Goal: Task Accomplishment & Management: Manage account settings

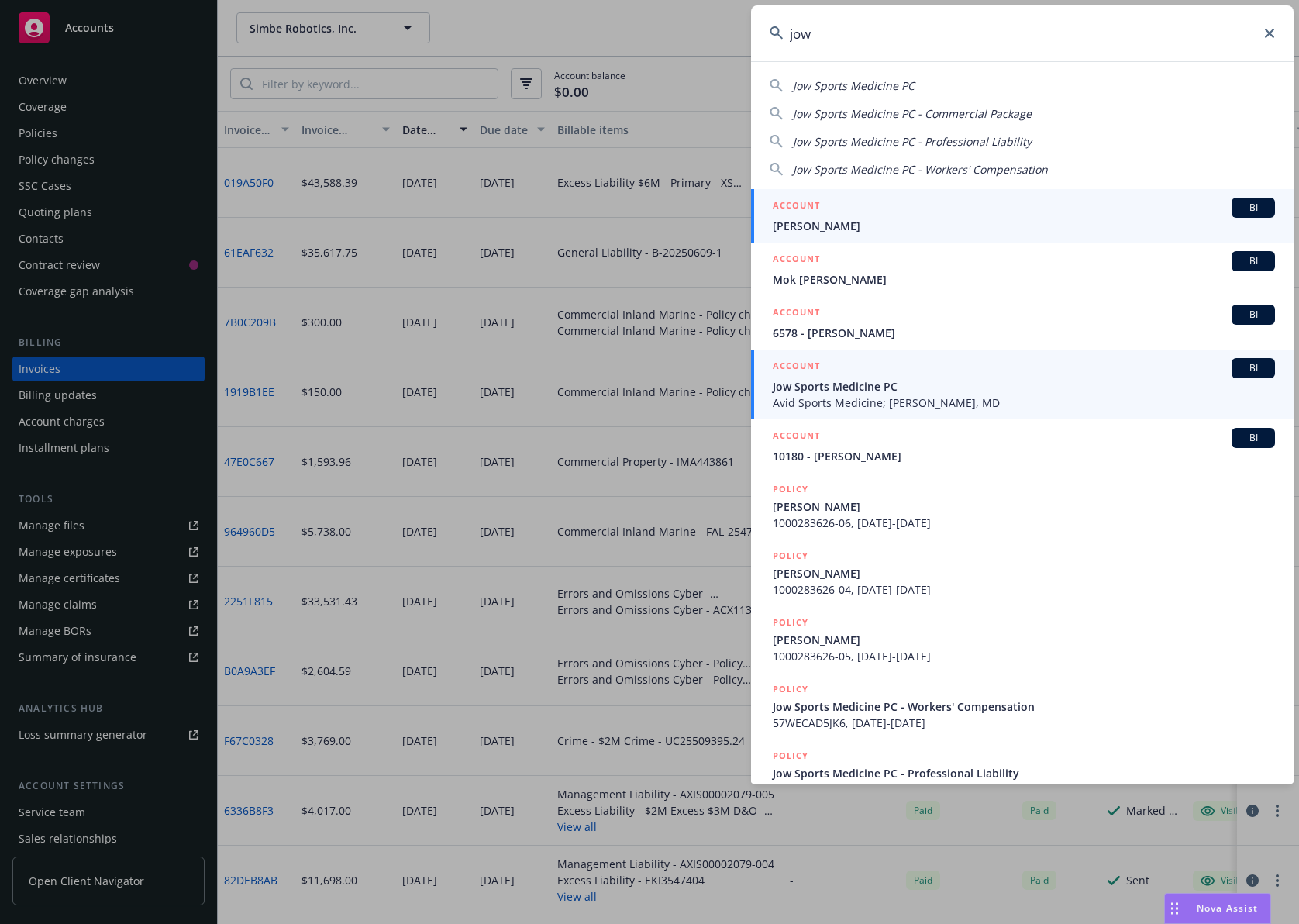
type input "jow"
click at [873, 388] on span "Jow Sports Medicine PC" at bounding box center [1023, 386] width 502 height 17
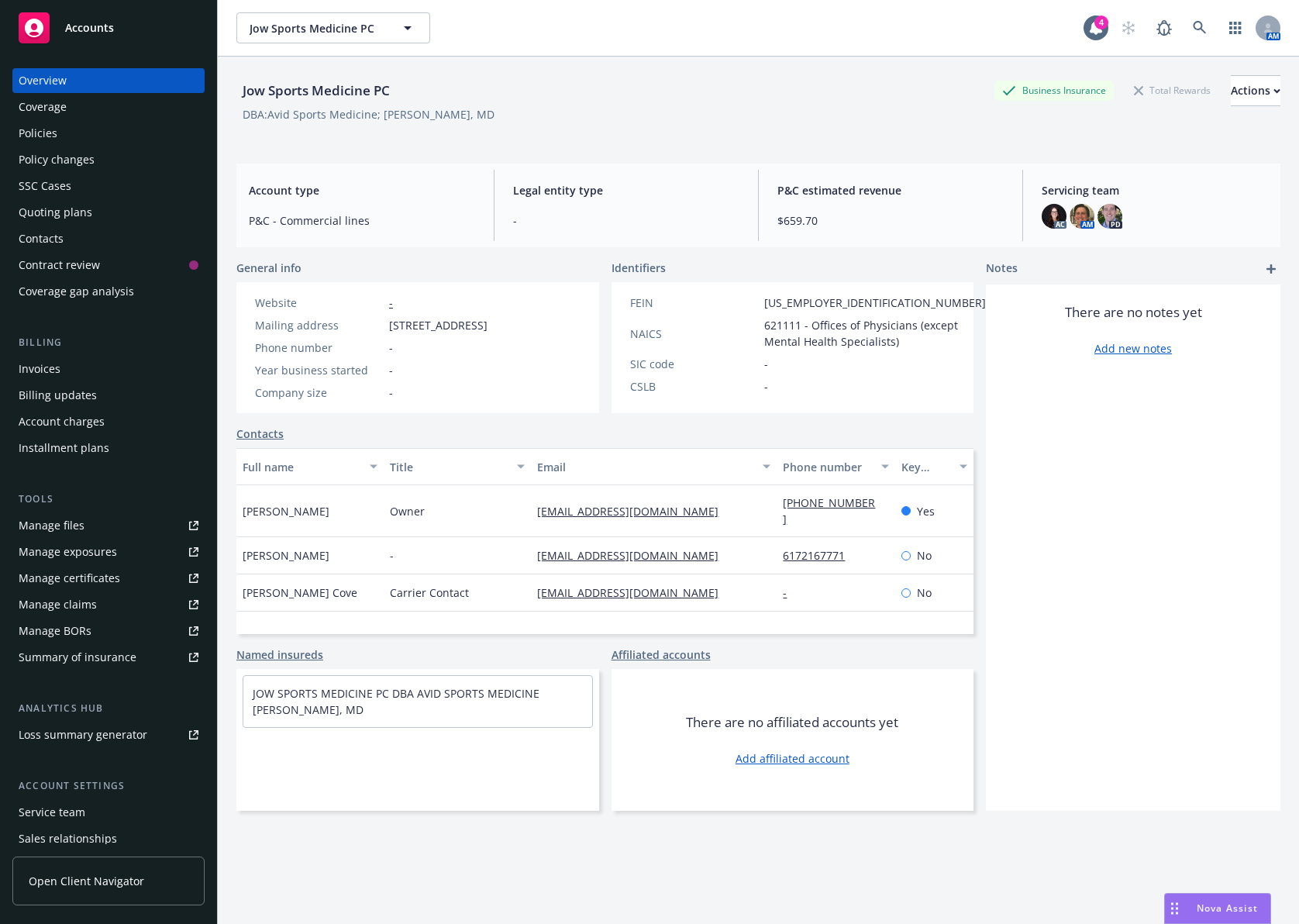
click at [134, 140] on div "Policies" at bounding box center [108, 133] width 179 height 24
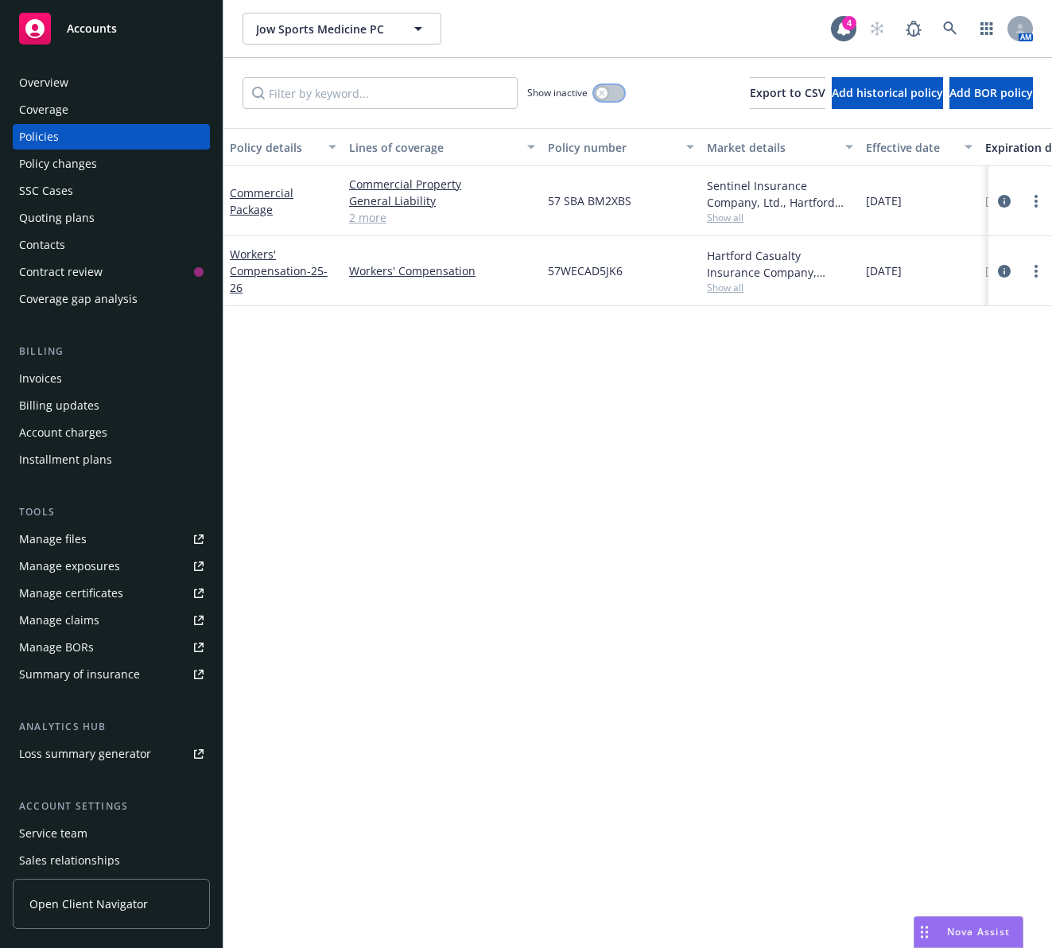
click at [594, 94] on button "button" at bounding box center [609, 93] width 30 height 16
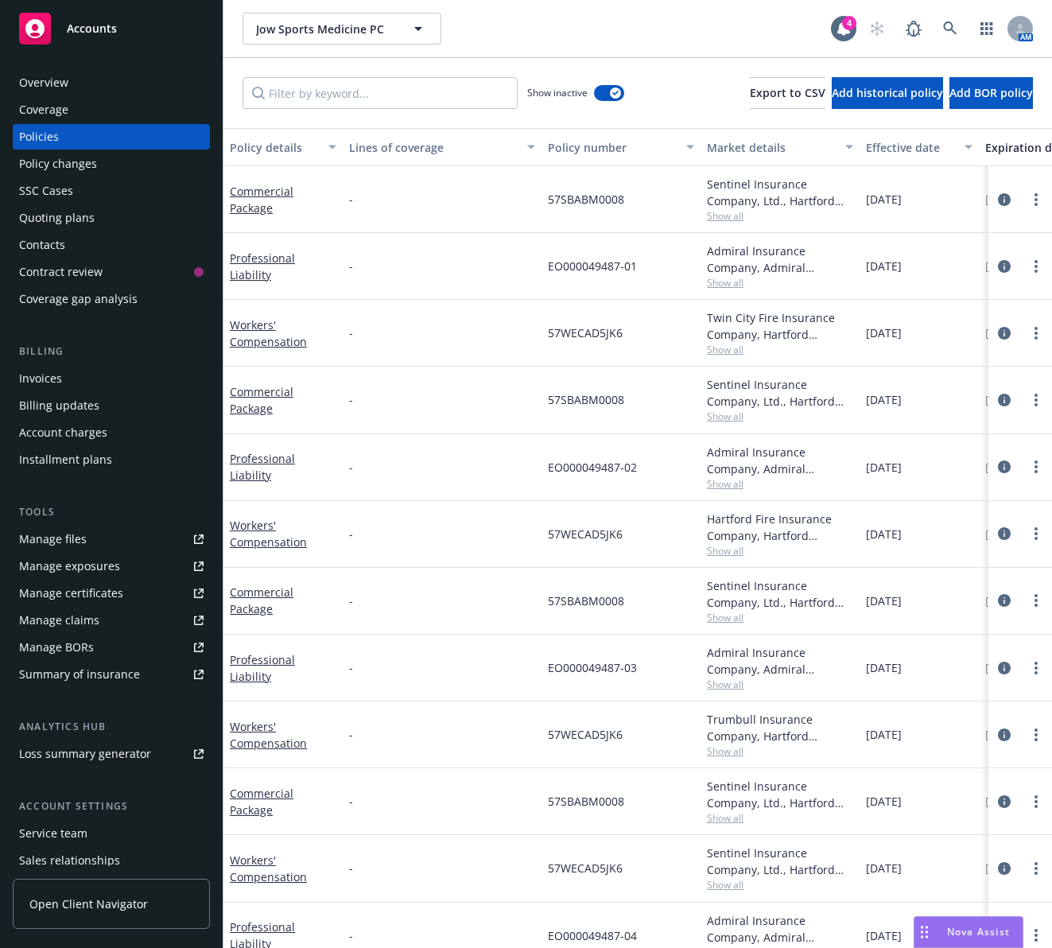
click at [1003, 150] on div "Expiration date" at bounding box center [1037, 147] width 105 height 17
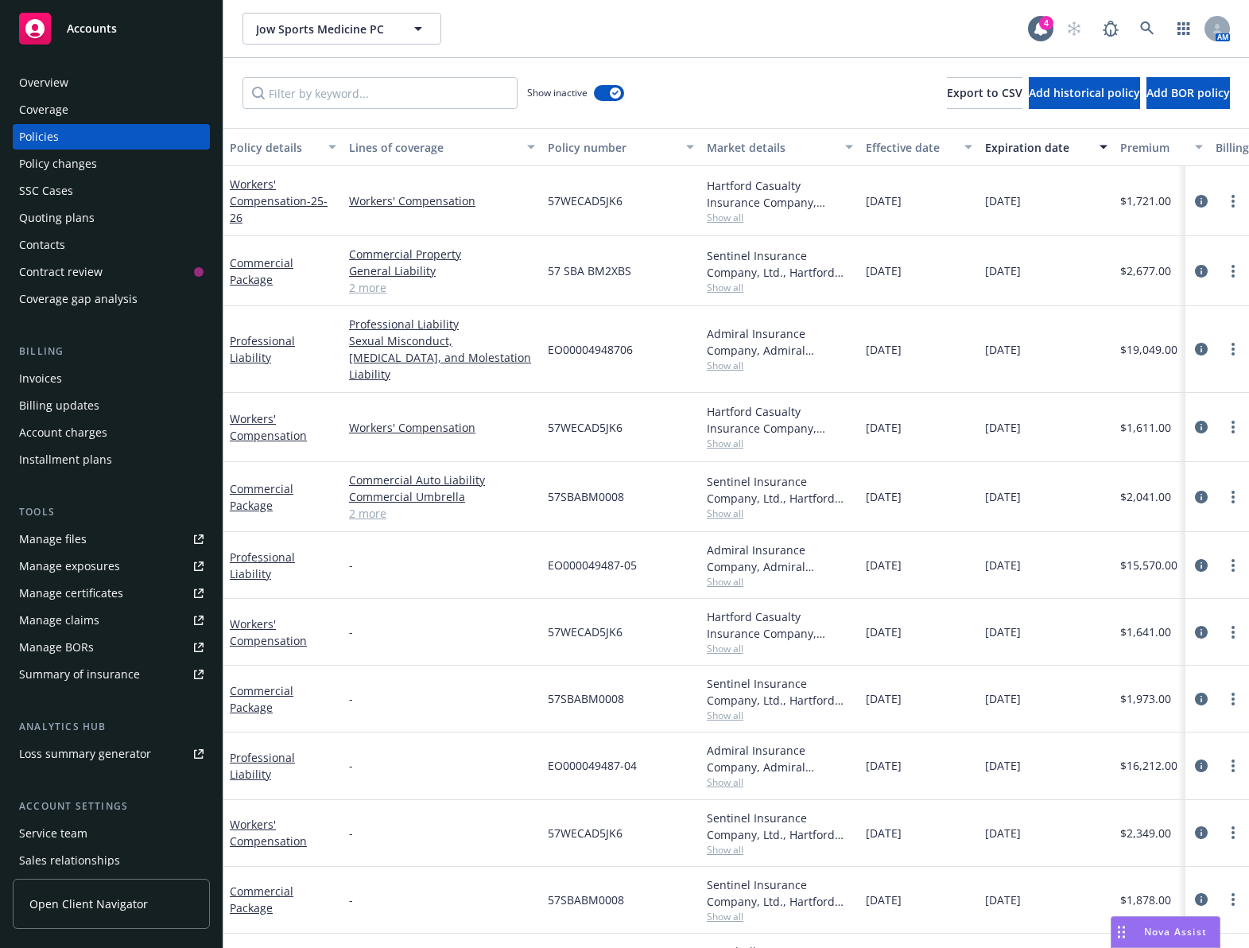
click at [215, 39] on div "Accounts" at bounding box center [111, 25] width 223 height 51
click at [128, 201] on div "SSC Cases" at bounding box center [111, 190] width 184 height 25
click at [128, 213] on div "Quoting plans" at bounding box center [111, 217] width 184 height 25
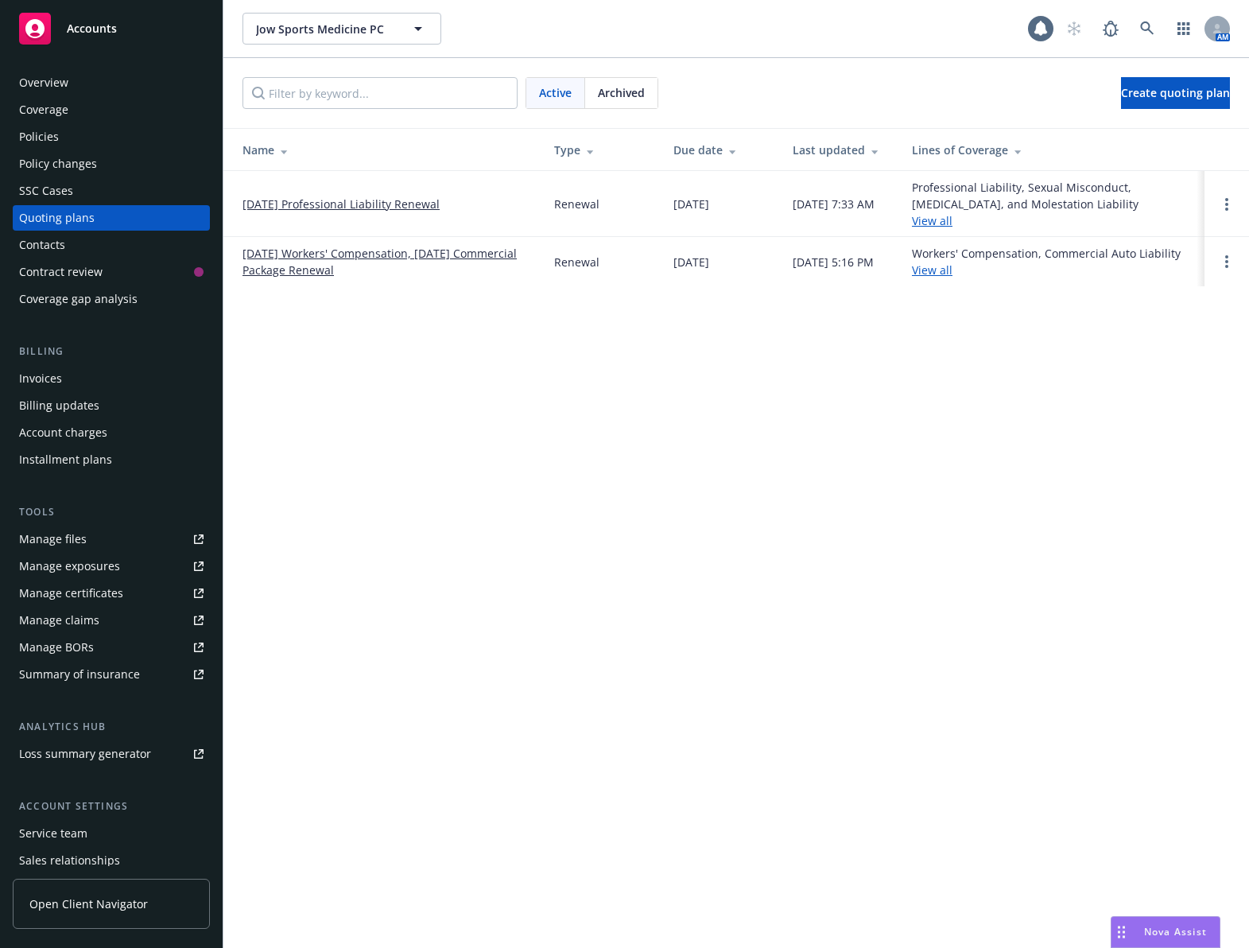
click at [360, 200] on link "08/02/25 Professional Liability Renewal" at bounding box center [341, 204] width 197 height 17
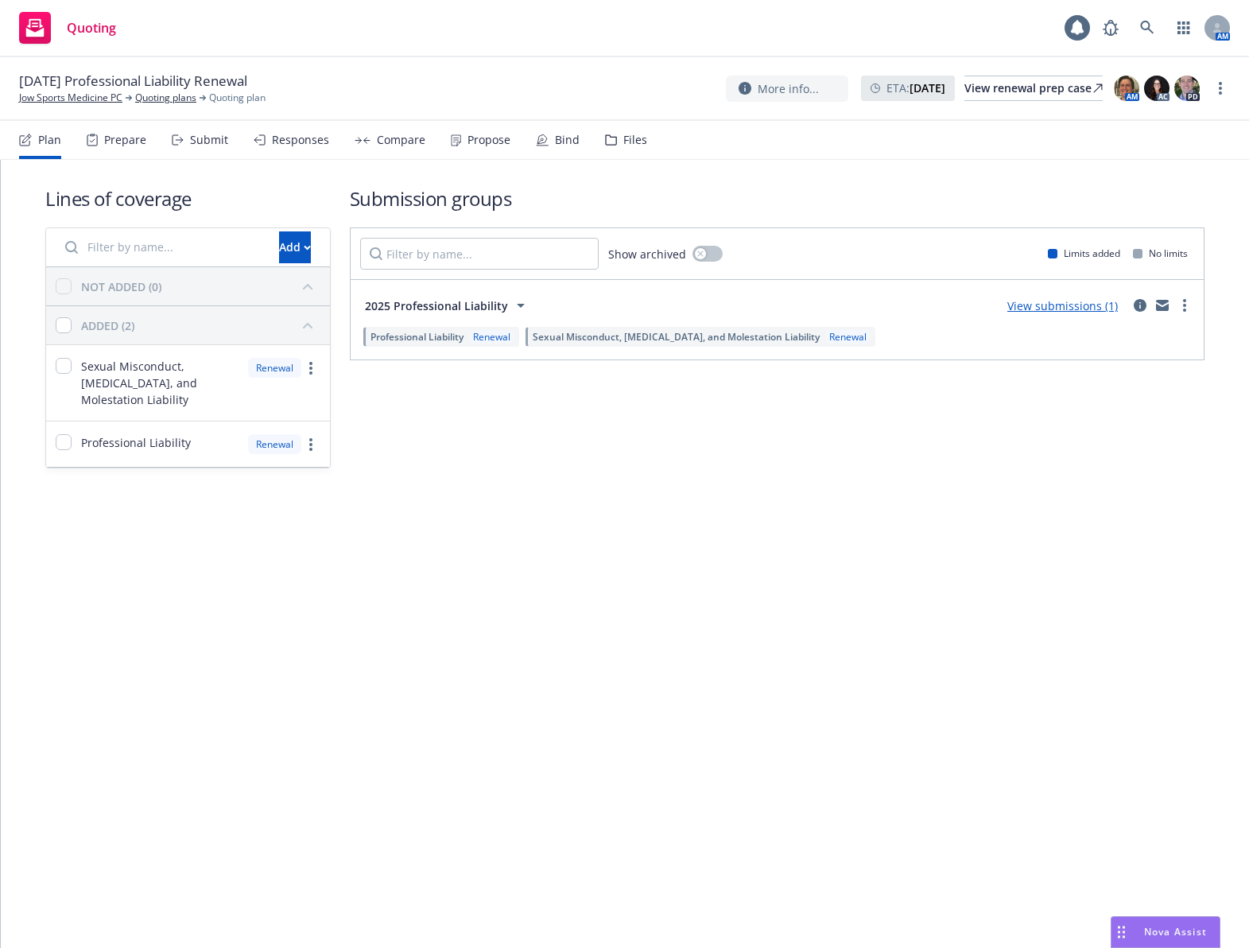
click at [561, 140] on div "Bind" at bounding box center [567, 140] width 25 height 13
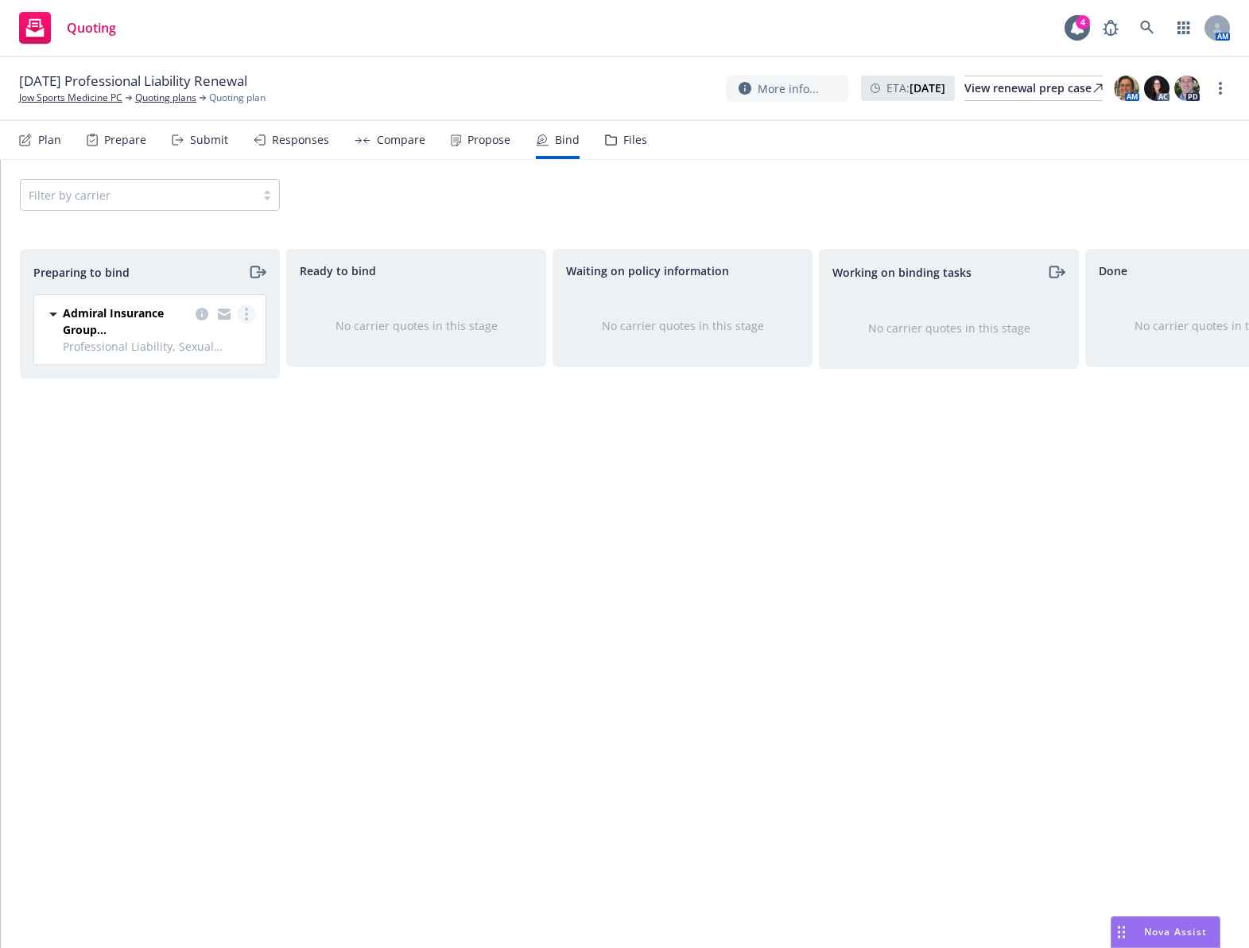
click at [244, 312] on link "more" at bounding box center [246, 314] width 19 height 19
click at [224, 376] on link "Log bind order" at bounding box center [177, 379] width 156 height 32
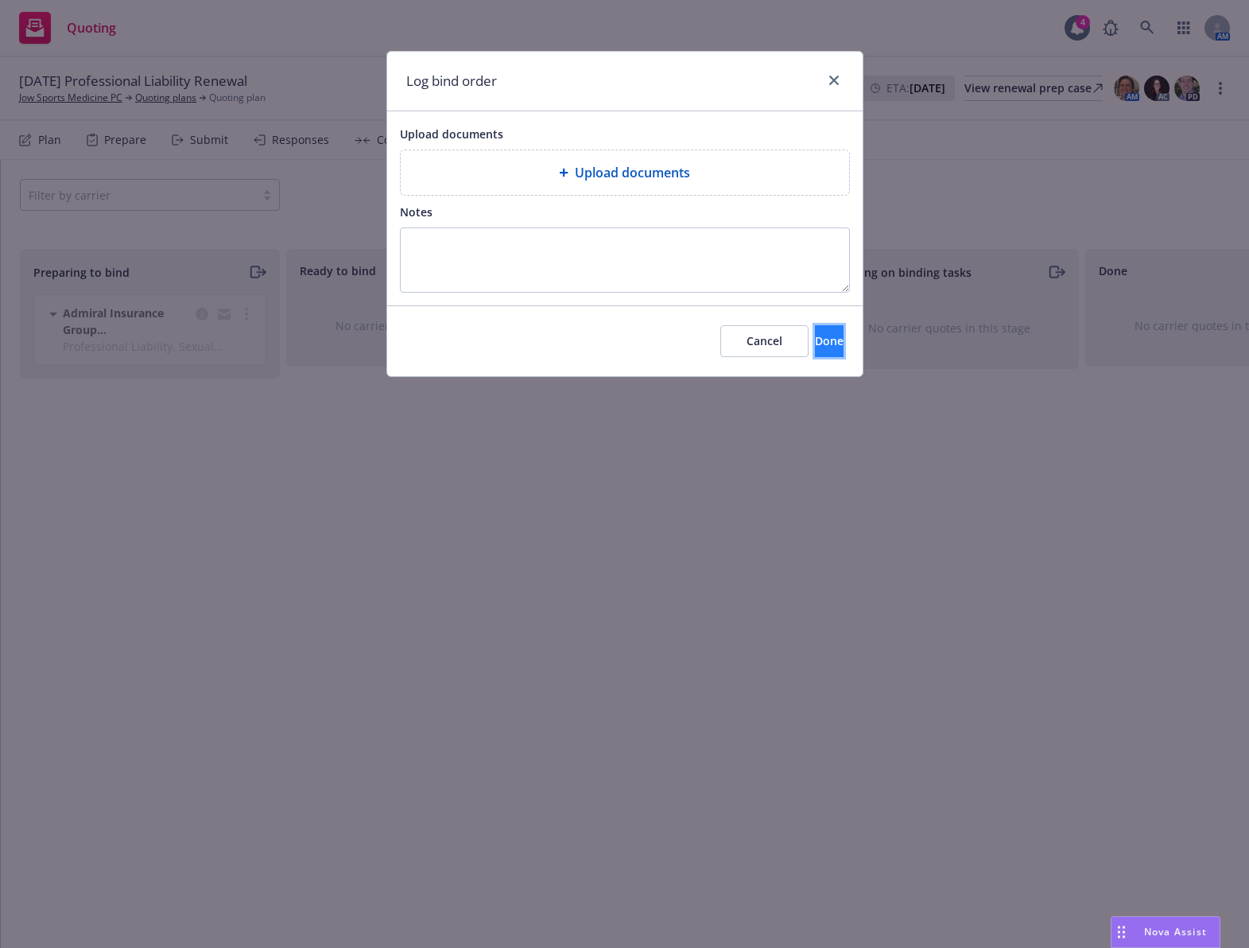
click at [815, 342] on span "Done" at bounding box center [829, 340] width 29 height 15
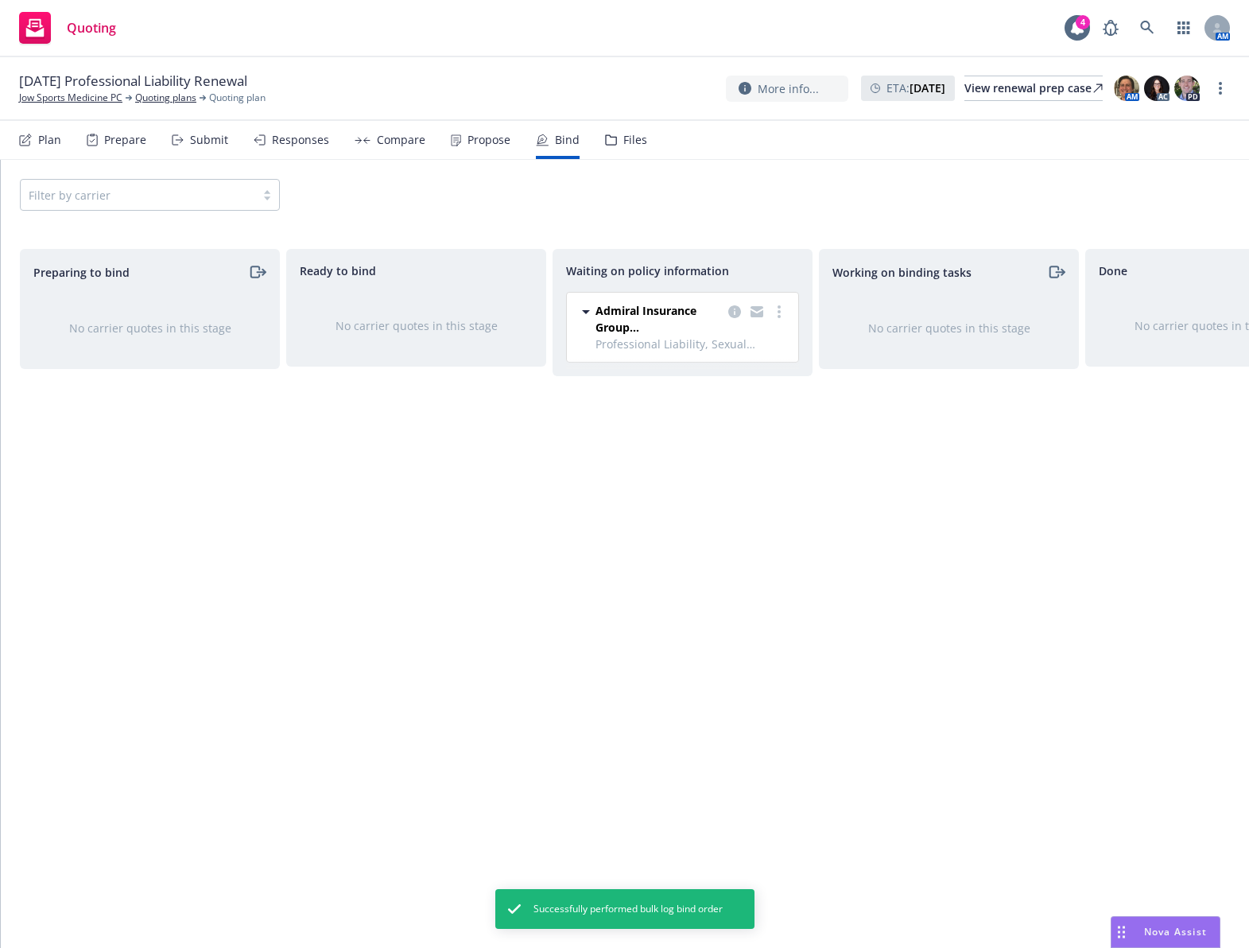
click at [767, 315] on div at bounding box center [757, 318] width 64 height 33
click at [778, 312] on link "more" at bounding box center [779, 311] width 19 height 19
click at [752, 351] on span "Create policies" at bounding box center [702, 343] width 117 height 15
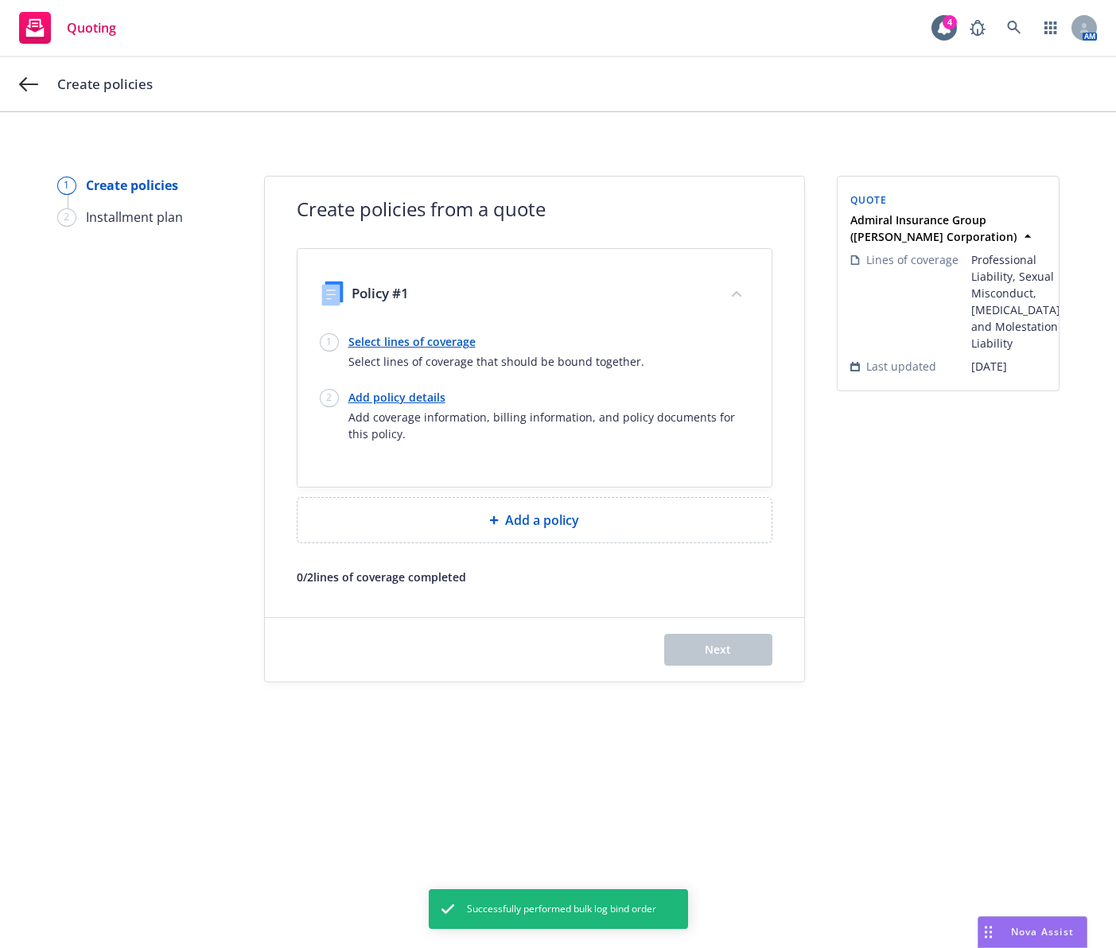
click at [442, 341] on link "Select lines of coverage" at bounding box center [496, 341] width 296 height 17
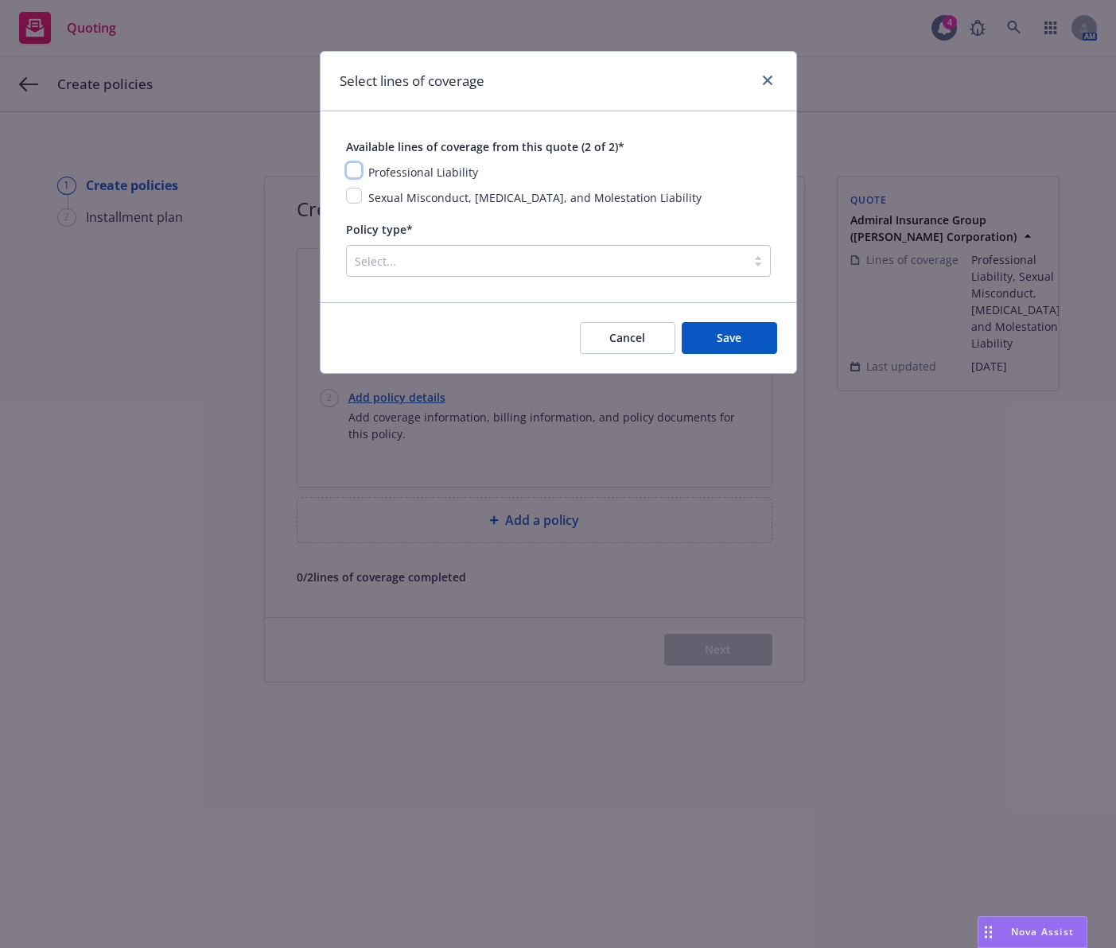
click at [361, 169] on input "checkbox" at bounding box center [354, 170] width 16 height 16
checkbox input "true"
click at [359, 189] on input "checkbox" at bounding box center [354, 196] width 16 height 16
checkbox input "true"
click at [655, 245] on div "Select..." at bounding box center [558, 261] width 425 height 32
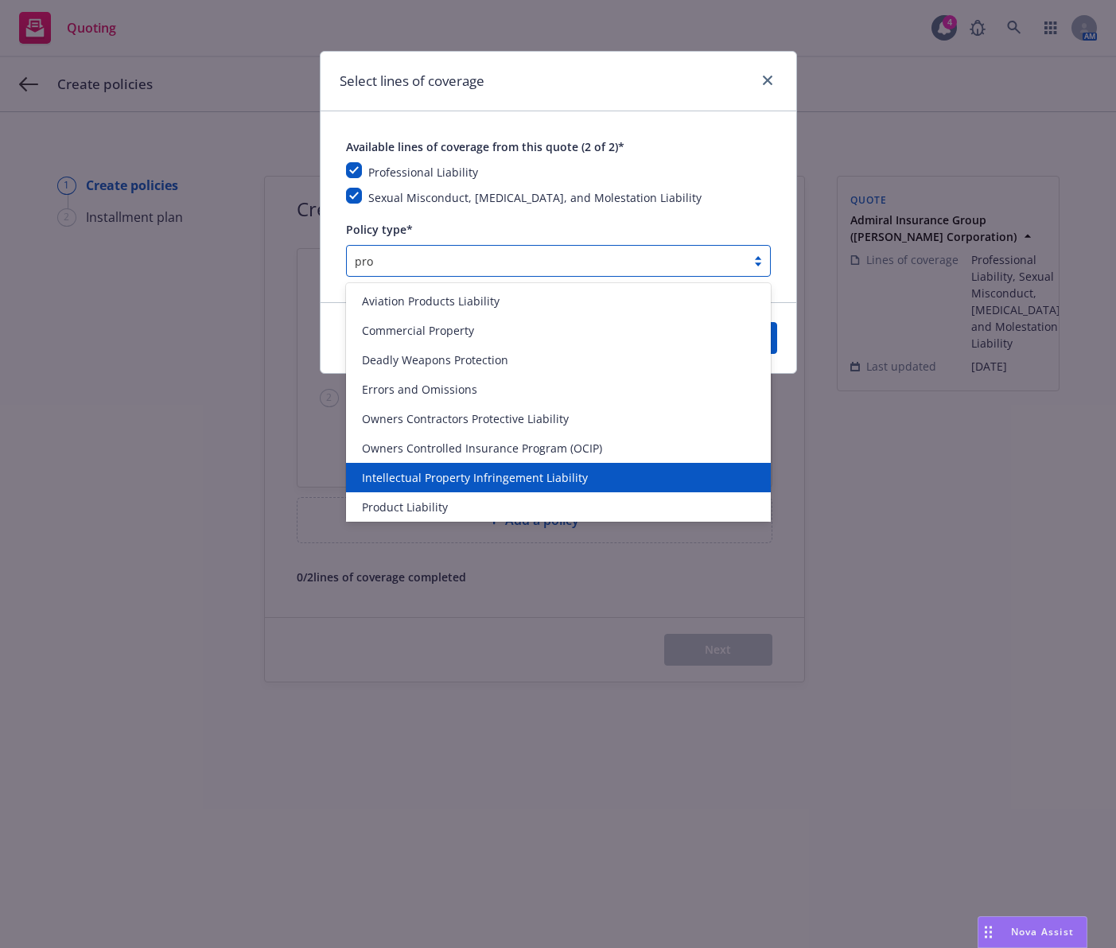
type input "prof"
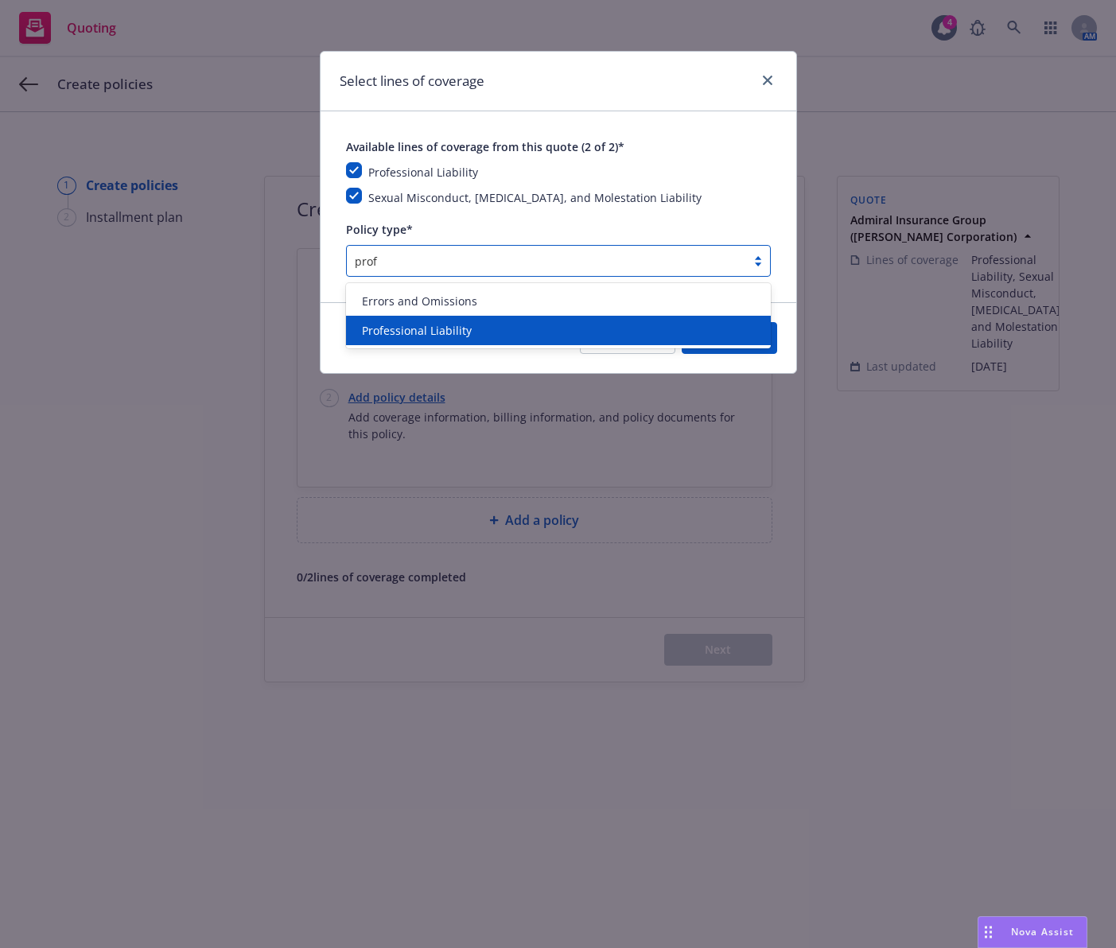
click at [565, 337] on div "Professional Liability" at bounding box center [558, 330] width 406 height 17
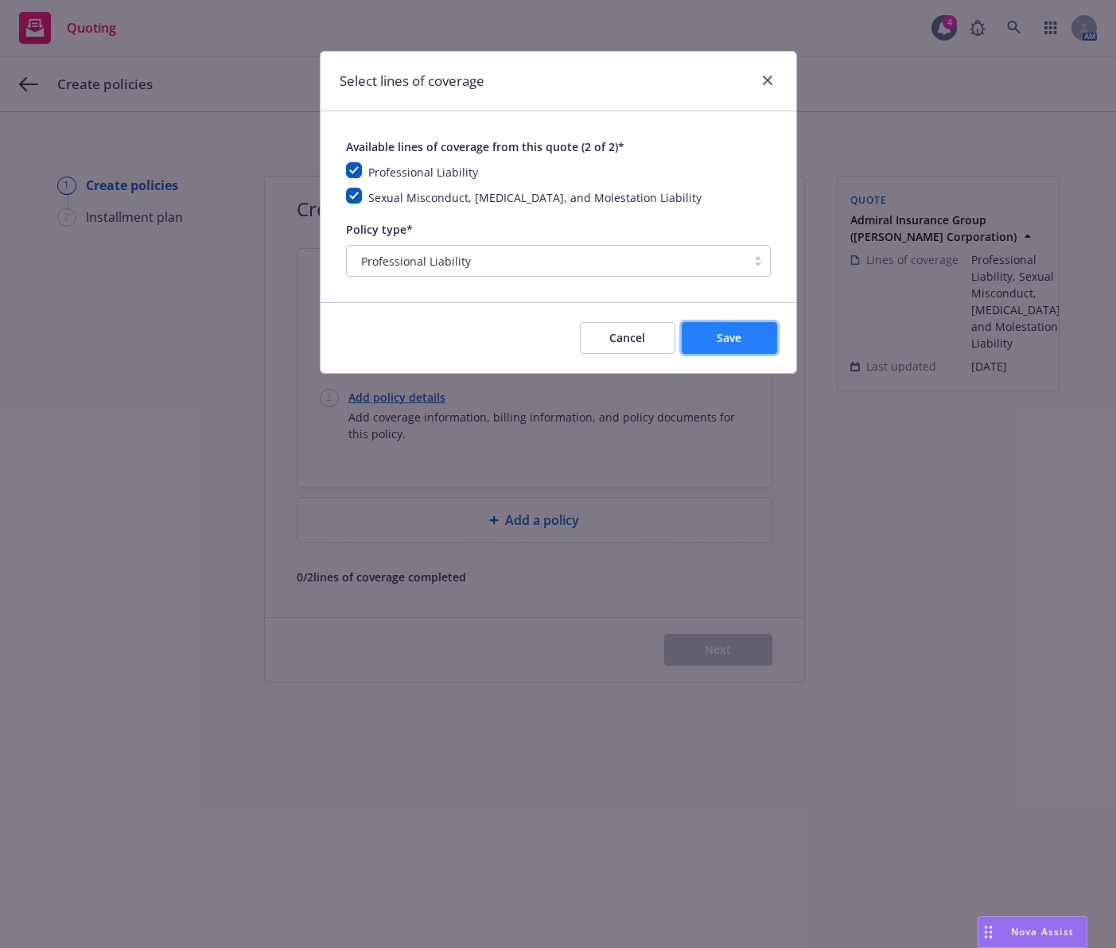
click at [716, 343] on span "Save" at bounding box center [728, 337] width 25 height 15
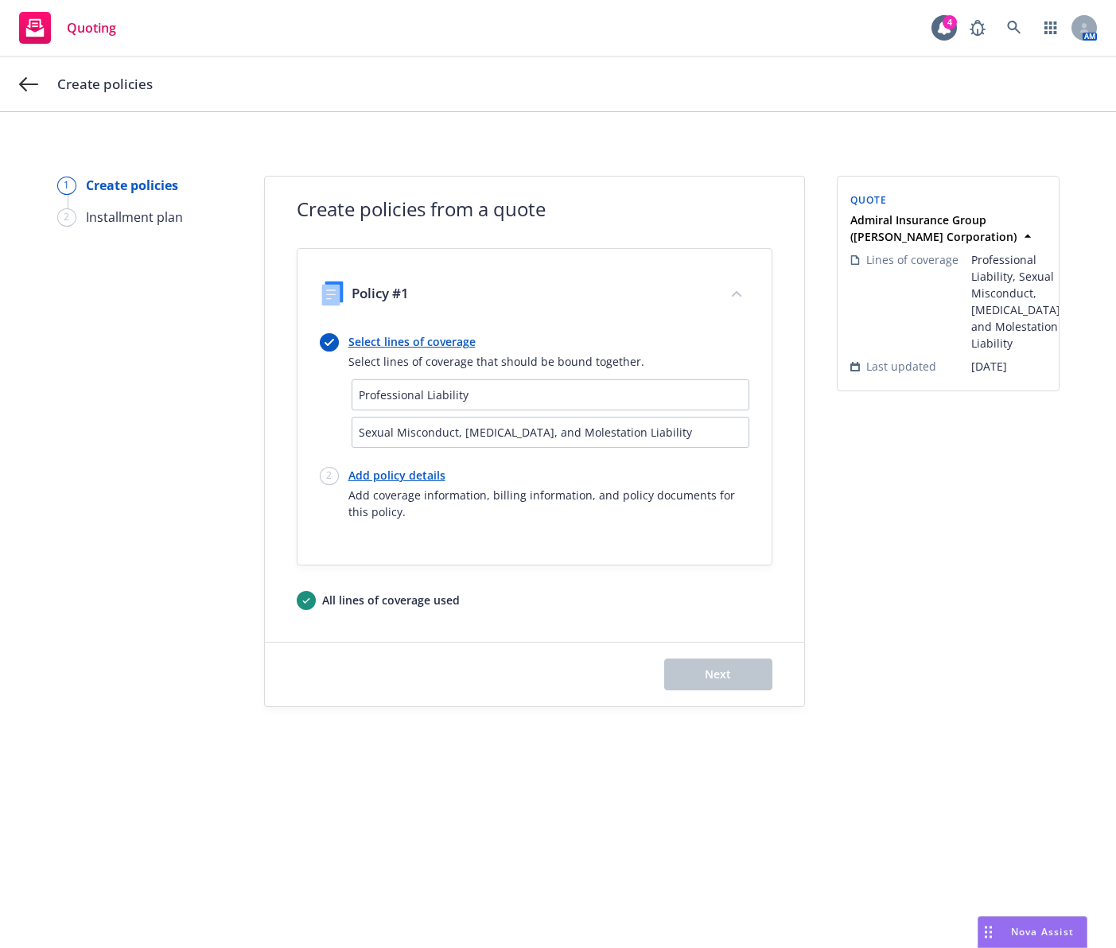
click at [402, 479] on link "Add policy details" at bounding box center [548, 475] width 401 height 17
select select "12"
select select "CA"
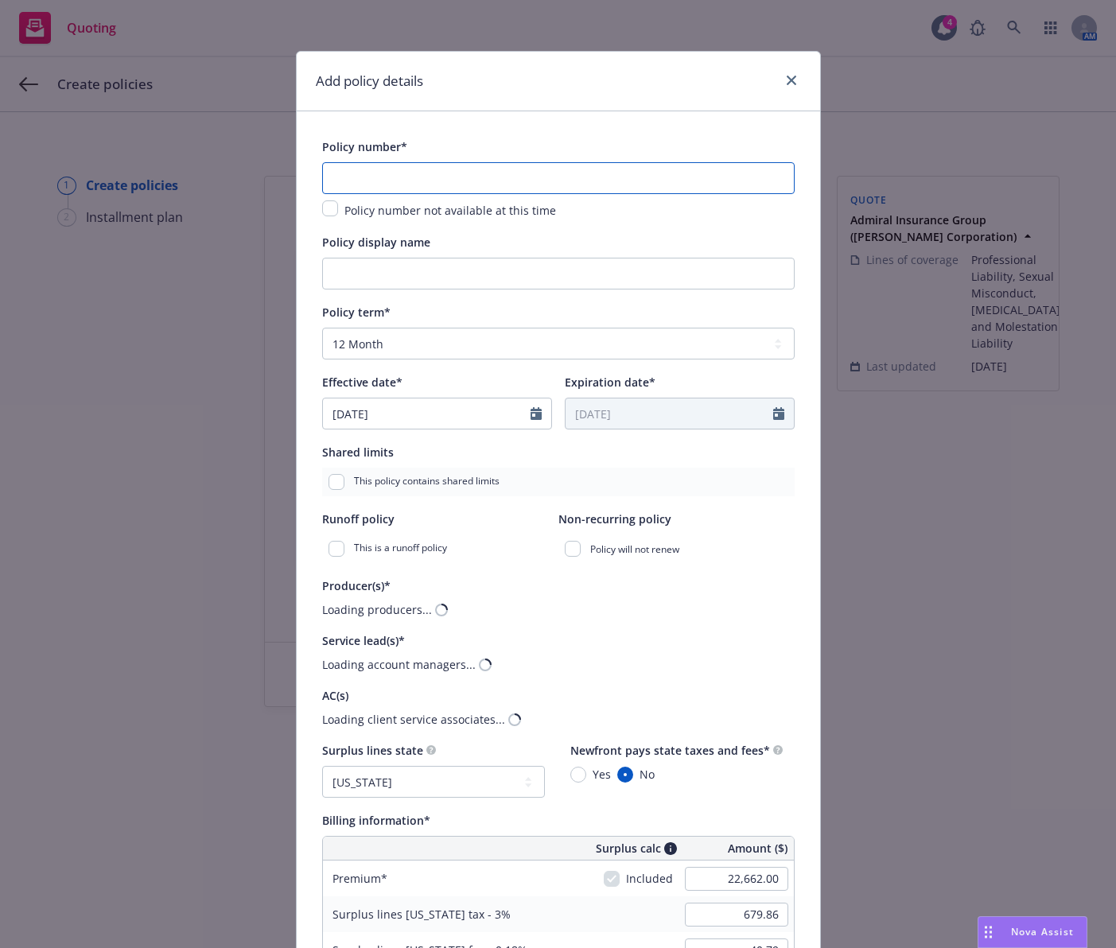
click at [464, 188] on input "text" at bounding box center [558, 178] width 472 height 32
paste input "EO000049487-07"
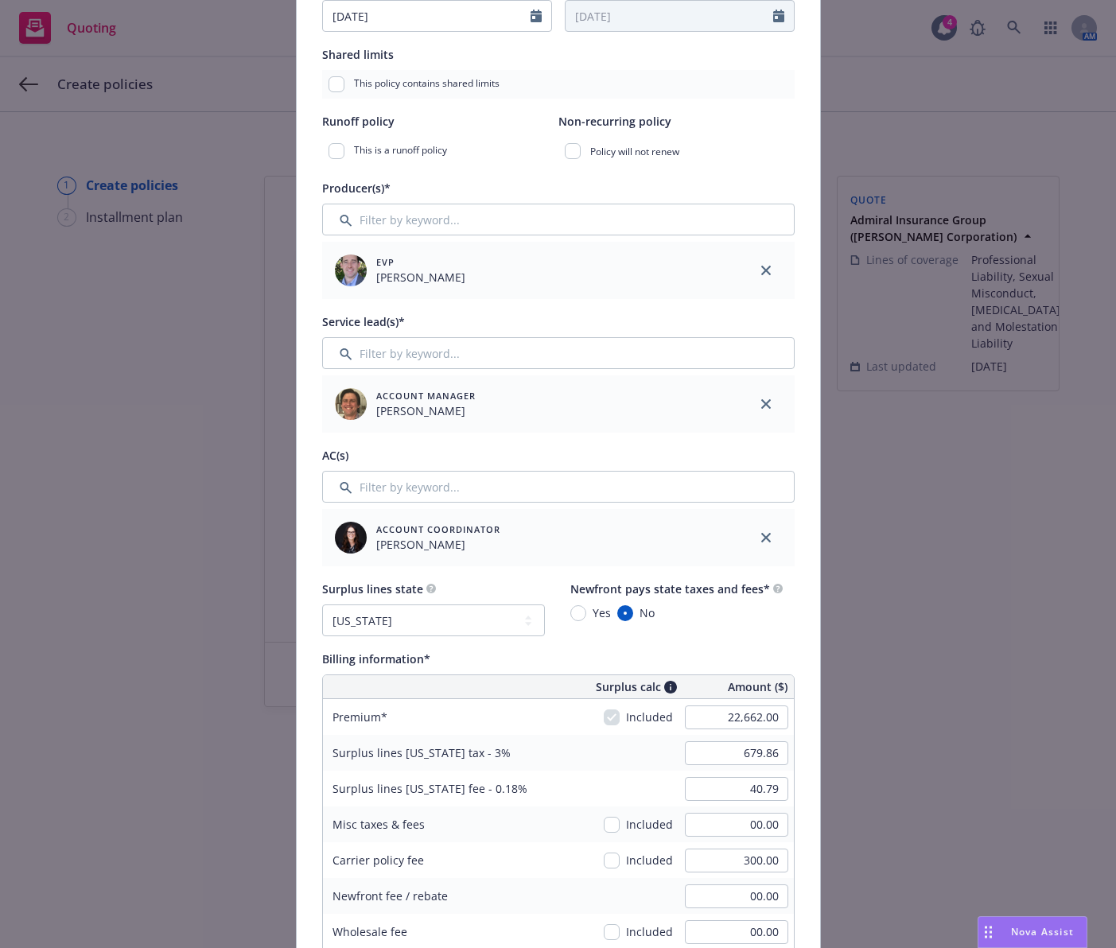
scroll to position [477, 0]
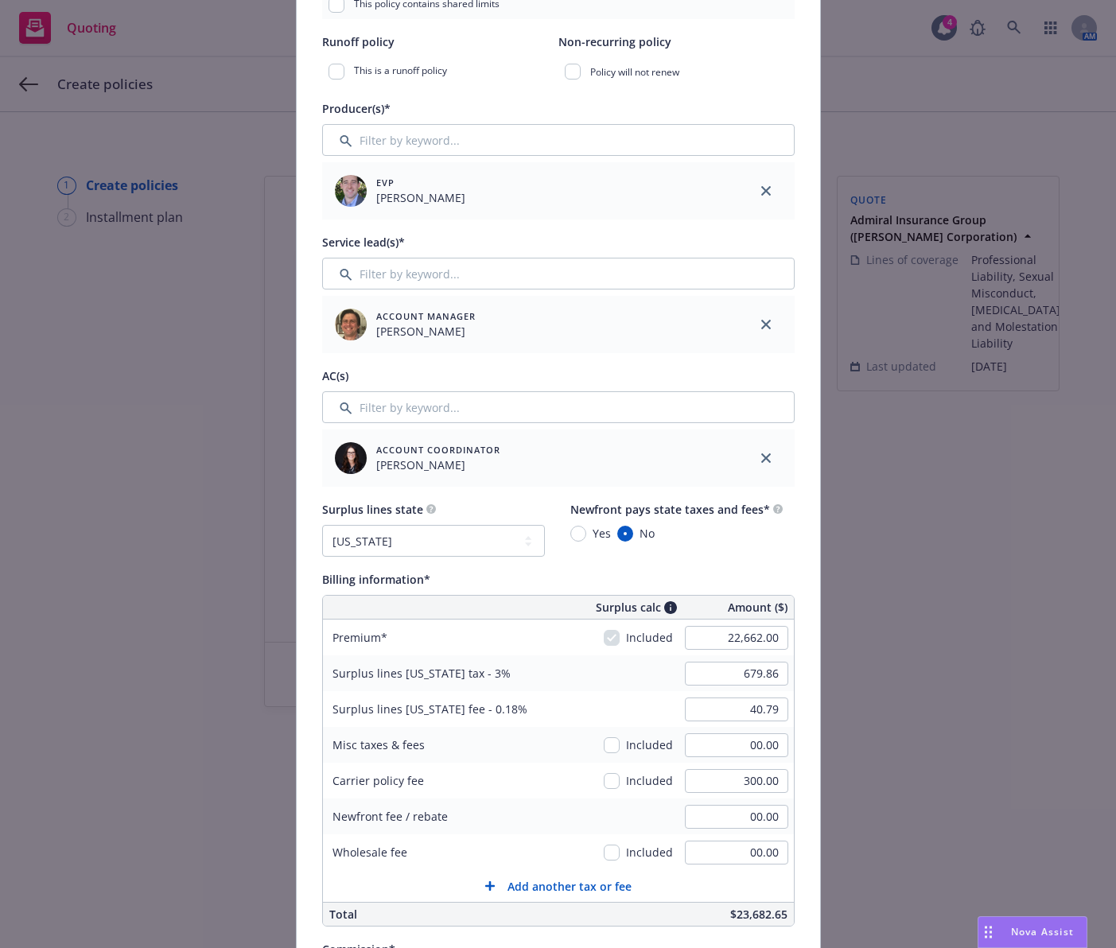
type input "EO000049487-07"
click at [212, 463] on div "Add policy details Policy number* EO000049487-07 Policy number not available at…" at bounding box center [558, 474] width 1116 height 948
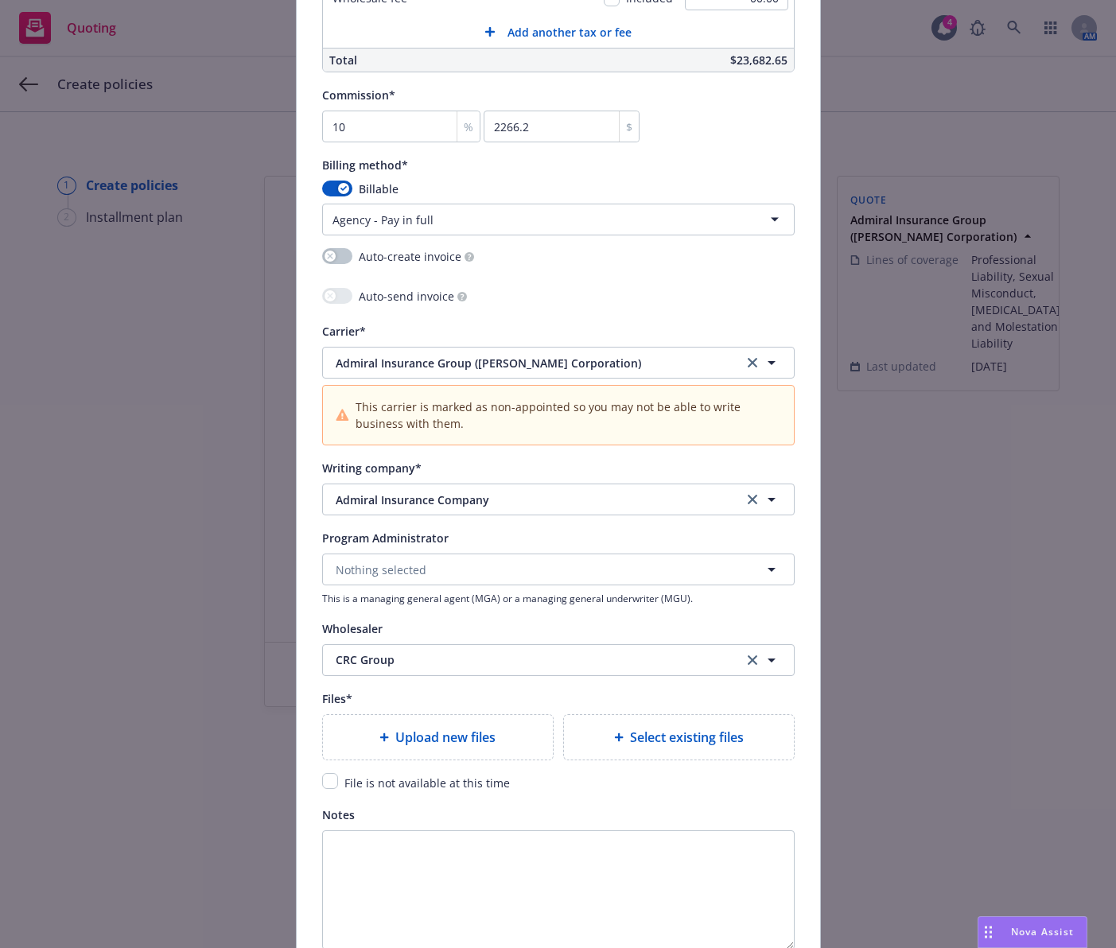
scroll to position [1431, 0]
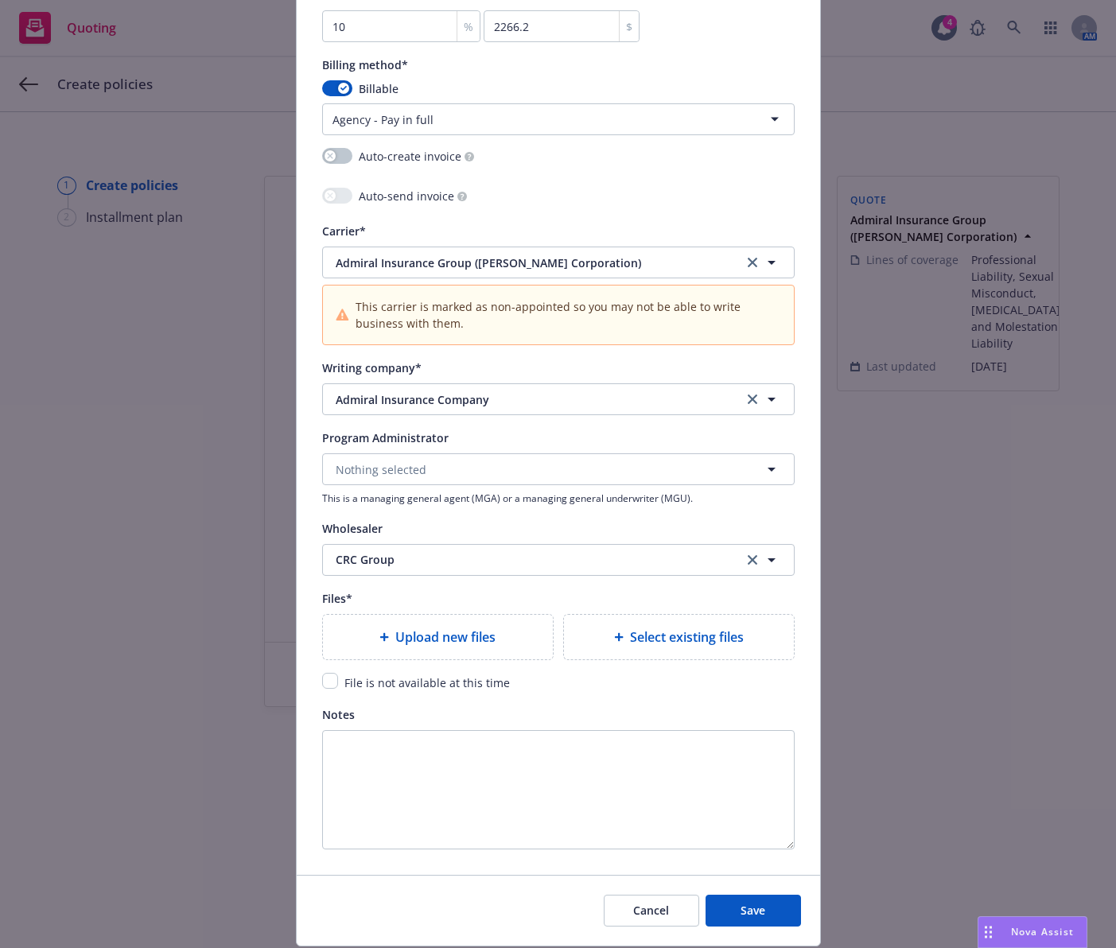
click at [435, 638] on span "Upload new files" at bounding box center [445, 636] width 100 height 19
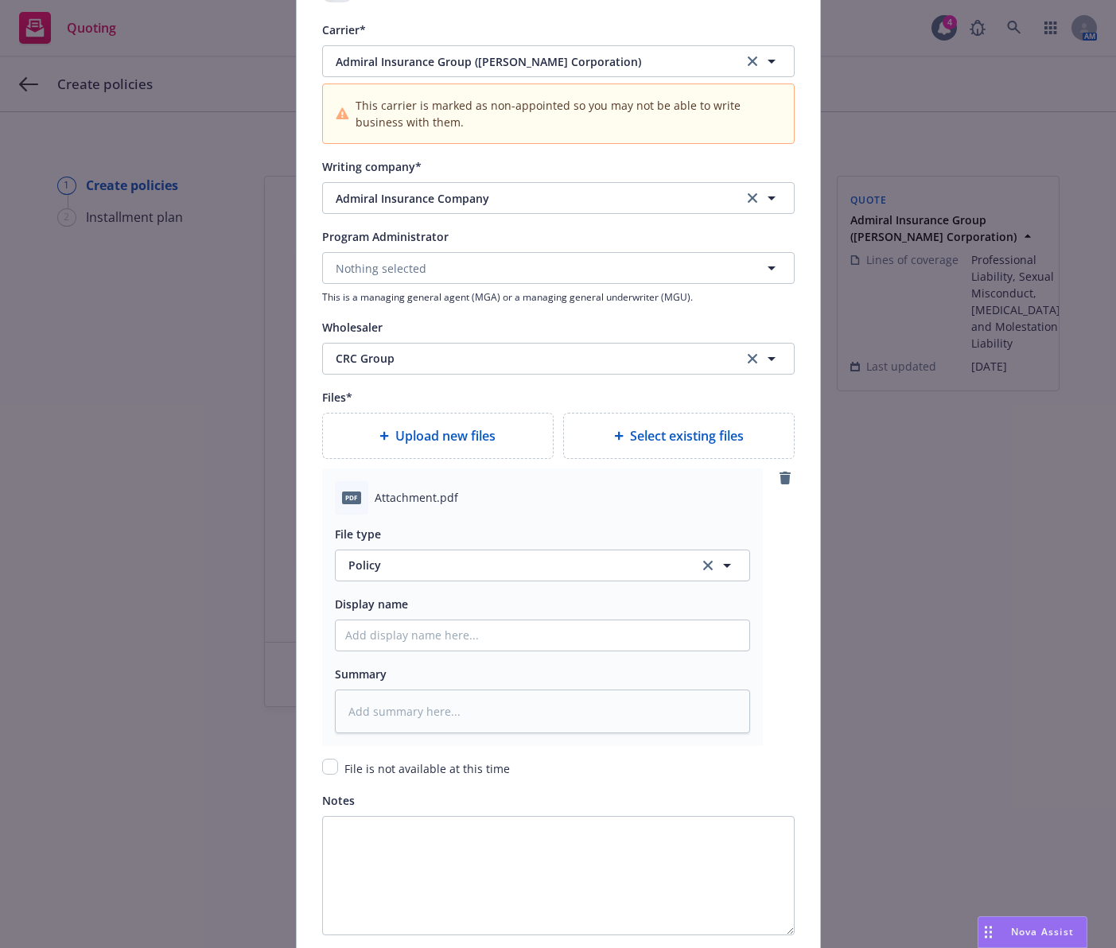
scroll to position [1670, 0]
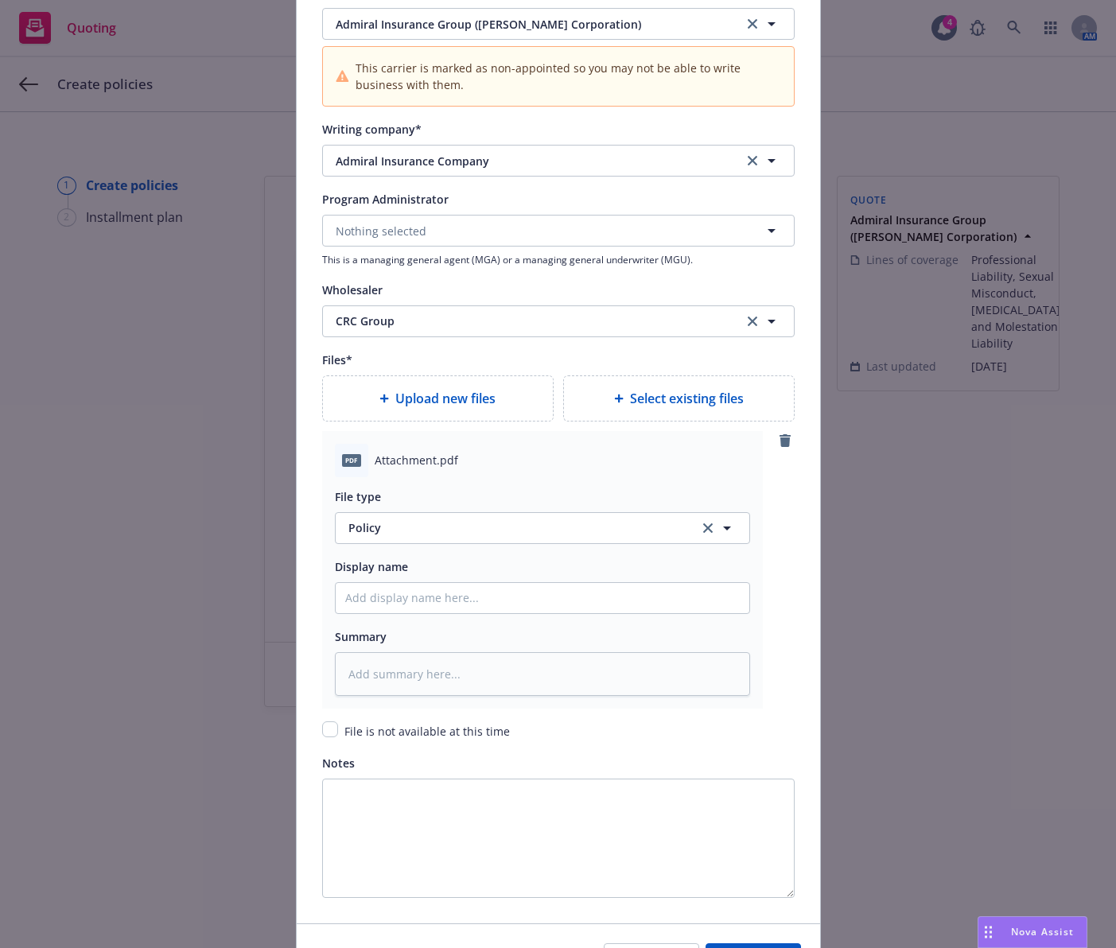
click at [448, 545] on div "File type Policy Policy Display name Summary" at bounding box center [542, 586] width 415 height 219
click at [456, 538] on button "Policy" at bounding box center [542, 528] width 415 height 32
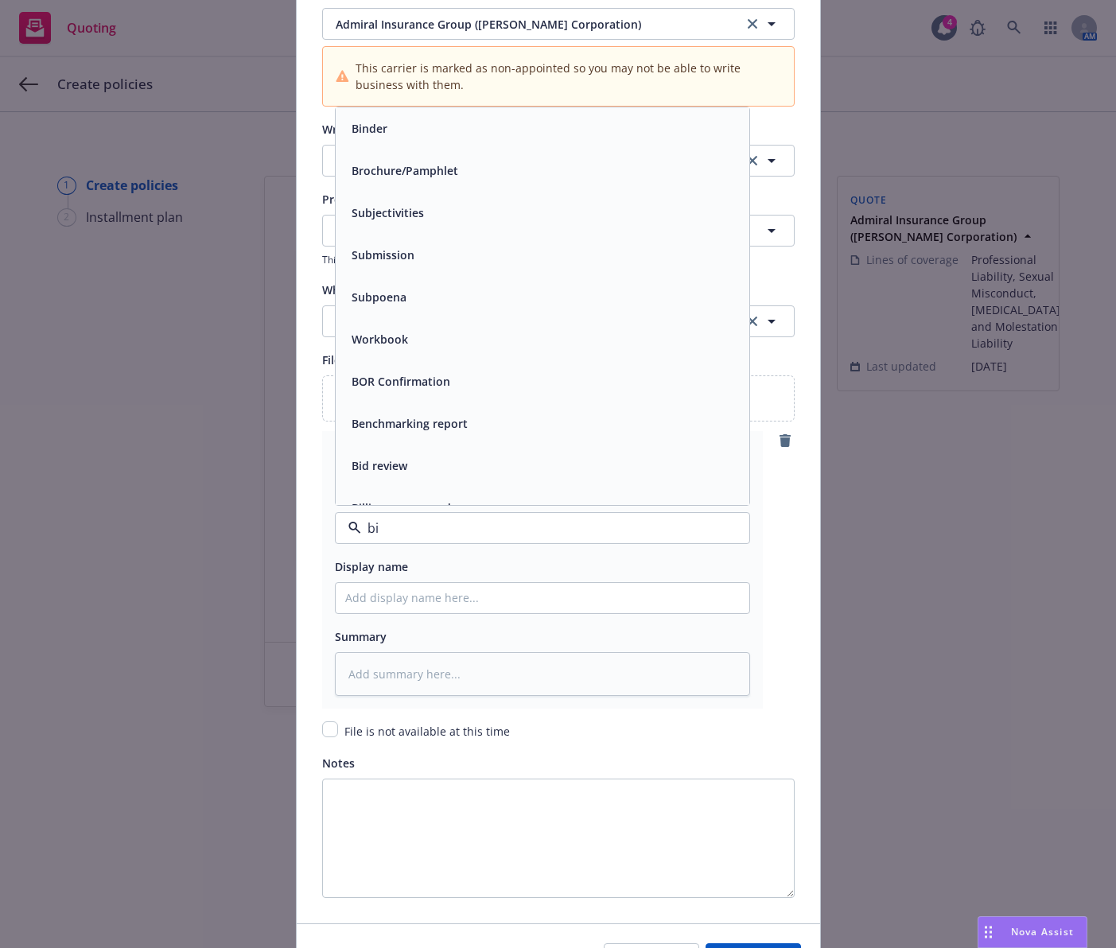
type input "bin"
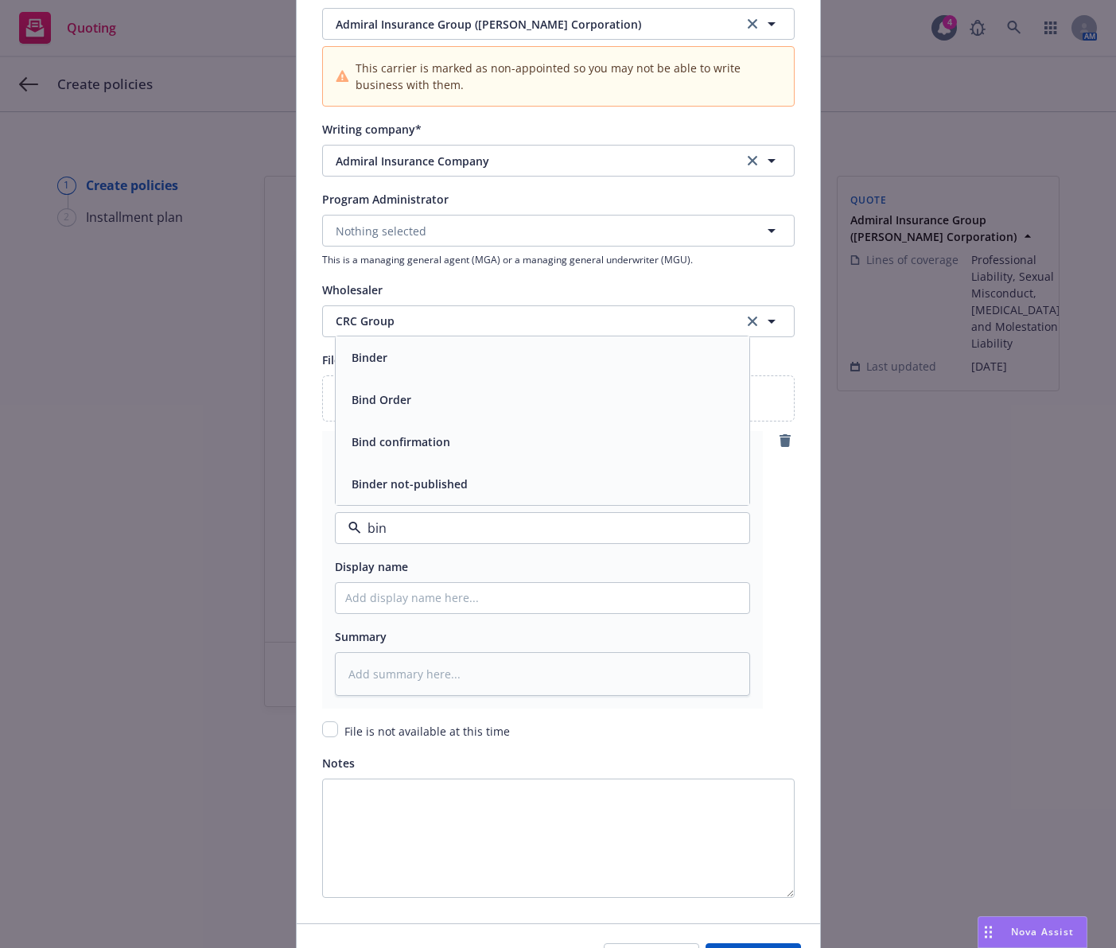
click at [464, 370] on div "Binder" at bounding box center [542, 357] width 413 height 42
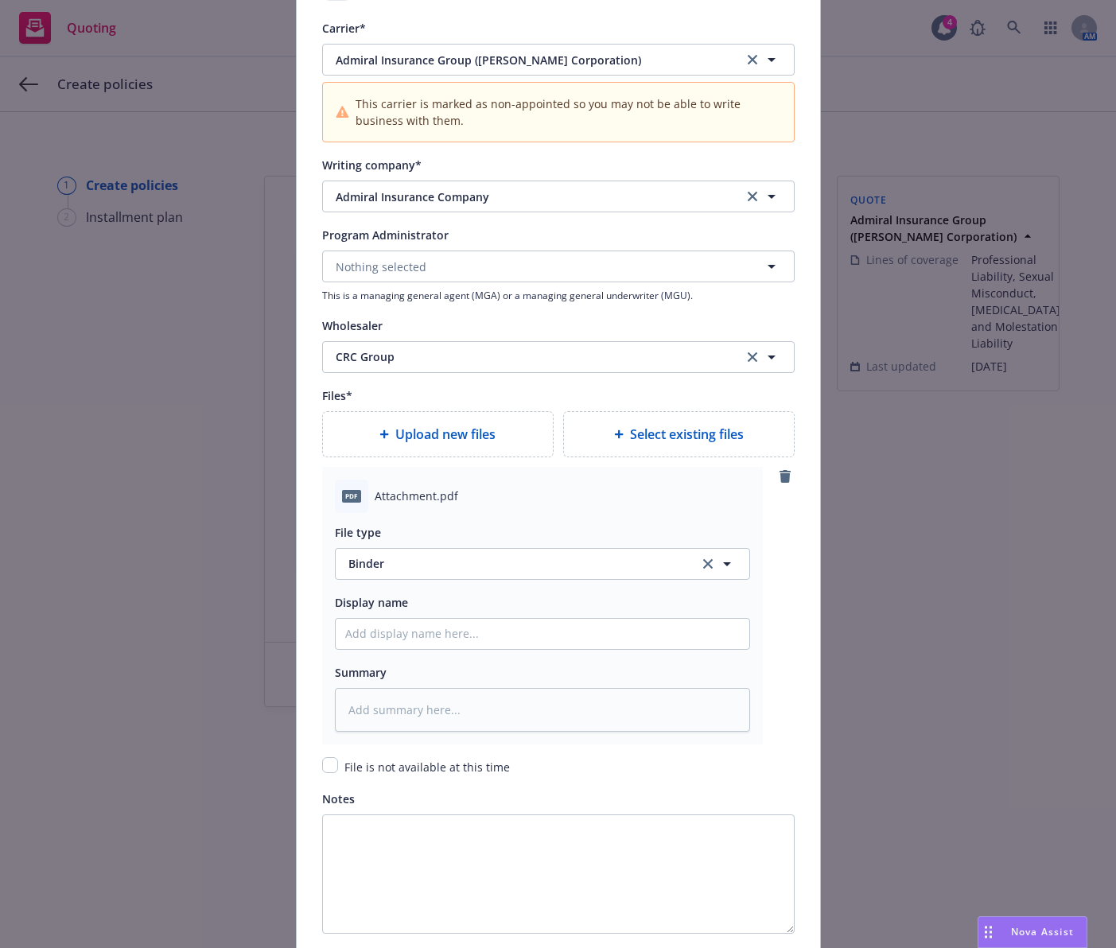
scroll to position [1768, 0]
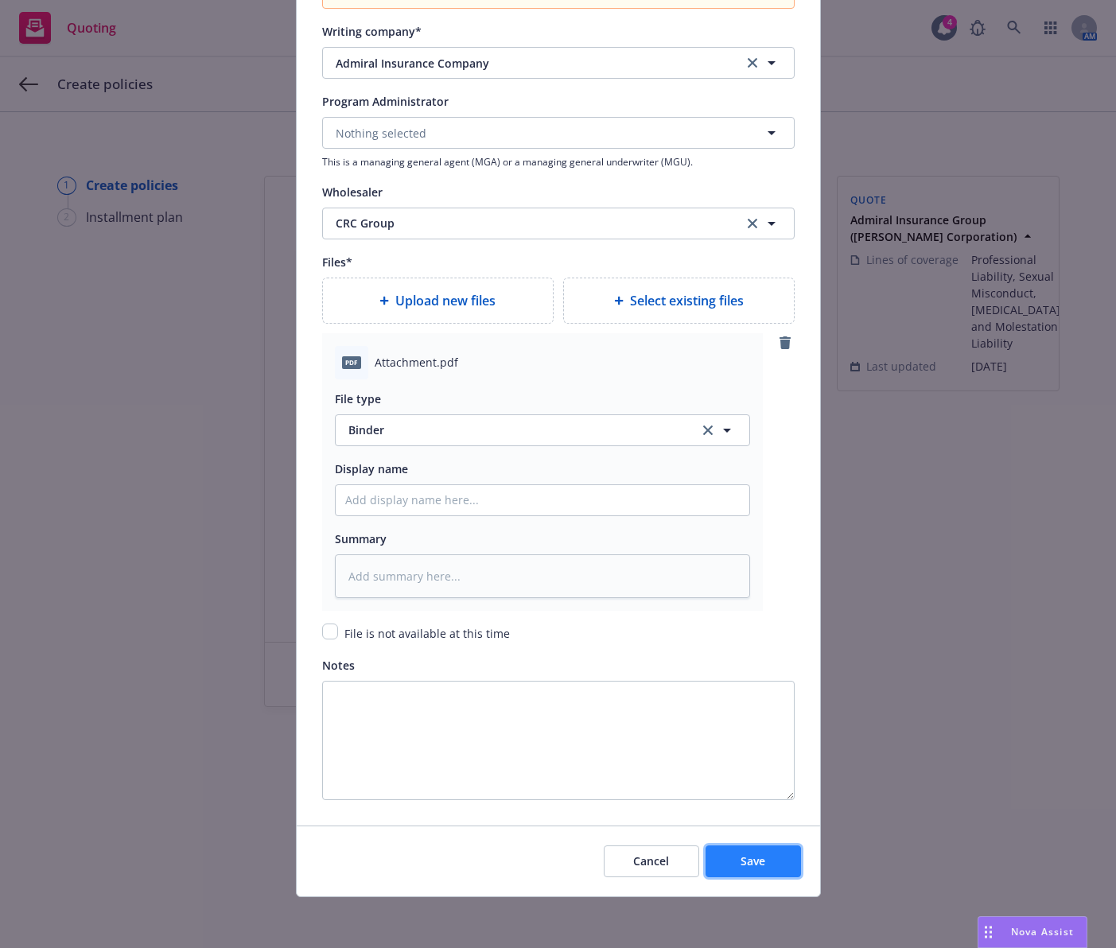
click at [741, 853] on span "Save" at bounding box center [752, 860] width 25 height 15
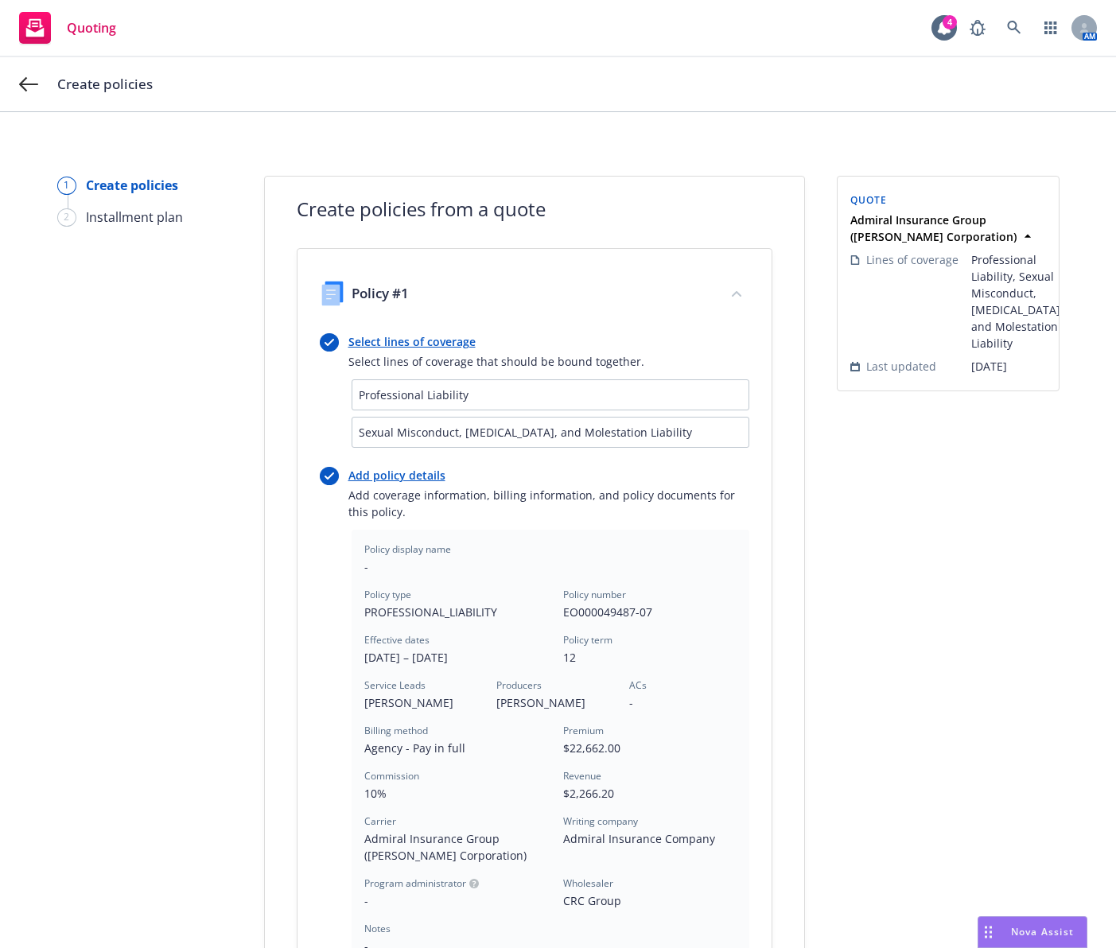
scroll to position [308, 0]
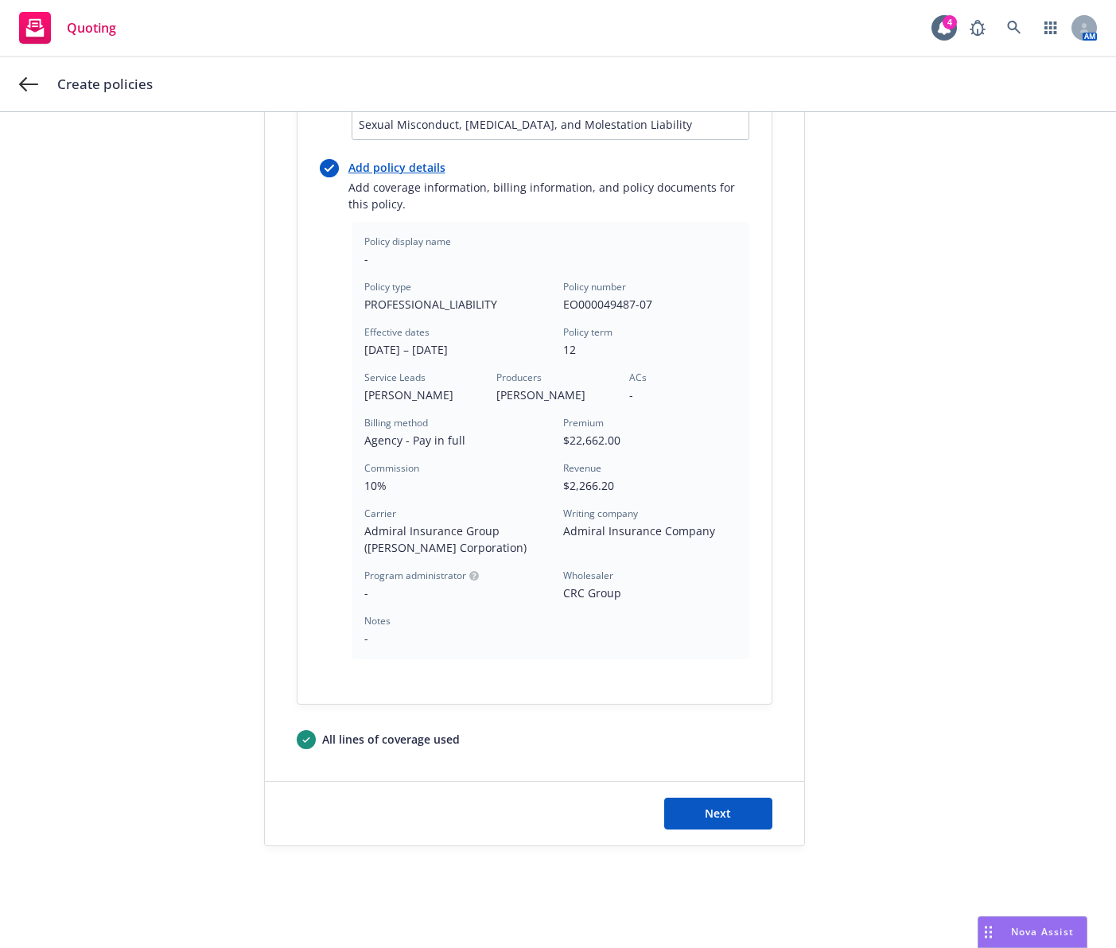
click at [417, 161] on link "Add policy details" at bounding box center [548, 167] width 401 height 17
type textarea "x"
select select "12"
select select "CA"
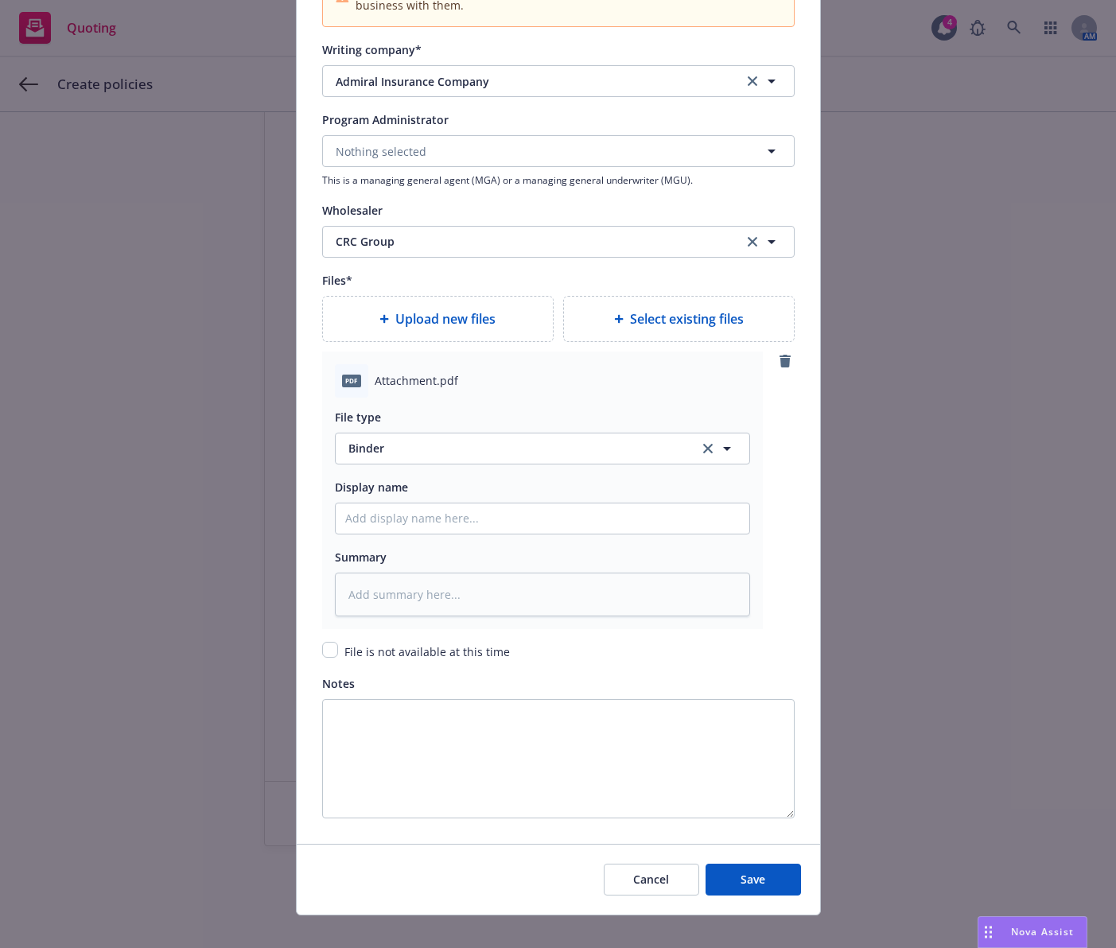
scroll to position [1768, 0]
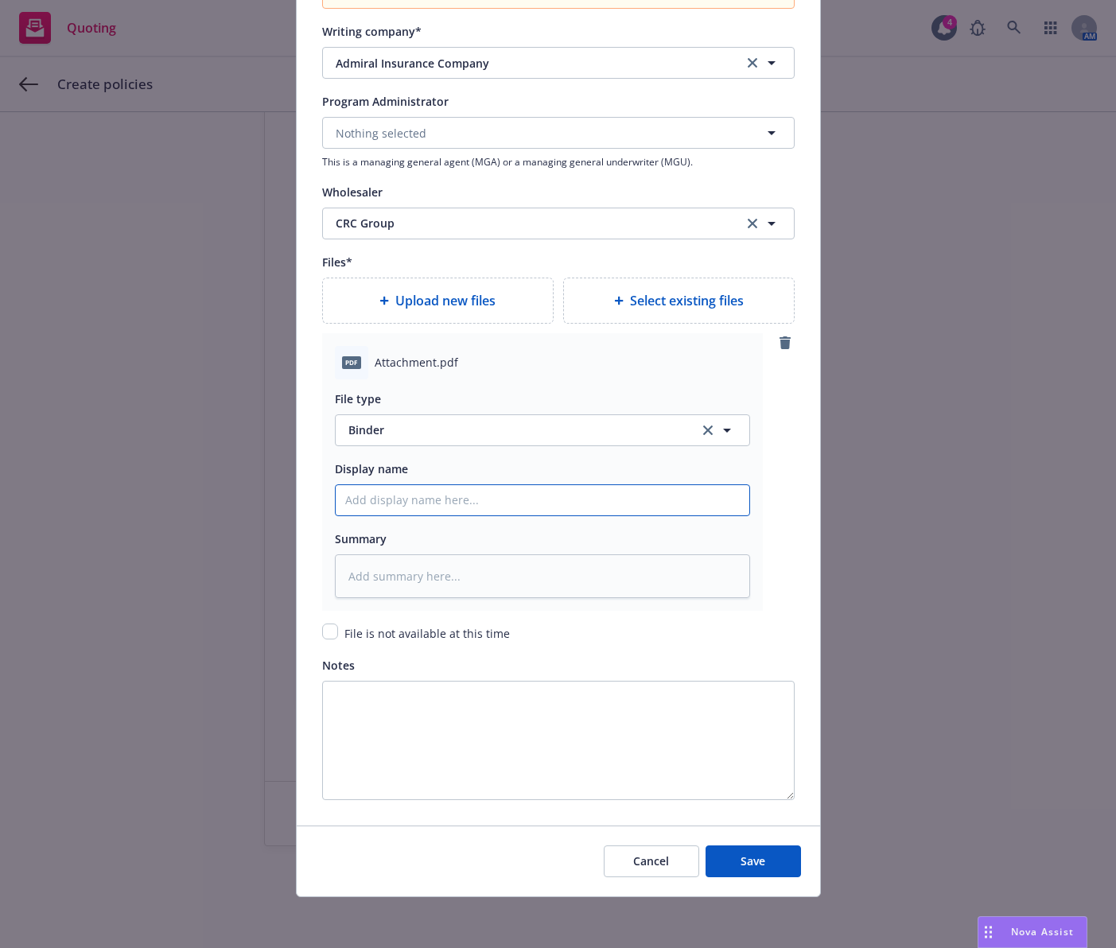
click at [499, 504] on input "Policy display name" at bounding box center [542, 500] width 413 height 30
type textarea "x"
type input "2"
type textarea "x"
type input "20"
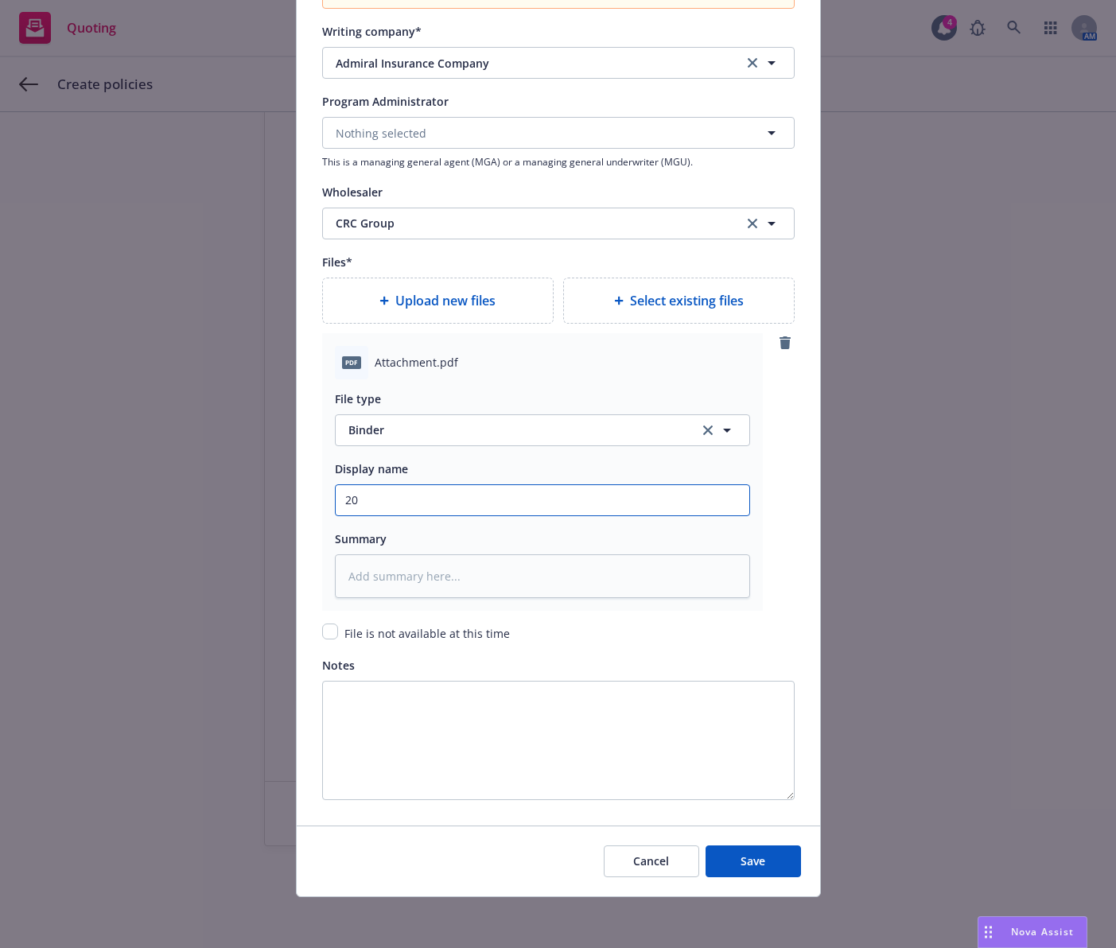
type textarea "x"
type input "202"
type textarea "x"
type input "2025"
type textarea "x"
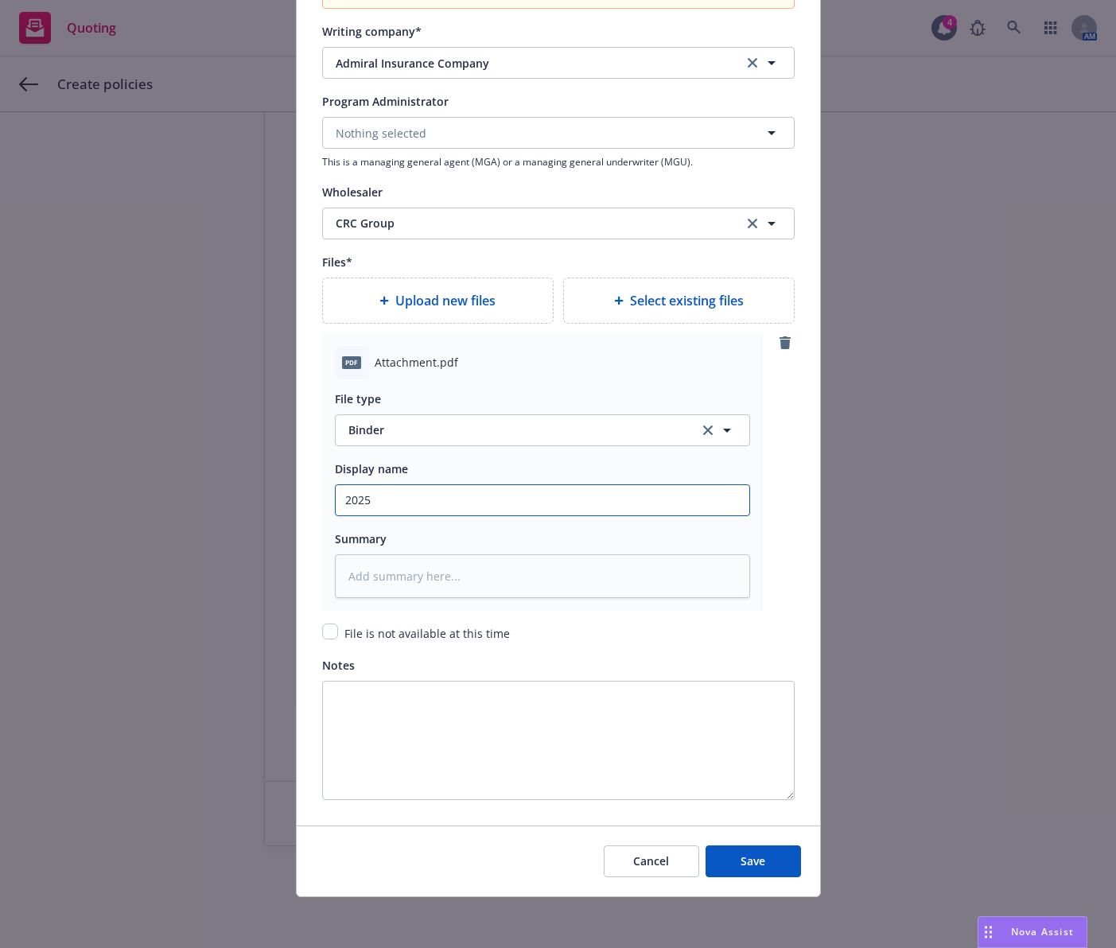
type input "2025-"
type textarea "x"
type input "2025-2"
type textarea "x"
type input "2025-20"
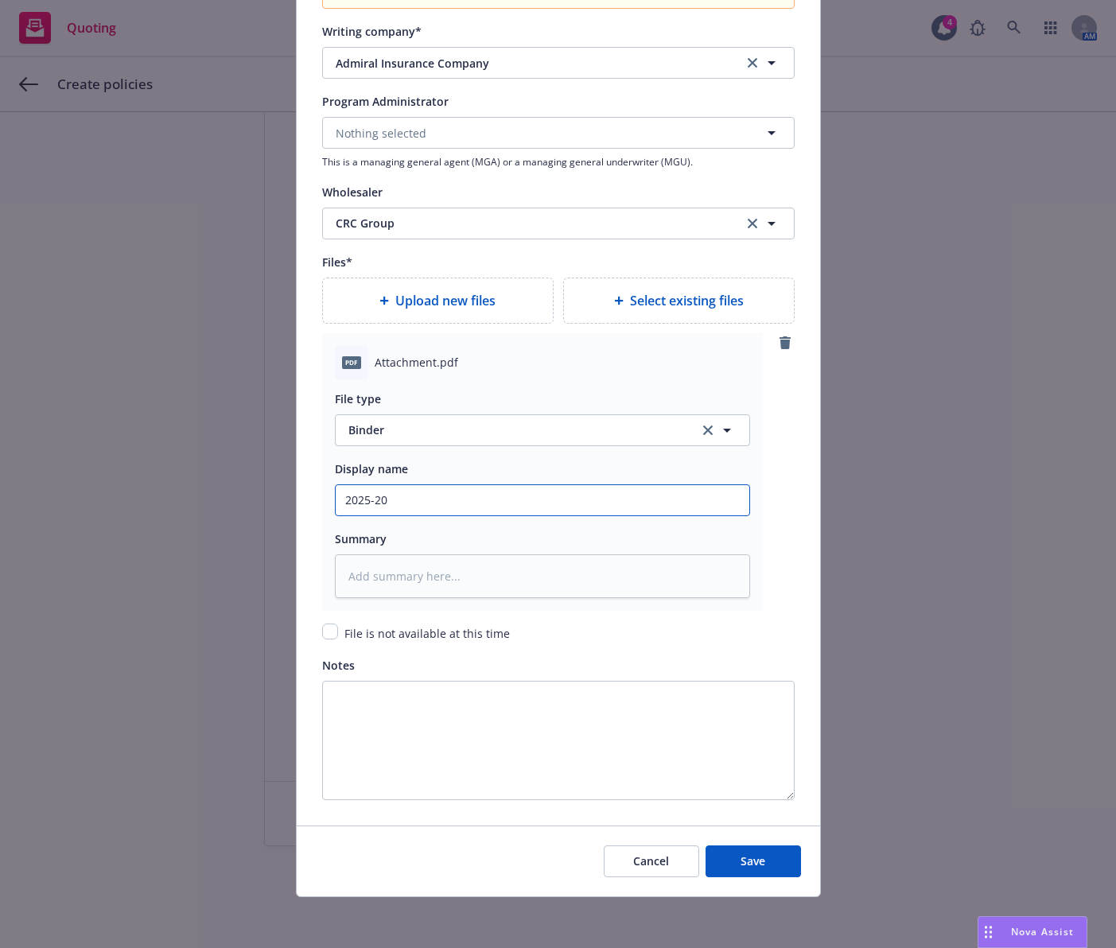
type textarea "x"
type input "2025-202"
type textarea "x"
type input "2025-2026"
type textarea "x"
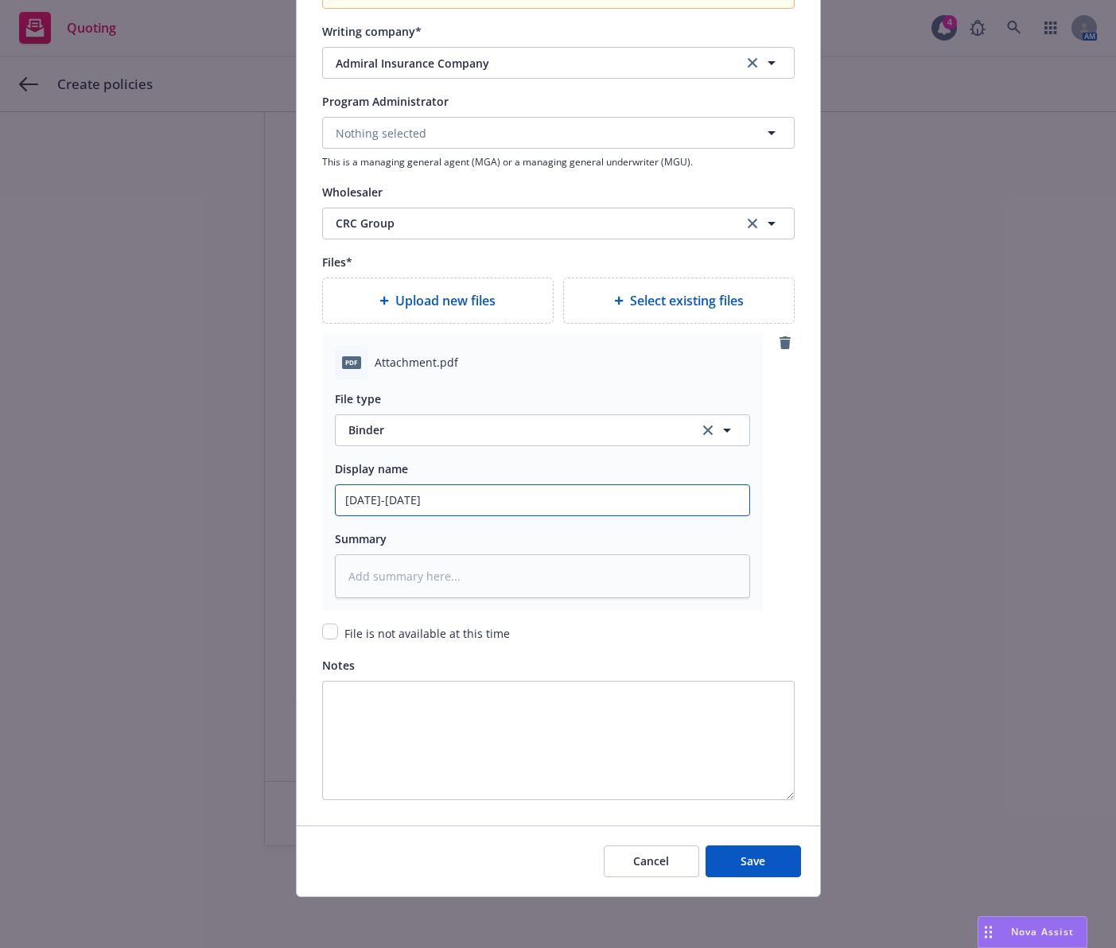
type input "2025-2026"
type textarea "x"
type input "2025-2026 P"
type textarea "x"
type input "2025-2026 Pr"
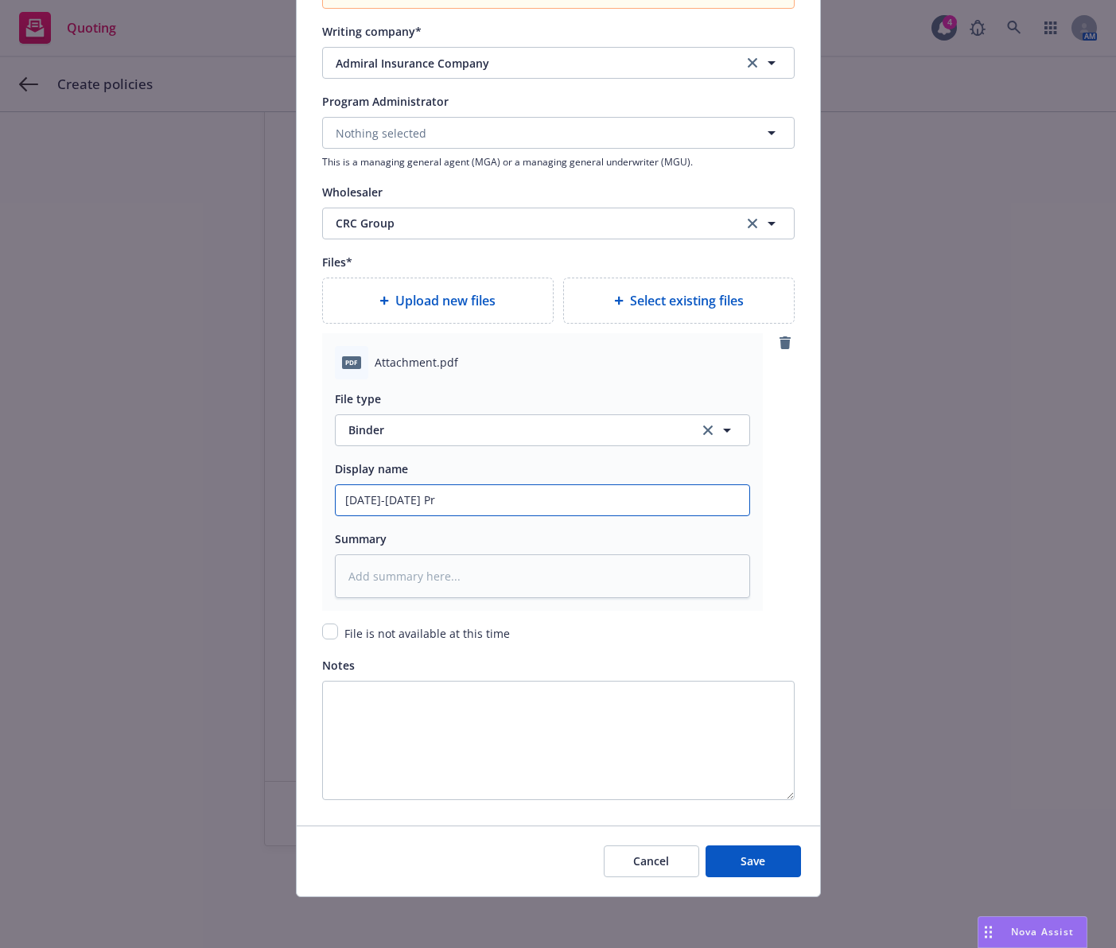
type textarea "x"
type input "2025-2026 Pro"
type textarea "x"
type input "2025-2026 Prof"
type textarea "x"
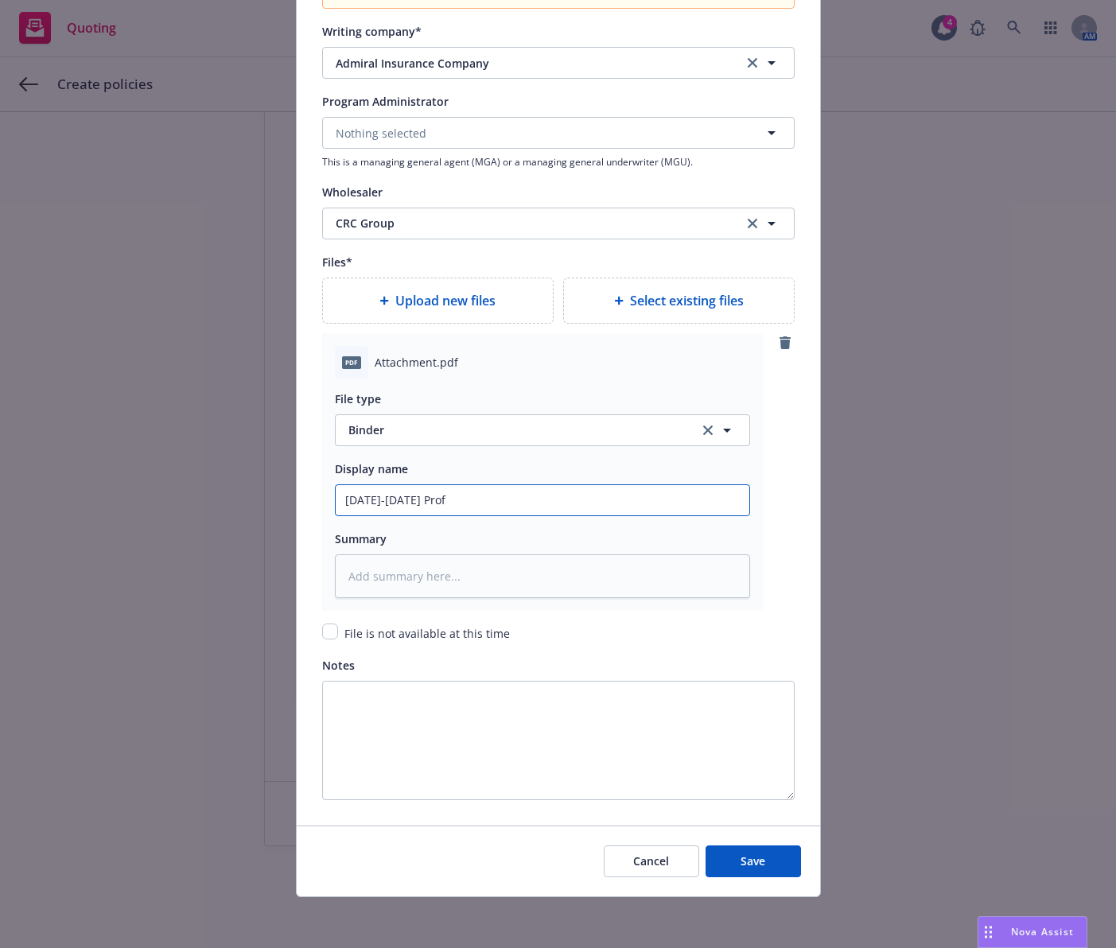
type input "2025-2026 Profe"
type textarea "x"
type input "2025-2026 Profes"
type textarea "x"
type input "2025-2026 Profess"
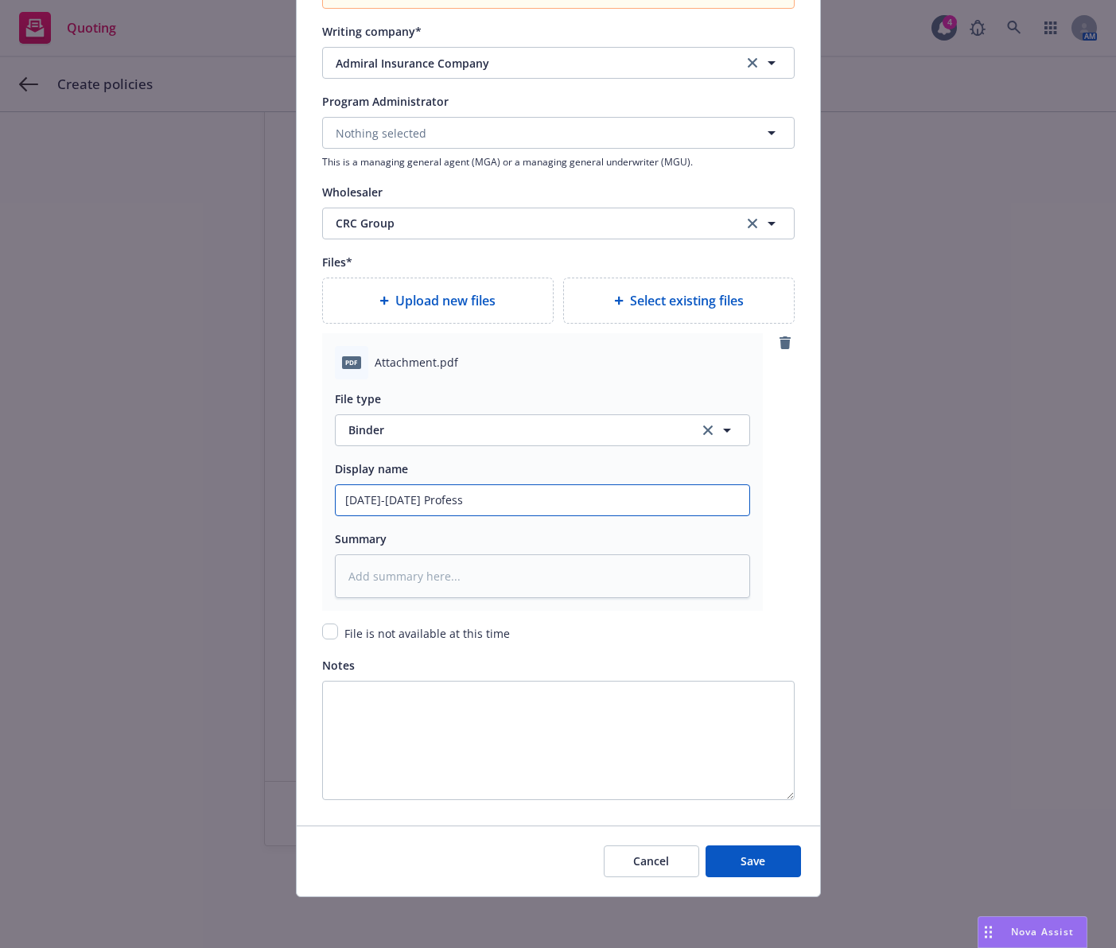
type textarea "x"
type input "2025-2026 Professi"
type textarea "x"
type input "2025-2026 Professio"
type textarea "x"
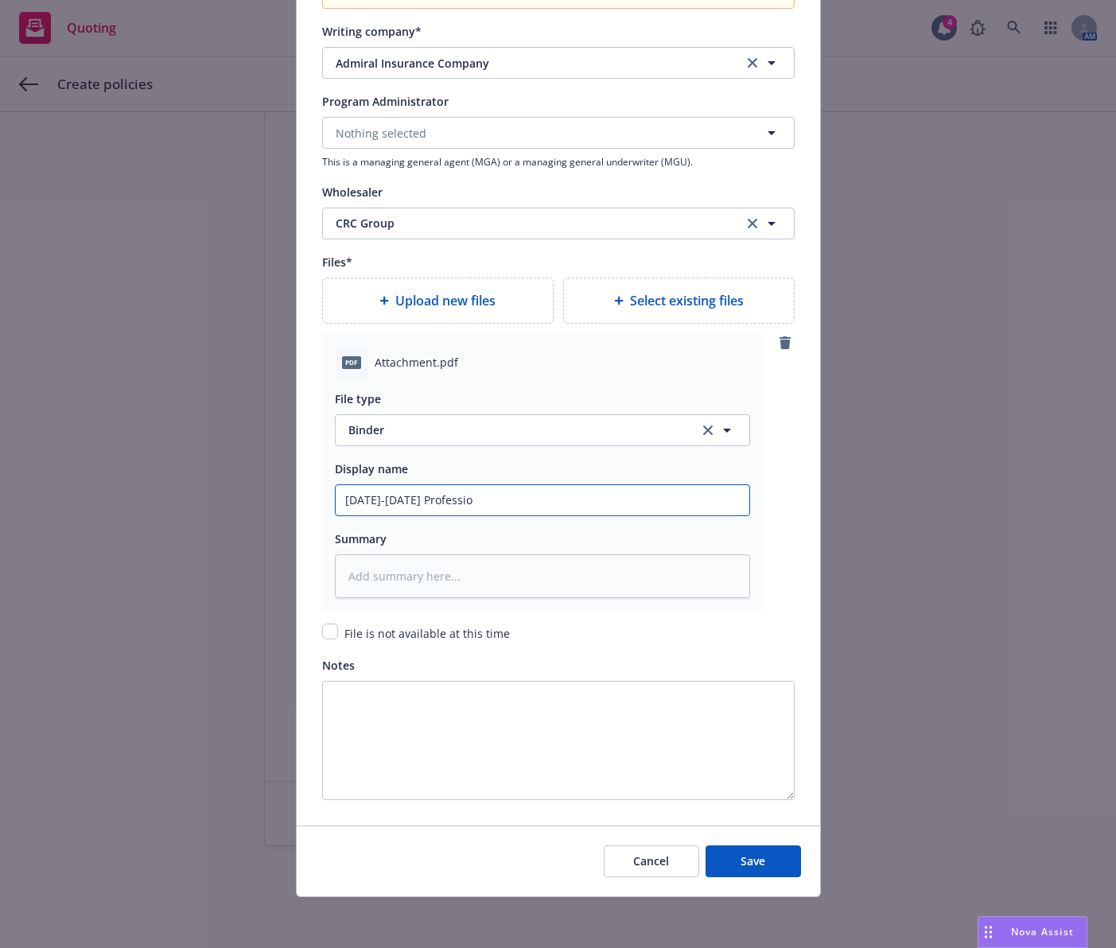
type input "2025-2026 Profession"
type textarea "x"
type input "2025-2026 Professional"
type textarea "x"
type input "2025-2026 Professional"
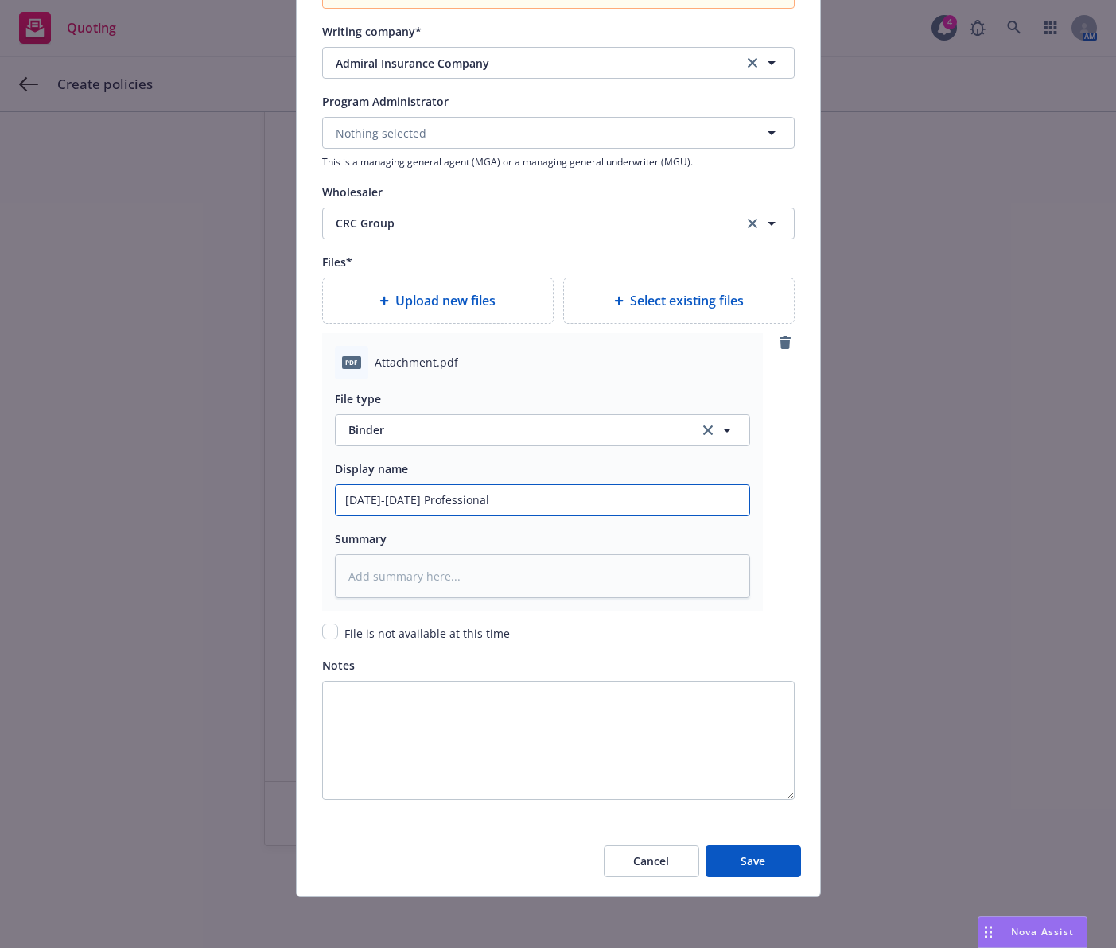
type textarea "x"
type input "2025-2026 Professional L"
type textarea "x"
type input "2025-2026 Professional LI"
type textarea "x"
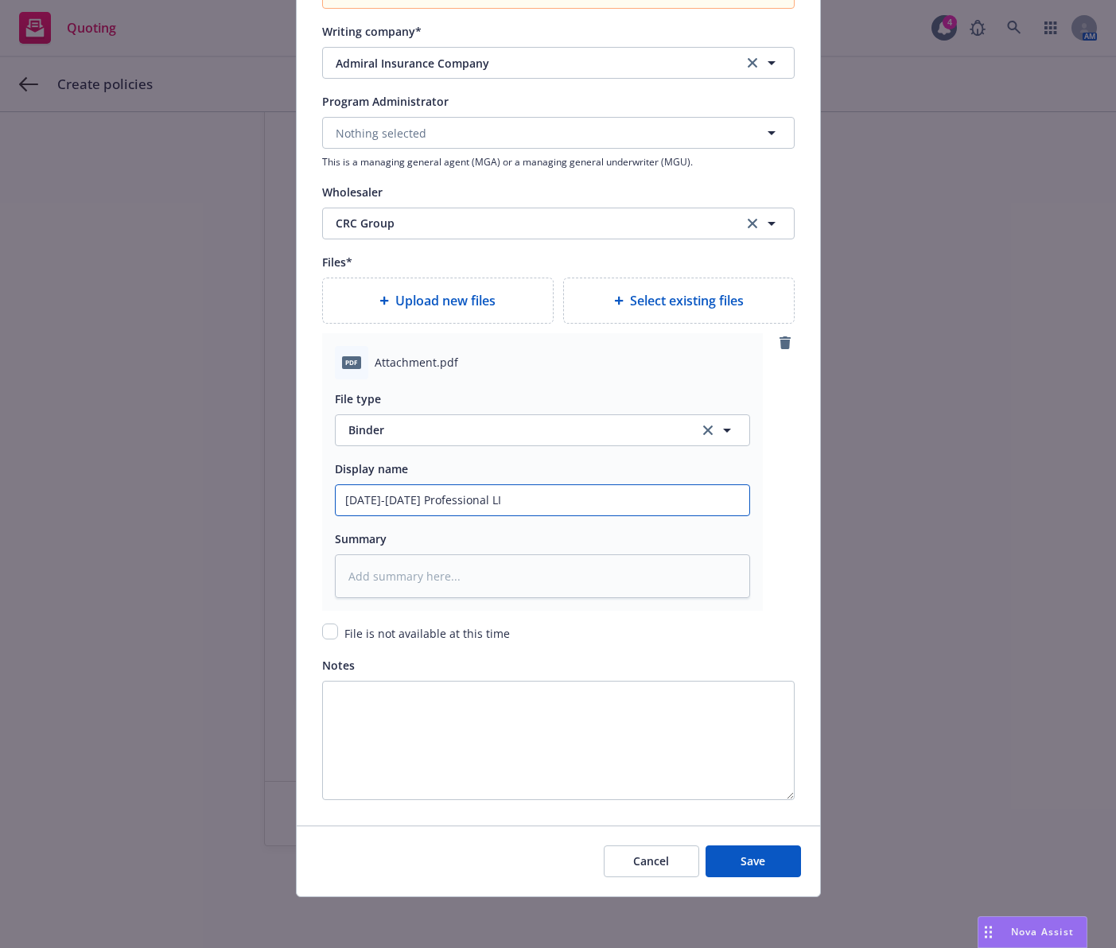
type input "2025-2026 Professional LIa"
type textarea "x"
type input "2025-2026 Professional LIab"
type textarea "x"
type input "2025-2026 Professional LIabi"
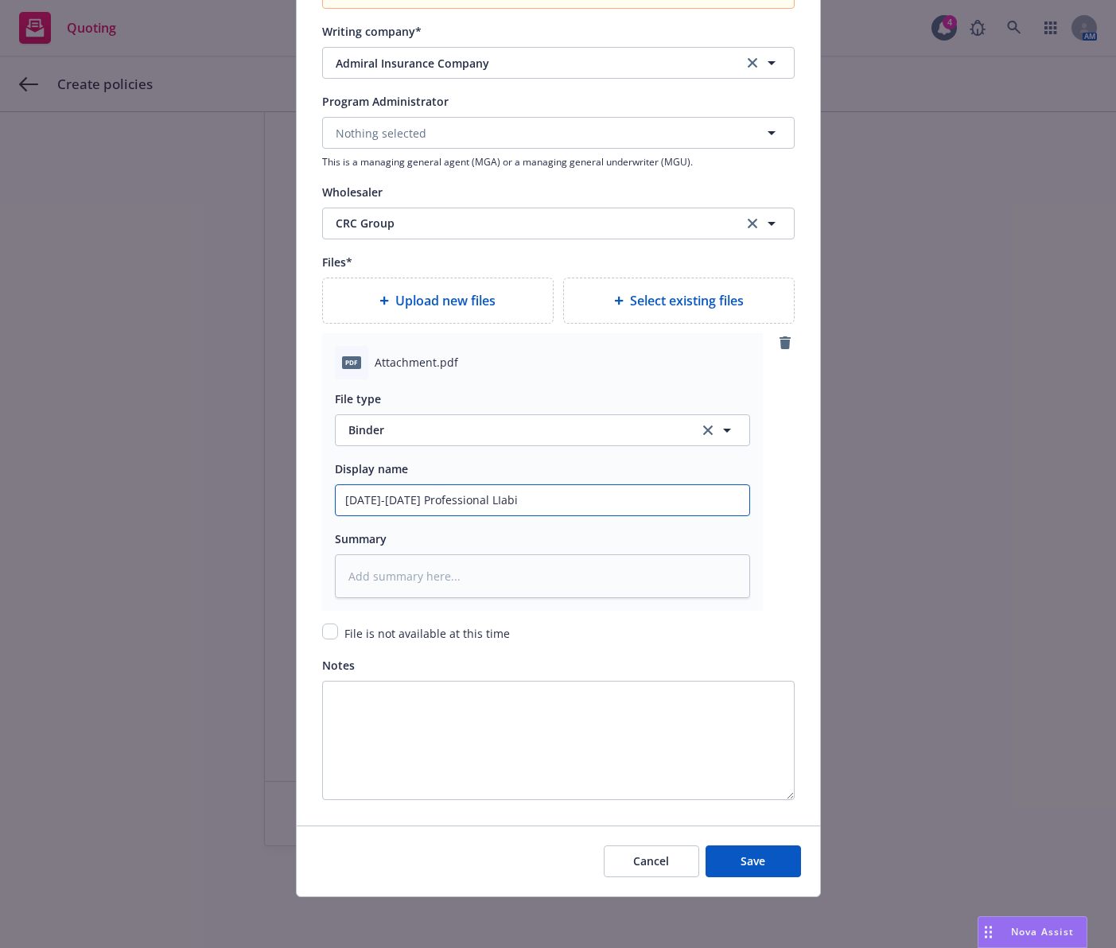
type textarea "x"
type input "2025-2026 Professional LIabil"
type textarea "x"
type input "2025-2026 Professional LIabili"
type textarea "x"
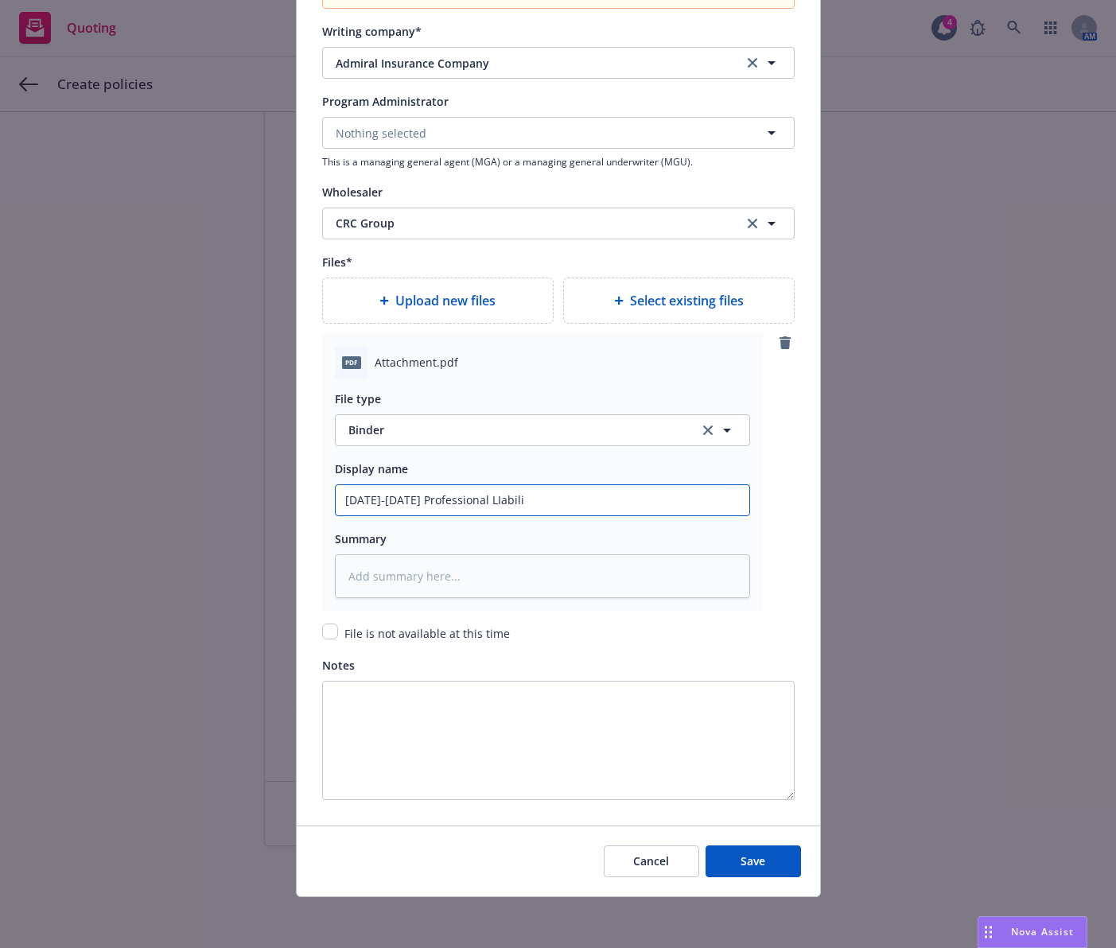
type input "2025-2026 Professional LIabilit"
type textarea "x"
type input "2025-2026 Professional LIability"
type textarea "x"
type input "2025-2026 Professional LIability"
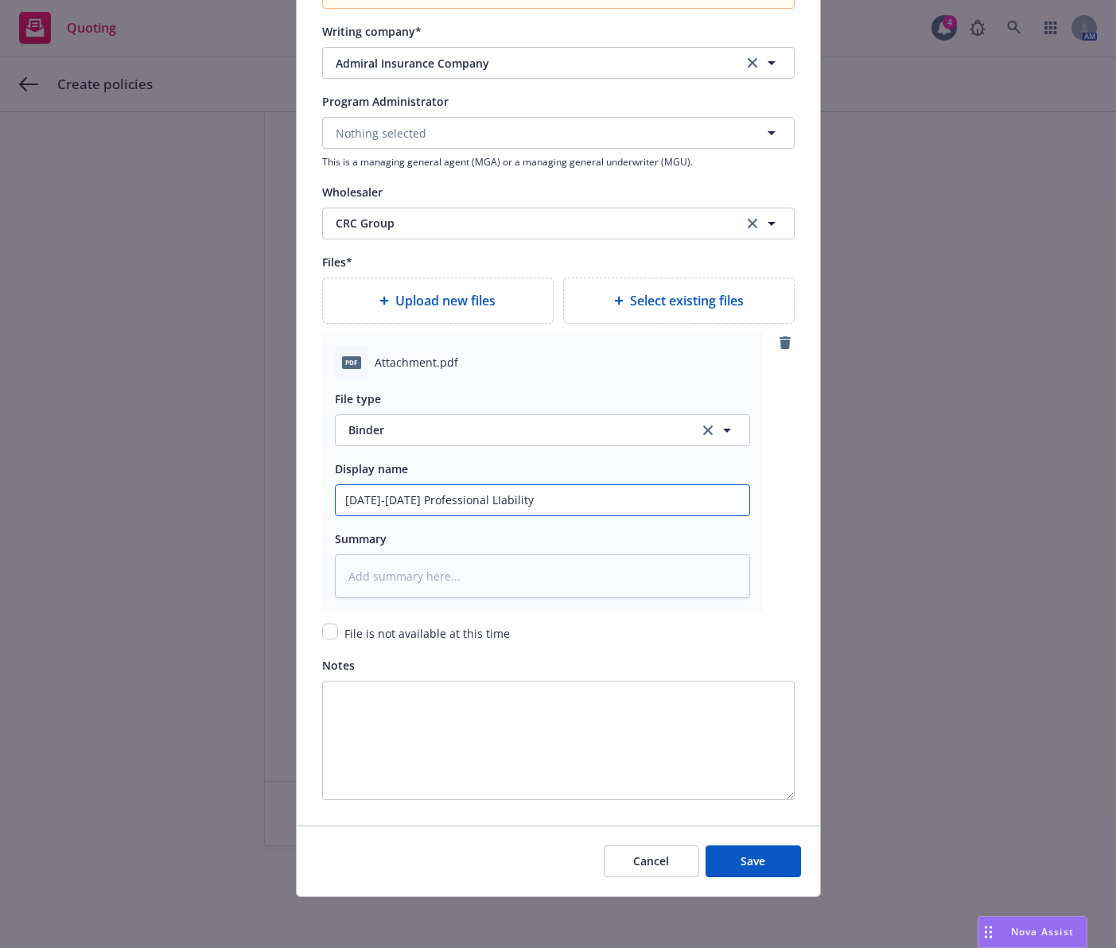
type textarea "x"
type input "2025-2026 Professional LIability B"
type textarea "x"
type input "2025-2026 Professional LIability Bi"
type textarea "x"
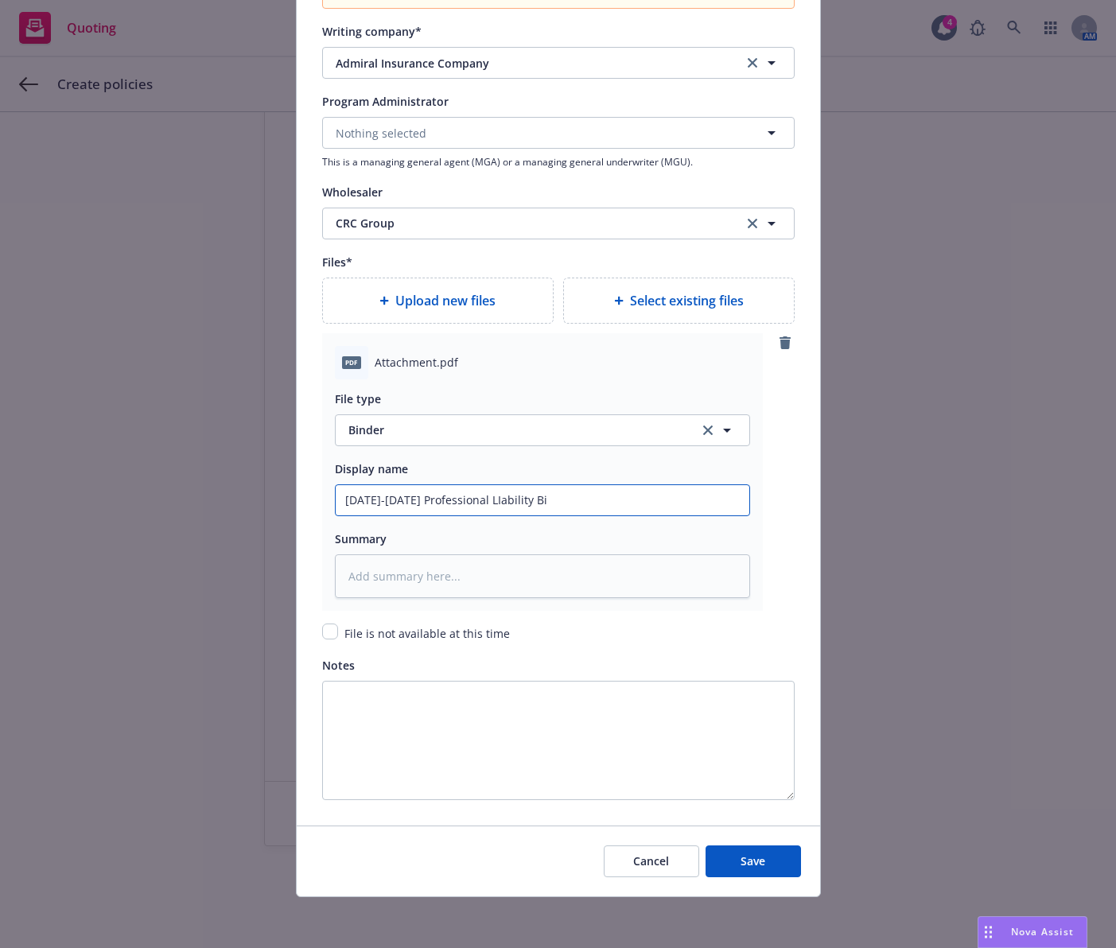
type input "2025-2026 Professional LIability Bin"
type textarea "x"
type input "2025-2026 Professional LIability Bind"
type textarea "x"
type input "2025-2026 Professional LIability Binde"
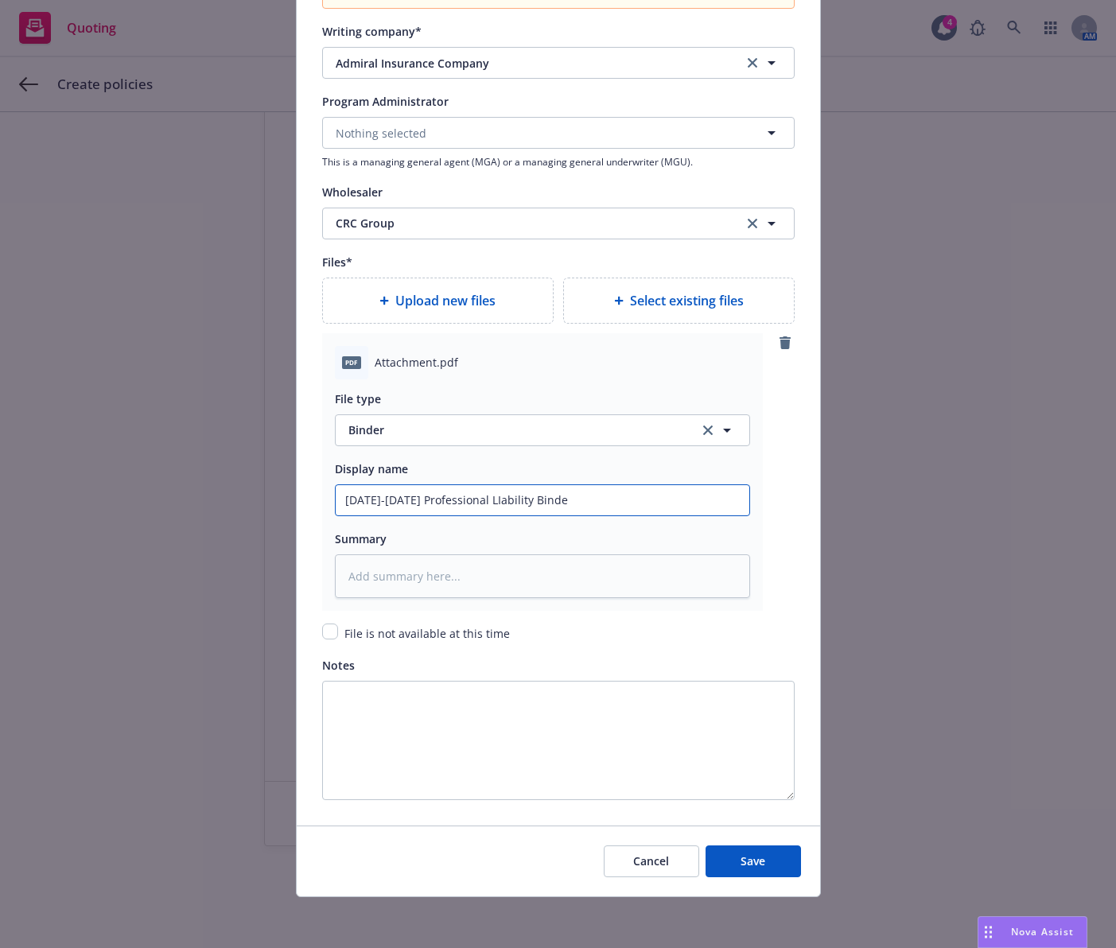
type textarea "x"
type input "2025-2026 Professional LIability Binder"
type textarea "x"
type input "2025-2026 Professional Liability Binder"
click at [746, 865] on span "Save" at bounding box center [752, 860] width 25 height 15
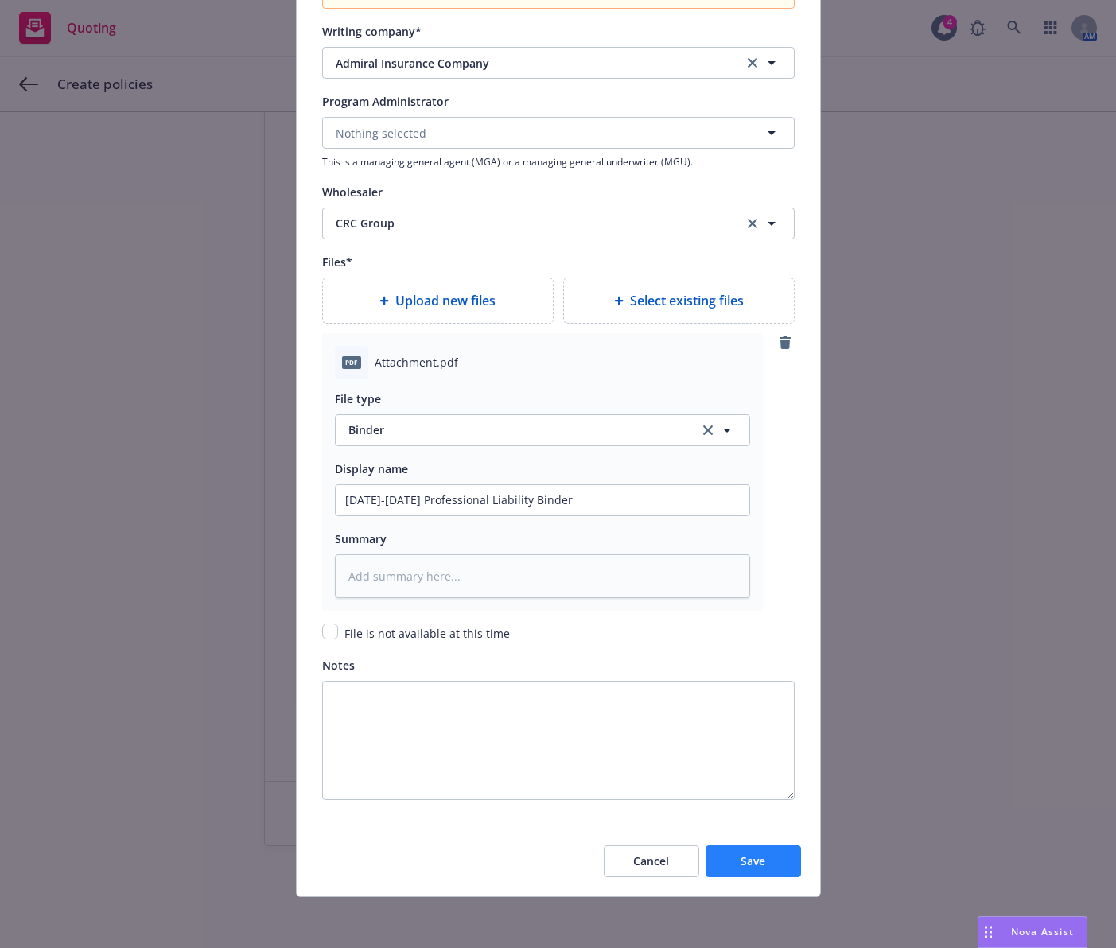
type textarea "x"
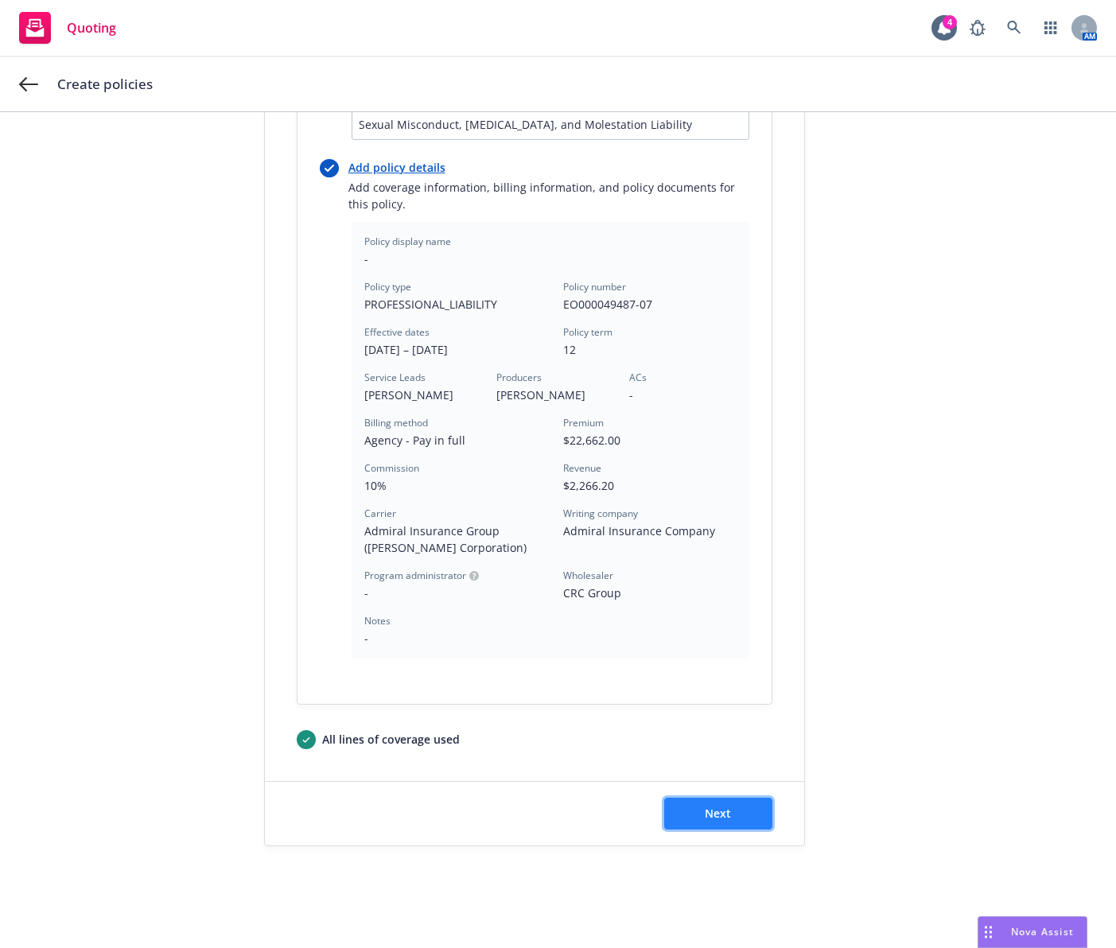
click at [685, 815] on button "Next" at bounding box center [718, 814] width 108 height 32
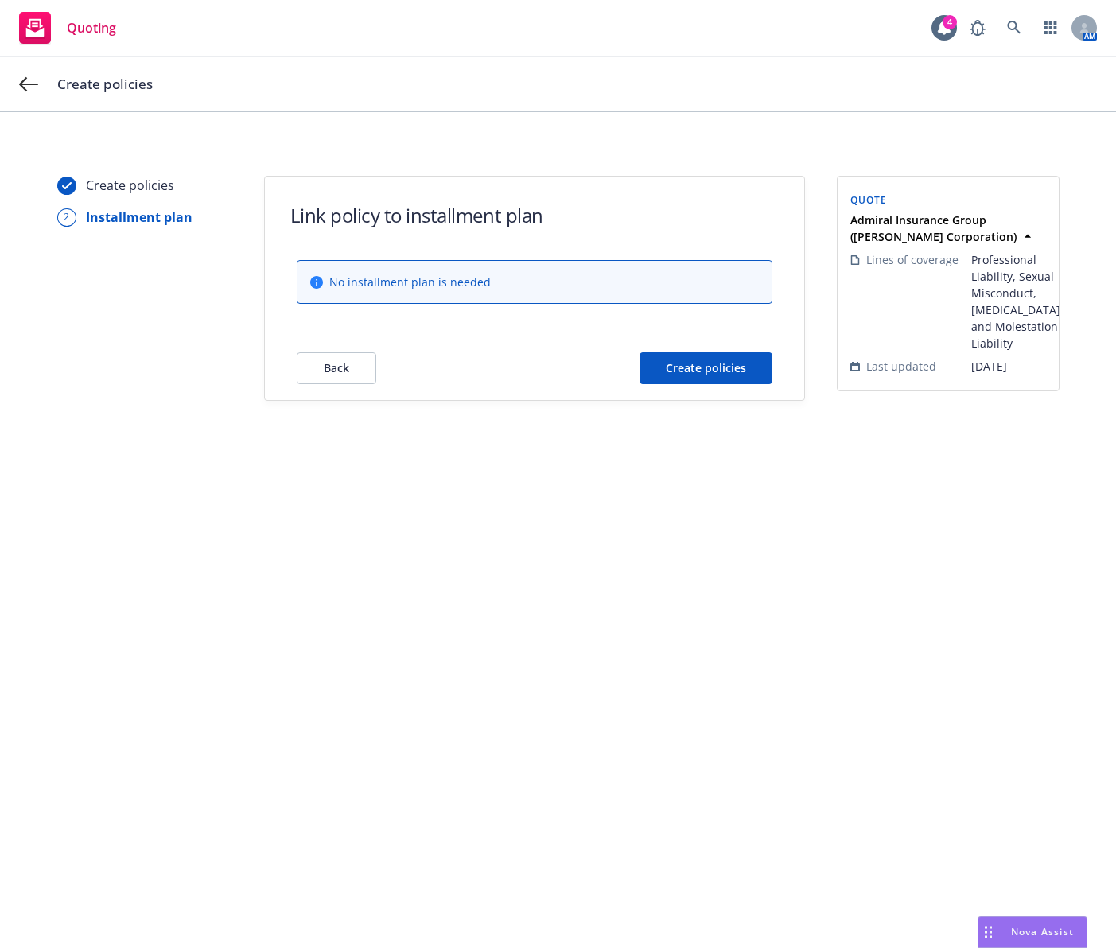
scroll to position [0, 0]
click at [718, 359] on button "Create policies" at bounding box center [705, 368] width 133 height 32
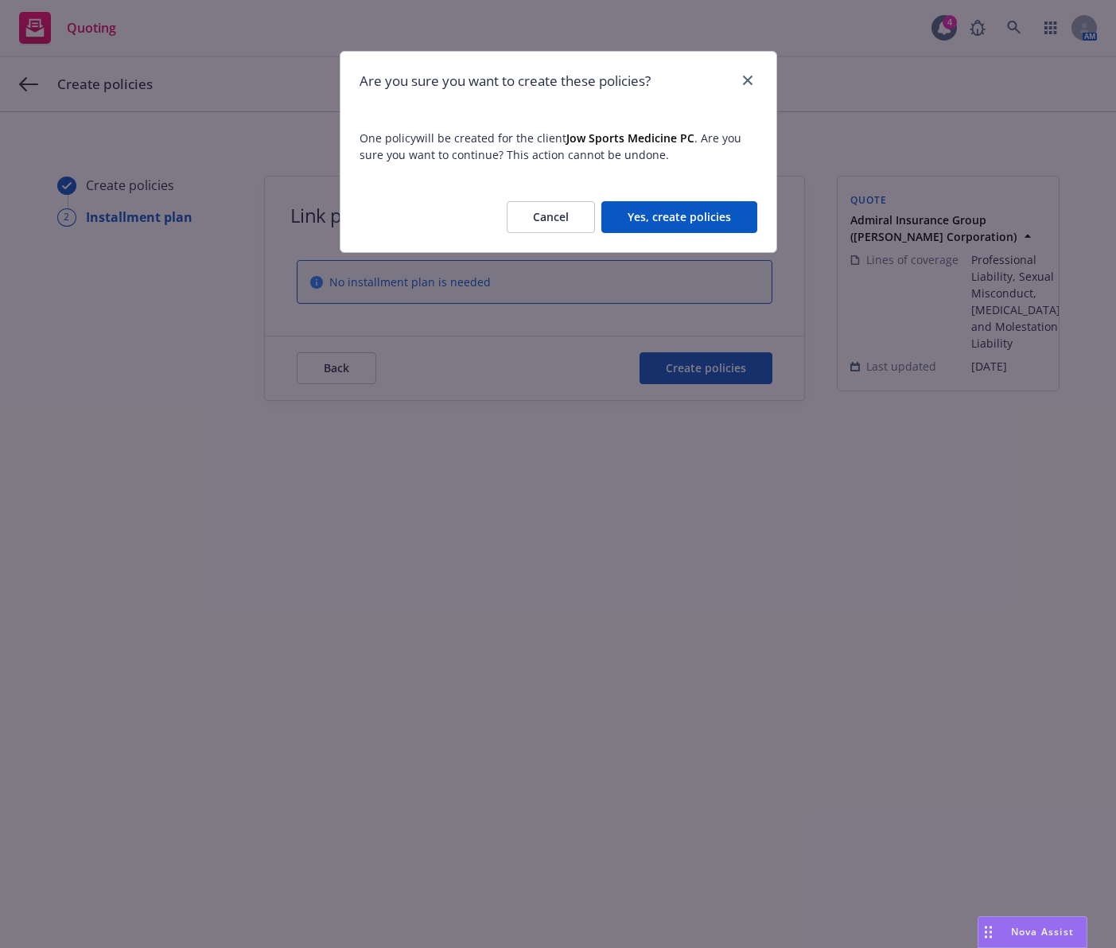
click at [709, 209] on button "Yes, create policies" at bounding box center [679, 217] width 156 height 32
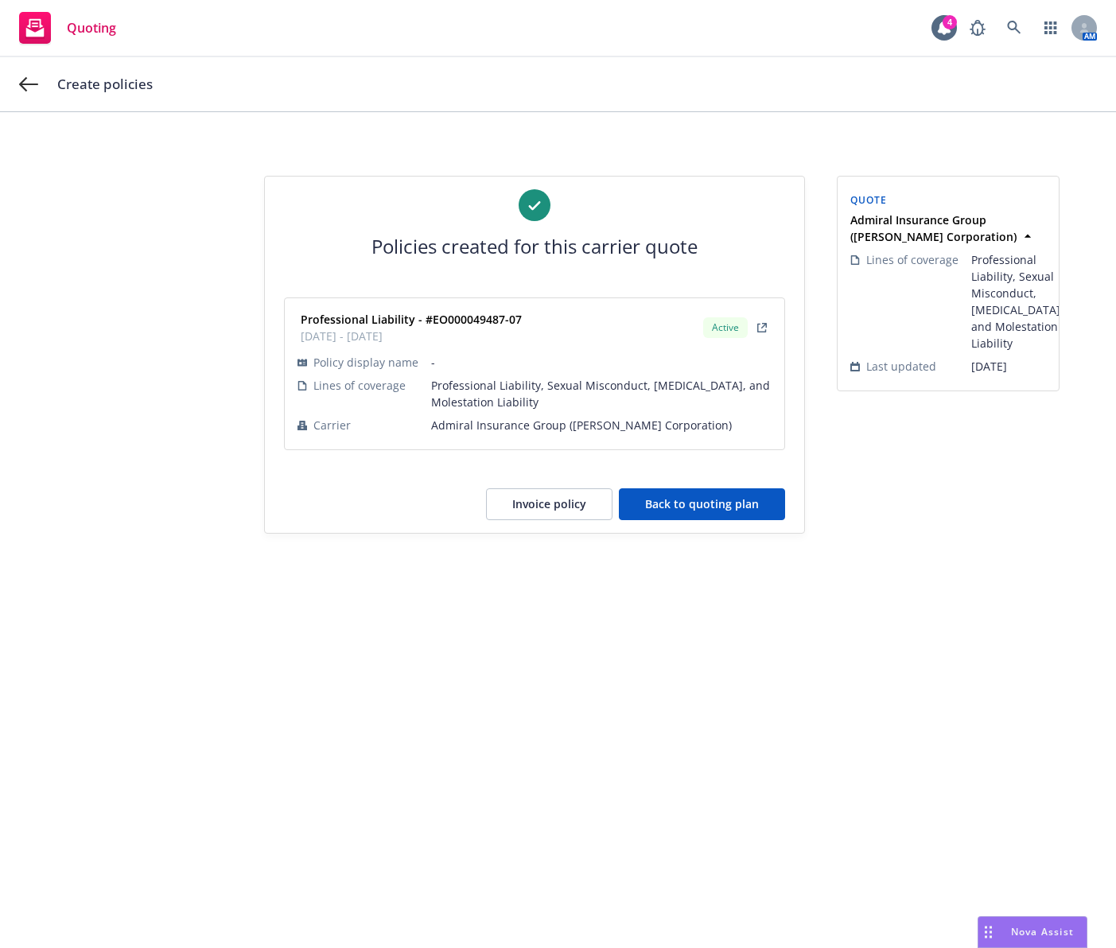
click at [750, 502] on button "Back to quoting plan" at bounding box center [702, 504] width 166 height 32
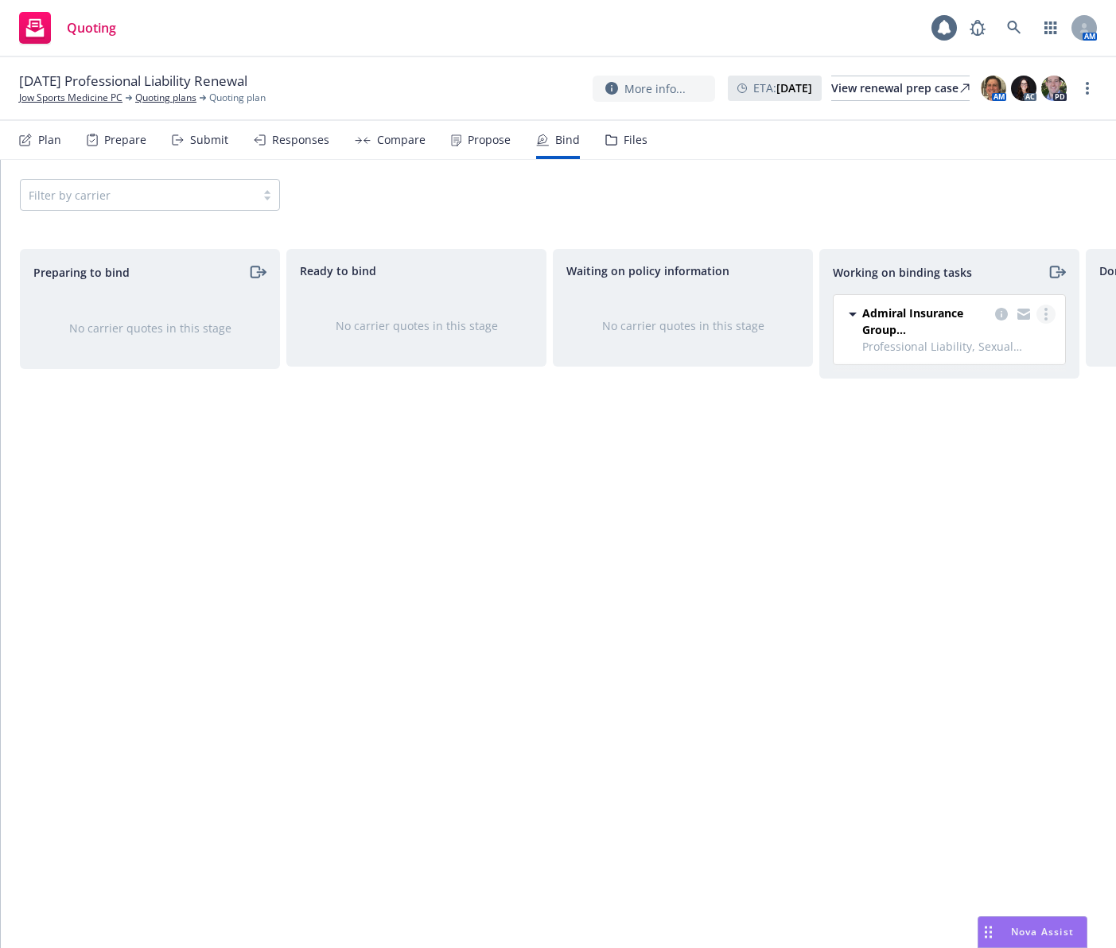
click at [1046, 320] on link "more" at bounding box center [1045, 314] width 19 height 19
click at [989, 380] on span "Move to done" at bounding box center [965, 378] width 111 height 15
click at [1090, 87] on link "more" at bounding box center [1086, 88] width 19 height 19
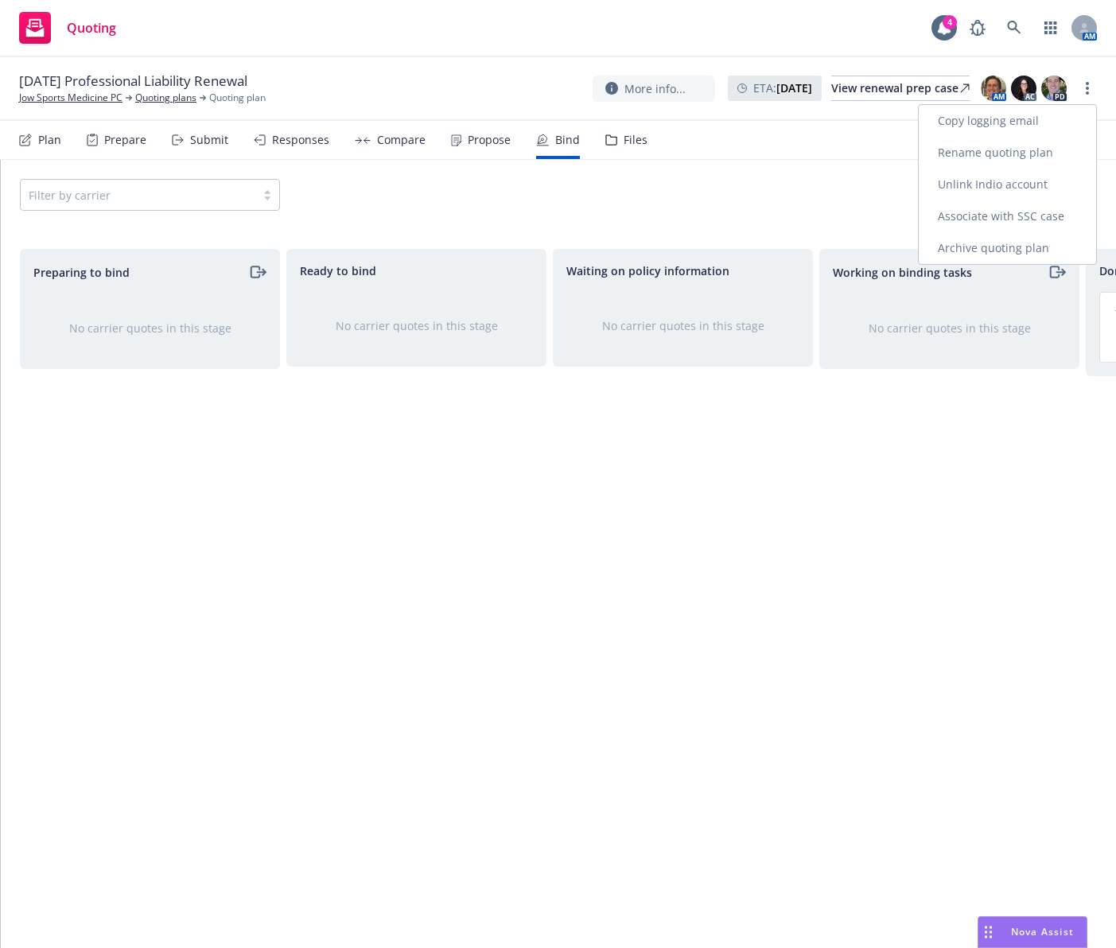
click at [1018, 241] on link "Archive quoting plan" at bounding box center [1006, 248] width 177 height 32
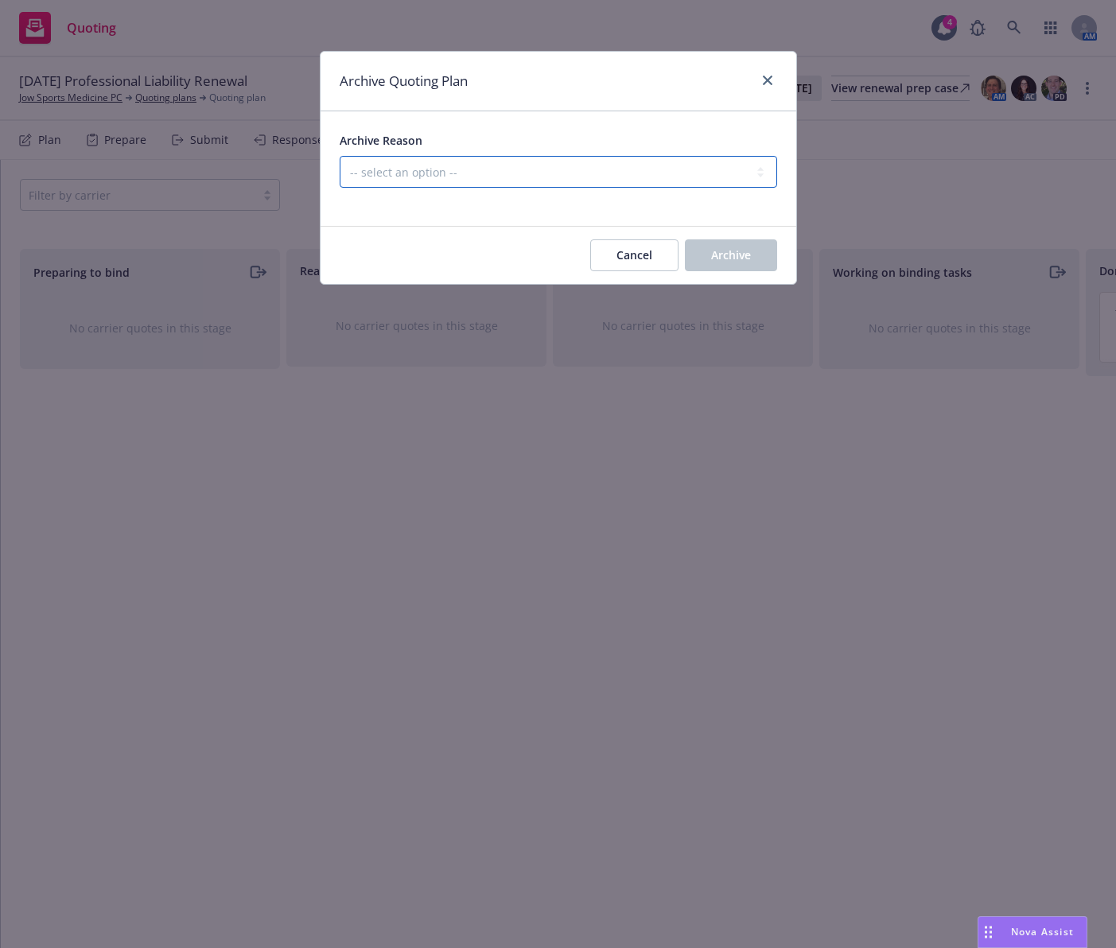
click at [742, 172] on select "-- select an option -- All policies in this renewal plan are auto-renewed Creat…" at bounding box center [558, 172] width 437 height 32
select select "ARCHIVED_RENEWAL_COMPLETED"
click at [340, 156] on select "-- select an option -- All policies in this renewal plan are auto-renewed Creat…" at bounding box center [558, 172] width 437 height 32
click at [720, 272] on div "Cancel Archive" at bounding box center [557, 255] width 475 height 57
click at [723, 264] on button "Archive" at bounding box center [731, 255] width 92 height 32
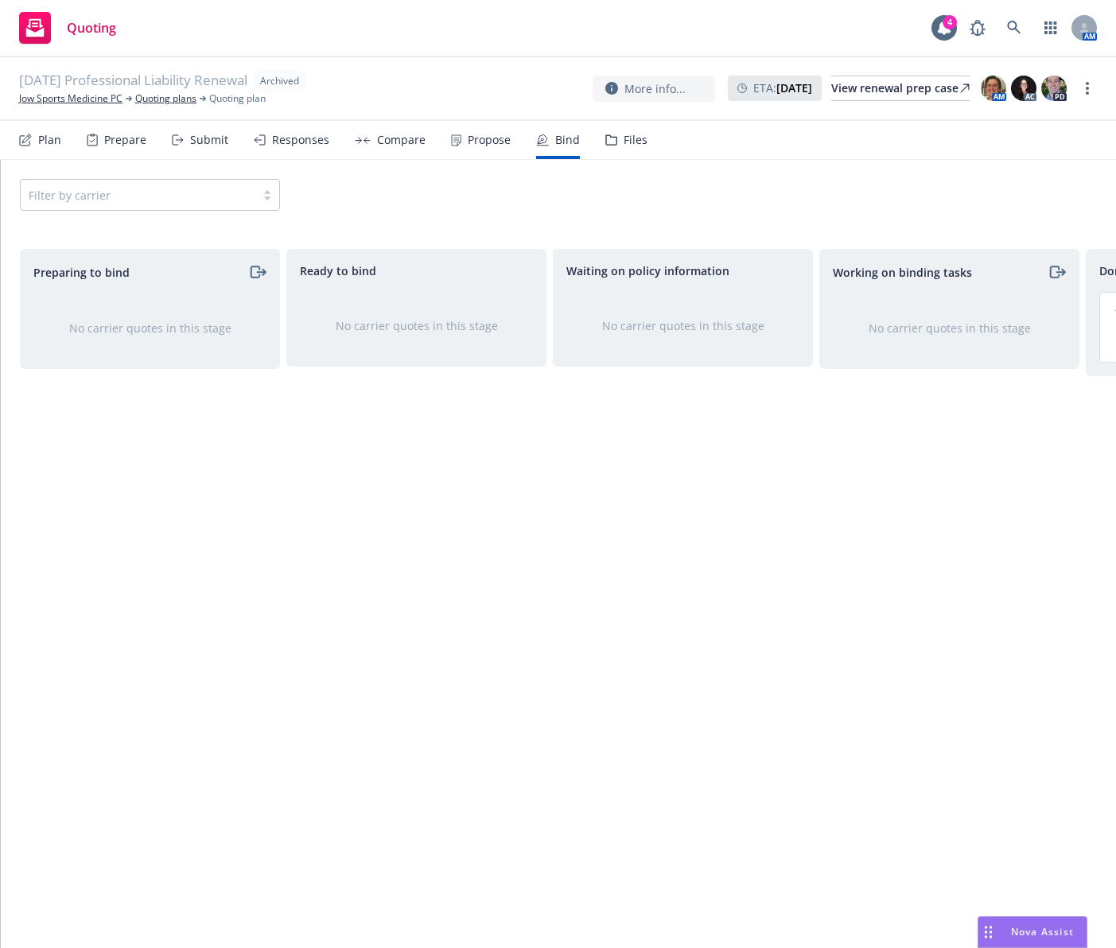
click at [339, 530] on div "Ready to bind No carrier quotes in this stage" at bounding box center [416, 582] width 260 height 666
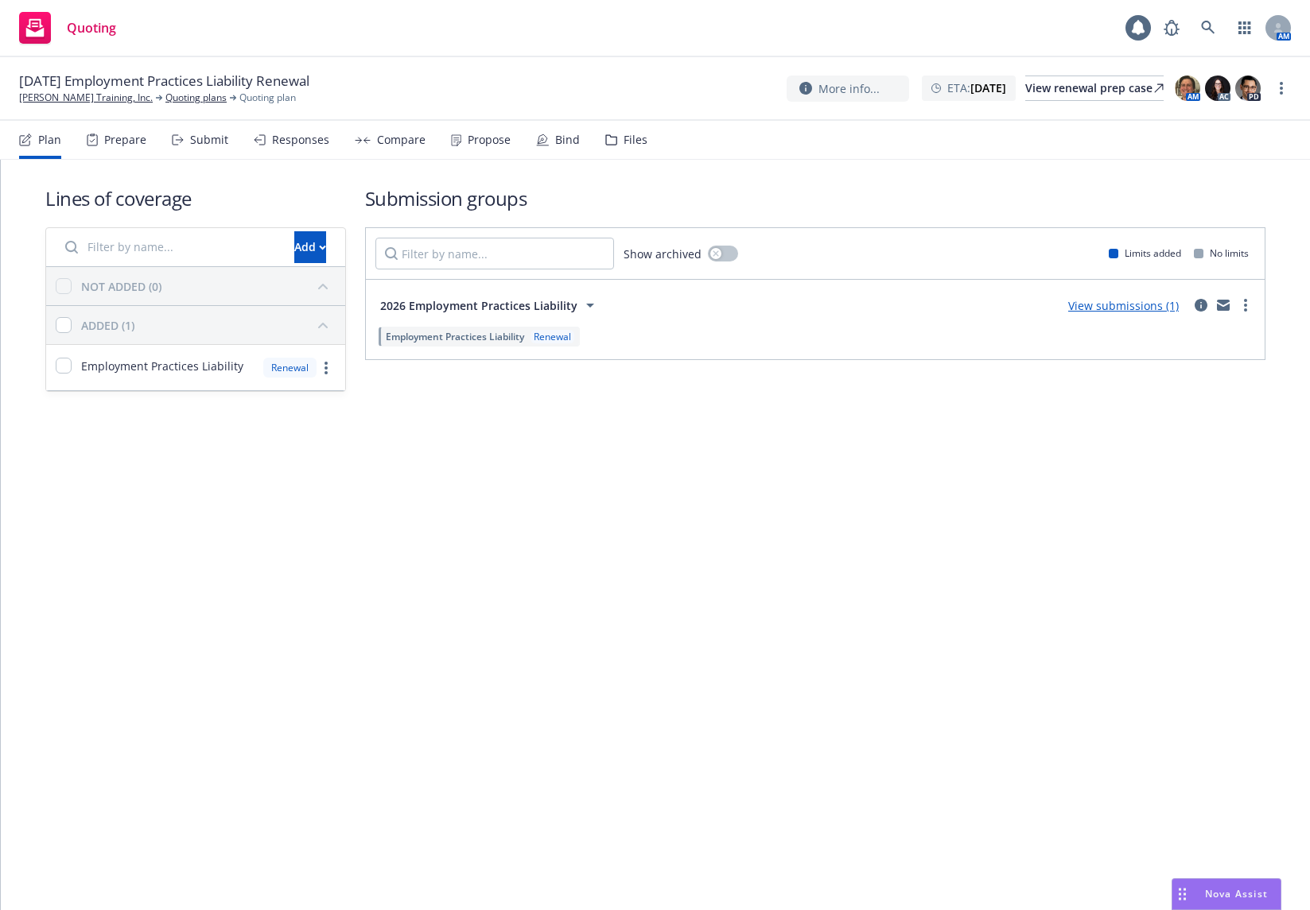
click at [254, 139] on icon at bounding box center [260, 139] width 12 height 11
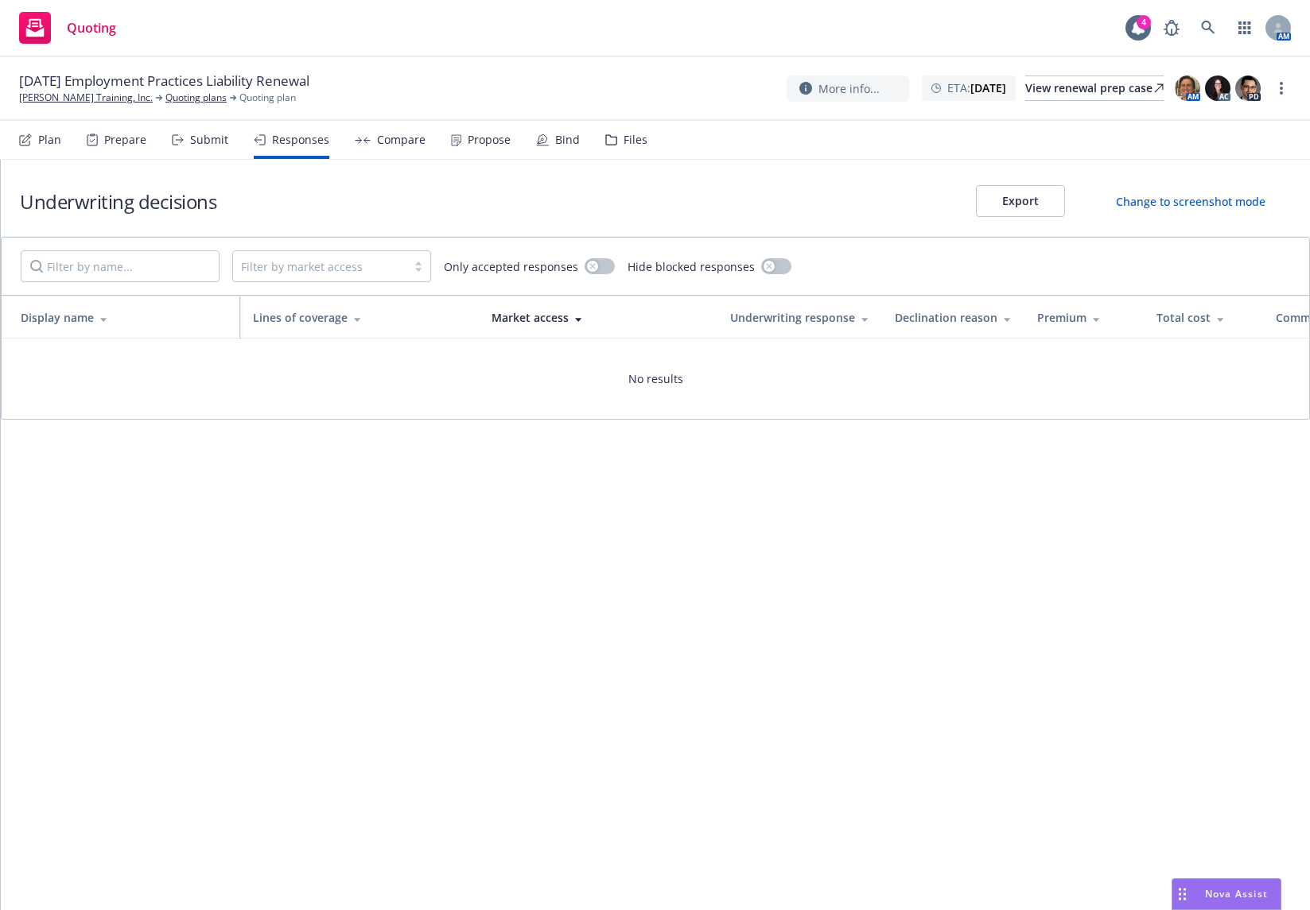
click at [215, 145] on div "Submit" at bounding box center [209, 140] width 38 height 13
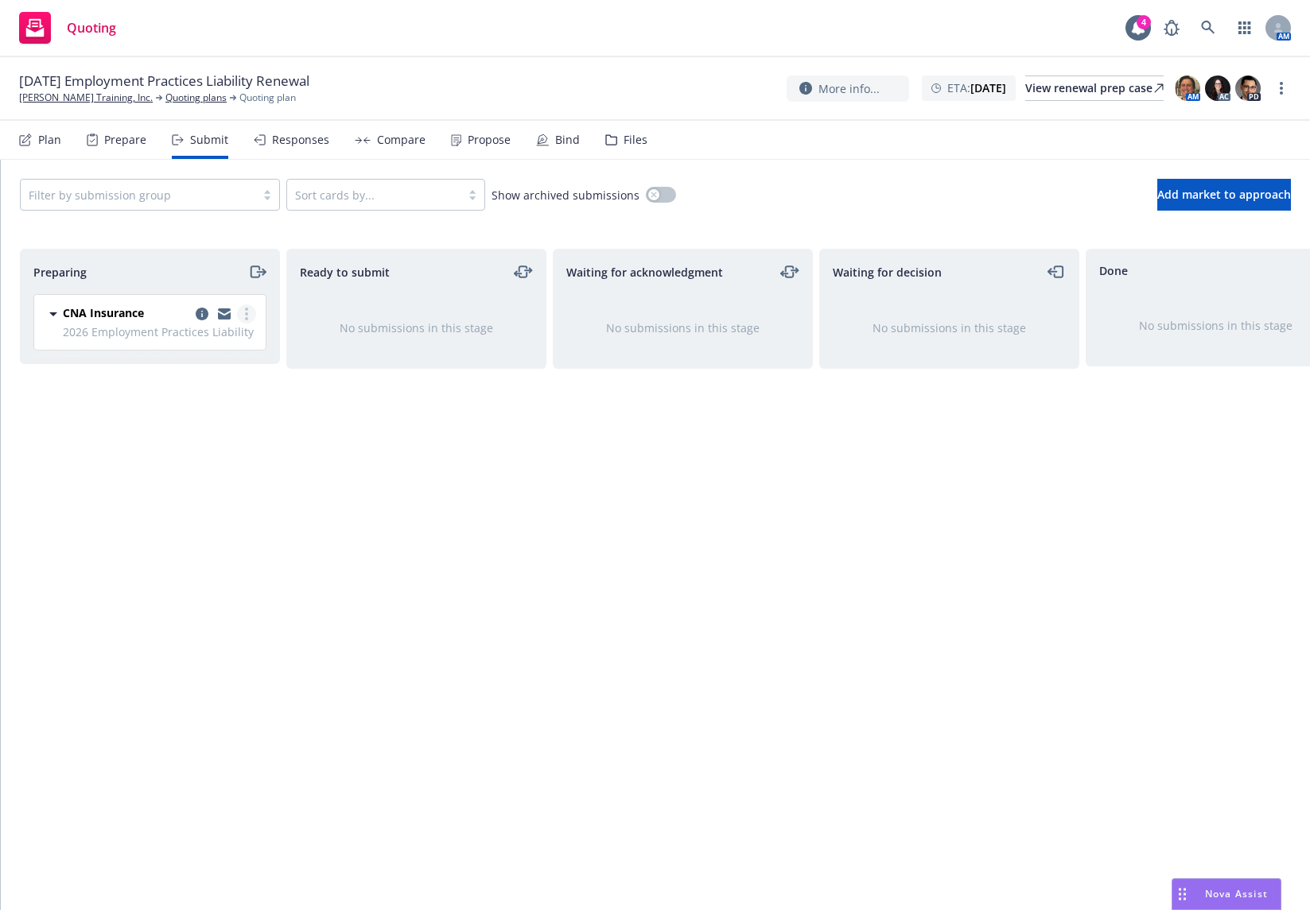
click at [249, 310] on link "more" at bounding box center [246, 314] width 19 height 19
click at [202, 308] on icon "copy logging email" at bounding box center [202, 314] width 13 height 13
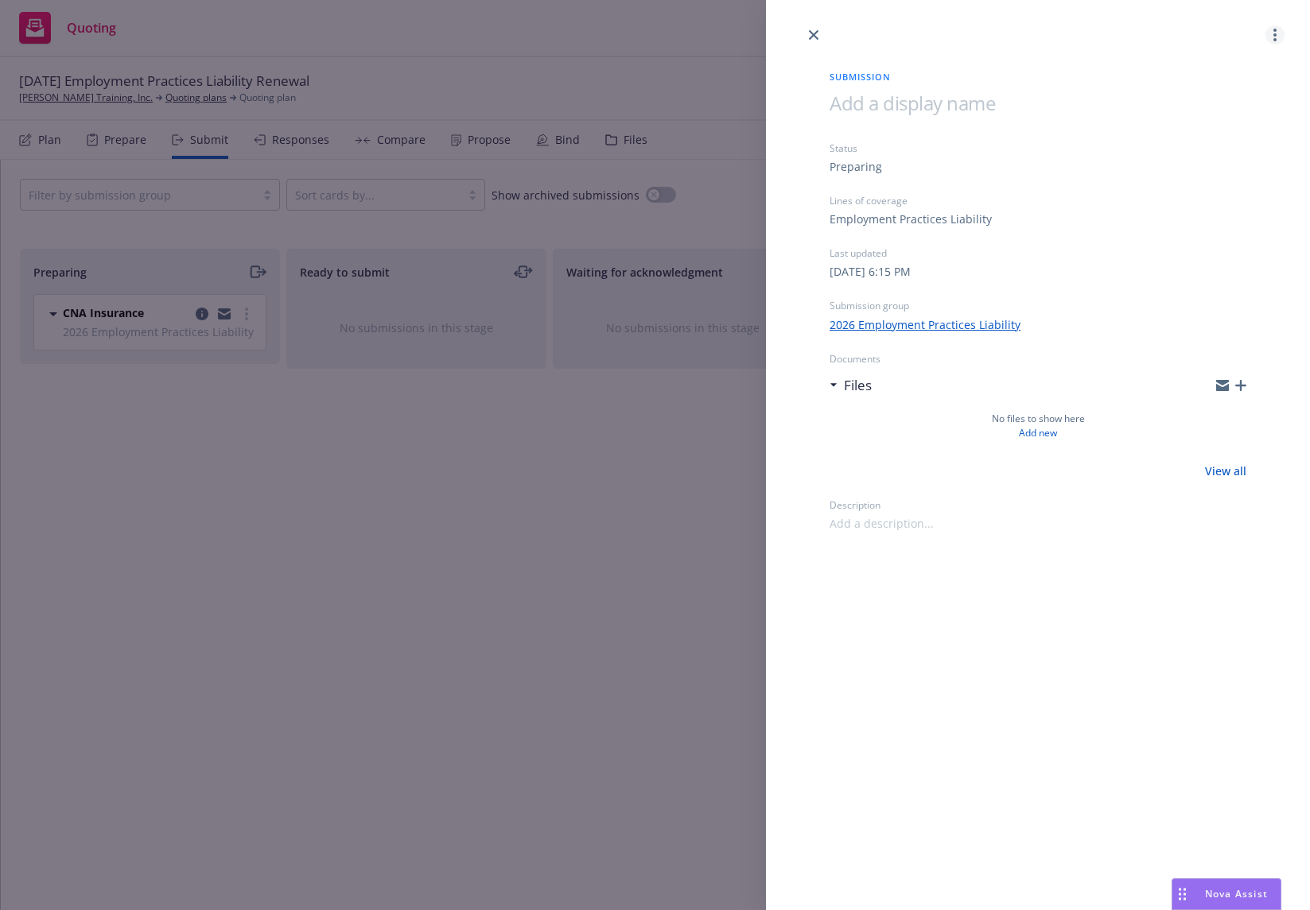
click at [1271, 33] on link "more" at bounding box center [1274, 34] width 19 height 19
click at [1229, 103] on span "Archive submission" at bounding box center [1212, 105] width 142 height 15
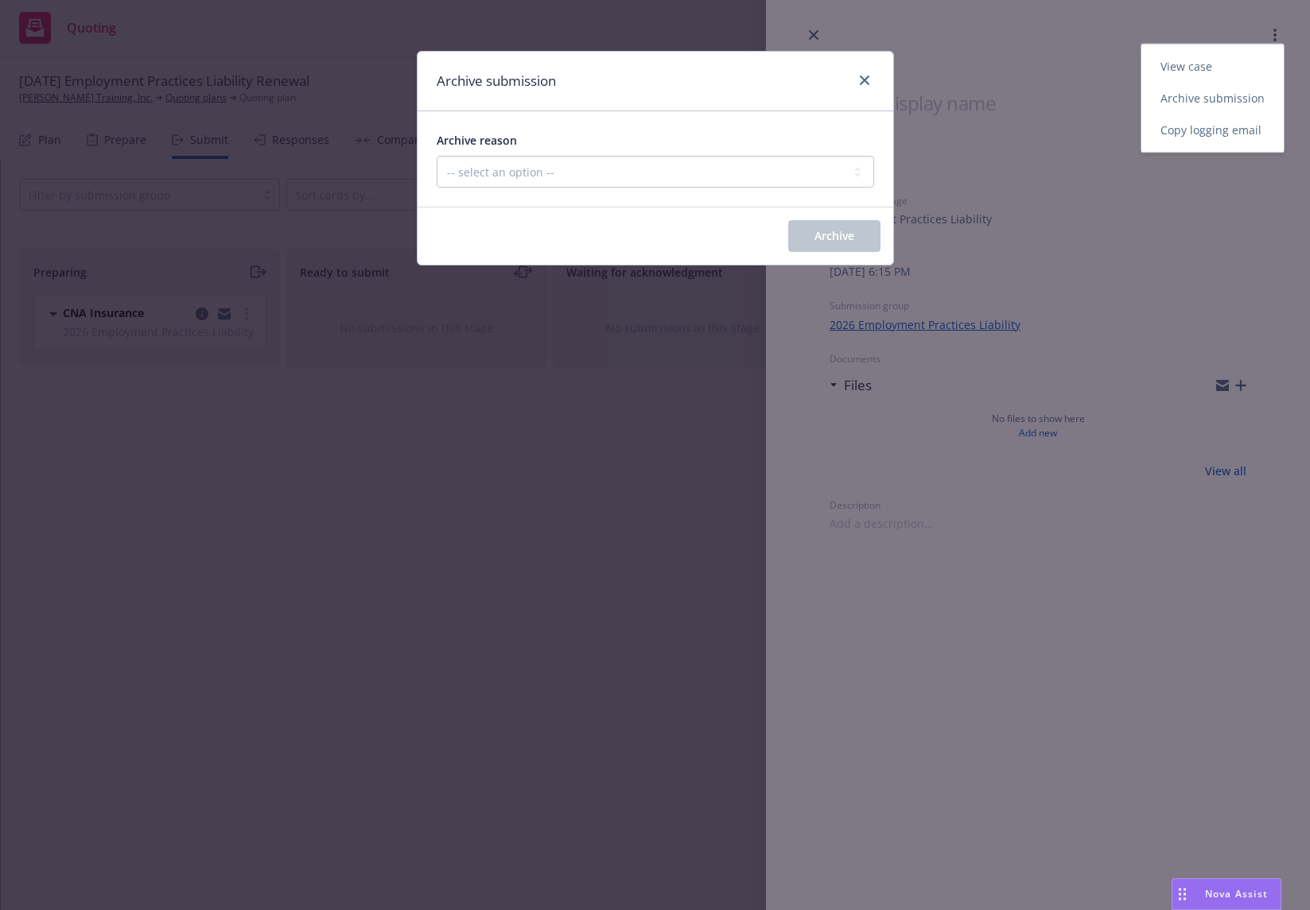
click at [693, 196] on div "Archive reason -- select an option -- Carrier unresponsive Client decided not t…" at bounding box center [654, 158] width 475 height 95
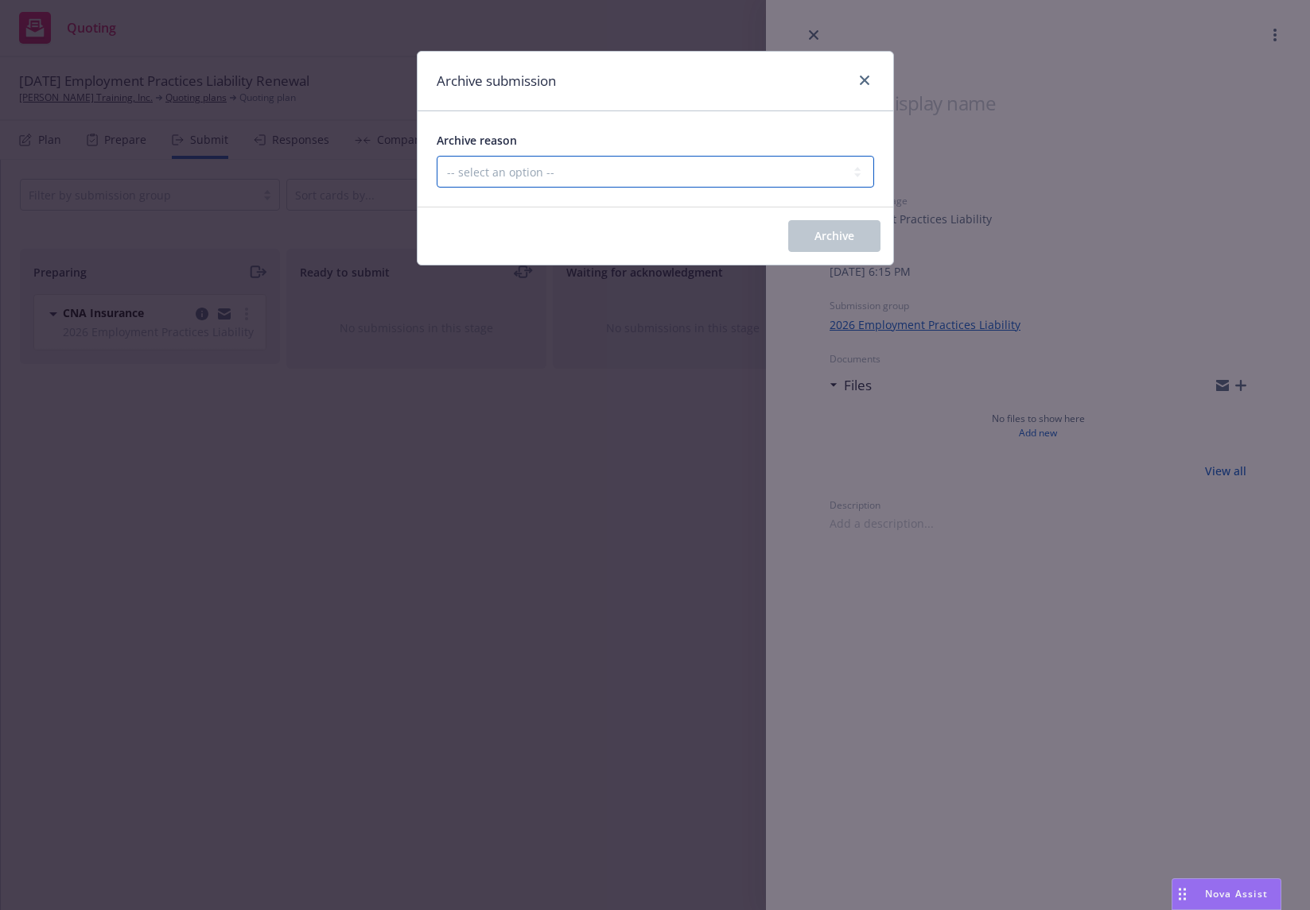
click at [688, 184] on select "-- select an option -- Carrier unresponsive Client decided not to proceed with …" at bounding box center [655, 172] width 437 height 32
select select "OTHER"
click at [437, 156] on select "-- select an option -- Carrier unresponsive Client decided not to proceed with …" at bounding box center [655, 172] width 437 height 32
click at [809, 237] on button "Archive" at bounding box center [834, 236] width 92 height 32
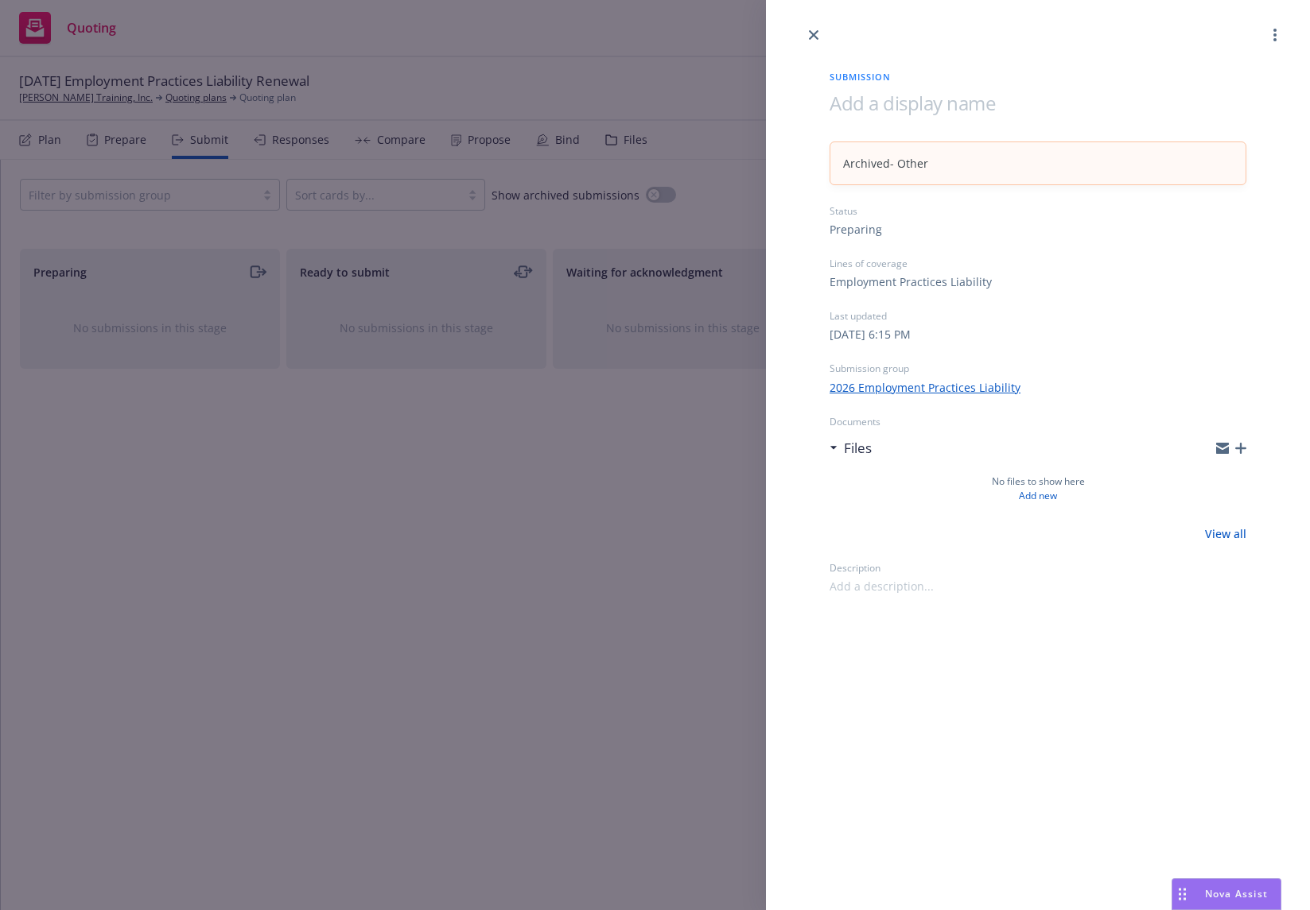
click at [40, 142] on div "Submission Archived - Other Status Preparing Lines of coverage Employment Pract…" at bounding box center [655, 455] width 1310 height 910
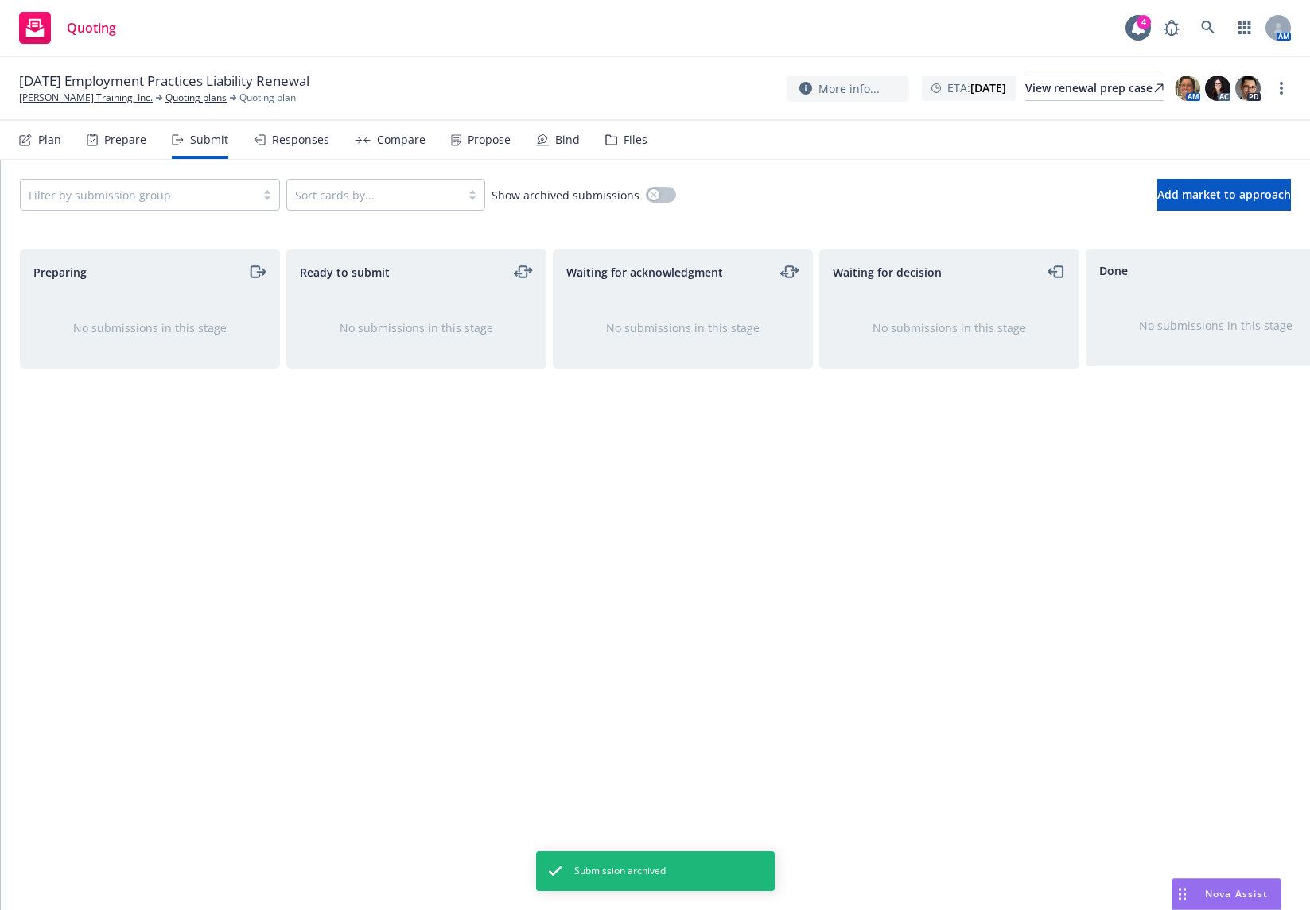
click at [48, 142] on div "Plan" at bounding box center [49, 140] width 23 height 13
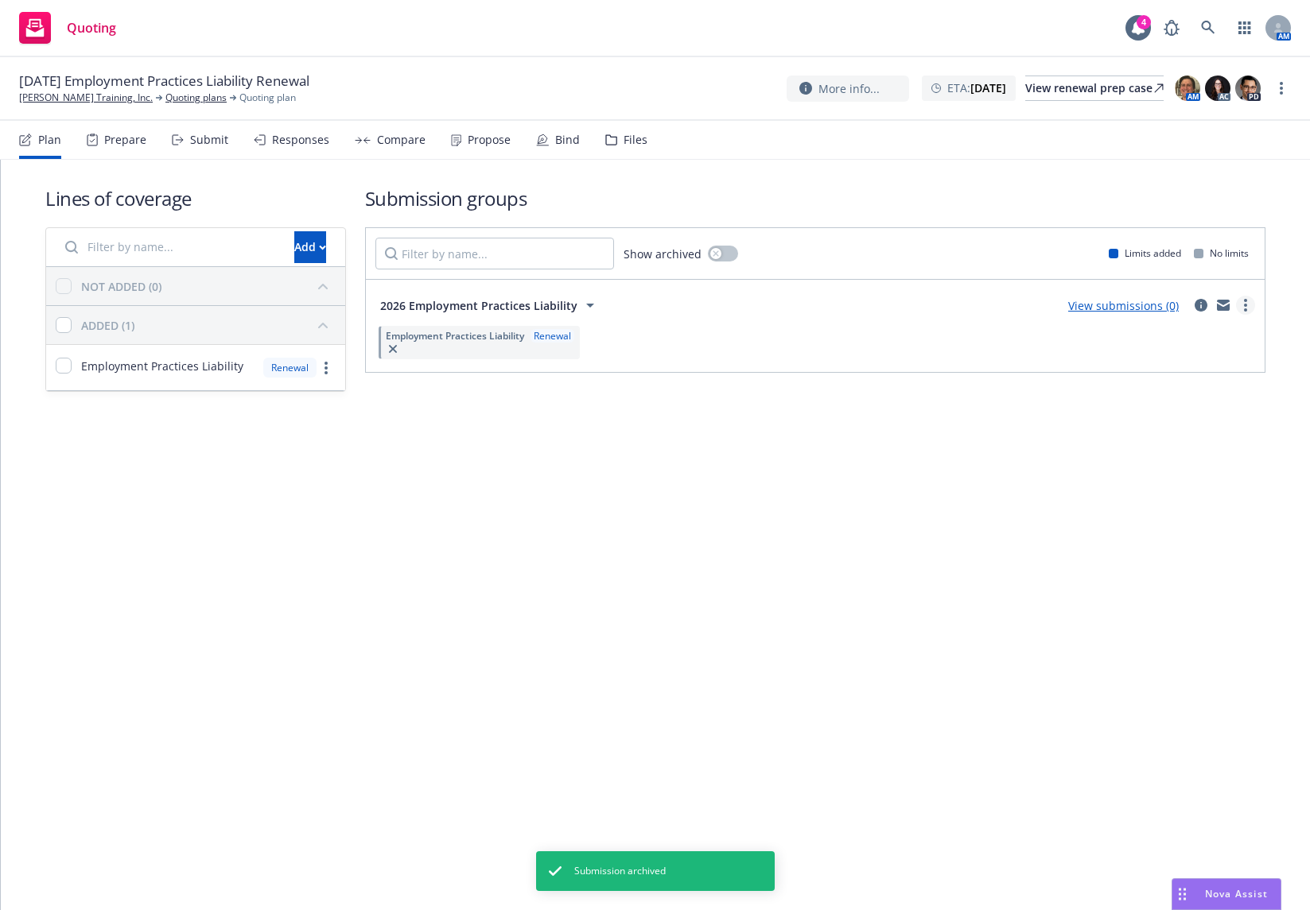
click at [1248, 306] on link "more" at bounding box center [1245, 305] width 19 height 19
click at [1156, 474] on span "Archive" at bounding box center [1125, 471] width 78 height 15
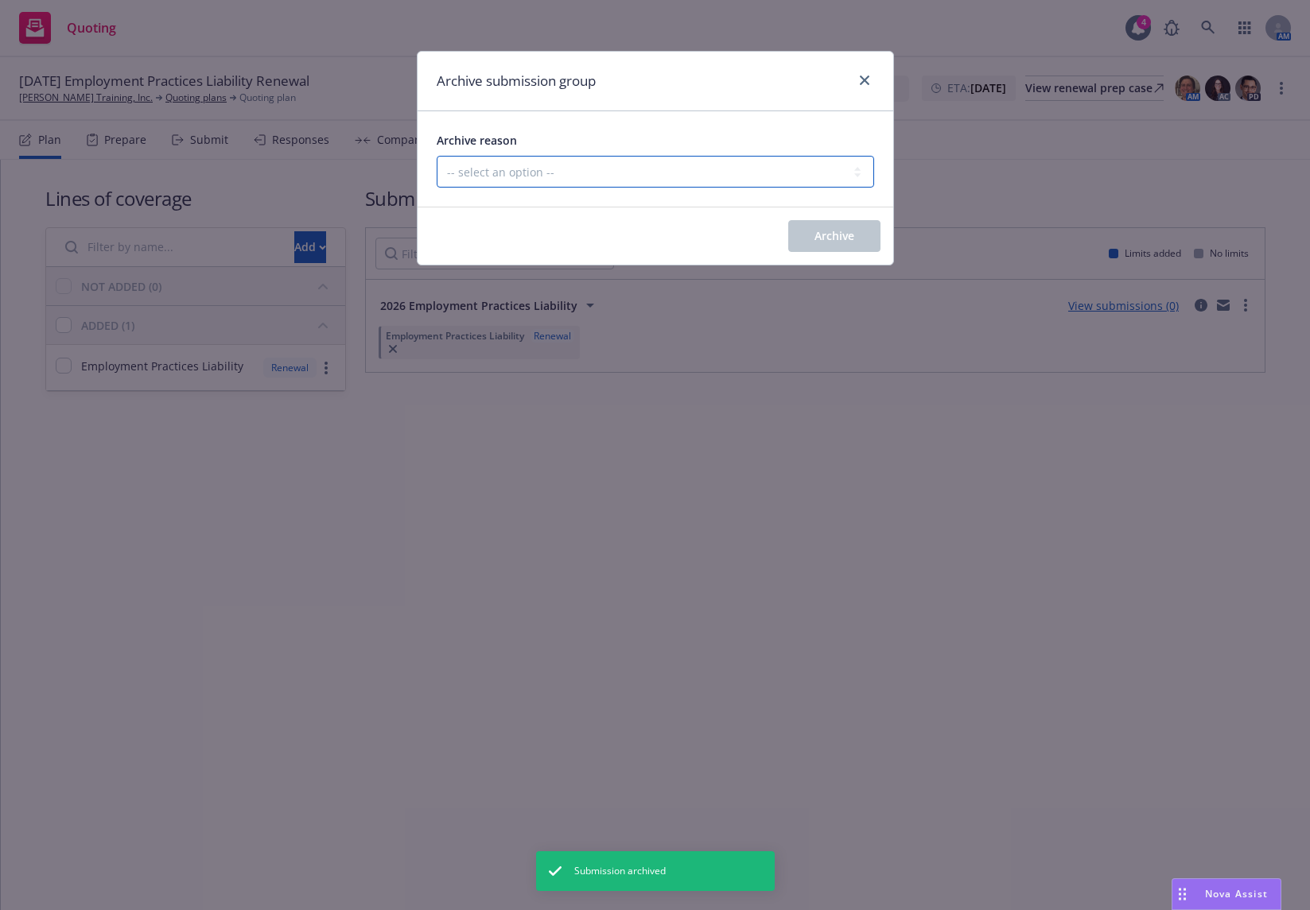
click at [561, 186] on select "-- select an option -- Customer no longer needs this coverage Duplicate Histori…" at bounding box center [655, 172] width 437 height 32
select select "MADE_BY_MISTAKE"
click at [437, 156] on select "-- select an option -- Customer no longer needs this coverage Duplicate Histori…" at bounding box center [655, 172] width 437 height 32
click at [850, 228] on span "Archive" at bounding box center [834, 235] width 40 height 15
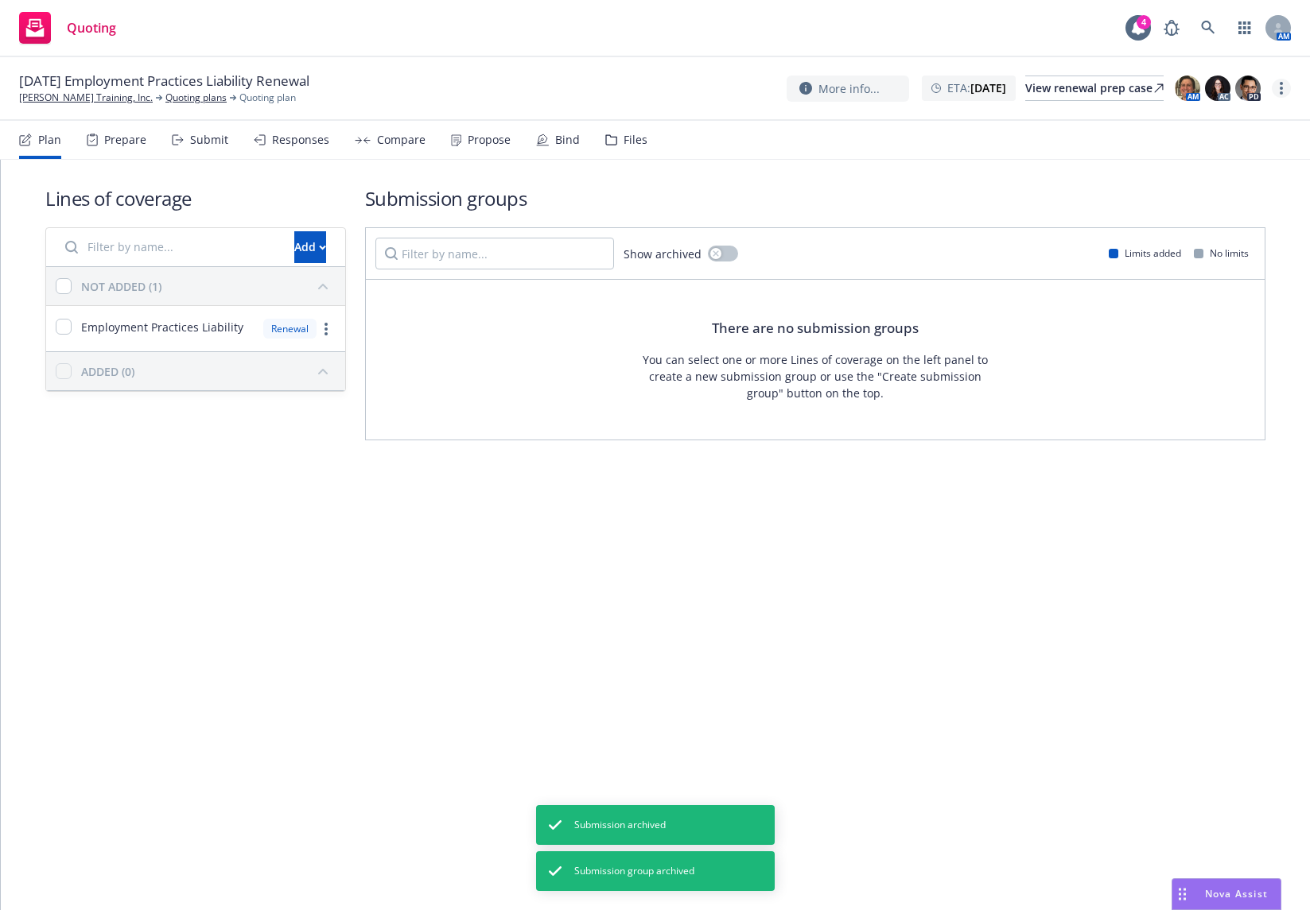
click at [1278, 87] on link "more" at bounding box center [1280, 88] width 19 height 19
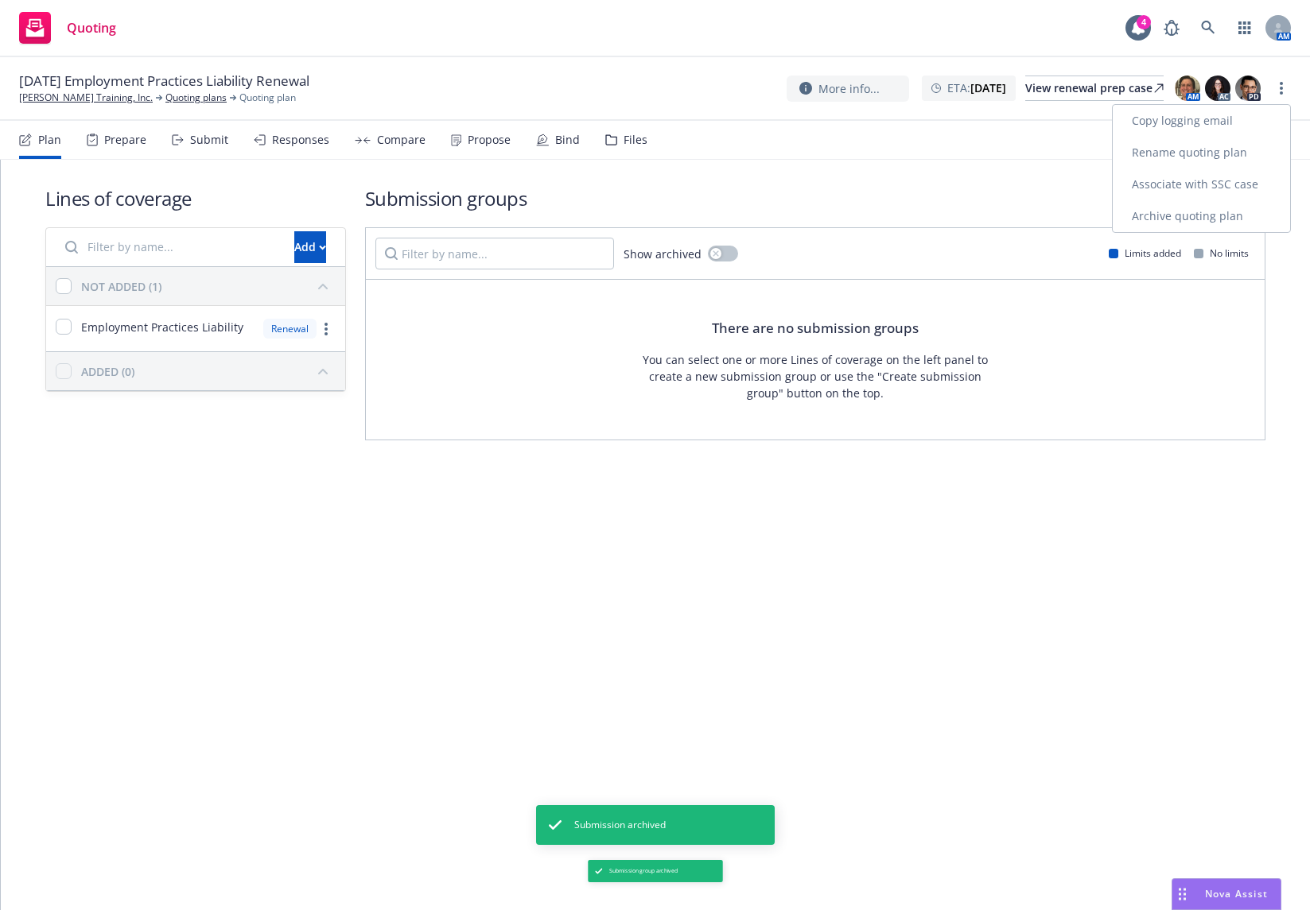
click at [1214, 213] on link "Archive quoting plan" at bounding box center [1200, 216] width 177 height 32
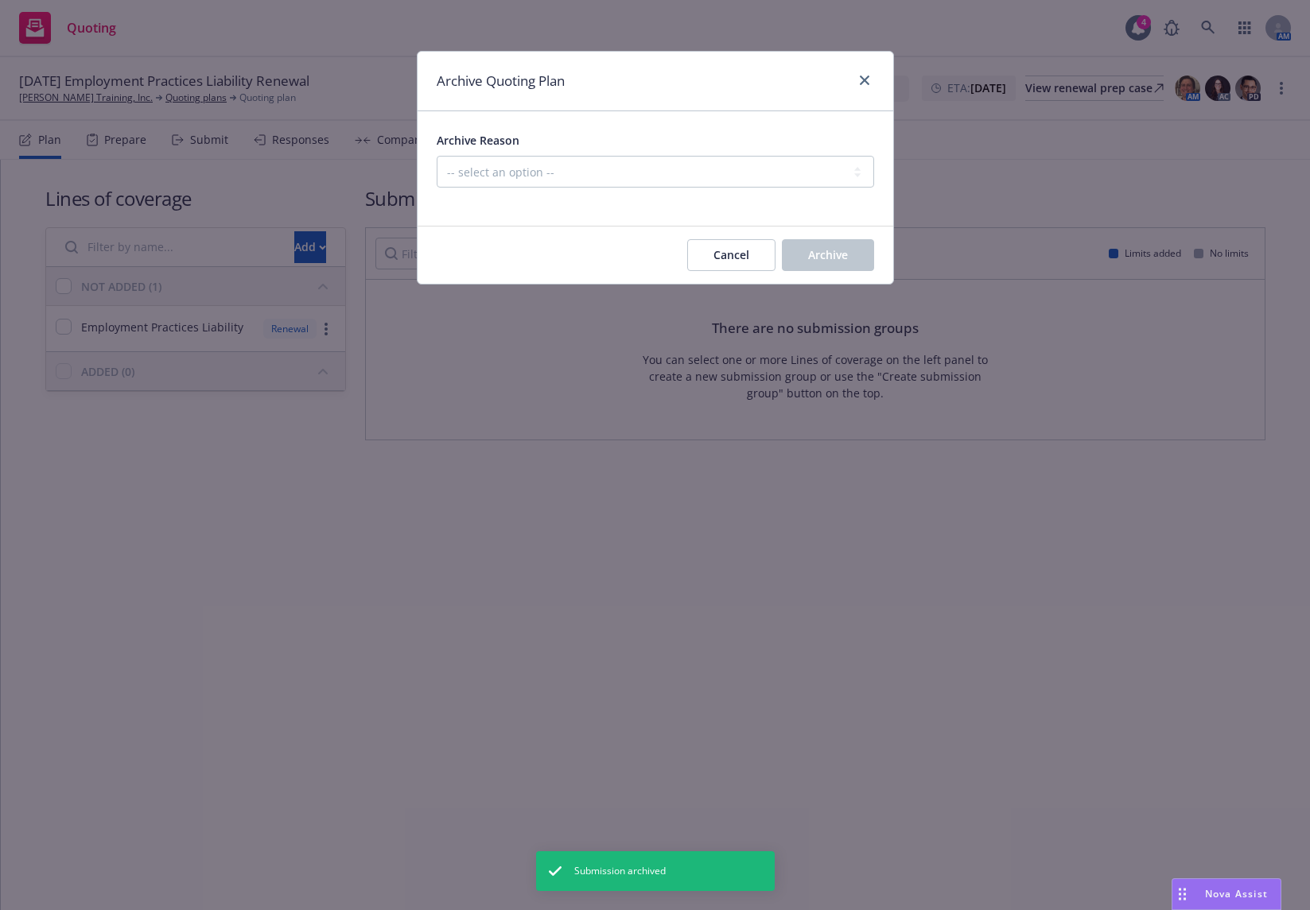
click at [759, 147] on div "Archive Reason" at bounding box center [655, 139] width 437 height 19
click at [760, 168] on select "-- select an option -- All policies in this renewal plan are auto-renewed Creat…" at bounding box center [655, 172] width 437 height 32
click at [437, 156] on select "-- select an option -- All policies in this renewal plan are auto-renewed Creat…" at bounding box center [655, 172] width 437 height 32
click at [781, 164] on select "-- select an option -- All policies in this renewal plan are auto-renewed Creat…" at bounding box center [655, 172] width 437 height 32
select select "ARCHIVED_DUPLICATE"
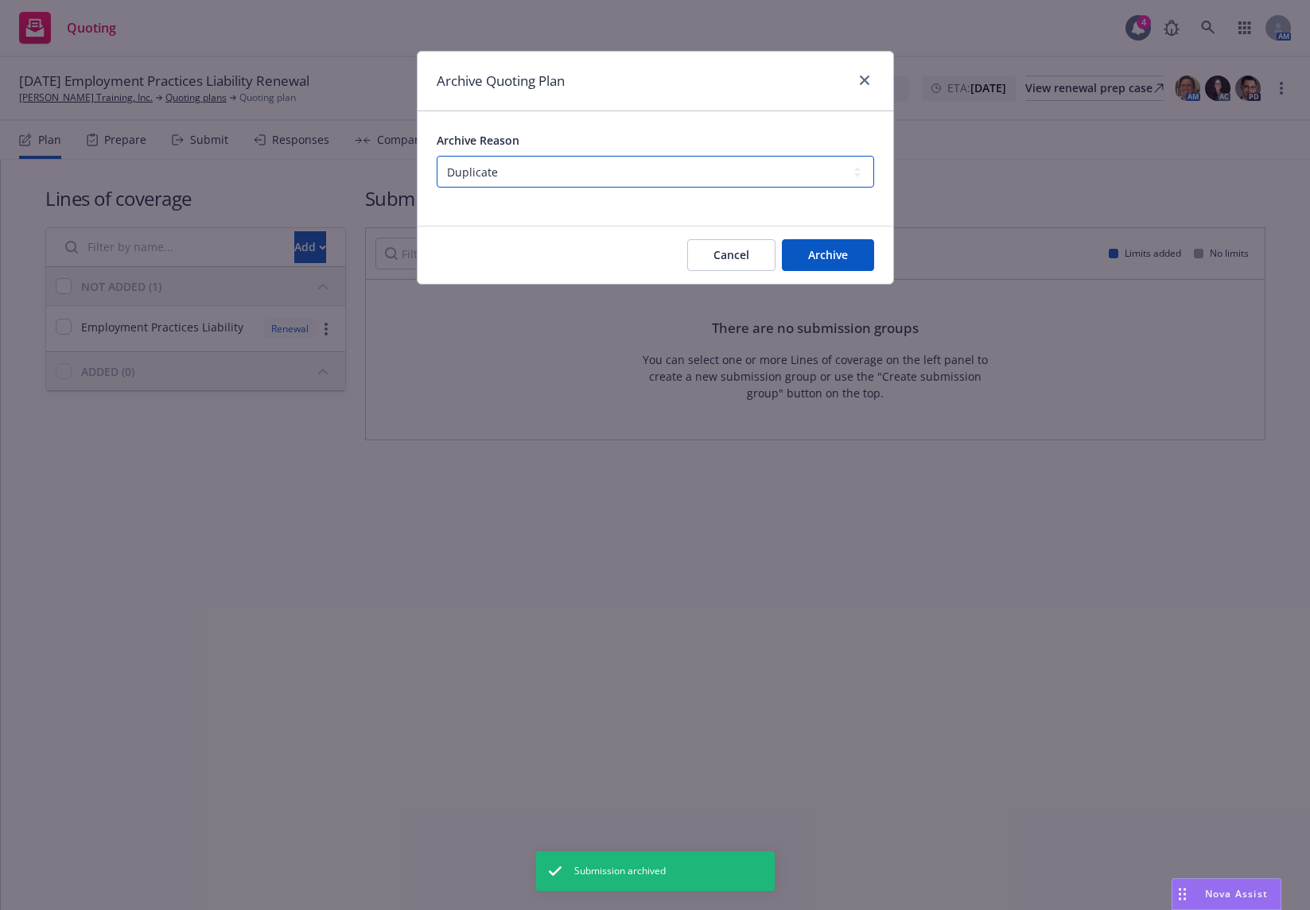
click at [437, 156] on select "-- select an option -- All policies in this renewal plan are auto-renewed Creat…" at bounding box center [655, 172] width 437 height 32
click at [827, 260] on span "Archive" at bounding box center [828, 254] width 40 height 15
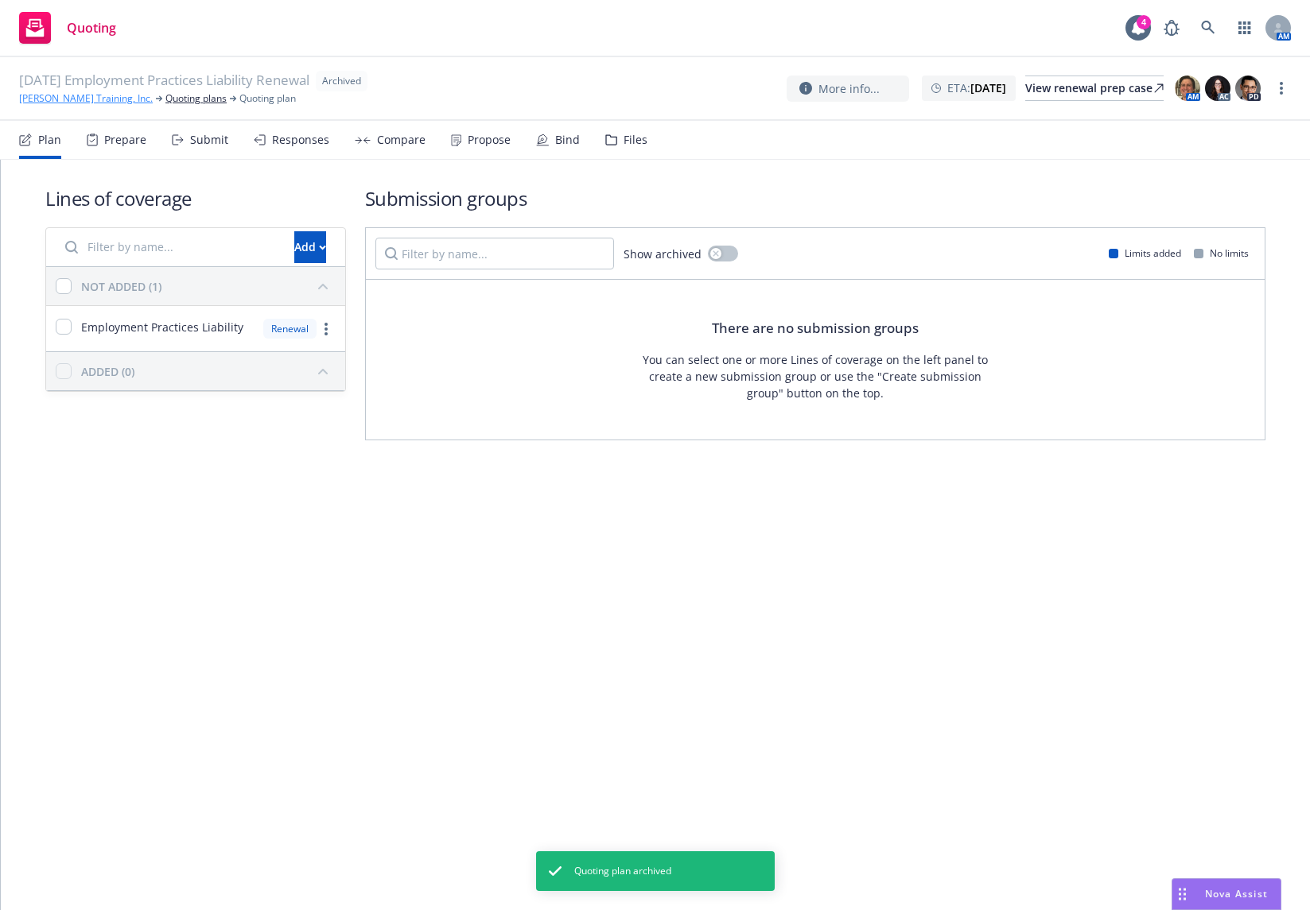
click at [76, 99] on link "Dan Perata Training, Inc." at bounding box center [86, 98] width 134 height 14
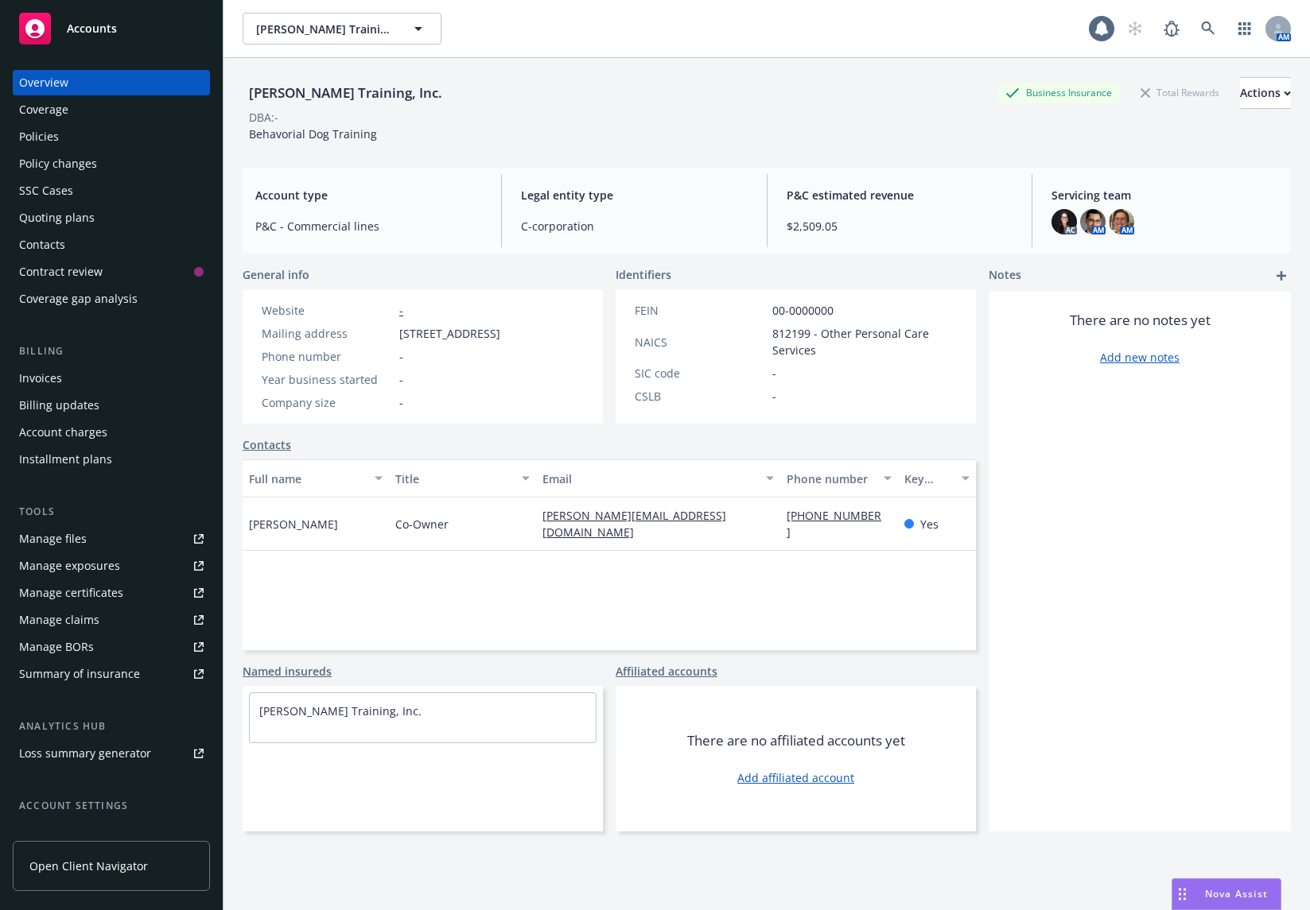
click at [134, 212] on div "Quoting plans" at bounding box center [111, 217] width 184 height 25
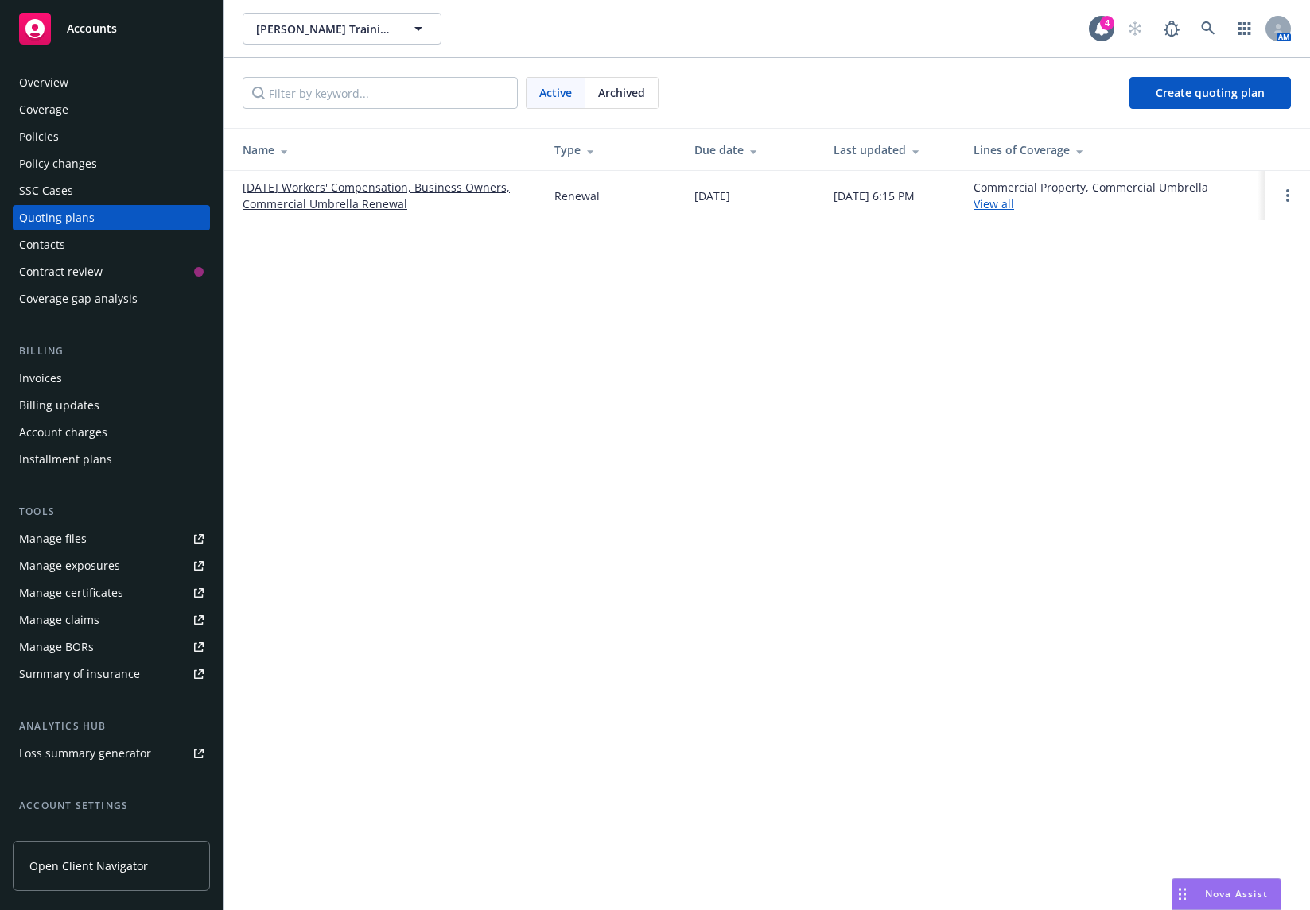
click at [467, 191] on link "01/03/26 Workers' Compensation, Business Owners, Commercial Umbrella Renewal" at bounding box center [386, 195] width 286 height 33
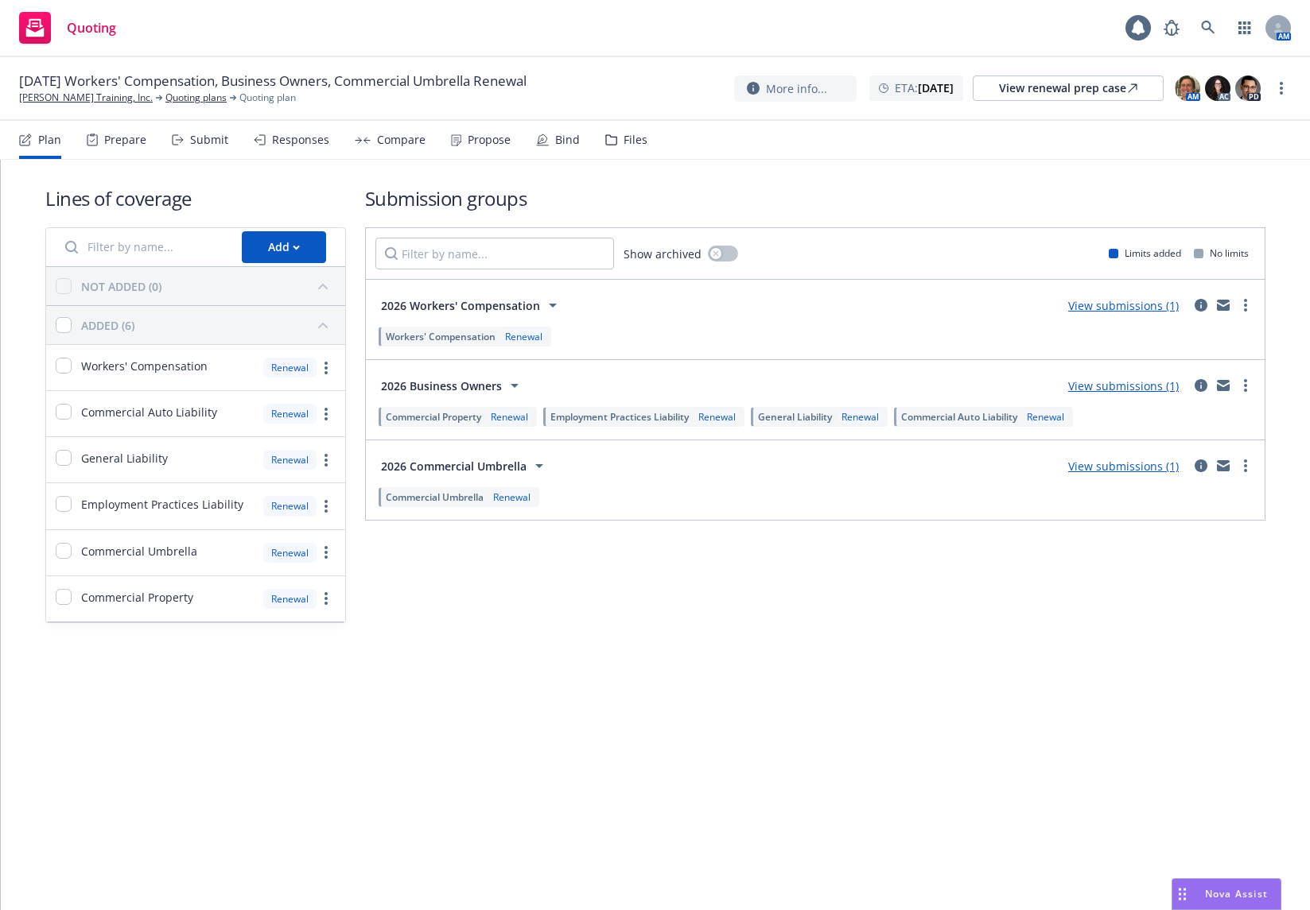
click at [1271, 88] on div "More info... ETA : [DATE] View renewal prep case AM AC PD" at bounding box center [1012, 88] width 557 height 29
click at [1275, 87] on link "more" at bounding box center [1280, 88] width 19 height 19
click at [1239, 157] on link "Rename quoting plan" at bounding box center [1200, 153] width 177 height 32
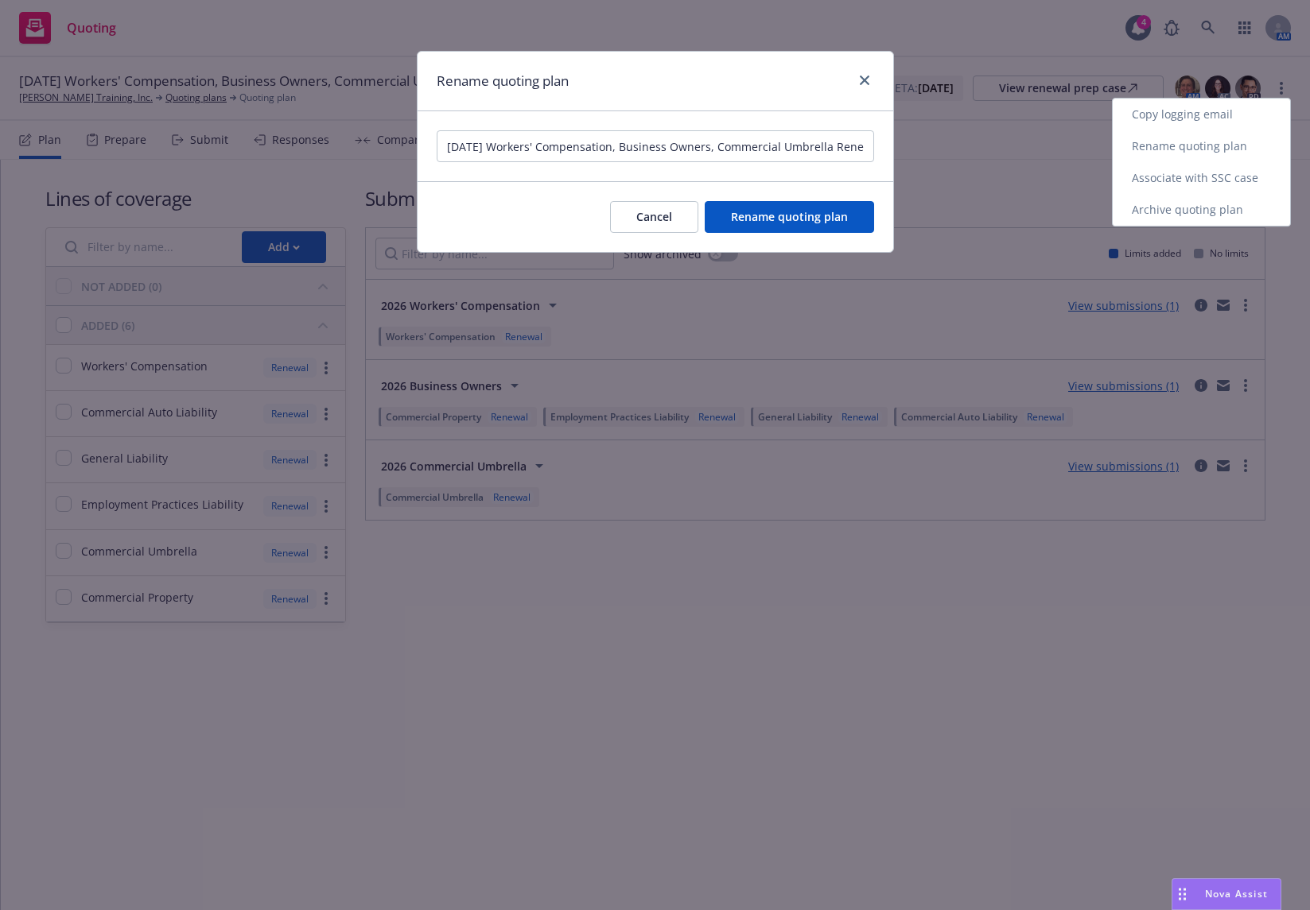
scroll to position [0, 17]
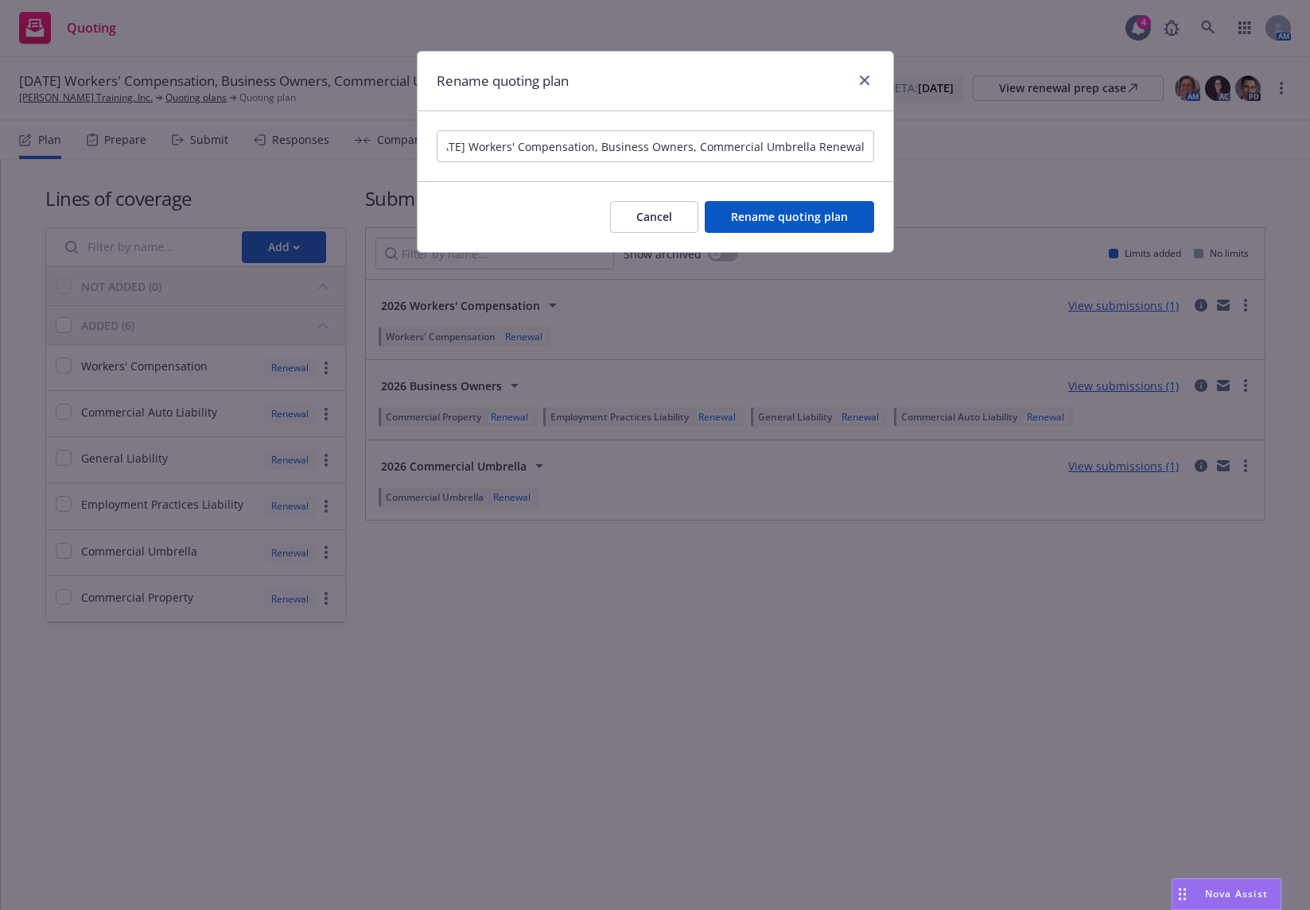
click at [480, 151] on input "01/03/26 Workers' Compensation, Business Owners, Commercial Umbrella Renewal" at bounding box center [655, 146] width 437 height 32
type input "01/03/26 Employment Practices Liability, Workers' Compensation, Business Owners…"
click at [779, 229] on button "Rename quoting plan" at bounding box center [788, 217] width 169 height 32
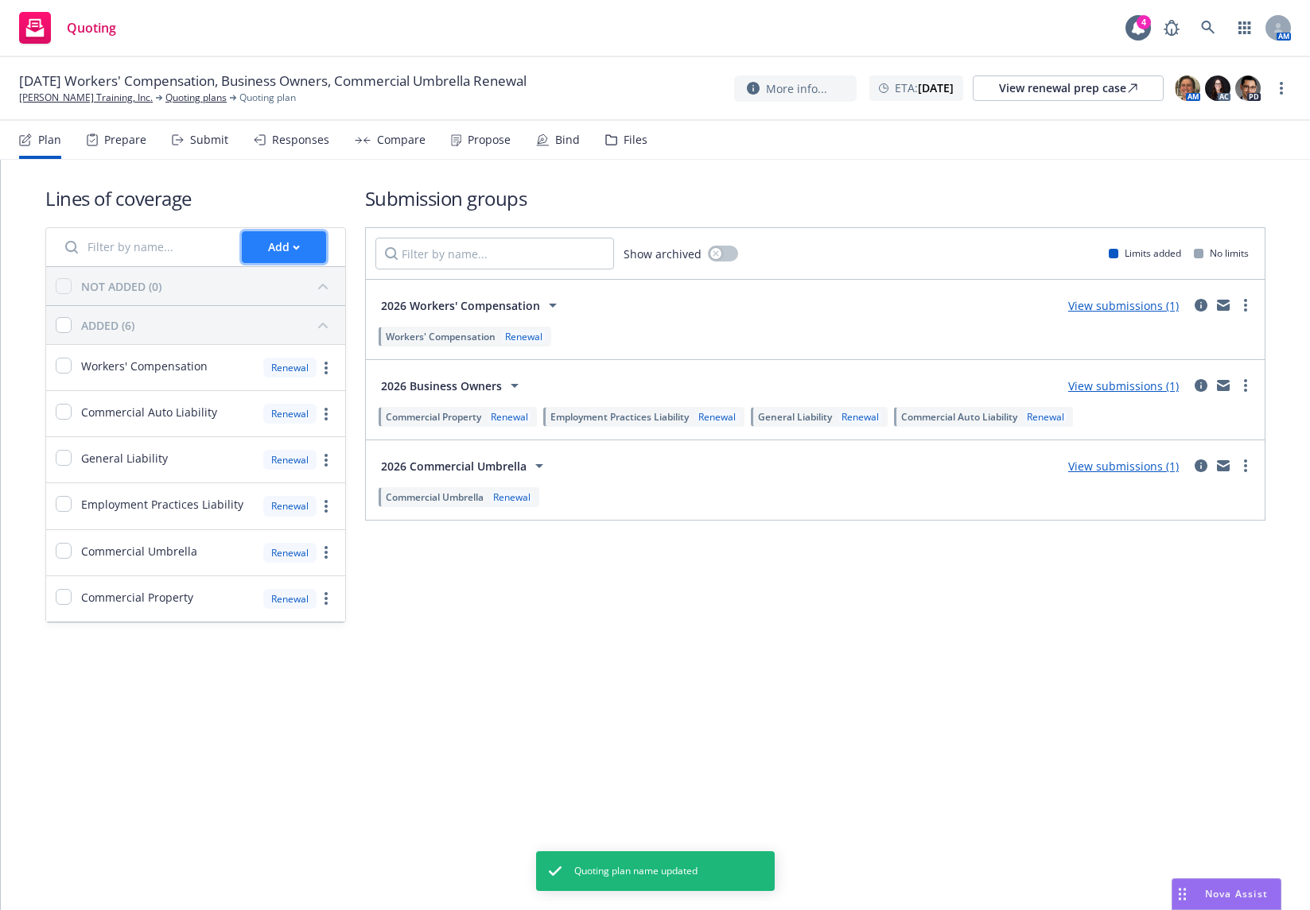
click at [280, 257] on div "Add" at bounding box center [284, 247] width 32 height 30
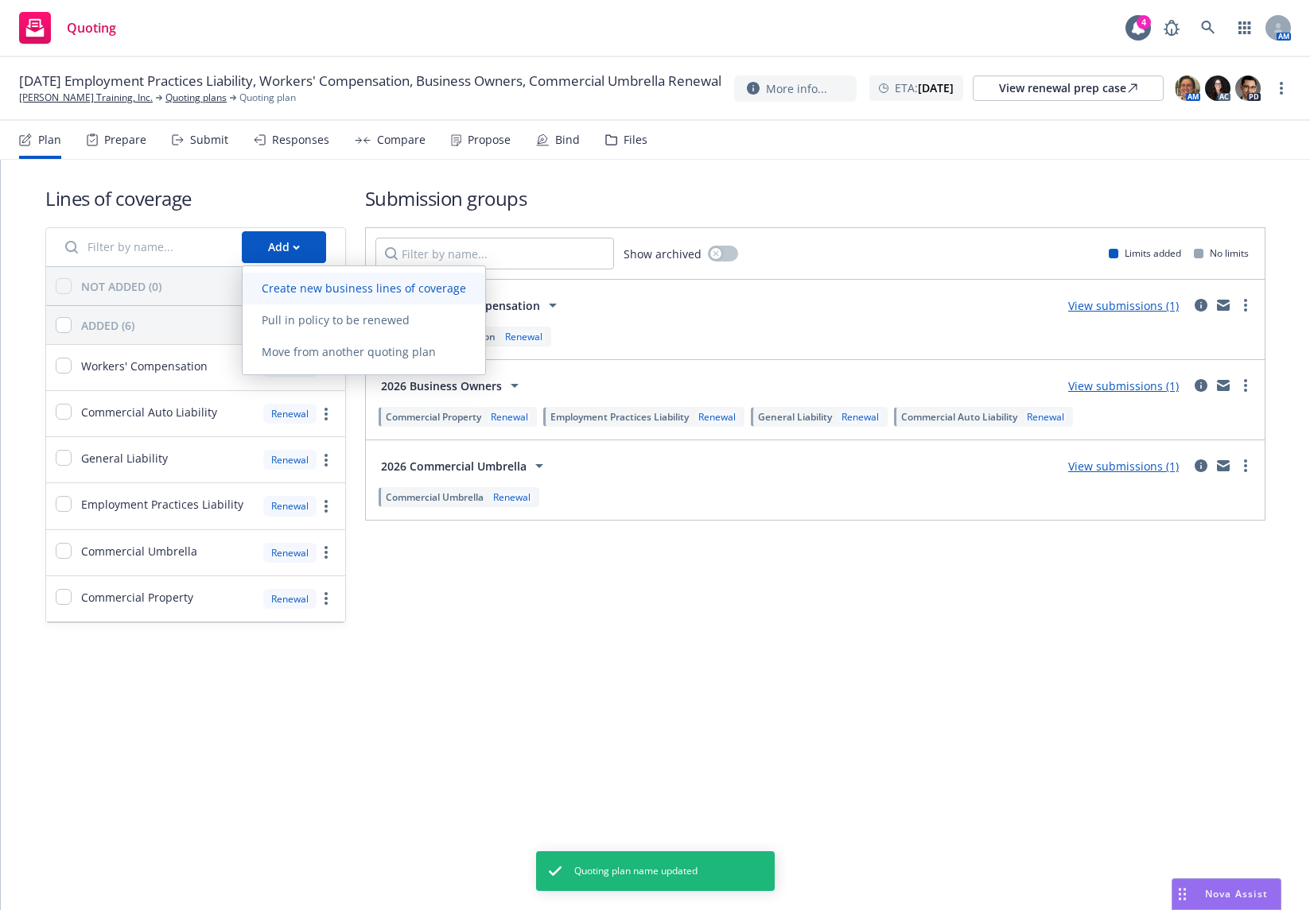
click at [293, 288] on span "Create new business lines of coverage" at bounding box center [364, 288] width 243 height 15
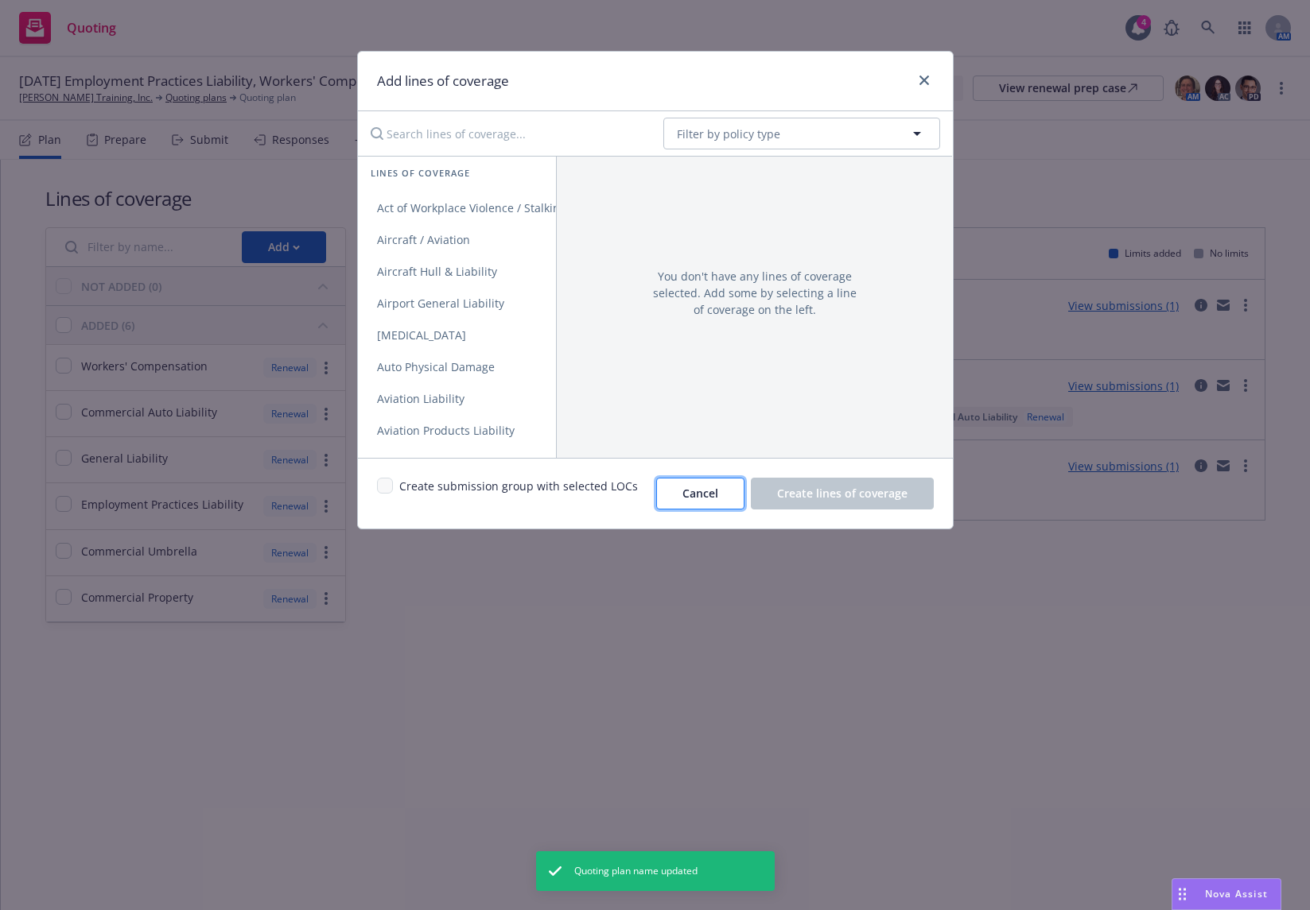
click at [688, 481] on button "Cancel" at bounding box center [700, 494] width 88 height 32
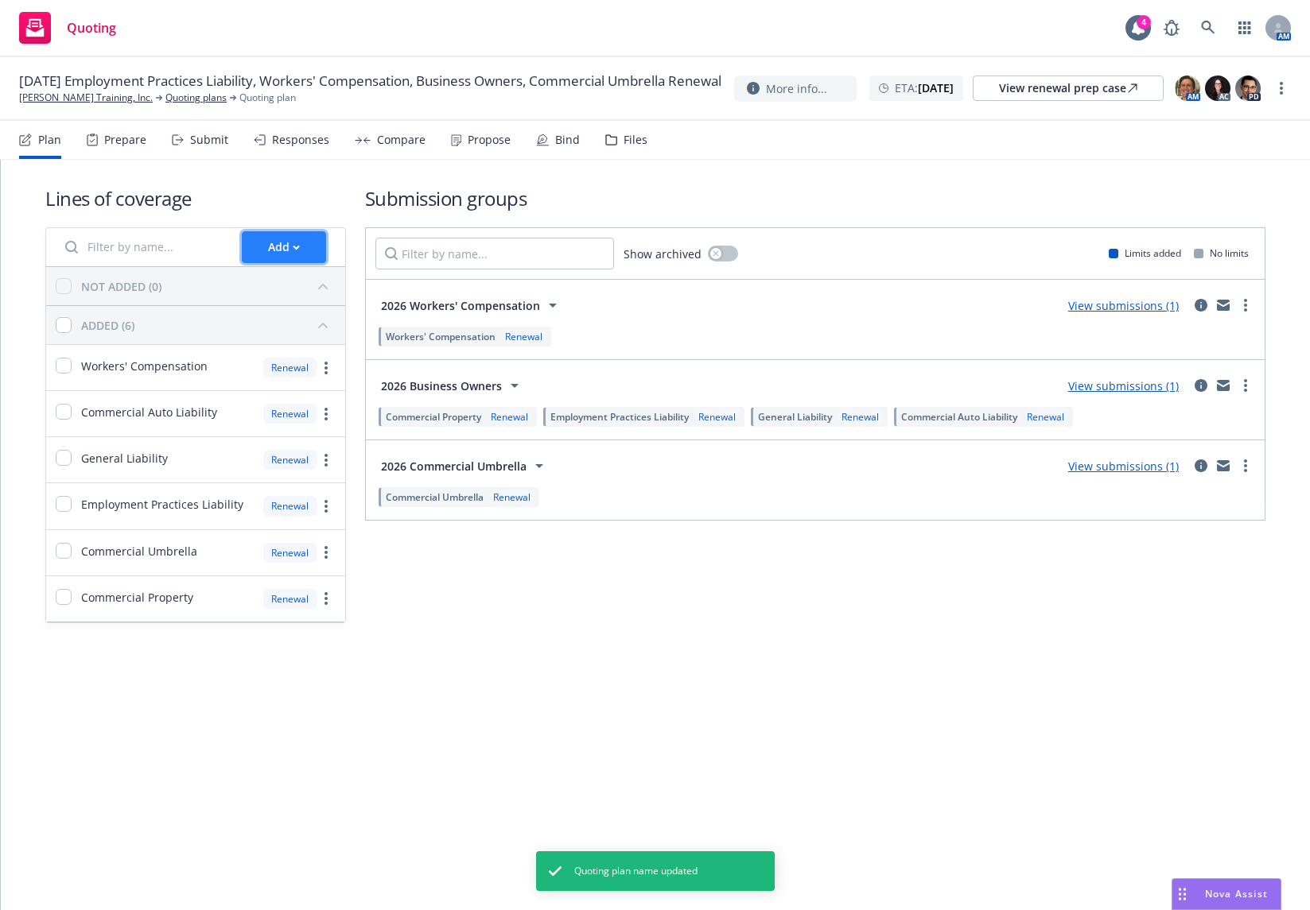
click at [301, 255] on button "Add" at bounding box center [284, 247] width 84 height 32
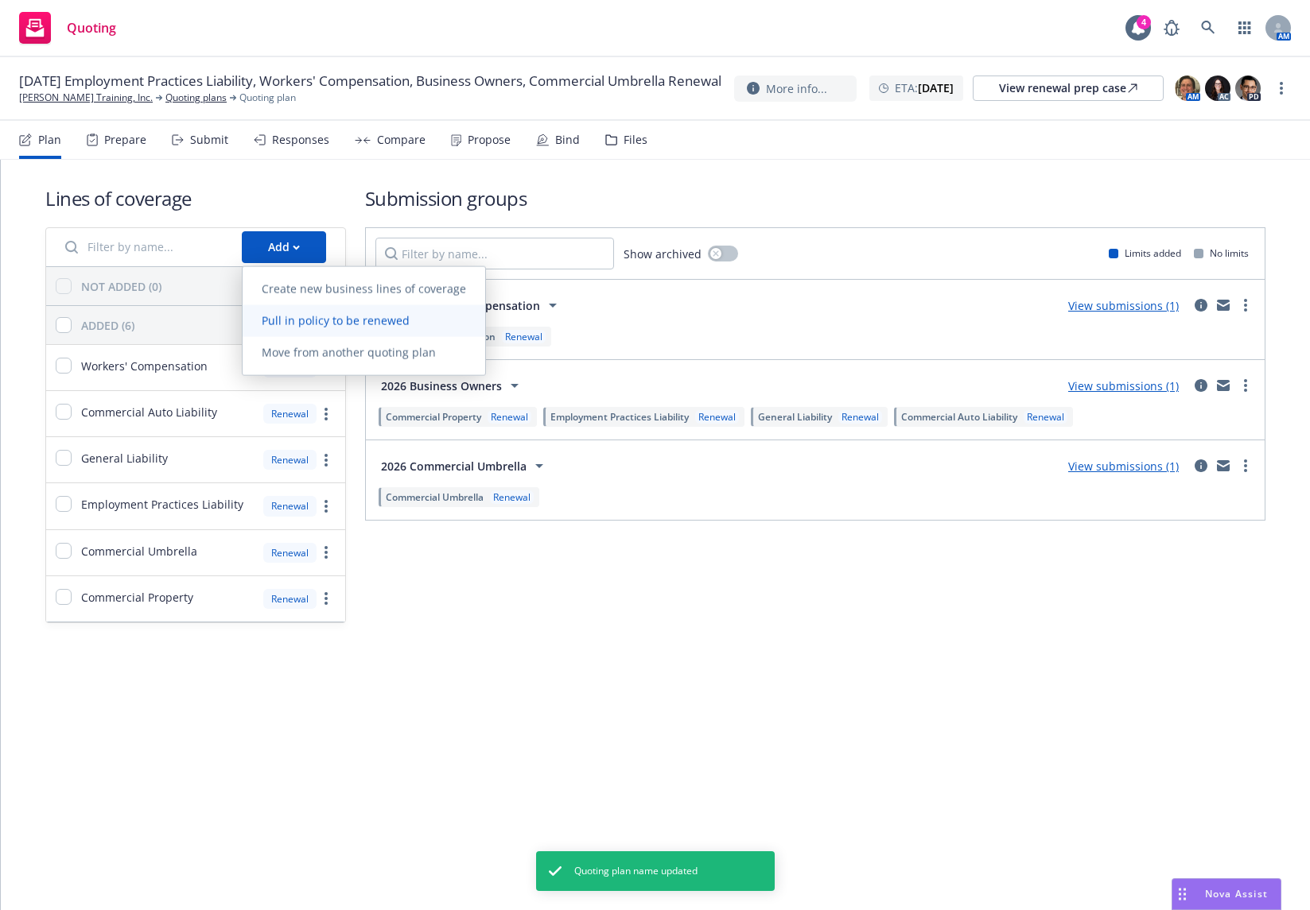
click at [314, 311] on link "Pull in policy to be renewed" at bounding box center [364, 321] width 243 height 32
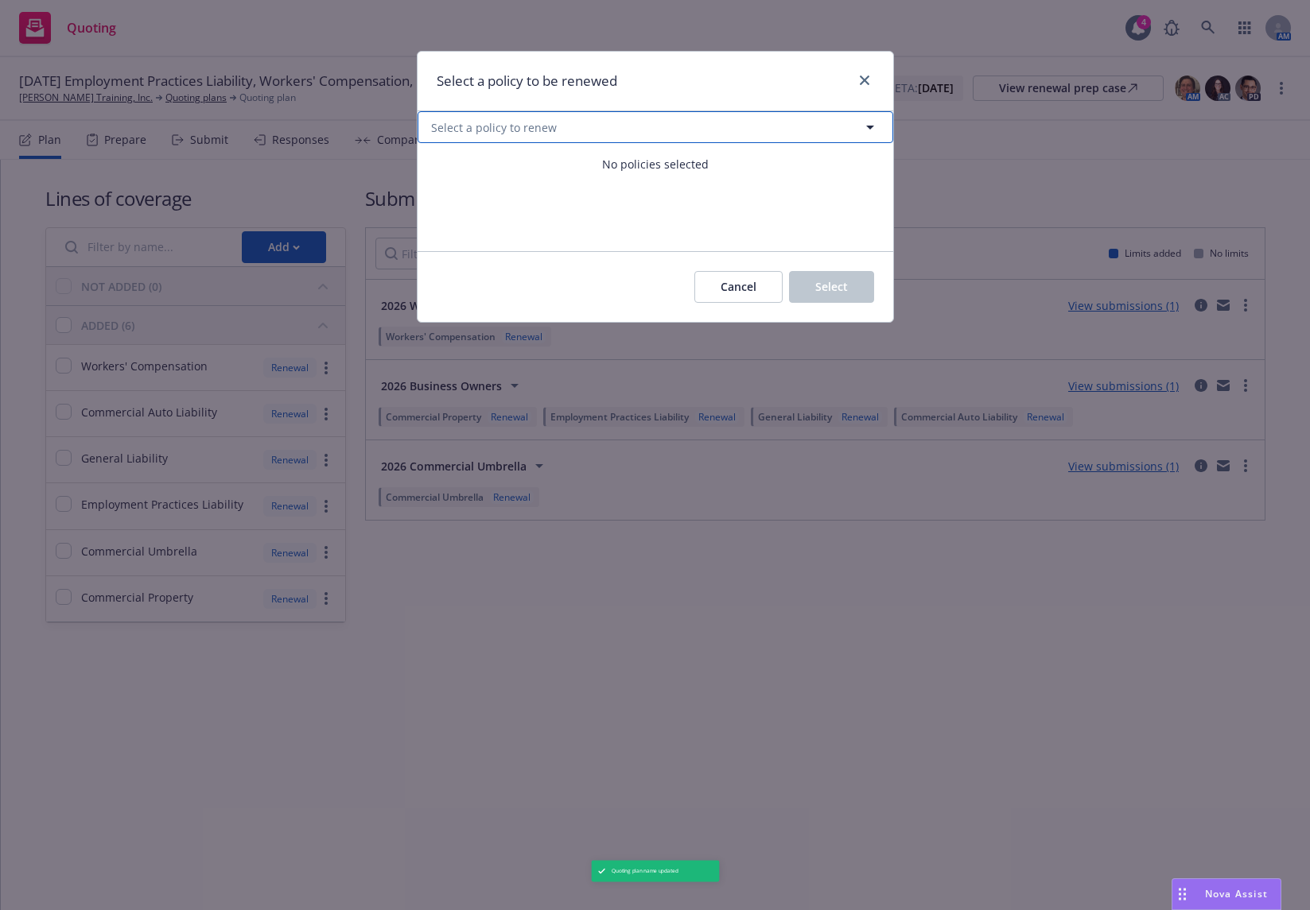
click at [755, 123] on button "Select a policy to renew" at bounding box center [654, 127] width 475 height 32
select select "ACTIVE"
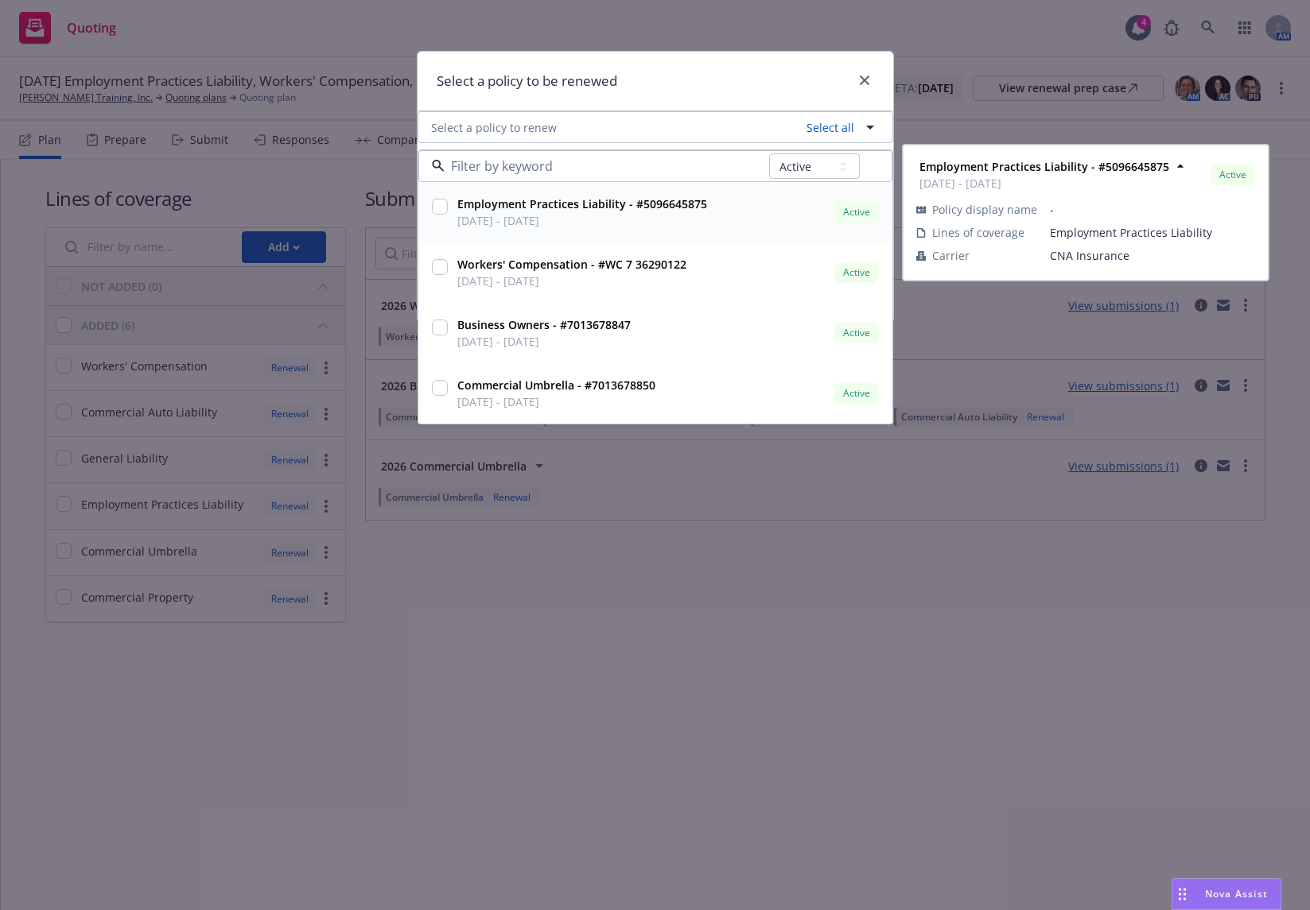
click at [442, 208] on input "checkbox" at bounding box center [440, 207] width 16 height 16
checkbox input "true"
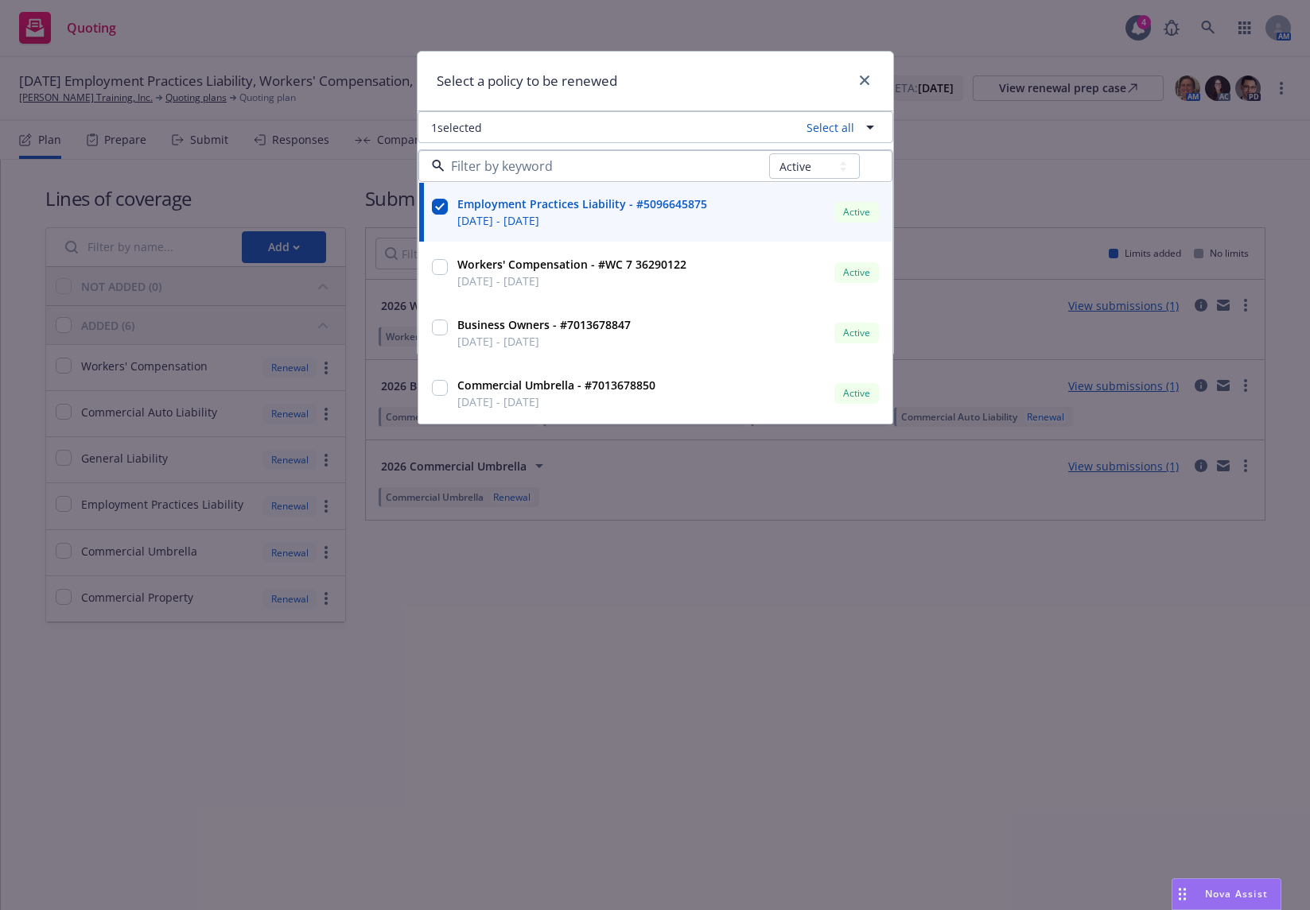
click at [693, 81] on div "Select a policy to be renewed" at bounding box center [654, 82] width 475 height 60
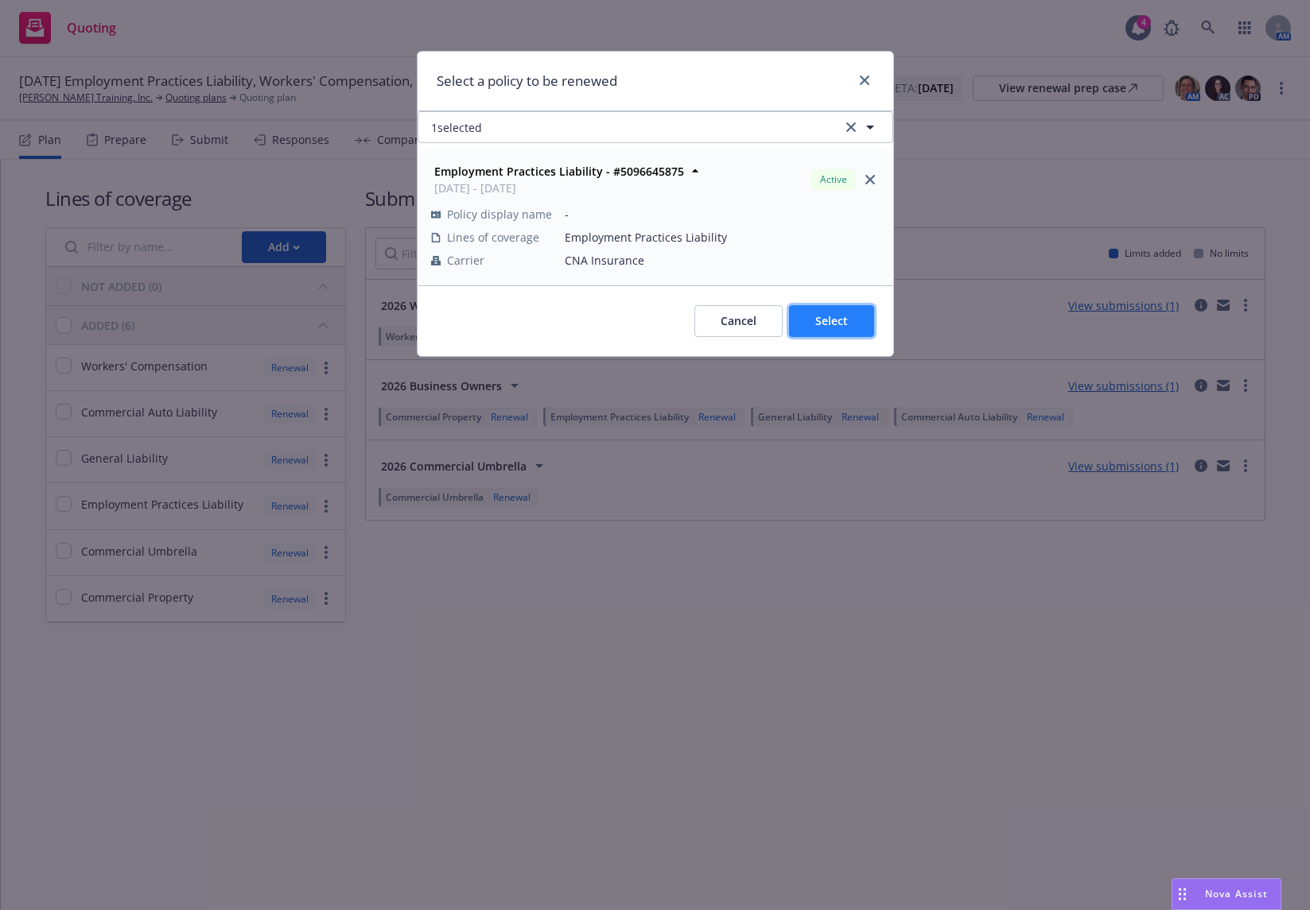
click at [825, 316] on span "Select" at bounding box center [831, 320] width 33 height 15
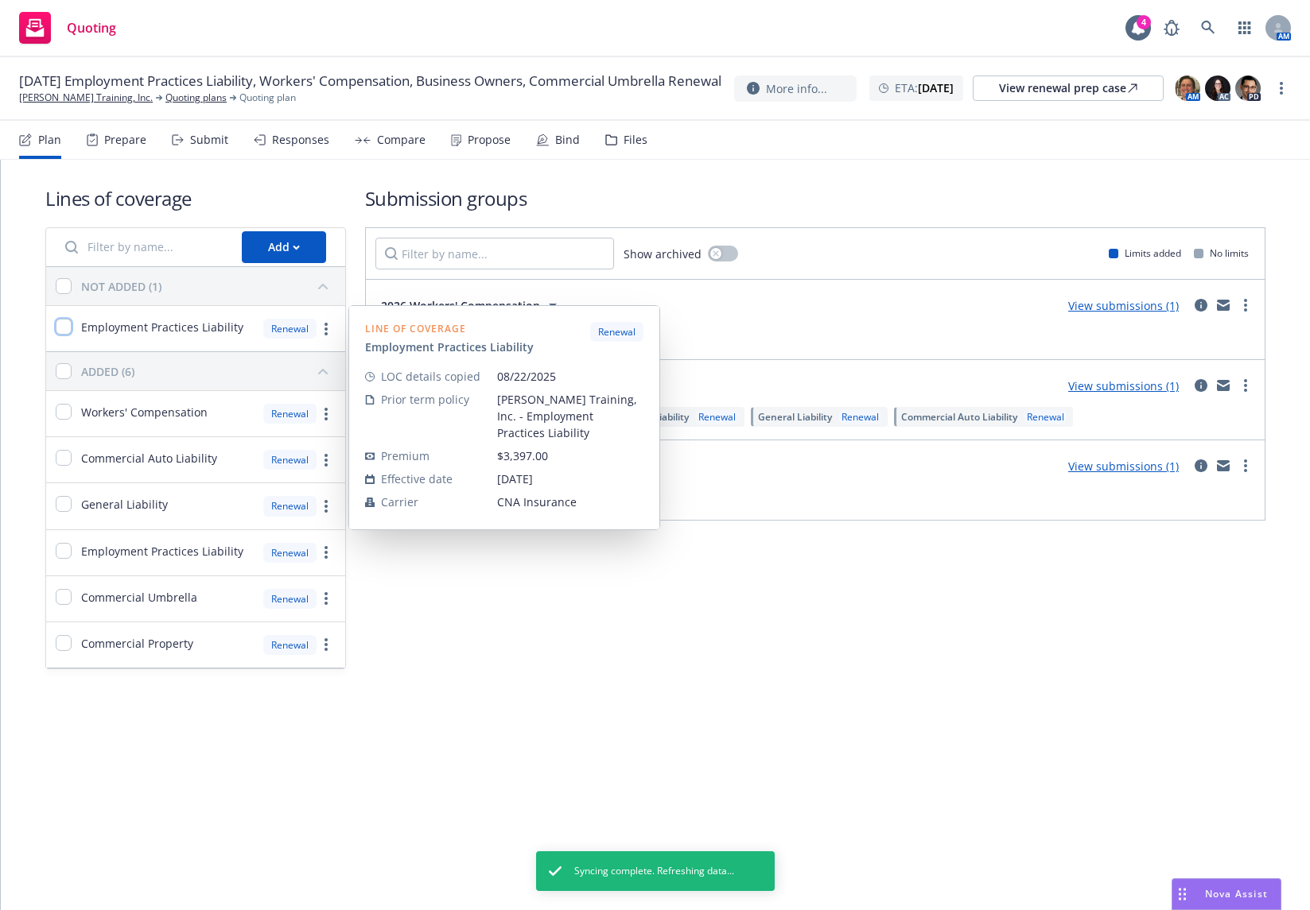
click at [68, 324] on input "checkbox" at bounding box center [64, 327] width 16 height 16
checkbox input "true"
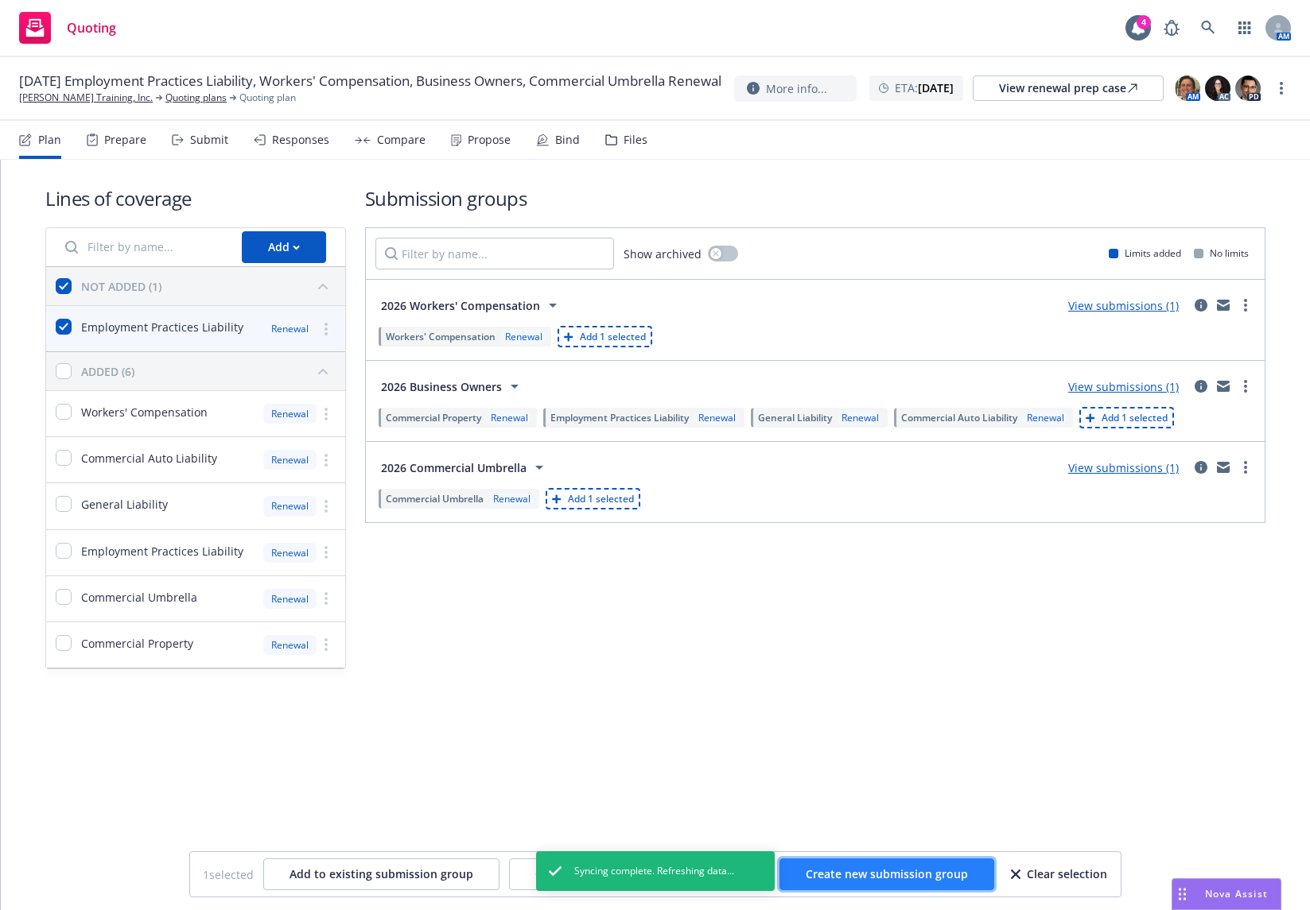
click at [864, 881] on span "Create new submission group" at bounding box center [886, 874] width 162 height 15
checkbox input "false"
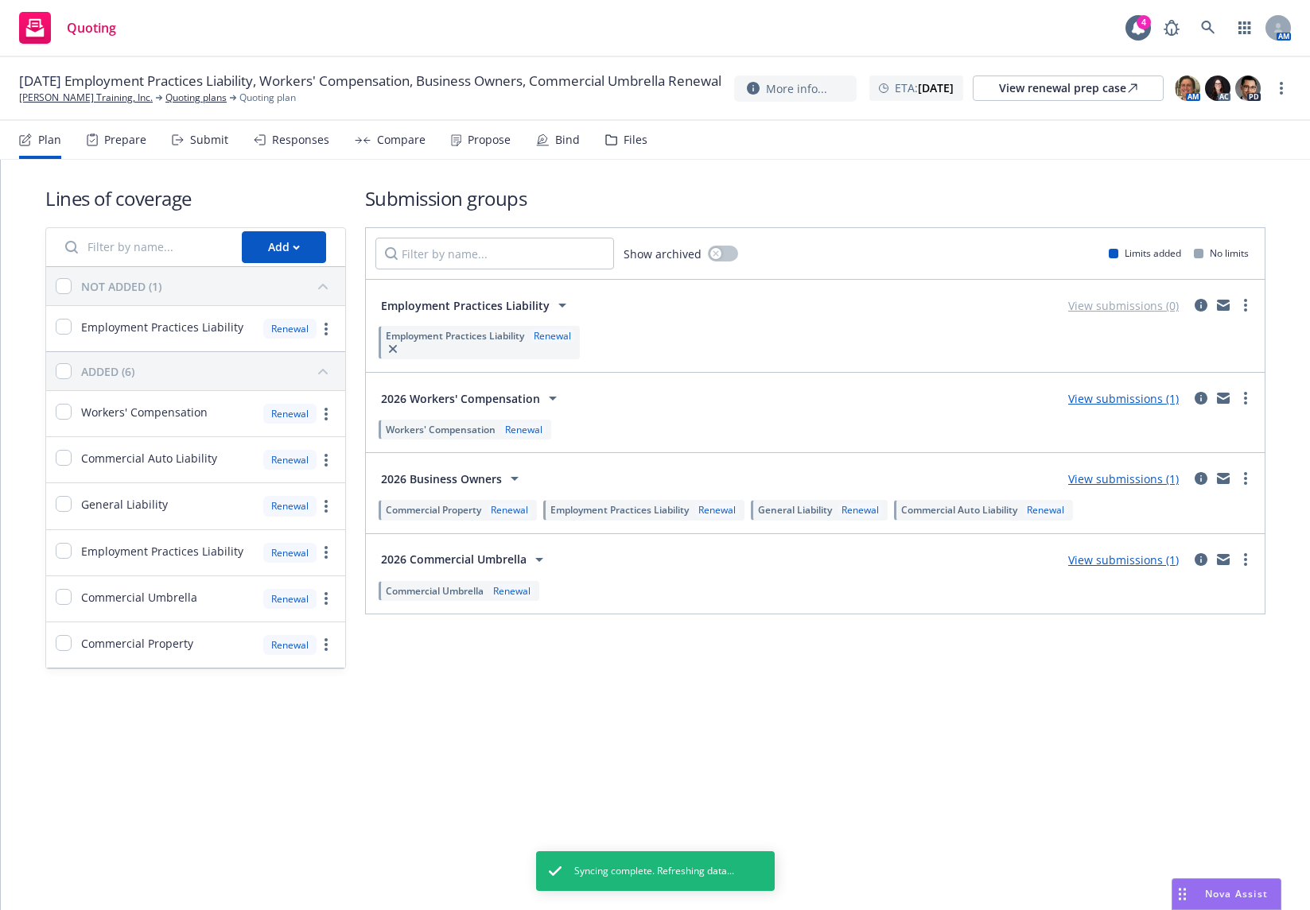
click at [210, 146] on div "Submit" at bounding box center [209, 140] width 38 height 13
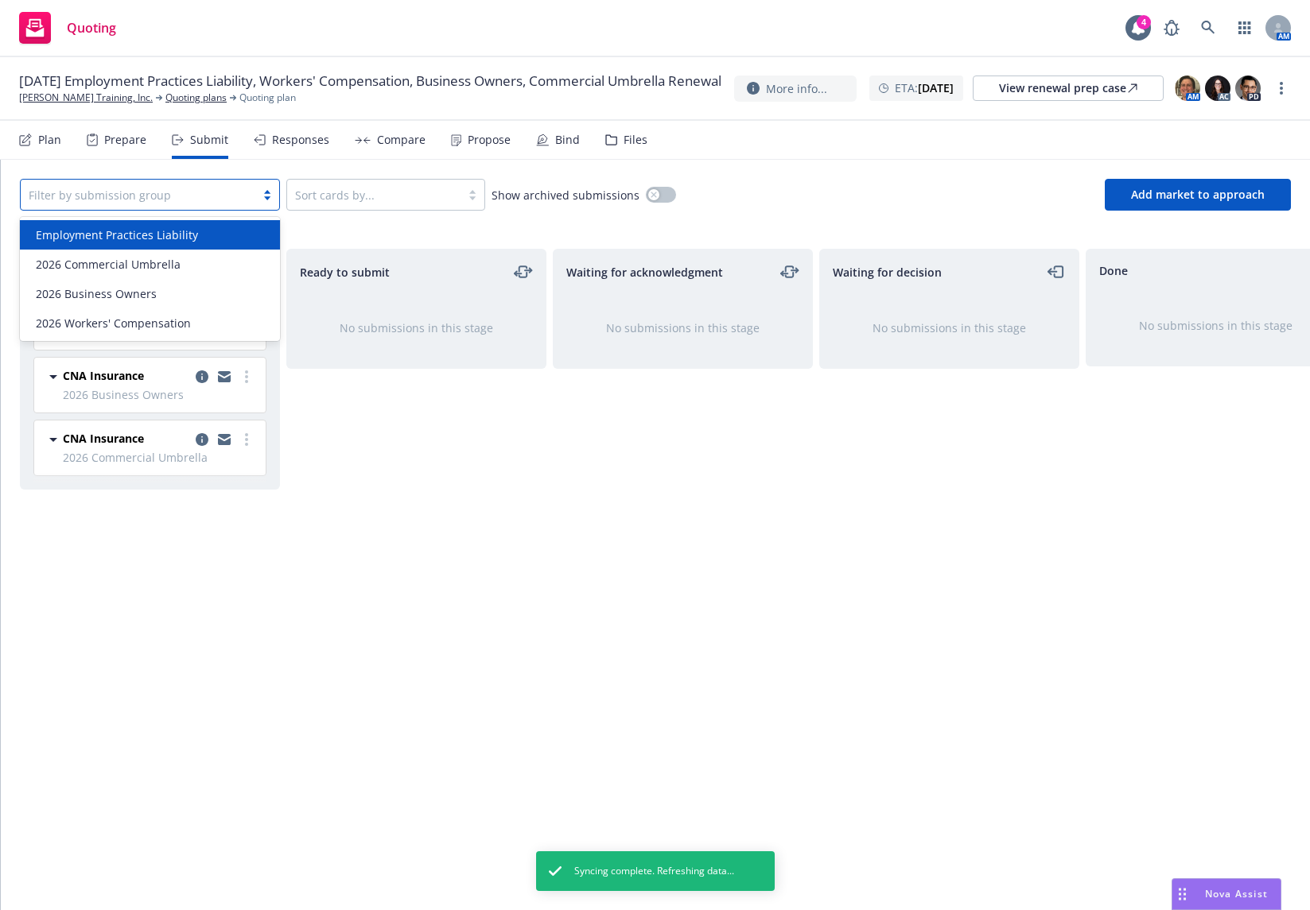
click at [129, 194] on div at bounding box center [138, 194] width 219 height 19
click at [139, 238] on span "Employment Practices Liability" at bounding box center [117, 235] width 162 height 17
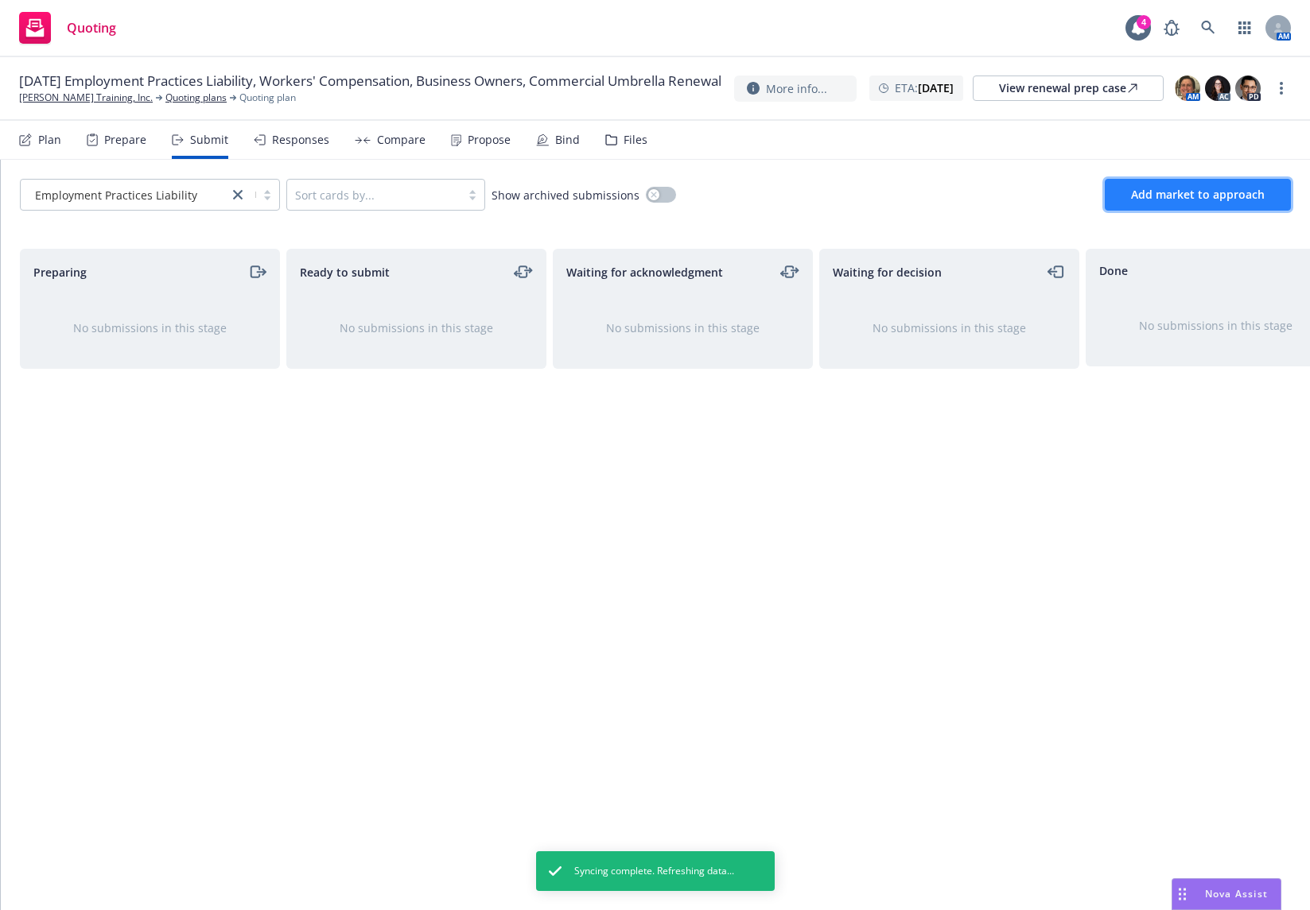
click at [1155, 196] on span "Add market to approach" at bounding box center [1198, 194] width 134 height 15
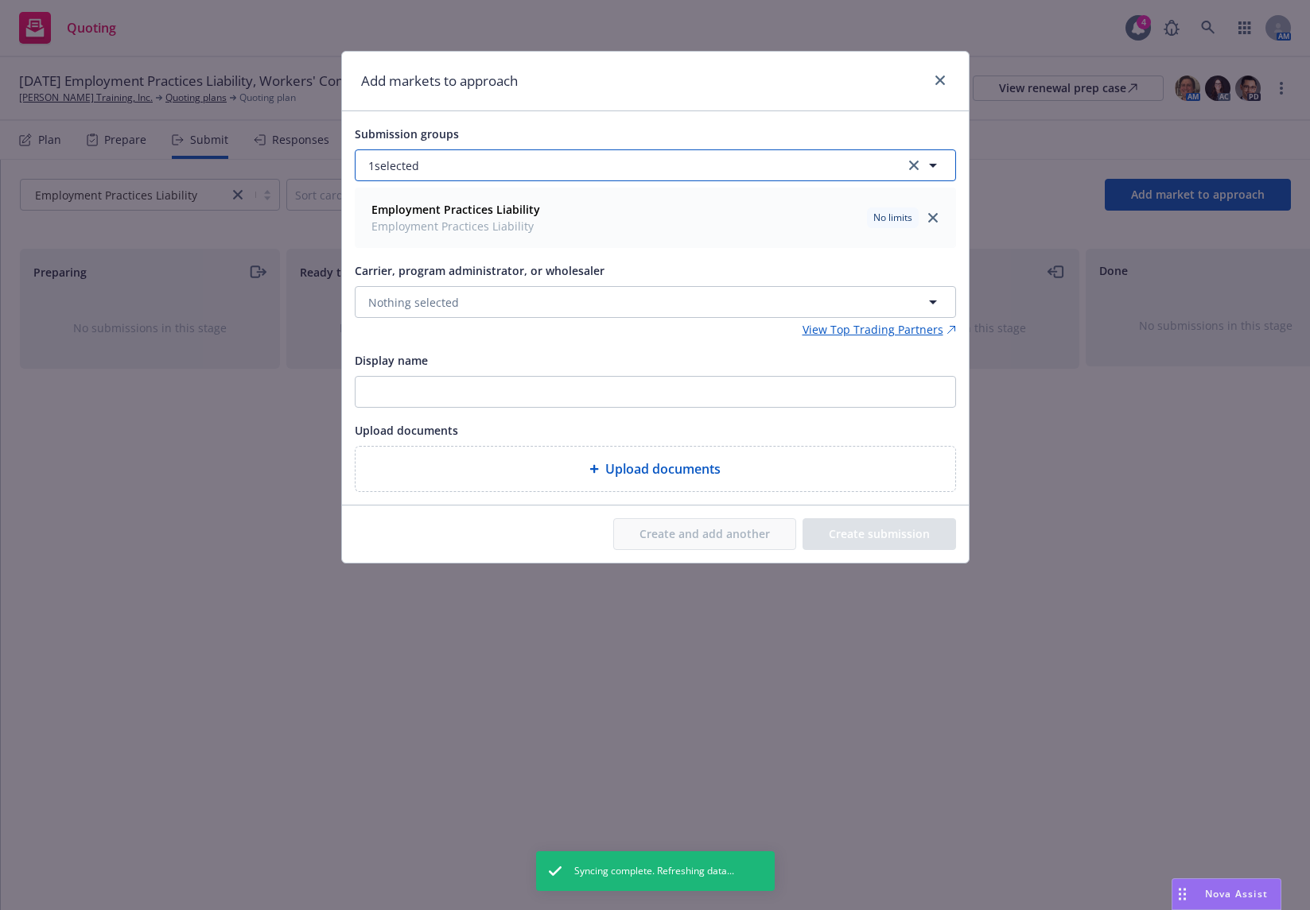
click at [507, 177] on button "1 selected" at bounding box center [655, 165] width 601 height 32
click at [569, 136] on div "Submission groups" at bounding box center [655, 133] width 601 height 19
click at [676, 307] on button "Nothing selected" at bounding box center [655, 302] width 601 height 32
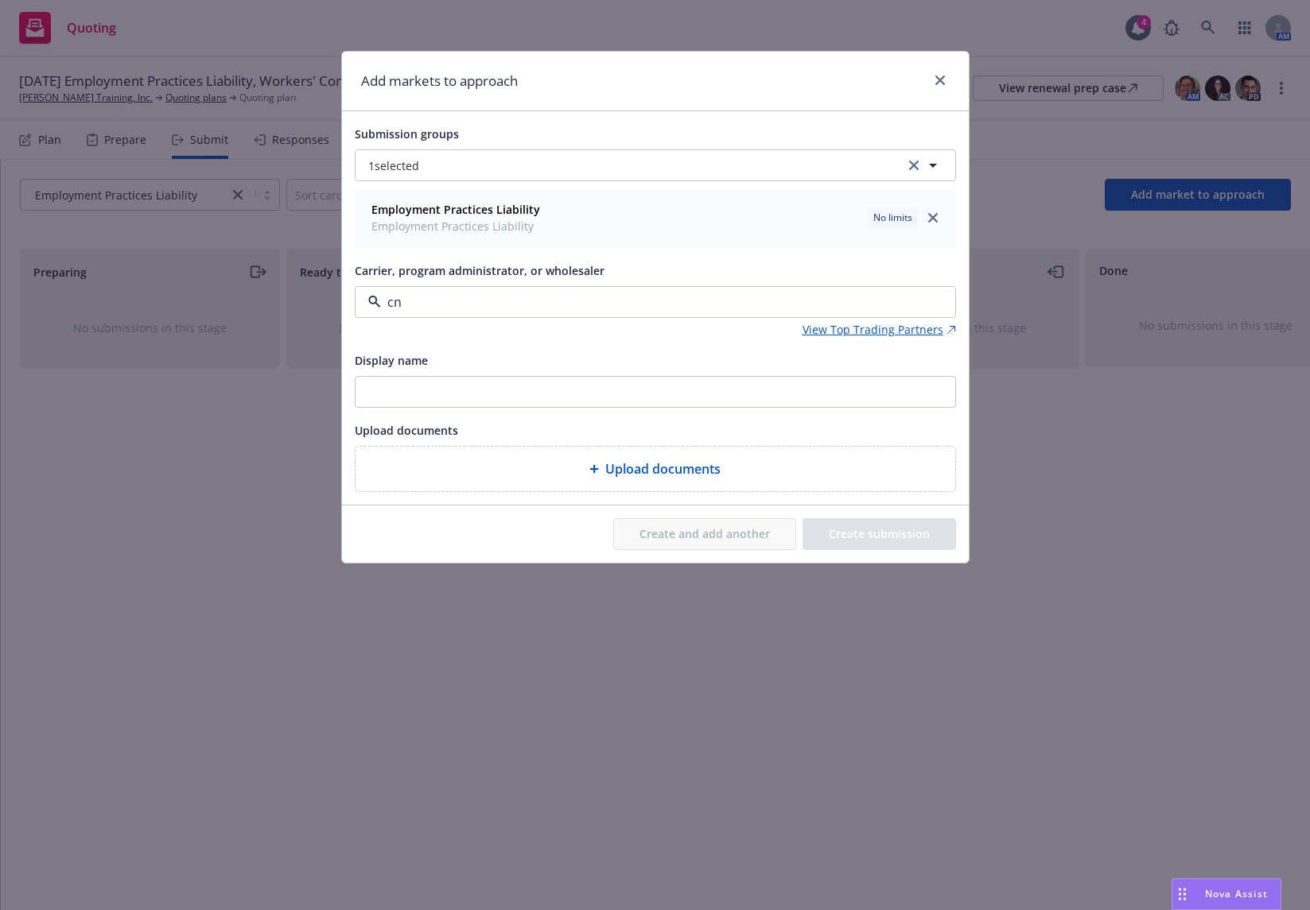
type input "cna"
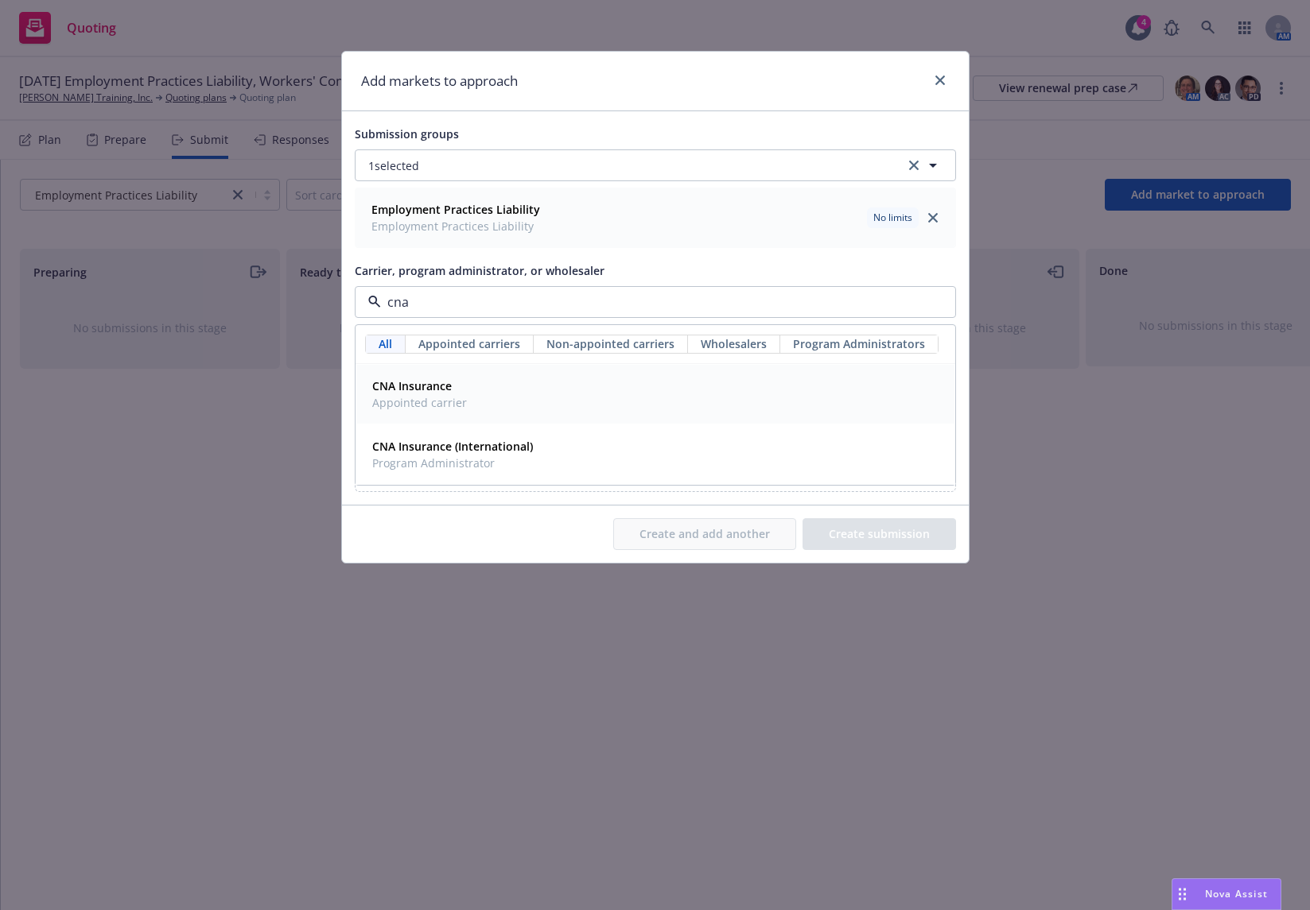
click at [623, 383] on div "CNA Insurance Appointed carrier" at bounding box center [655, 395] width 579 height 40
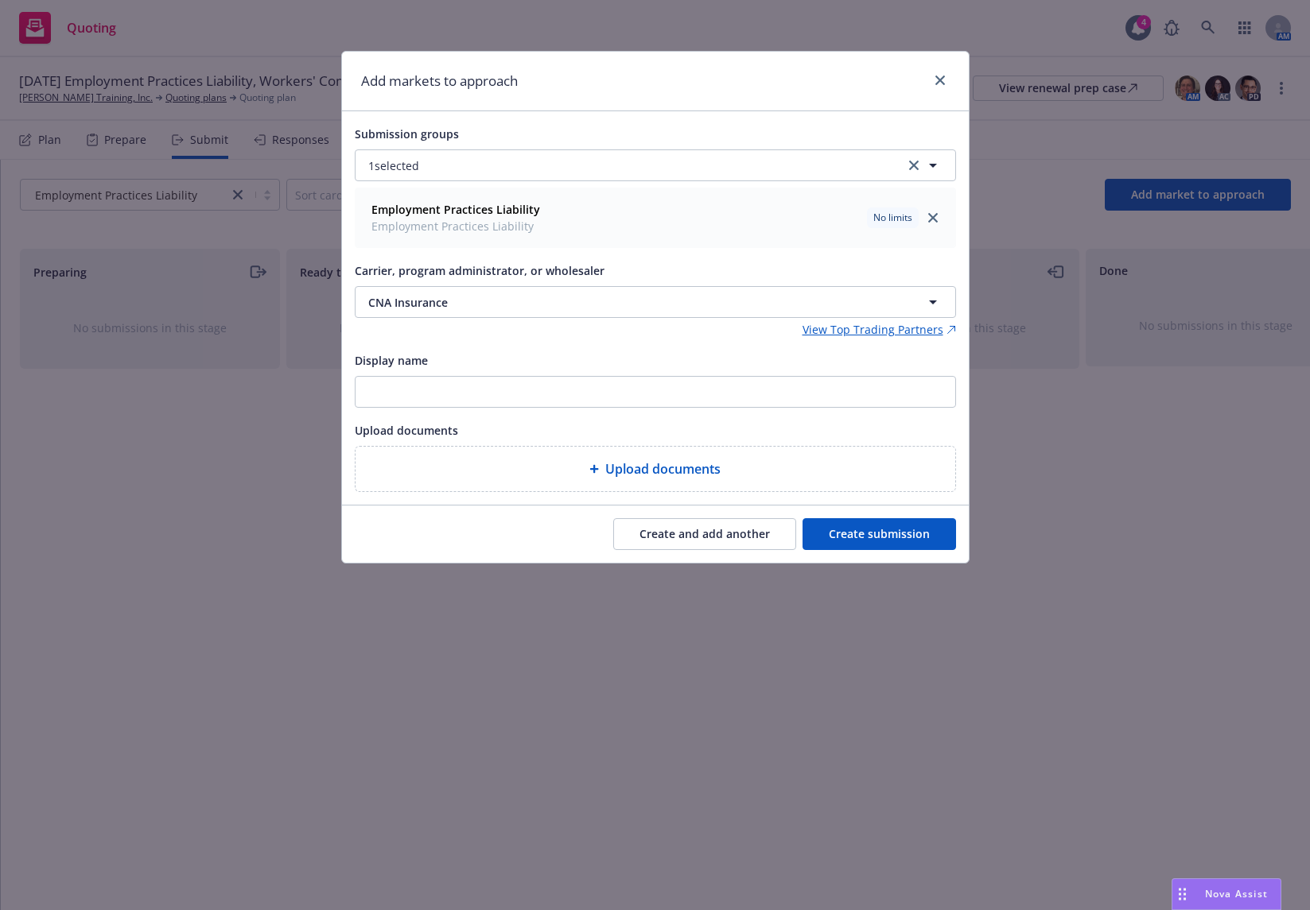
click at [844, 542] on button "Create submission" at bounding box center [878, 534] width 153 height 32
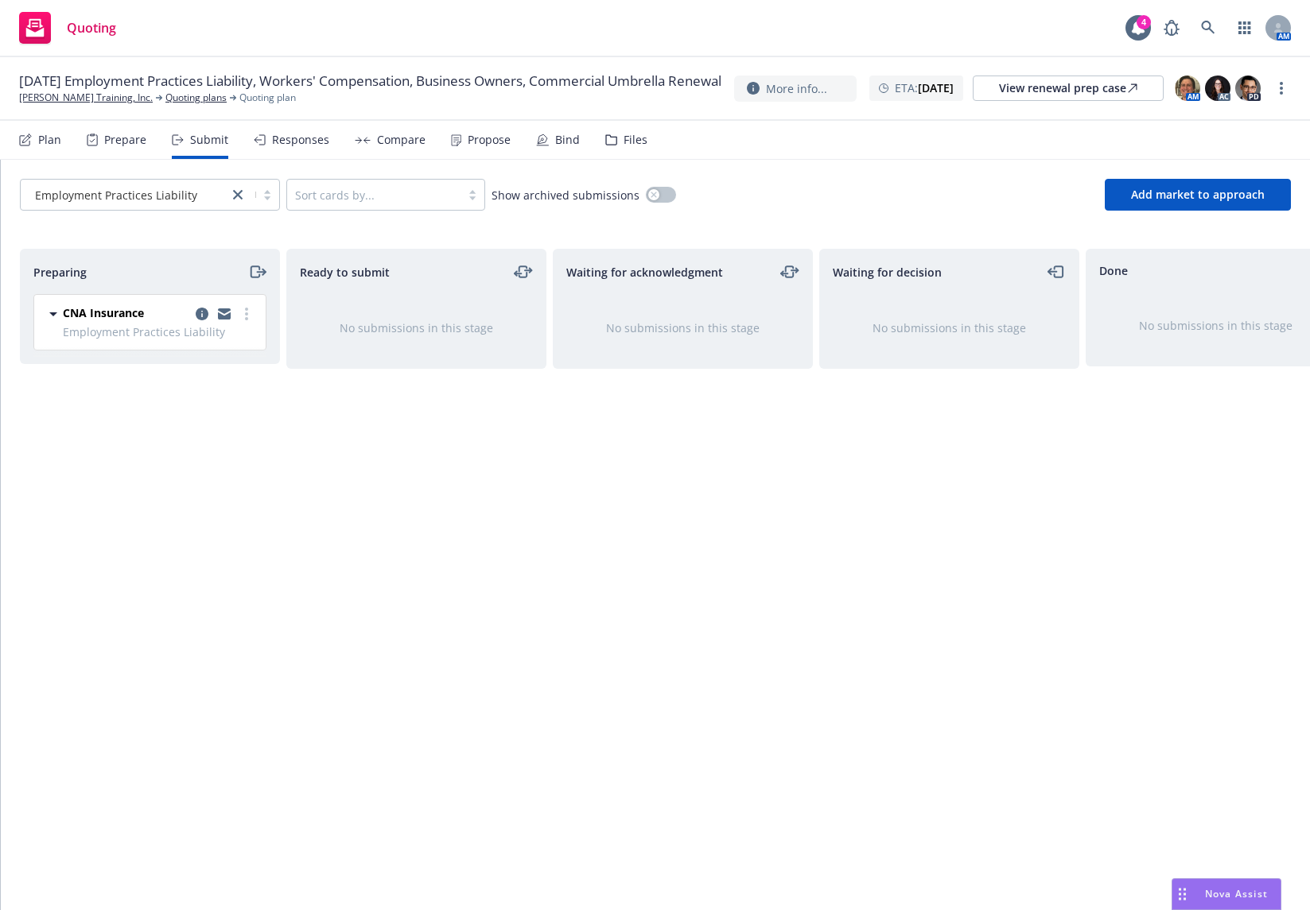
click at [347, 485] on div "Ready to submit No submissions in this stage" at bounding box center [416, 563] width 260 height 628
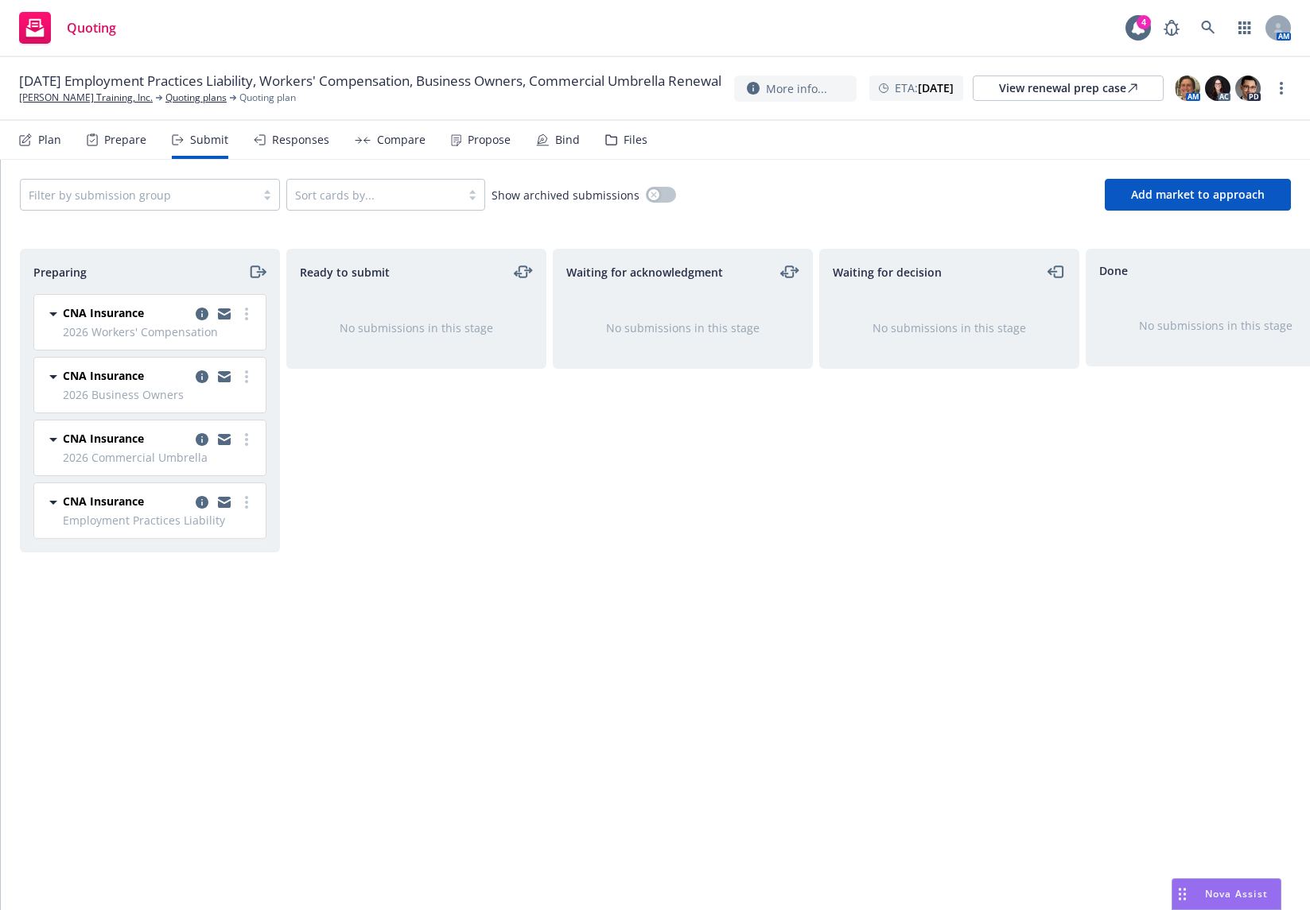
click at [371, 459] on div "Ready to submit No submissions in this stage" at bounding box center [416, 563] width 260 height 628
click at [250, 273] on icon "moveRight" at bounding box center [254, 271] width 9 height 11
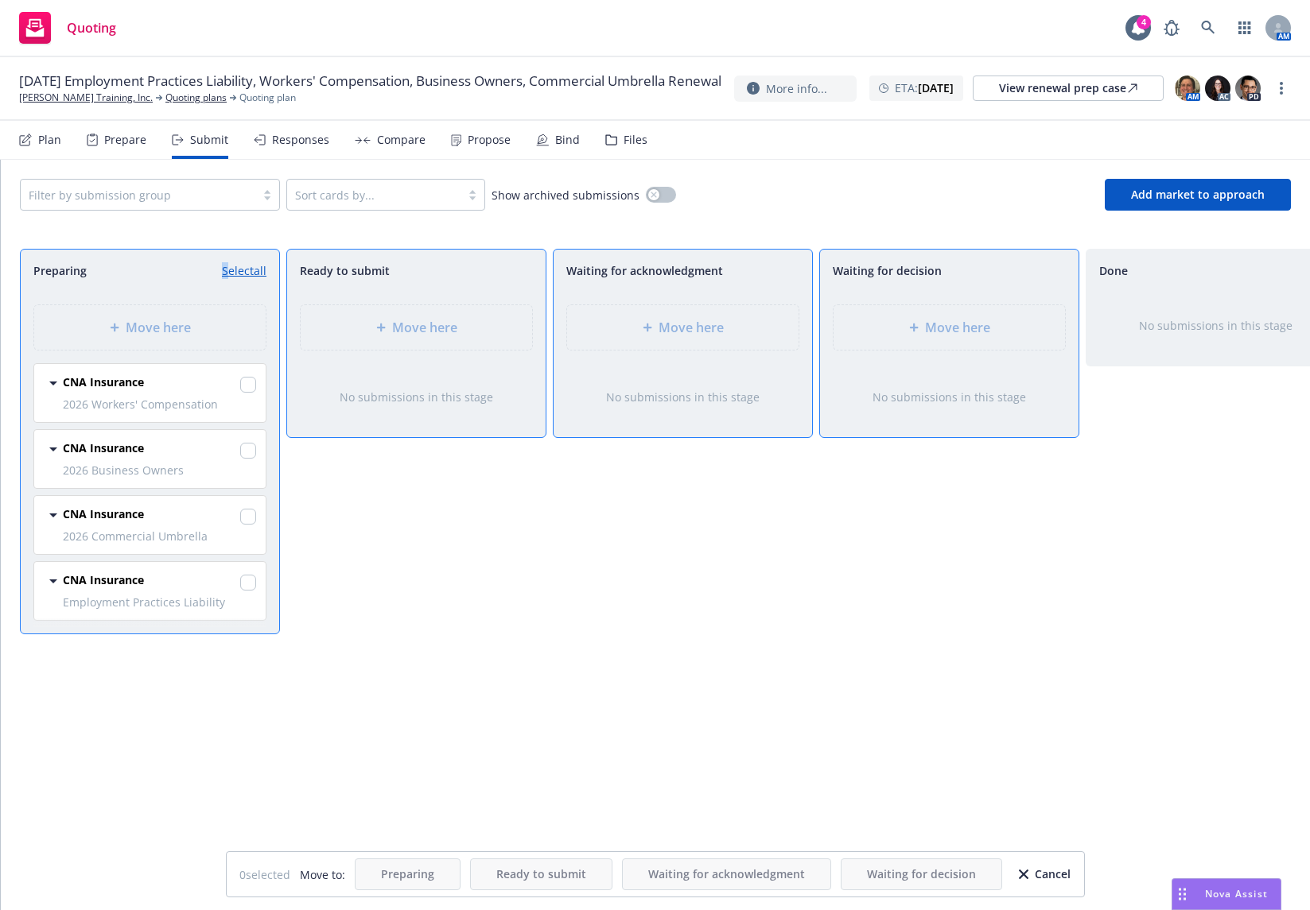
click at [226, 276] on link "Select all" at bounding box center [244, 270] width 45 height 17
checkbox input "true"
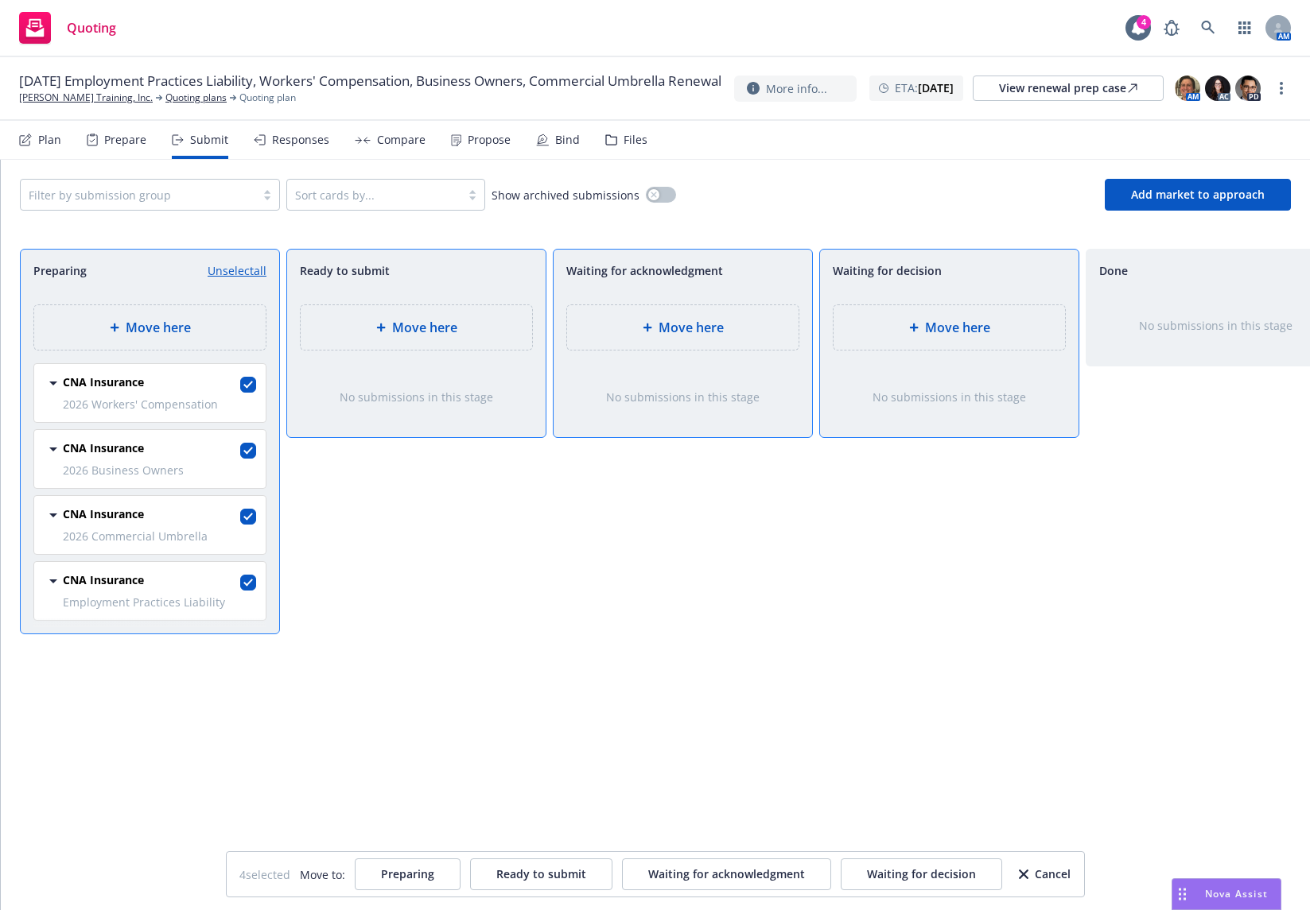
click at [386, 315] on div "Move here" at bounding box center [416, 327] width 231 height 45
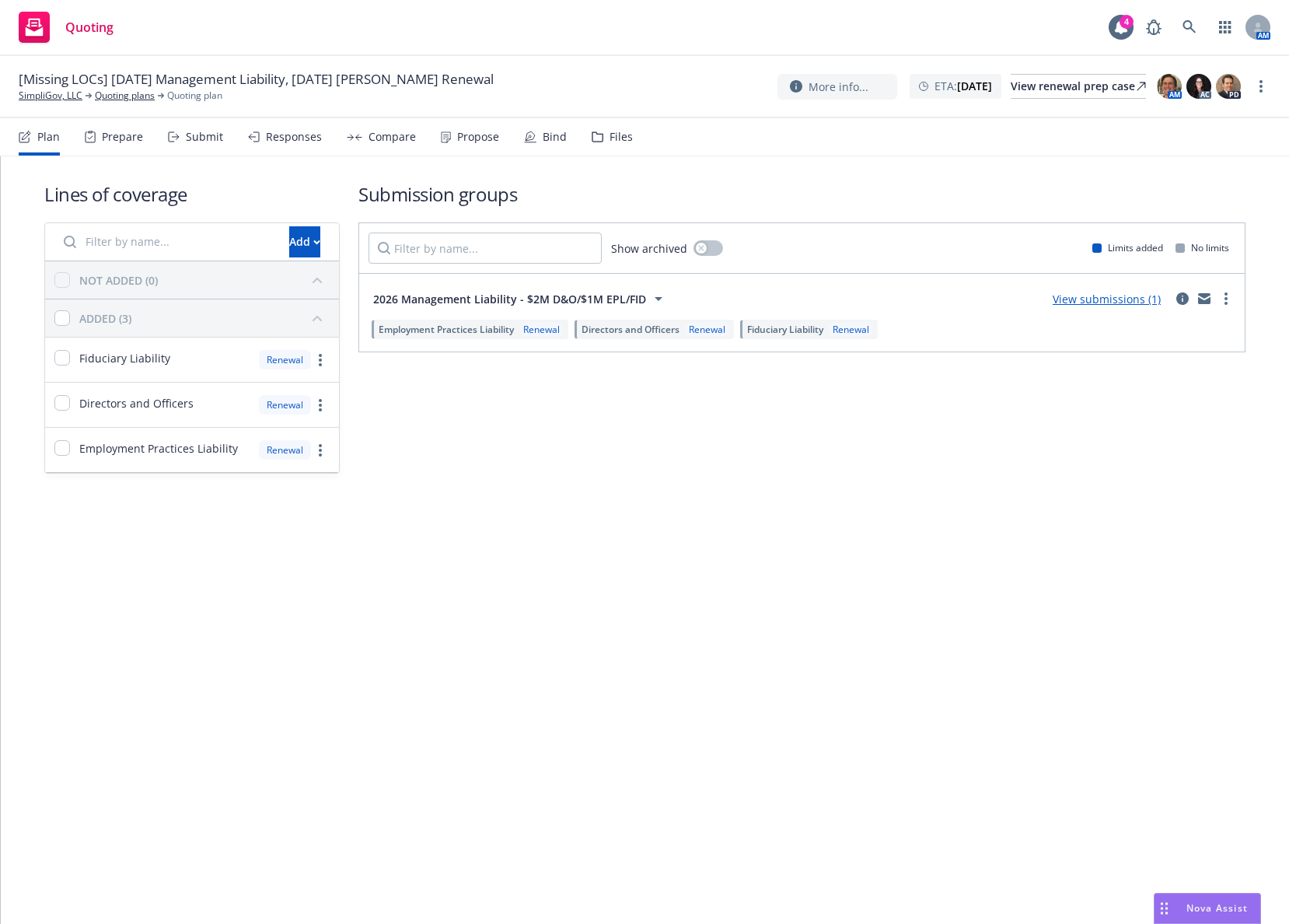
click at [408, 680] on div "Lines of coverage Add NOT ADDED (0) ADDED (3) Fiduciary Liability Renewal Direc…" at bounding box center [645, 540] width 1289 height 768
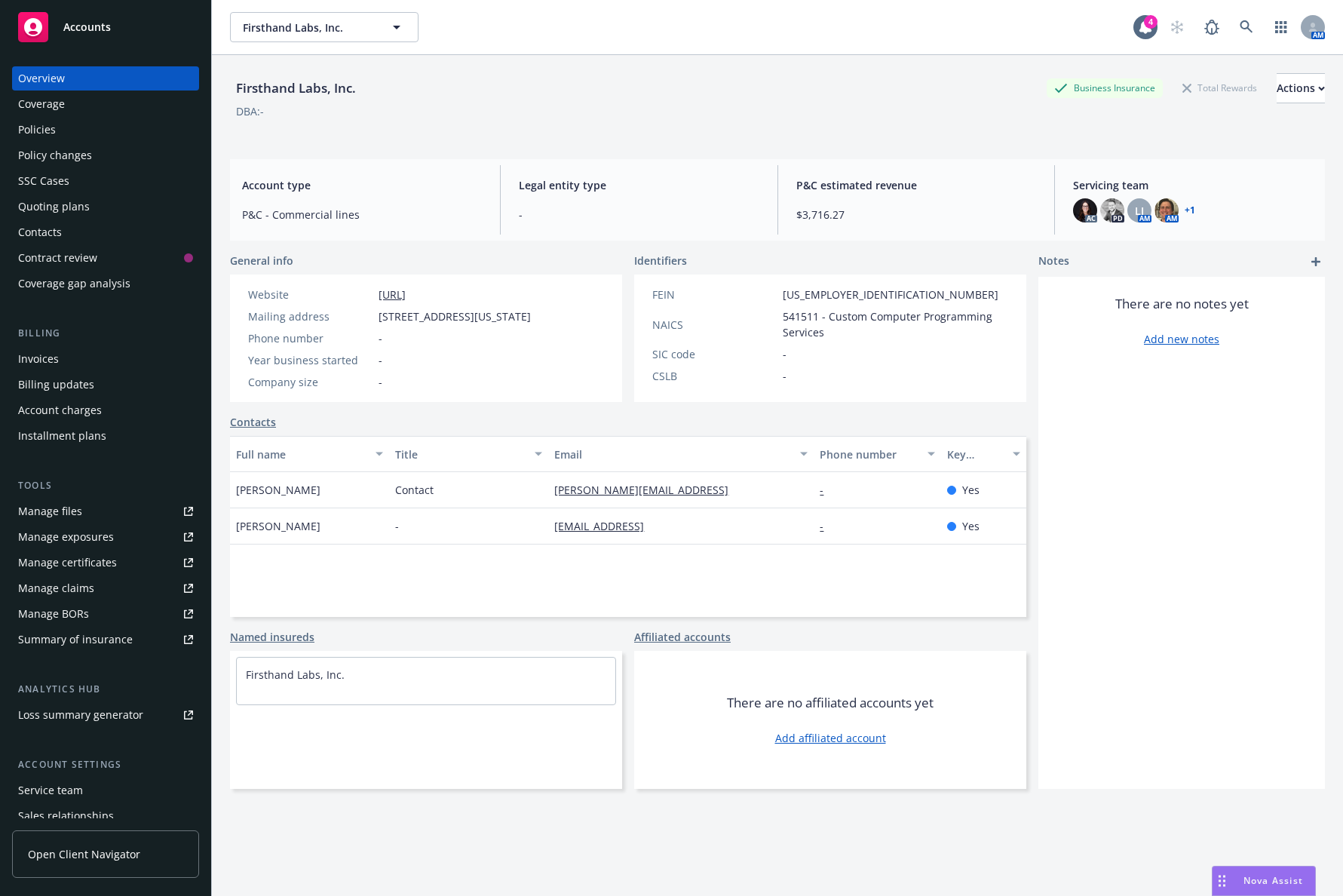
click at [72, 125] on div "Policies" at bounding box center [105, 129] width 175 height 24
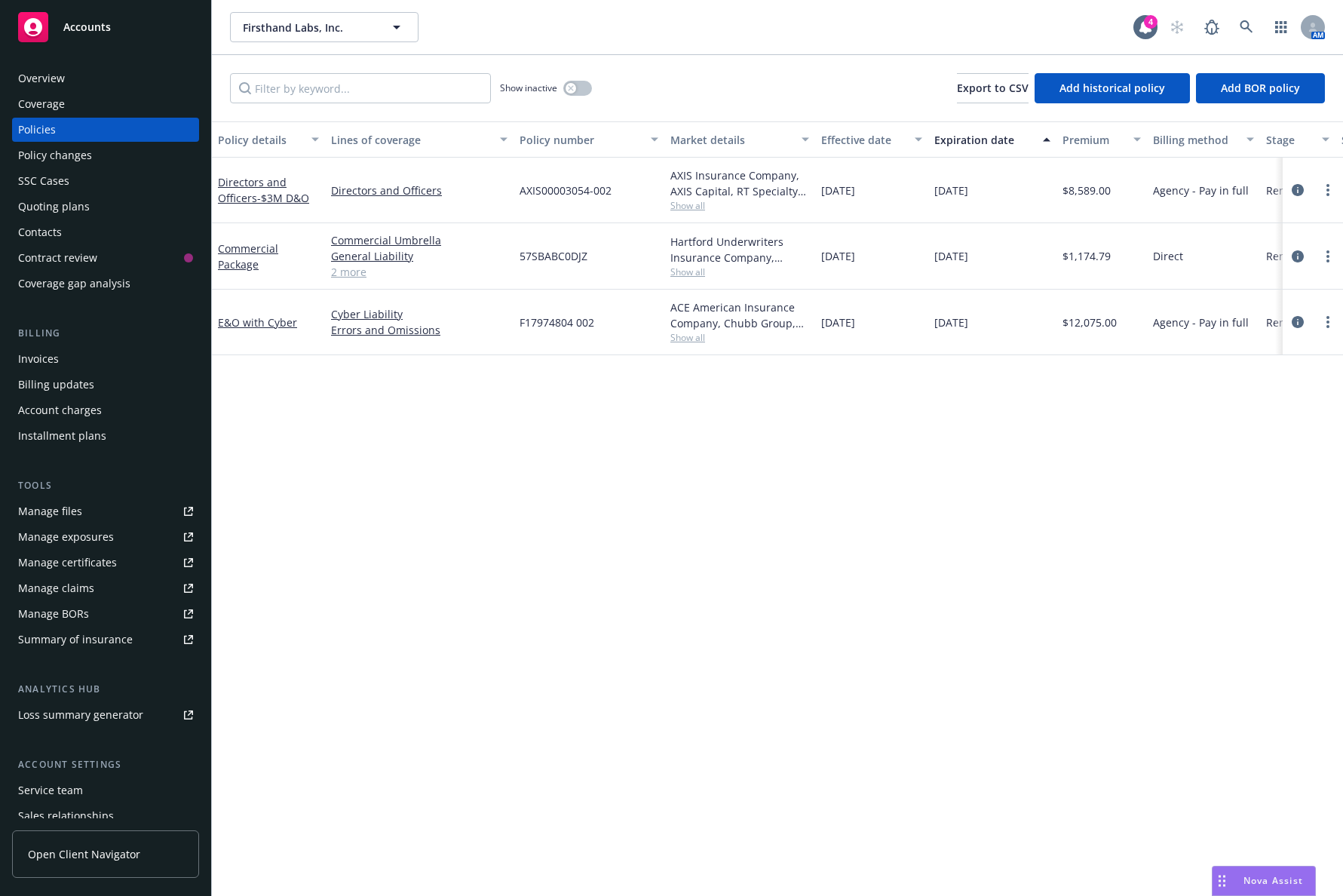
click at [677, 270] on span "Show all" at bounding box center [740, 272] width 138 height 13
click at [681, 267] on span "Show all" at bounding box center [740, 272] width 138 height 13
drag, startPoint x: 627, startPoint y: 190, endPoint x: 506, endPoint y: 203, distance: 121.7
click at [506, 203] on div "Directors and Officers - $3M D&O Directors and Officers AXIS00003054-002 AXIS I…" at bounding box center [939, 190] width 1456 height 65
copy div "AXIS00003054-002"
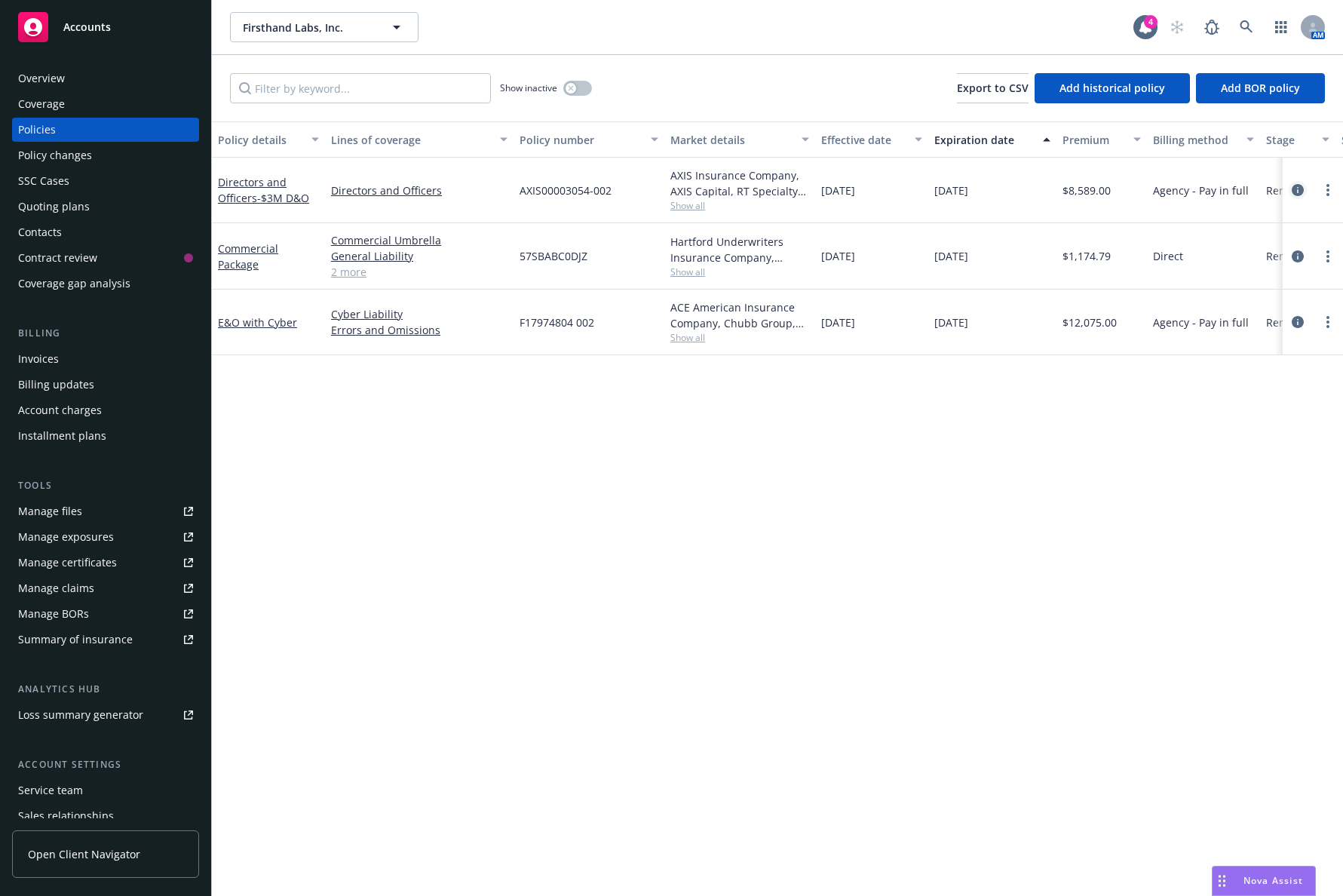
click at [1295, 187] on icon "circleInformation" at bounding box center [1297, 190] width 12 height 12
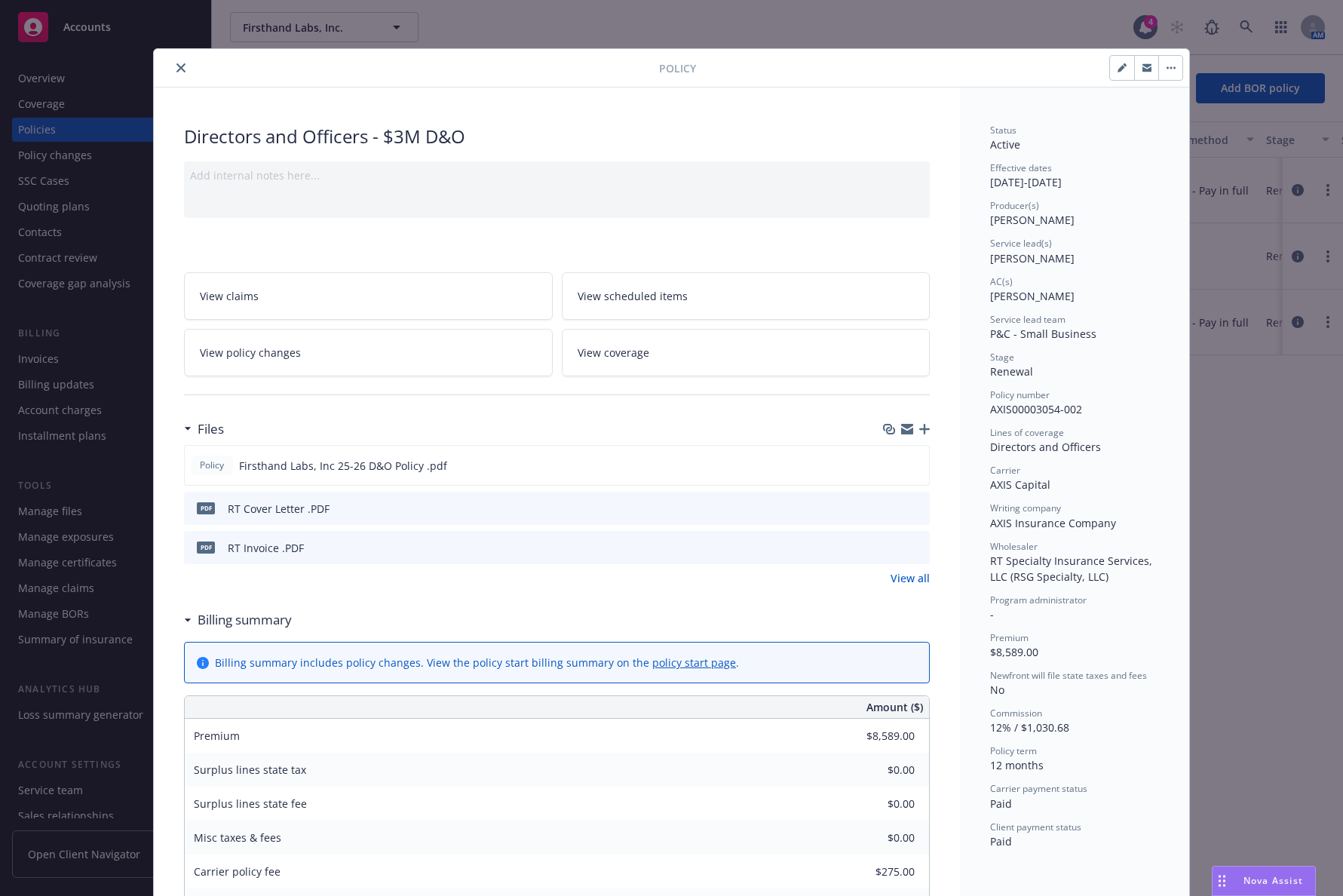
click at [918, 505] on button "preview file" at bounding box center [915, 507] width 16 height 13
click at [1077, 410] on div "Policy number AXIS00003054-002" at bounding box center [1075, 402] width 169 height 28
click at [172, 71] on button "close" at bounding box center [180, 67] width 18 height 18
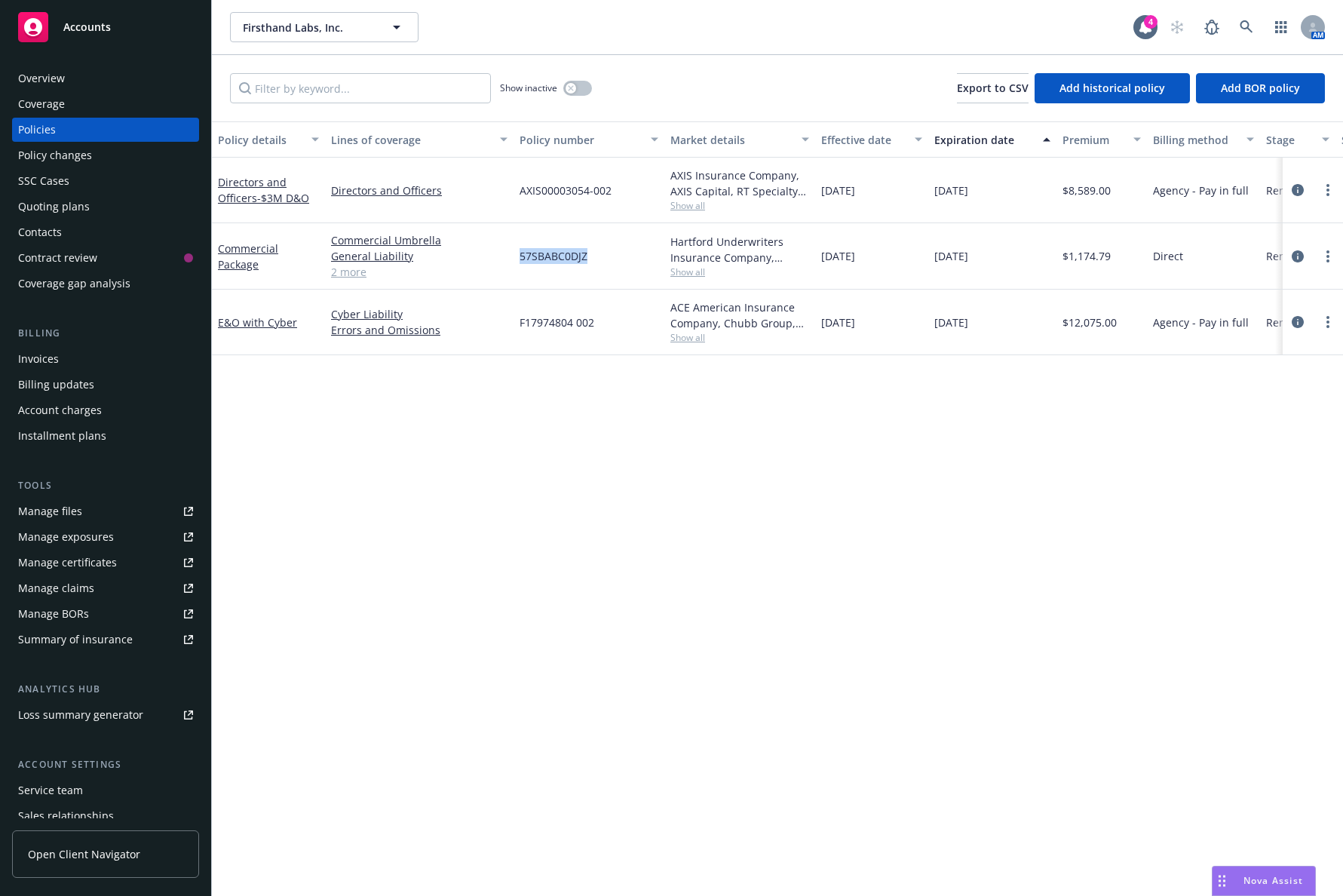
drag, startPoint x: 598, startPoint y: 253, endPoint x: 517, endPoint y: 259, distance: 81.2
click at [517, 259] on div "57SBABC0DJZ" at bounding box center [588, 256] width 151 height 66
copy span "57SBABC0DJZ"
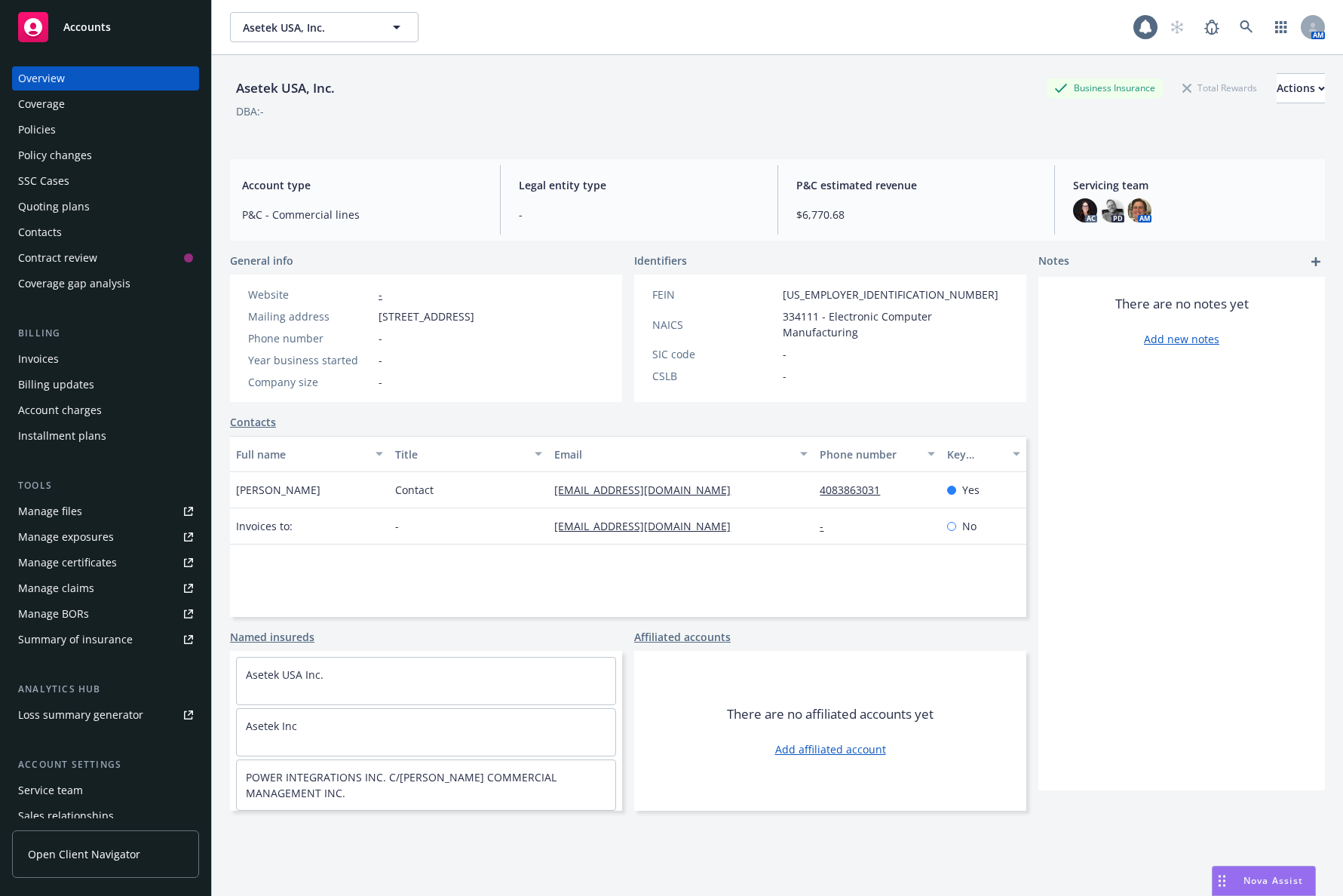
click at [156, 135] on div "Policies" at bounding box center [105, 129] width 175 height 24
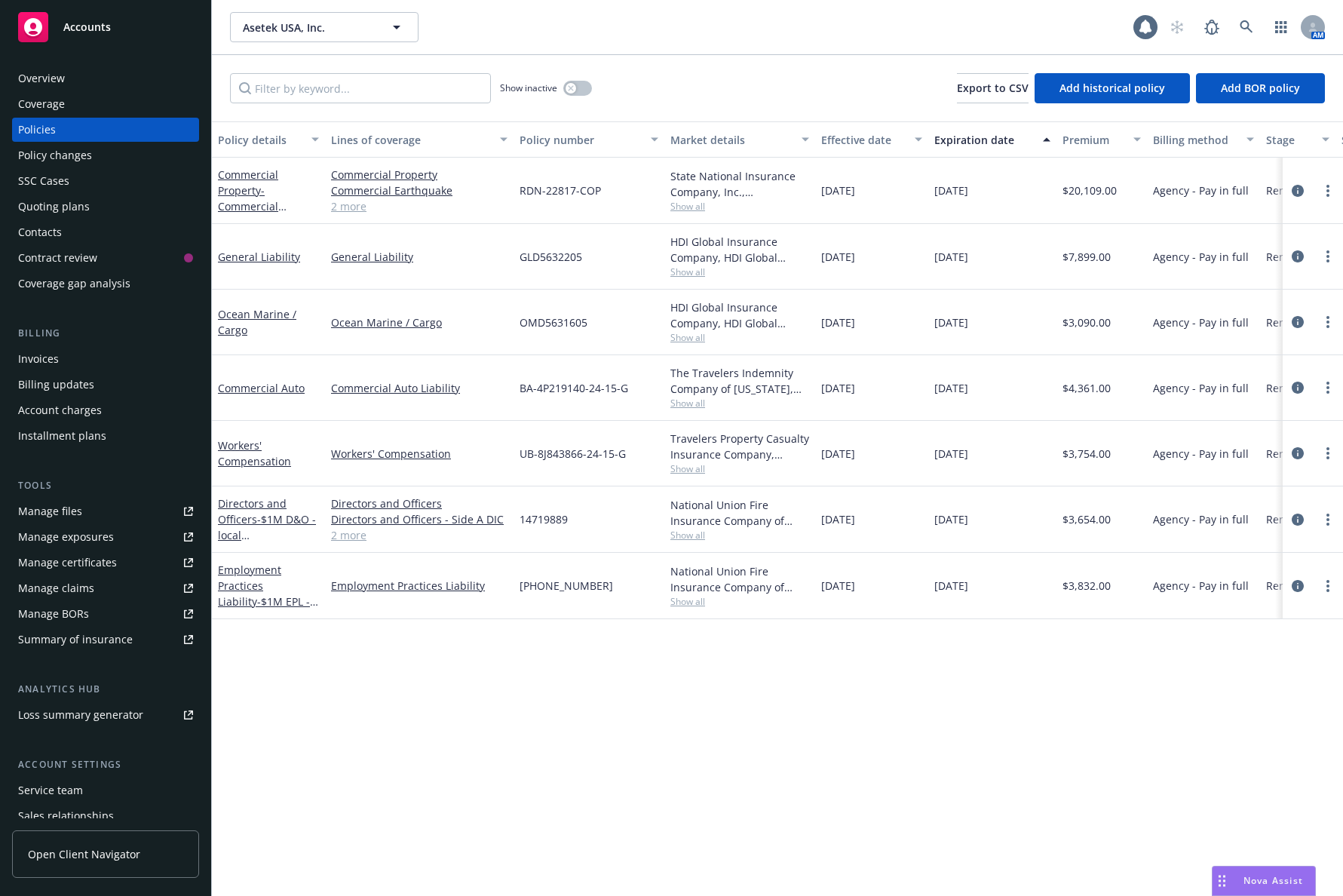
click at [551, 519] on span "14719889" at bounding box center [543, 519] width 48 height 16
copy span "14719889"
click at [701, 534] on span "Show all" at bounding box center [740, 535] width 138 height 13
click at [704, 521] on div "National Union Fire Insurance Company of [GEOGRAPHIC_DATA], [GEOGRAPHIC_DATA], …" at bounding box center [740, 512] width 138 height 31
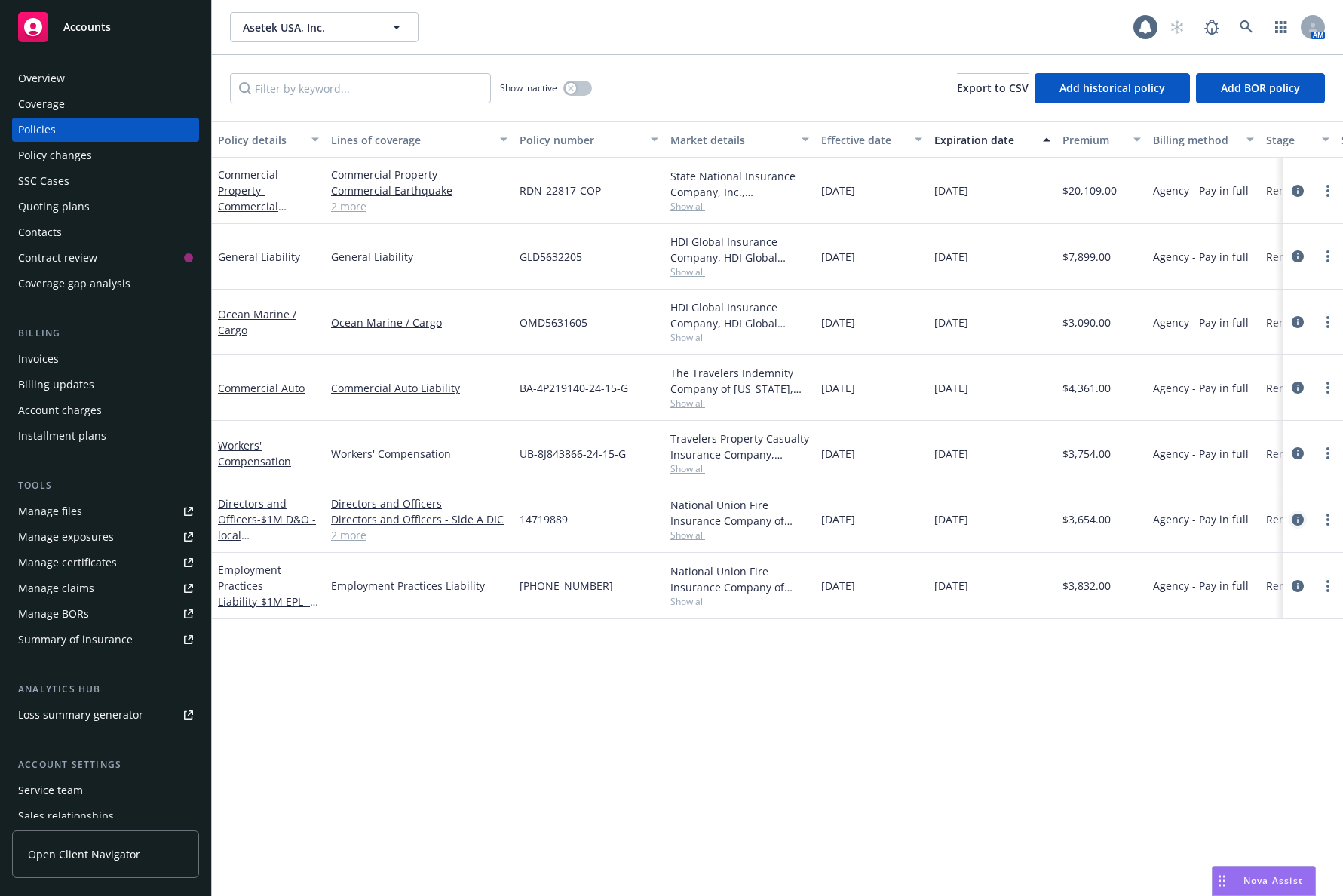
click at [1296, 521] on icon "circleInformation" at bounding box center [1297, 519] width 12 height 12
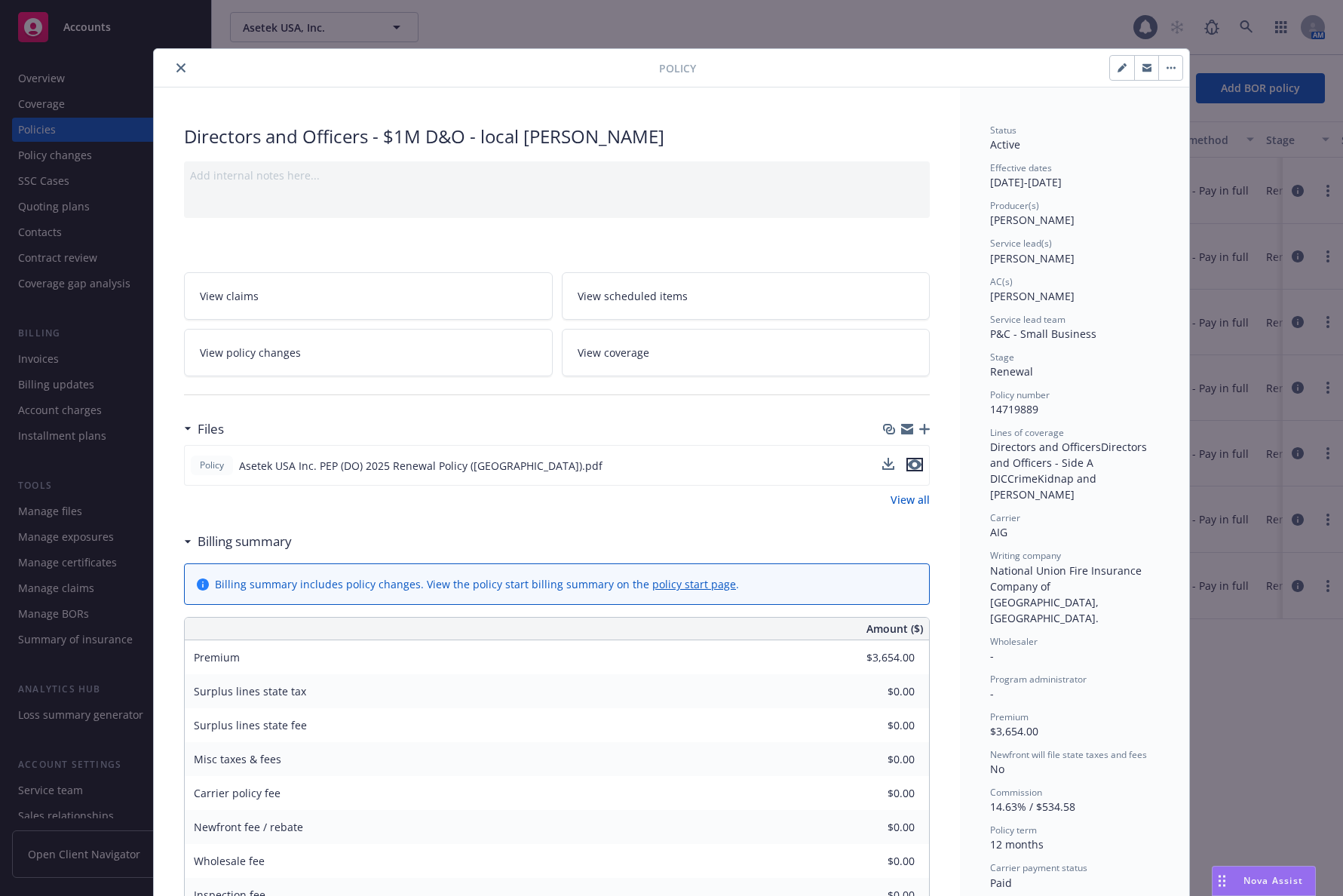
click at [908, 463] on icon "preview file" at bounding box center [914, 464] width 13 height 10
click at [177, 65] on icon "close" at bounding box center [181, 68] width 9 height 9
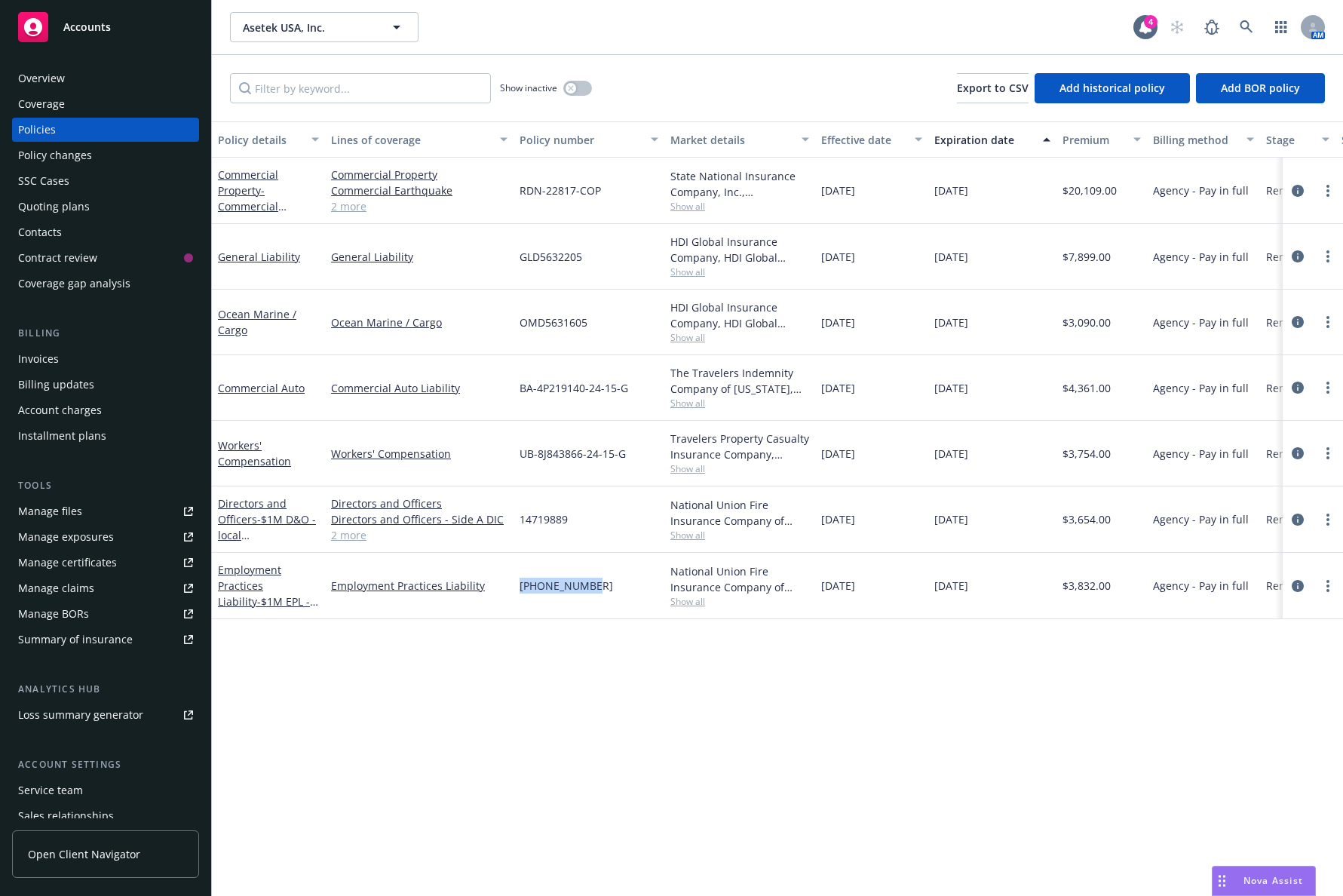
drag, startPoint x: 563, startPoint y: 587, endPoint x: 517, endPoint y: 587, distance: 46.0
click at [517, 587] on div "[PHONE_NUMBER]" at bounding box center [588, 586] width 151 height 66
copy span "[PHONE_NUMBER]"
click at [687, 597] on span "Show all" at bounding box center [740, 601] width 138 height 13
click at [396, 695] on div "Policy details Lines of coverage Policy number Market details Effective date Ex…" at bounding box center [777, 508] width 1131 height 775
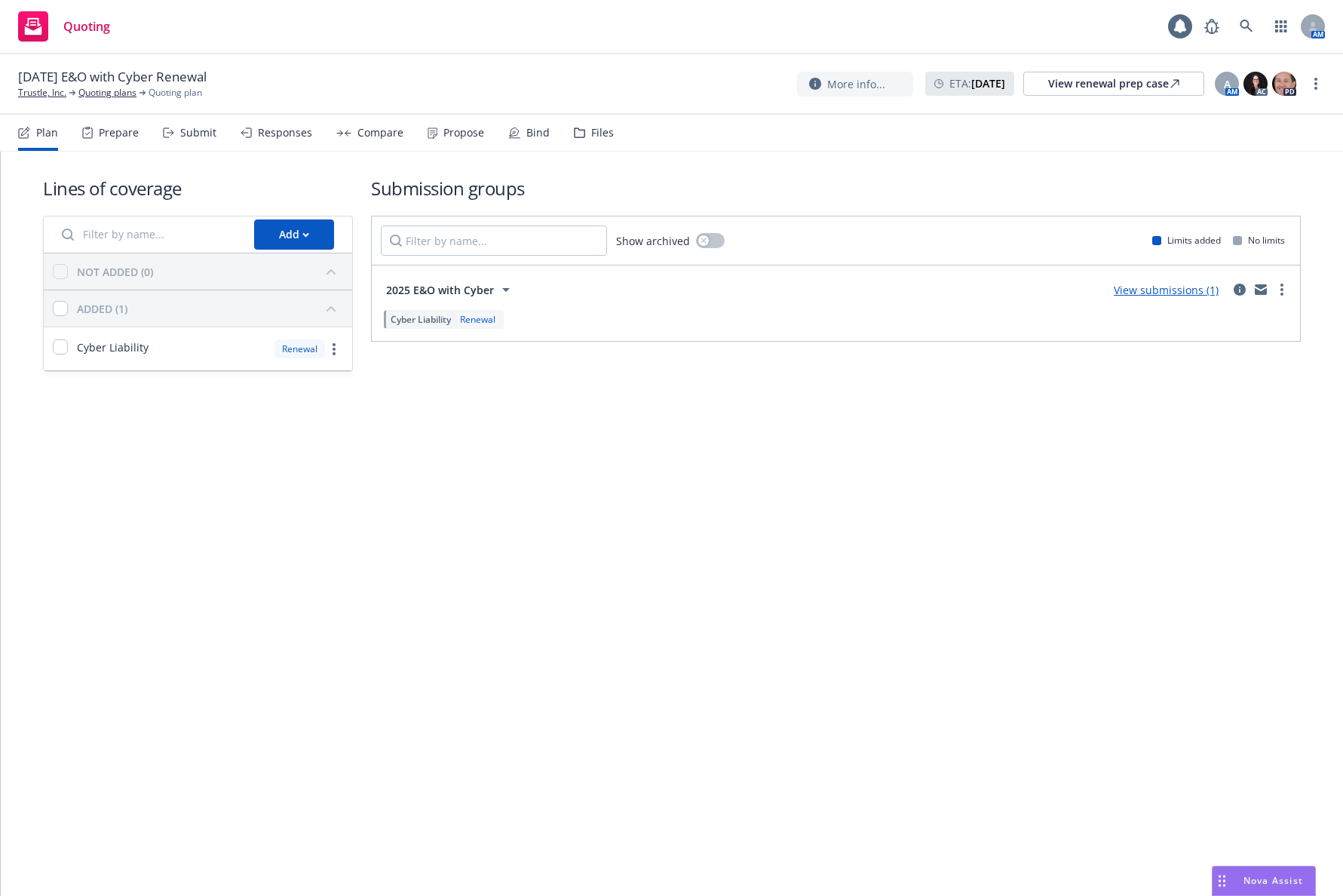
click at [466, 123] on div "Propose" at bounding box center [456, 133] width 57 height 36
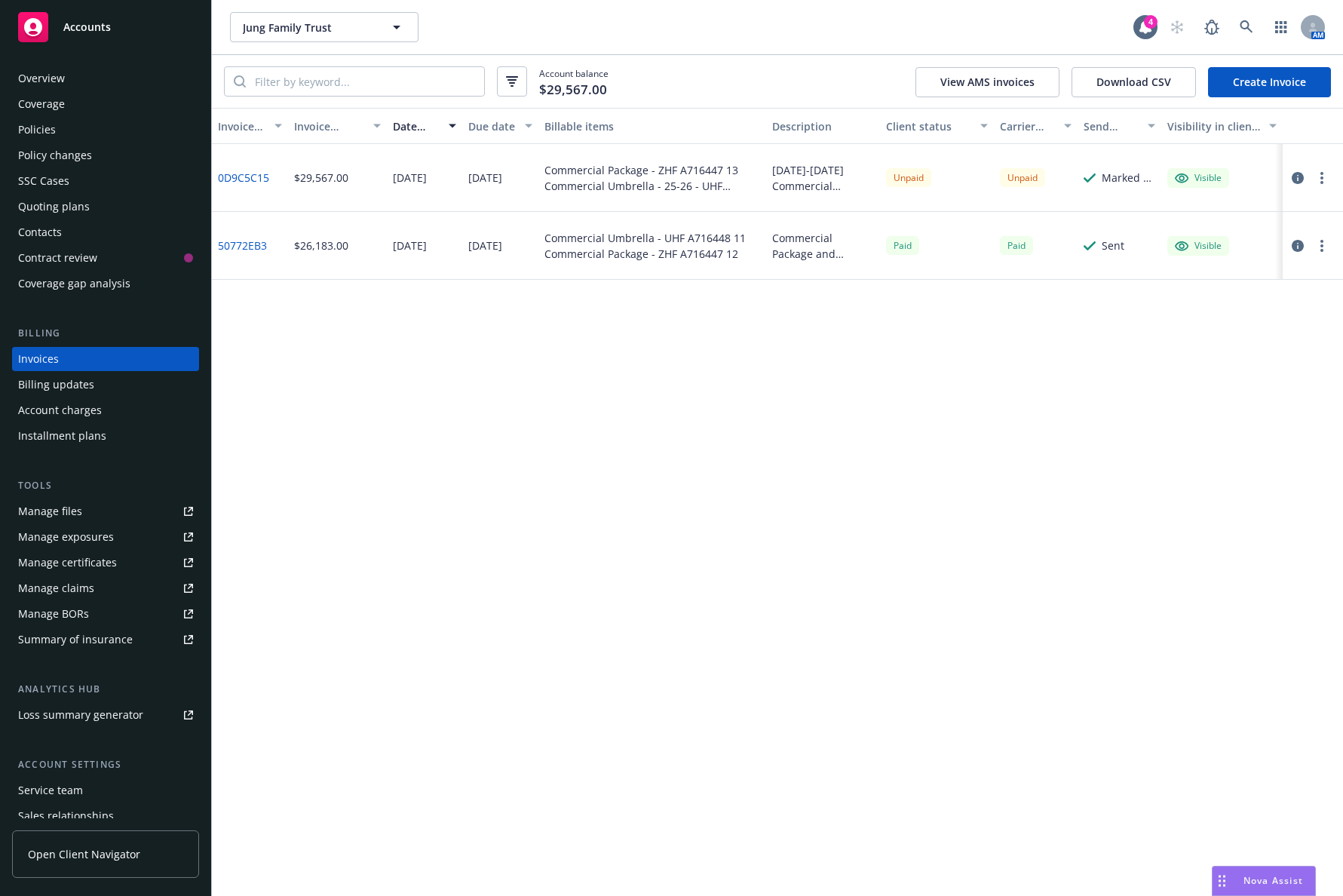
click at [1322, 175] on icon "button" at bounding box center [1321, 177] width 3 height 12
click at [858, 387] on div "Invoice ID Invoice amount Date issued Due date Billable items Description Clien…" at bounding box center [777, 502] width 1131 height 788
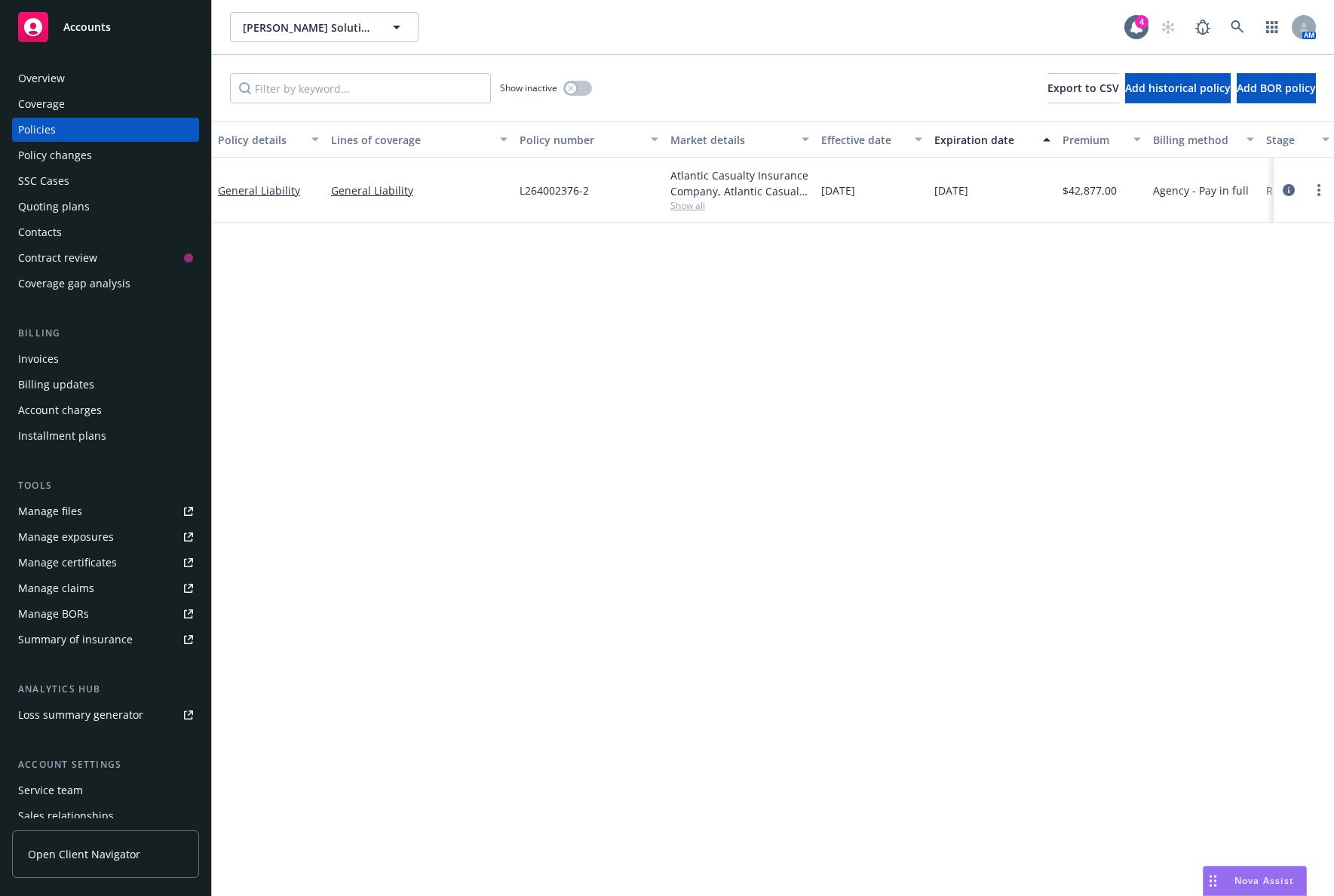
click at [115, 228] on div "Contacts" at bounding box center [105, 231] width 174 height 24
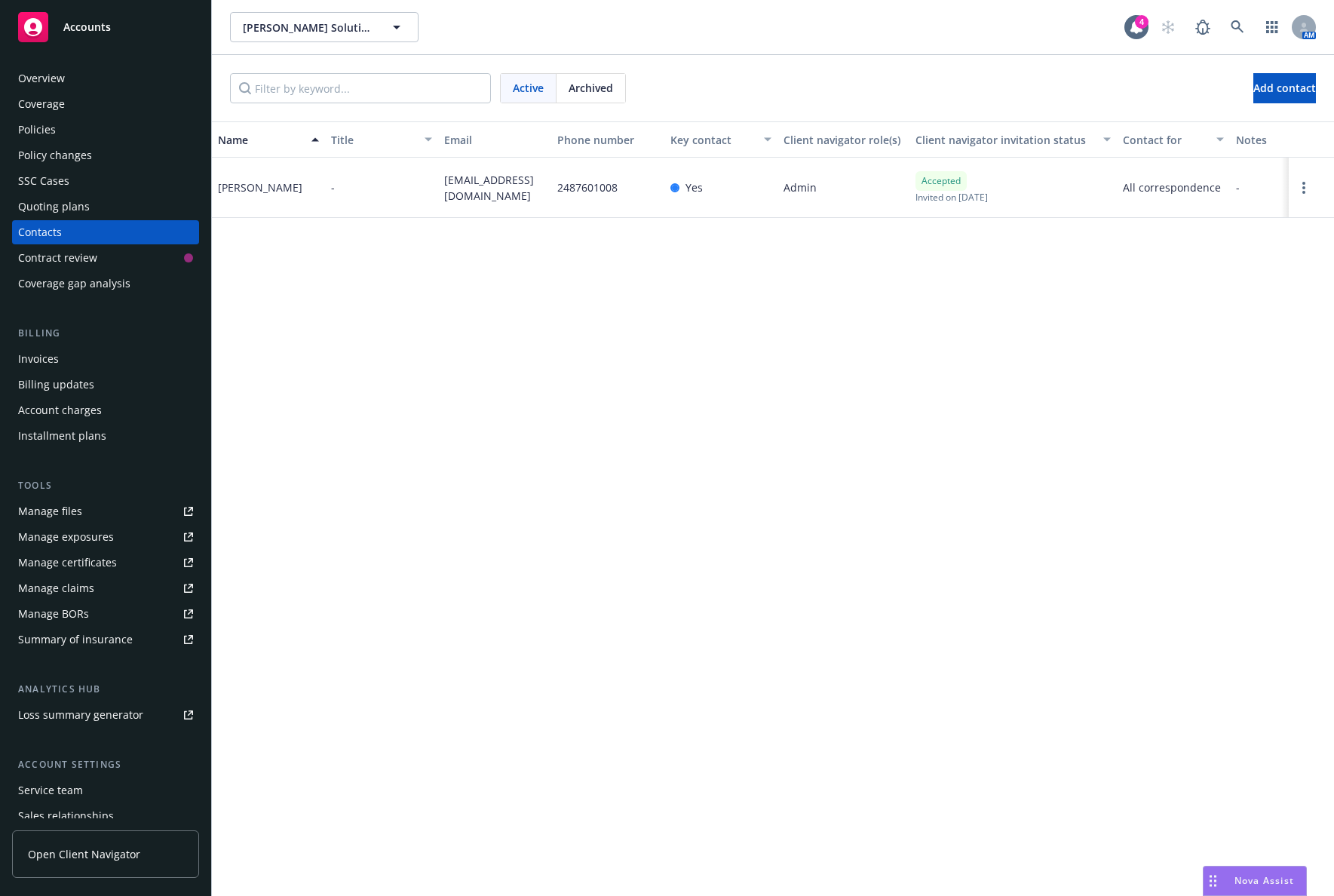
drag, startPoint x: 522, startPoint y: 200, endPoint x: 444, endPoint y: 181, distance: 80.3
click at [444, 181] on span "[EMAIL_ADDRESS][DOMAIN_NAME]" at bounding box center [494, 187] width 101 height 31
copy span "[EMAIL_ADDRESS][DOMAIN_NAME]"
click at [98, 135] on div "Policies" at bounding box center [105, 129] width 174 height 24
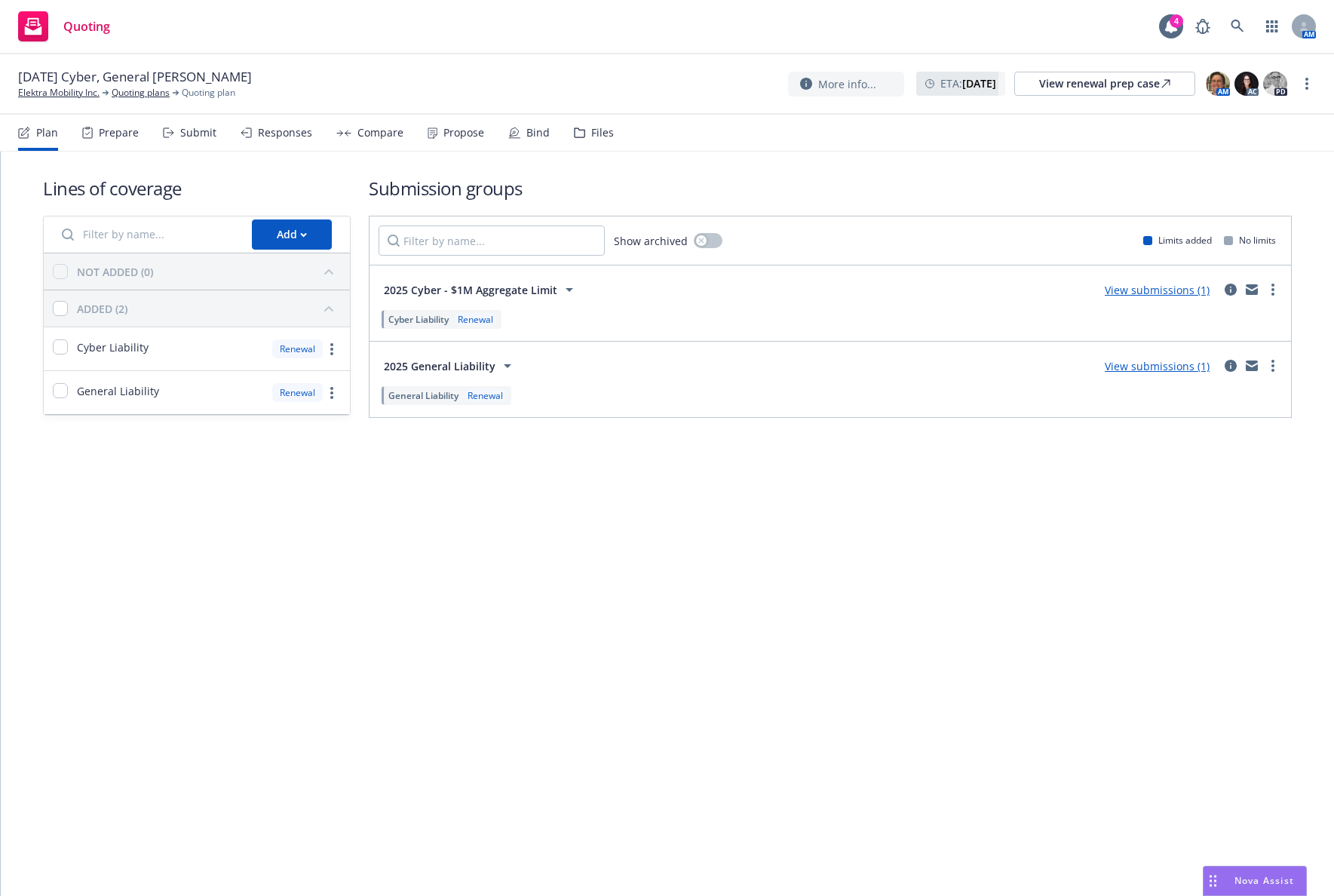
click at [462, 142] on div "Propose" at bounding box center [456, 133] width 57 height 36
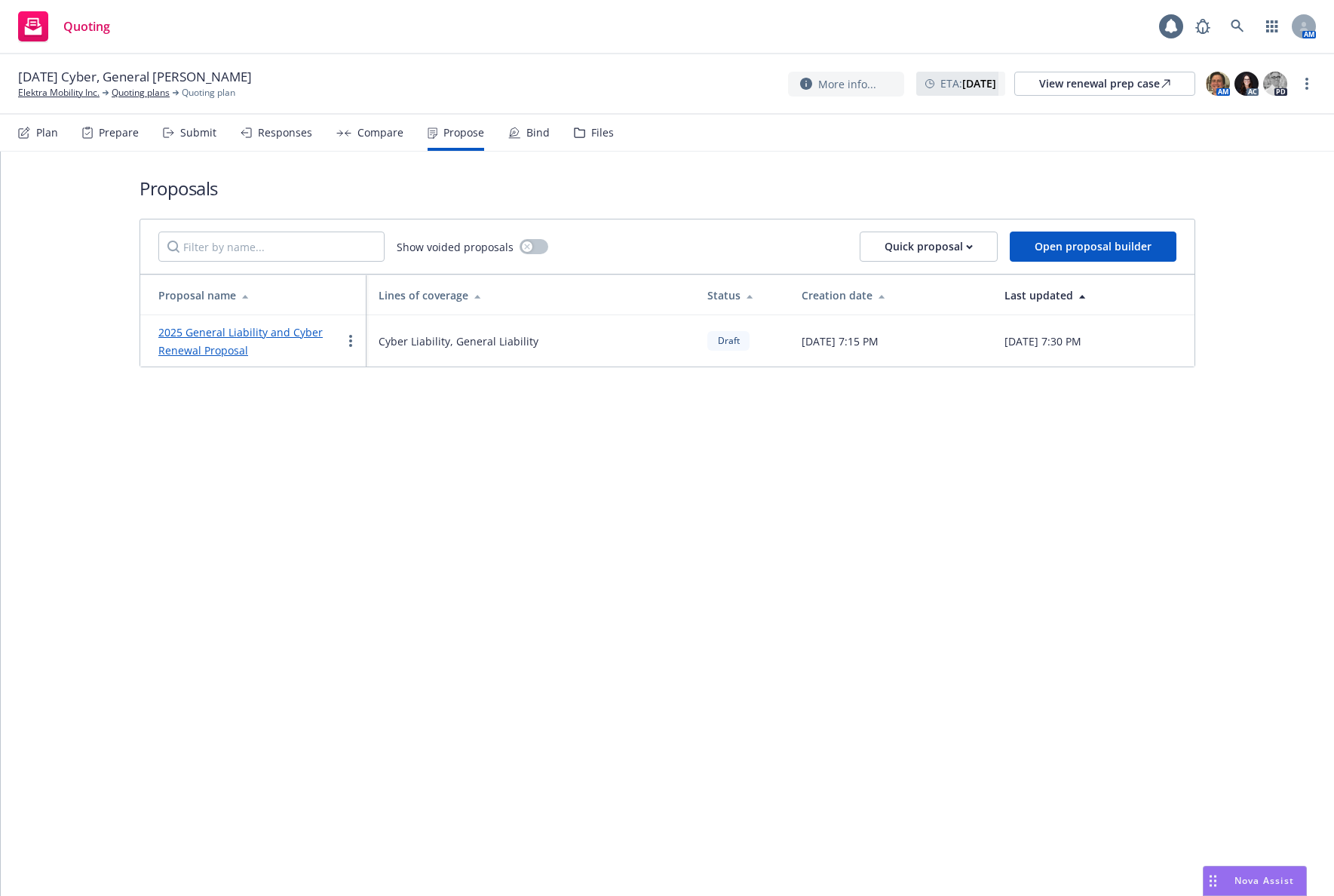
click at [372, 141] on div "Compare" at bounding box center [370, 133] width 67 height 36
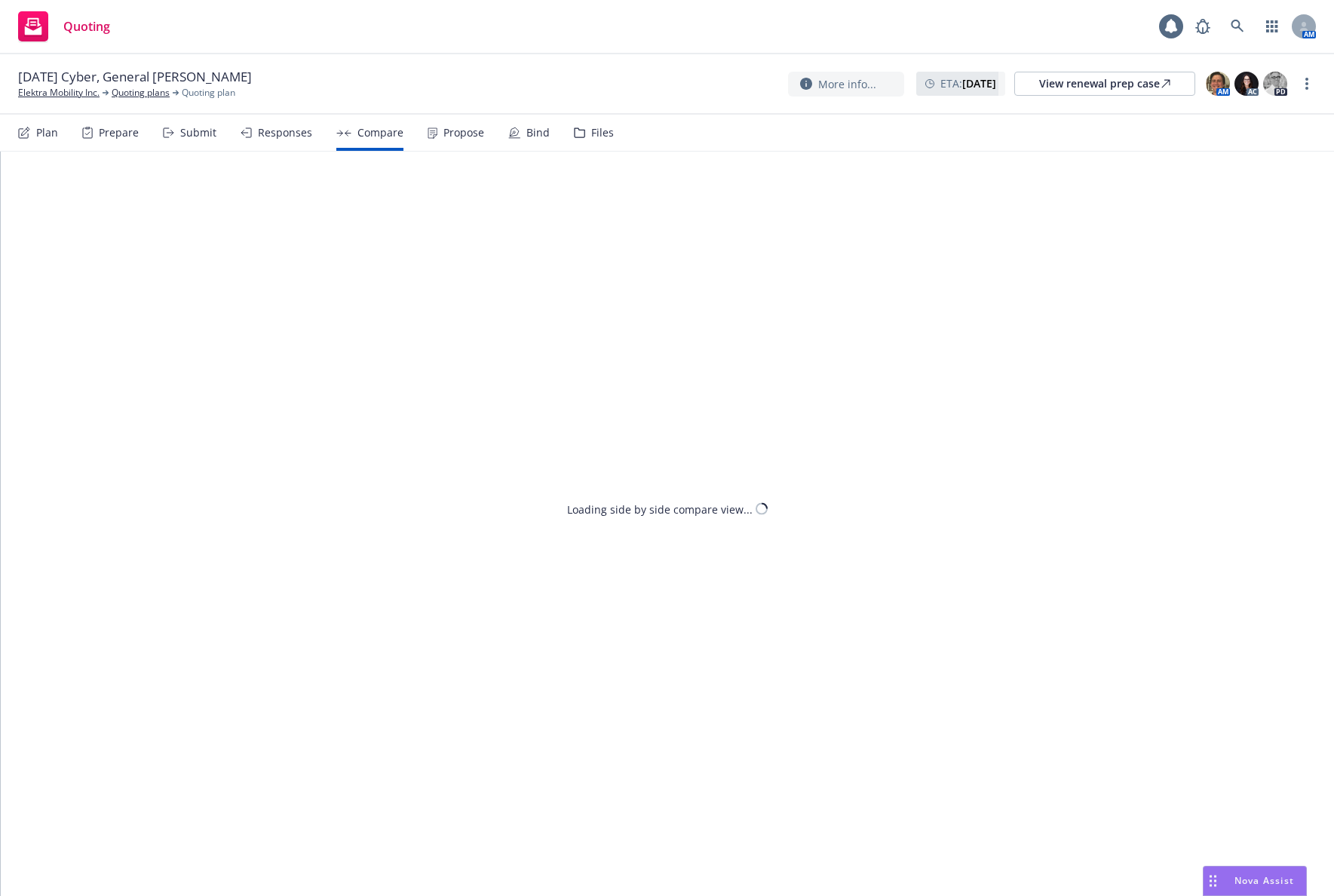
click at [275, 145] on div "Responses" at bounding box center [277, 133] width 72 height 36
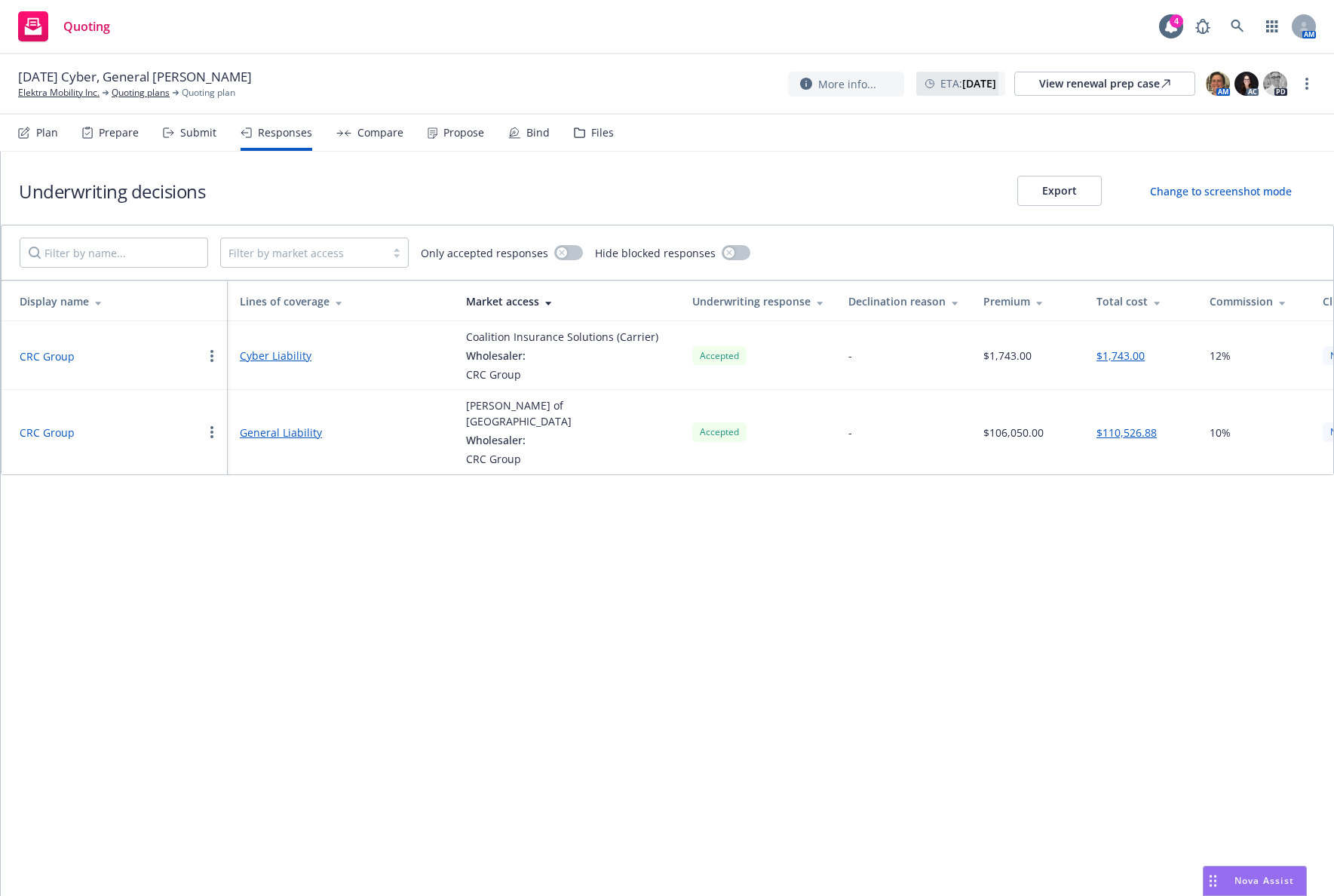
click at [215, 350] on button "button" at bounding box center [211, 356] width 18 height 18
click at [267, 390] on span "Withdraw carrier quote" at bounding box center [280, 385] width 155 height 14
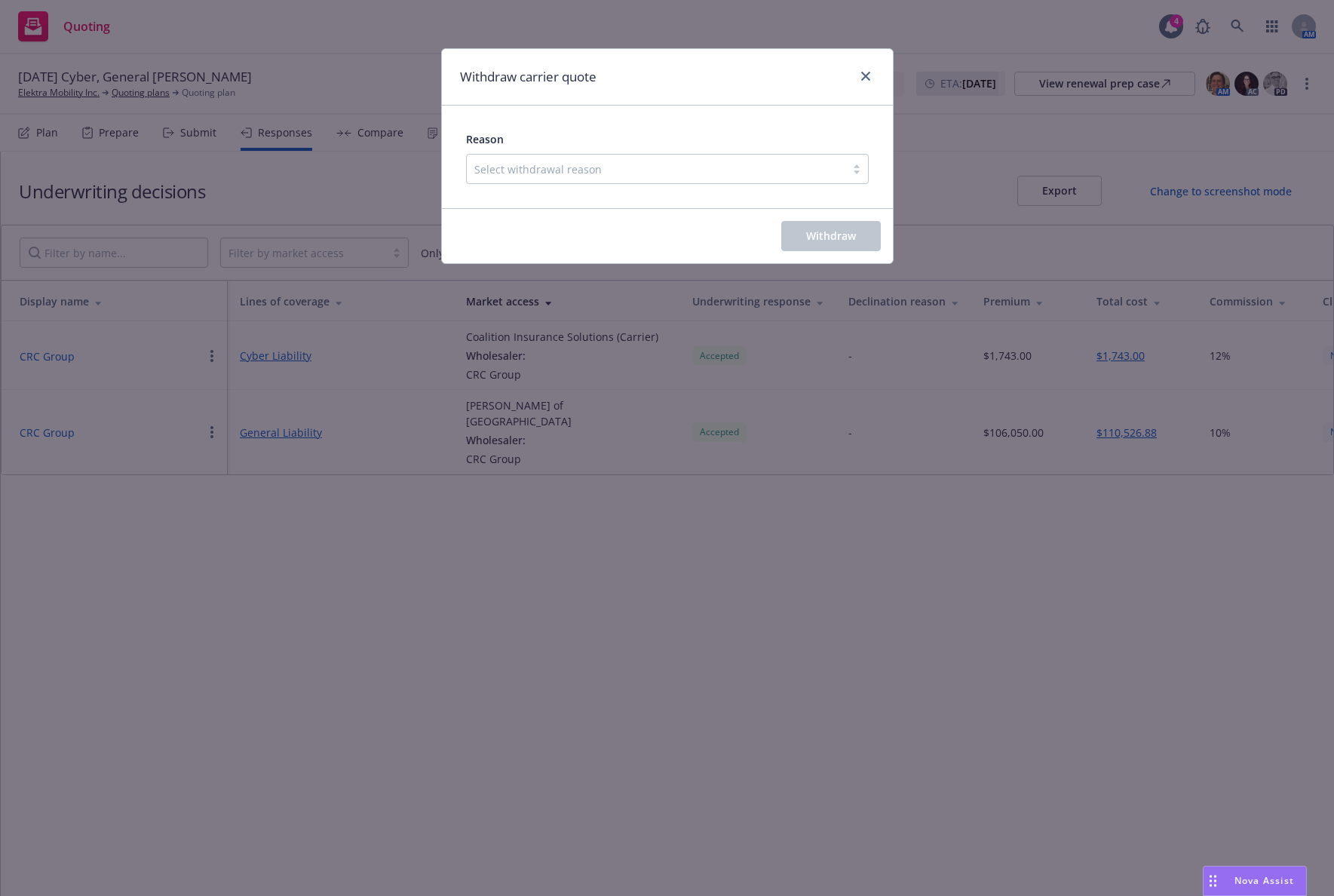
click at [723, 160] on div at bounding box center [655, 169] width 363 height 18
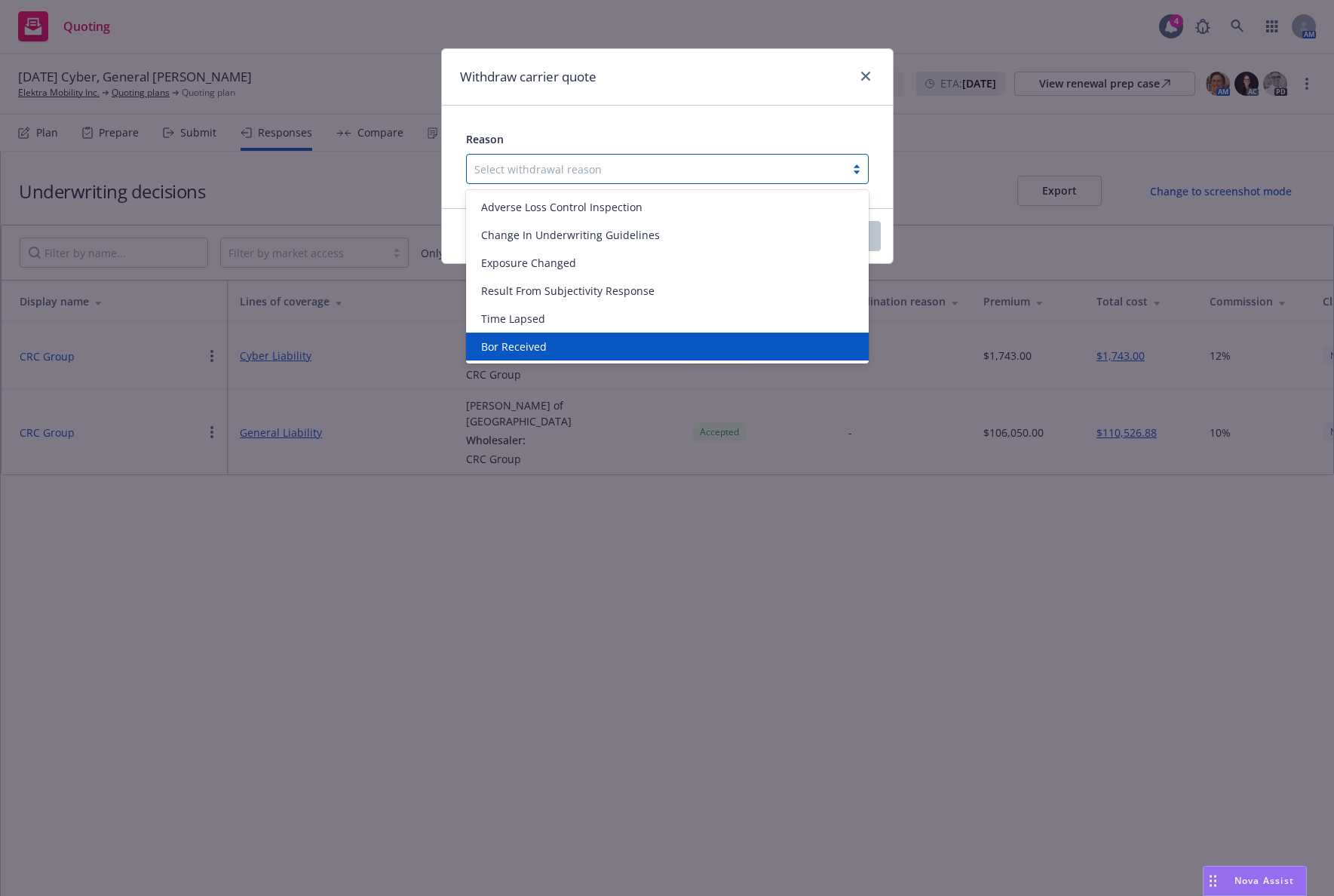
click at [651, 336] on div "Bor Received" at bounding box center [667, 346] width 403 height 27
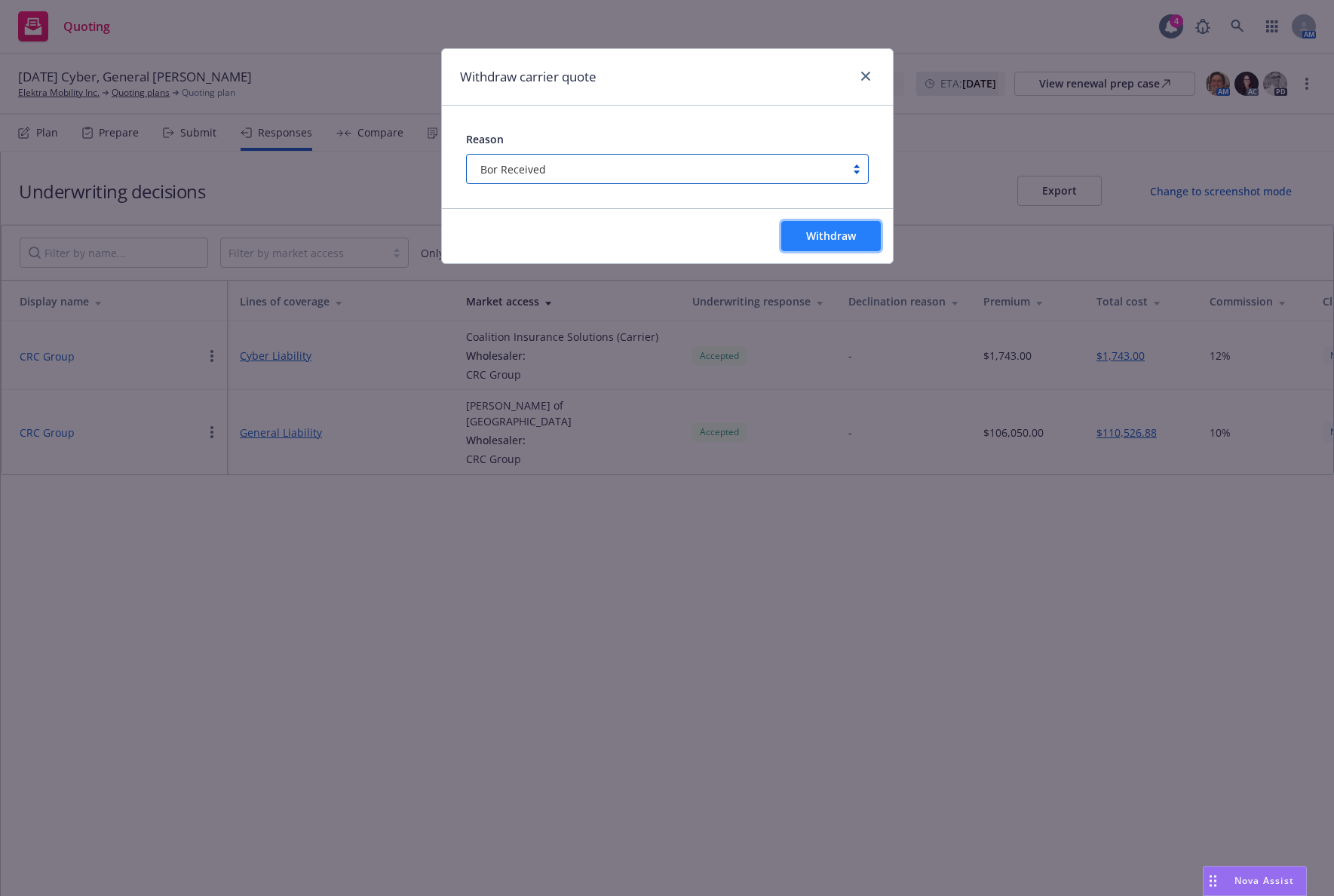
click at [798, 231] on button "Withdraw" at bounding box center [831, 236] width 100 height 30
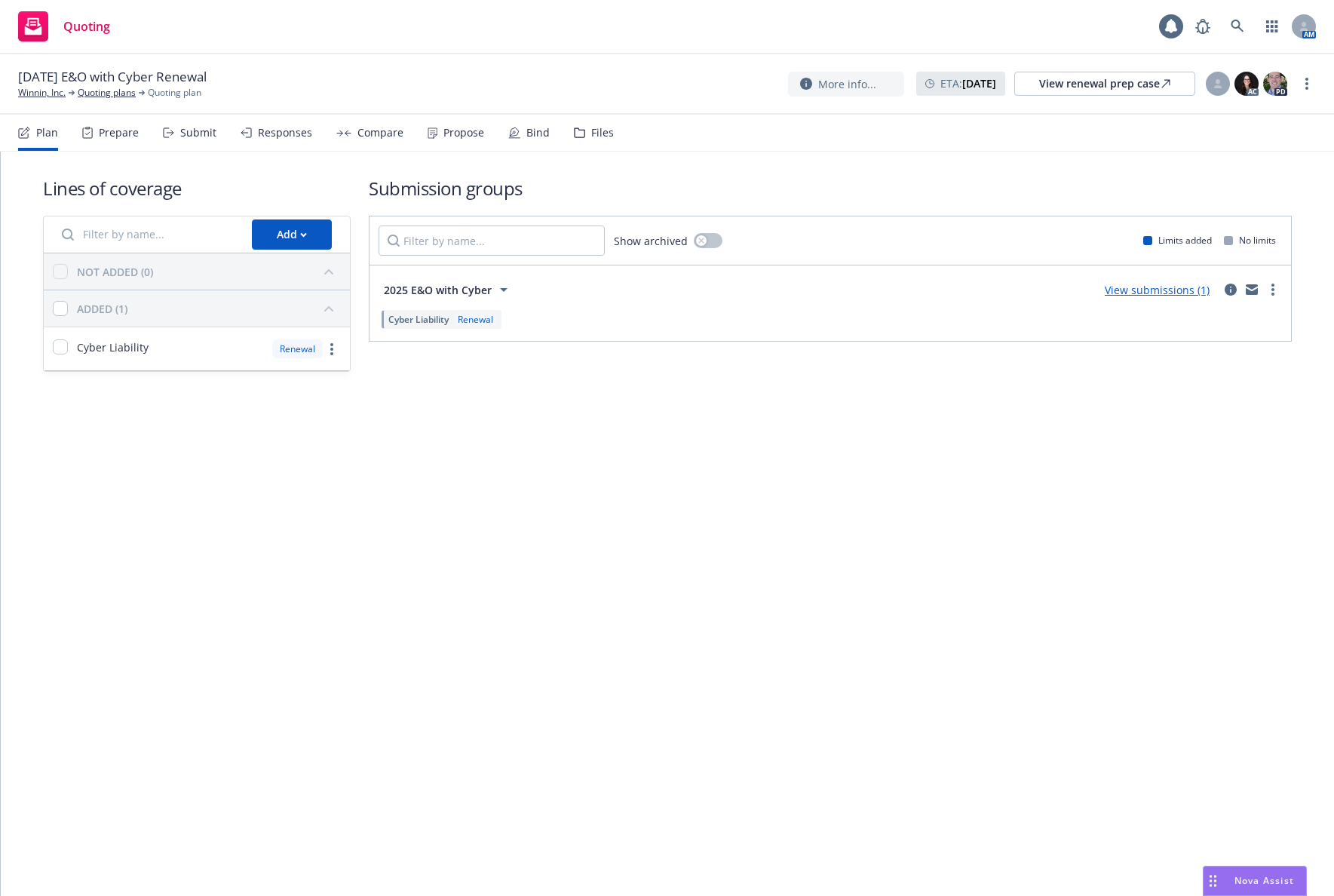
click at [466, 133] on div "Propose" at bounding box center [464, 133] width 41 height 12
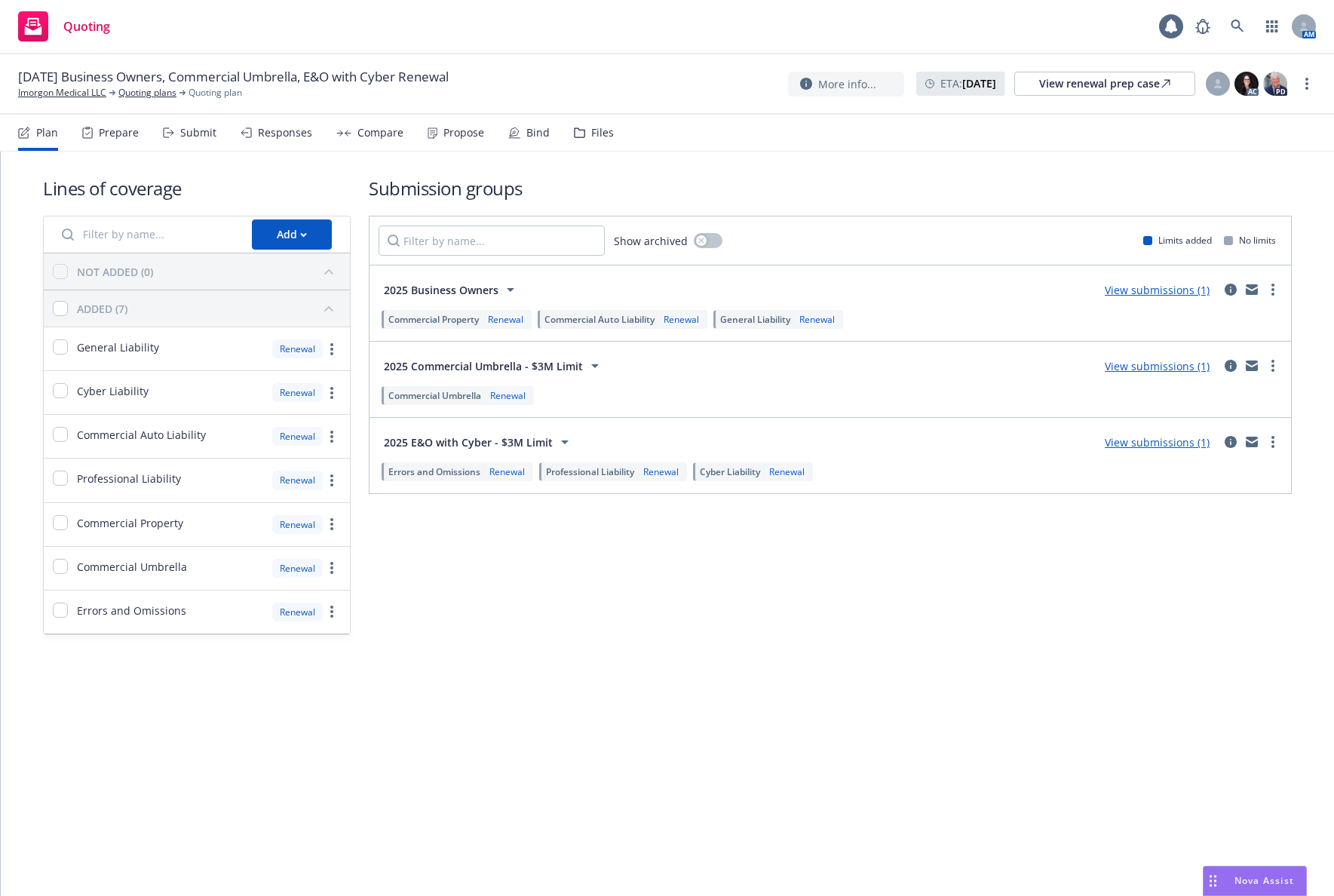
click at [466, 128] on div "Propose" at bounding box center [464, 133] width 41 height 12
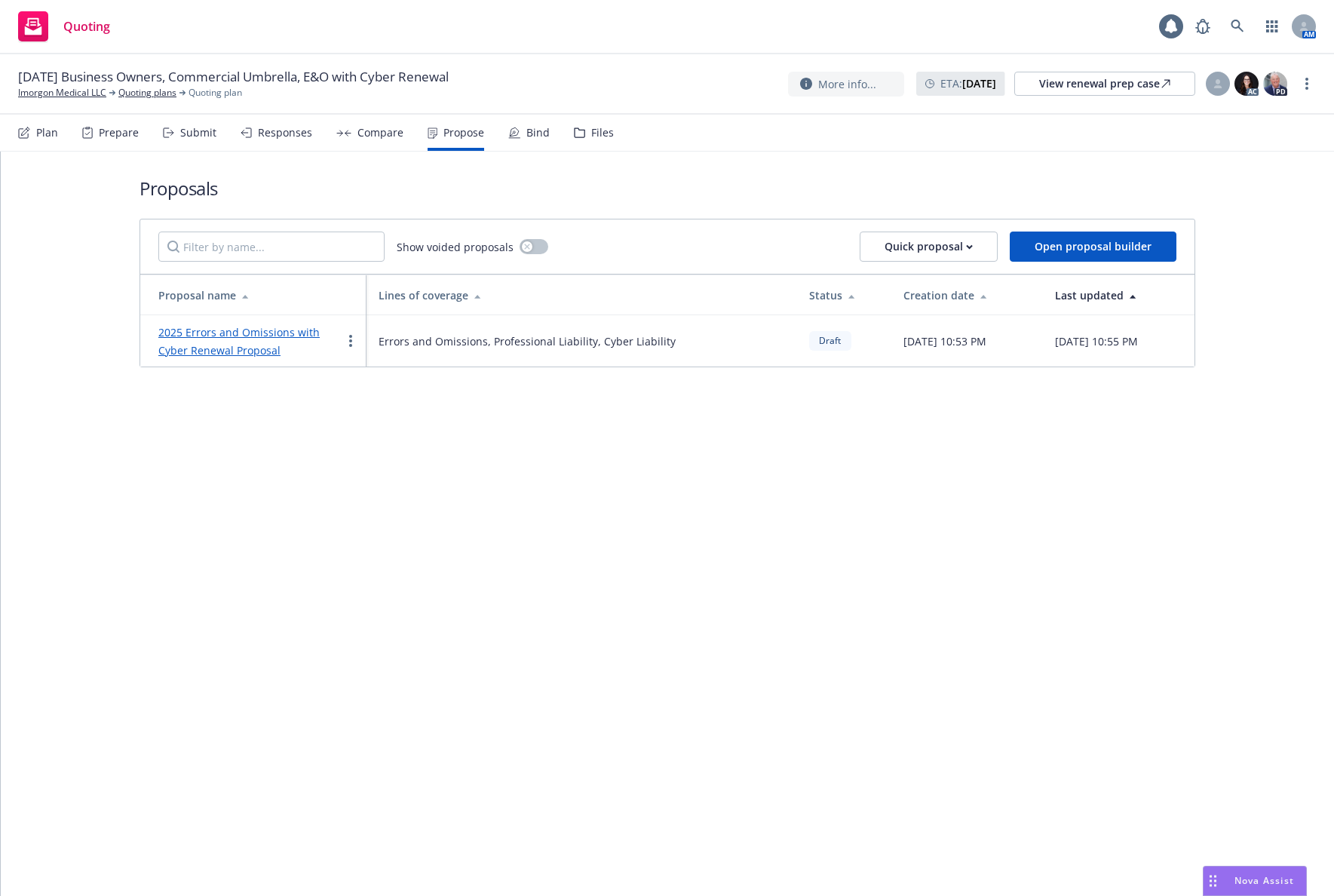
click at [293, 331] on link "2025 Errors and Omissions with Cyber Renewal Proposal" at bounding box center [239, 341] width 161 height 32
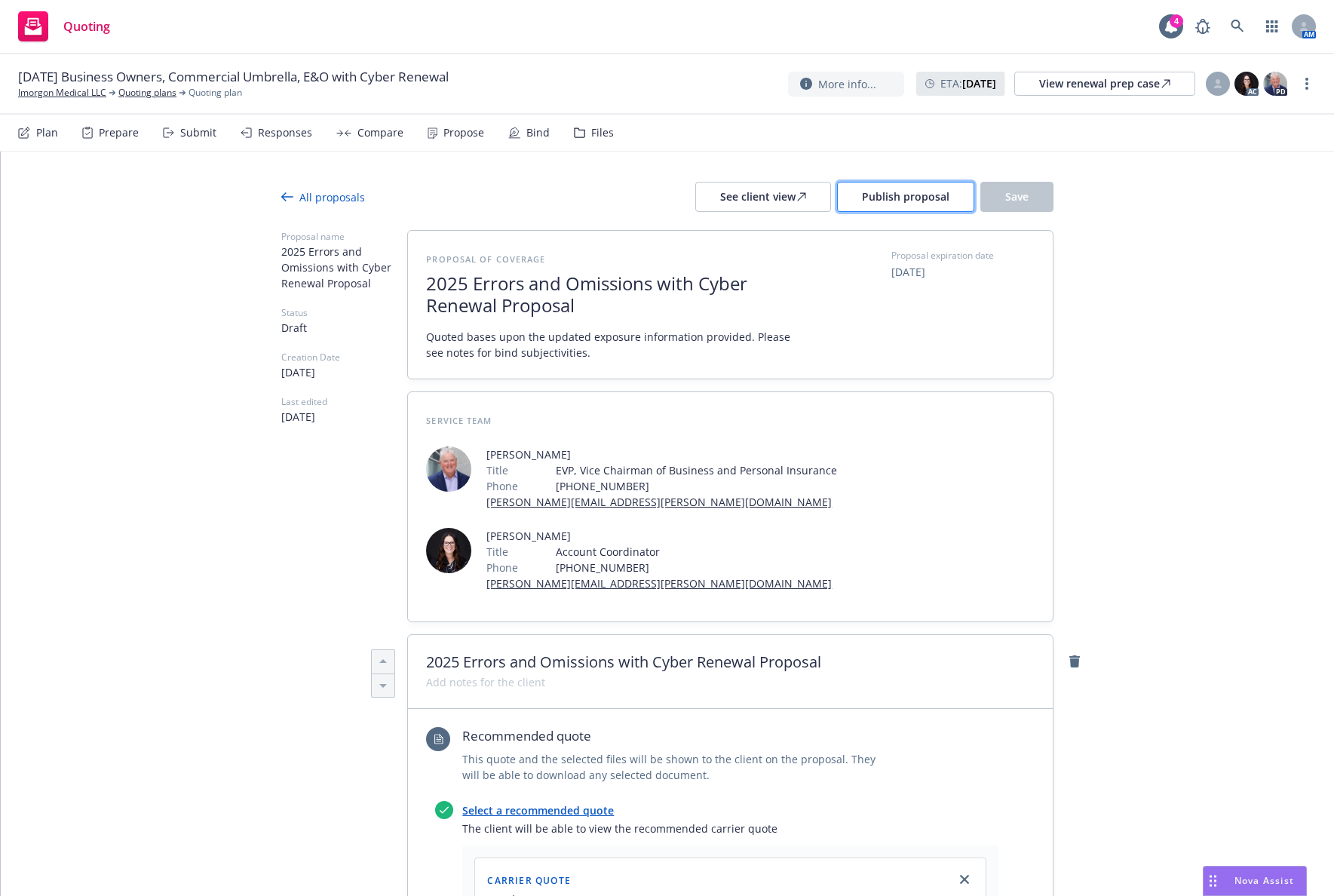
click at [892, 203] on span "Publish proposal" at bounding box center [905, 196] width 87 height 14
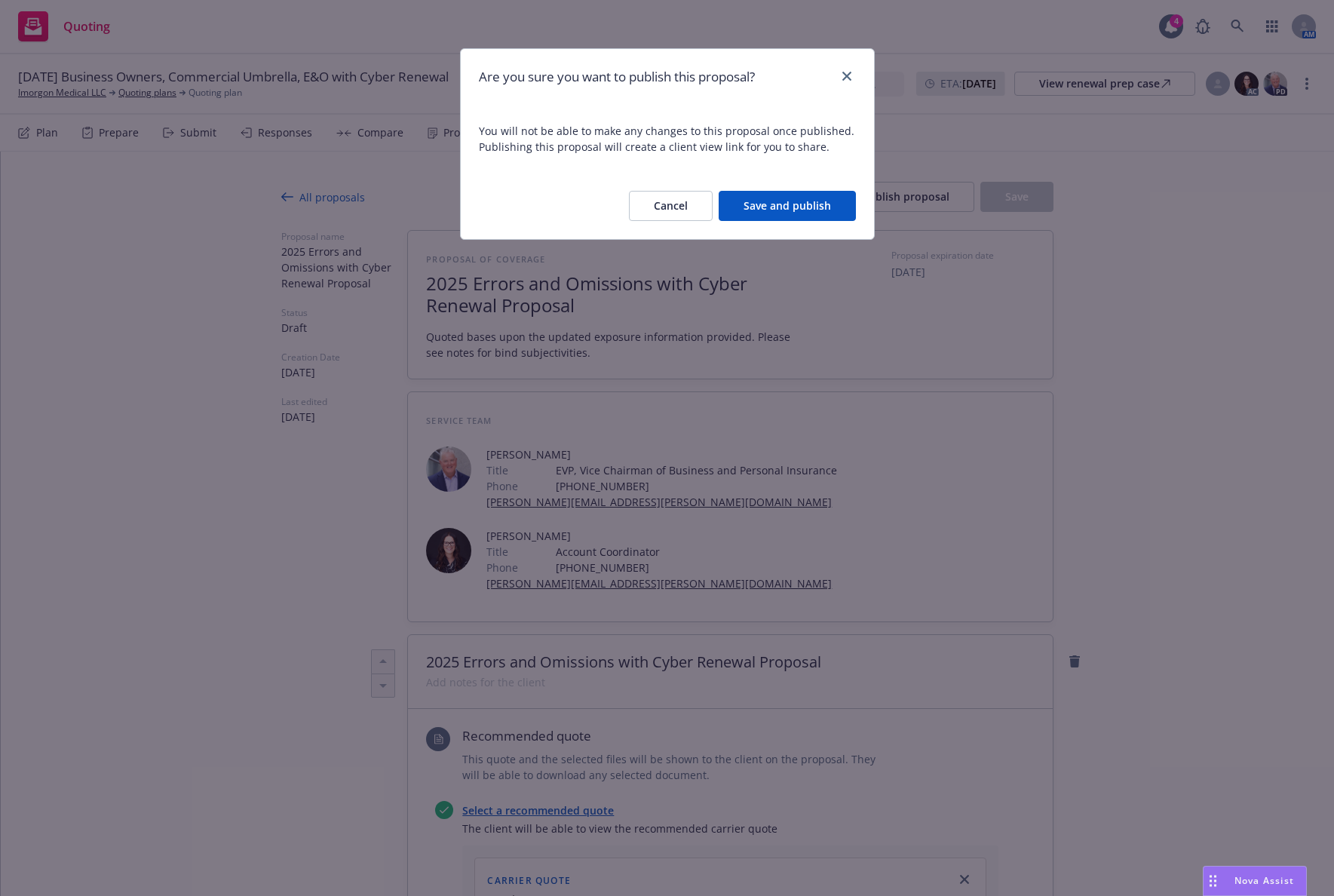
click at [829, 193] on button "Save and publish" at bounding box center [787, 206] width 137 height 30
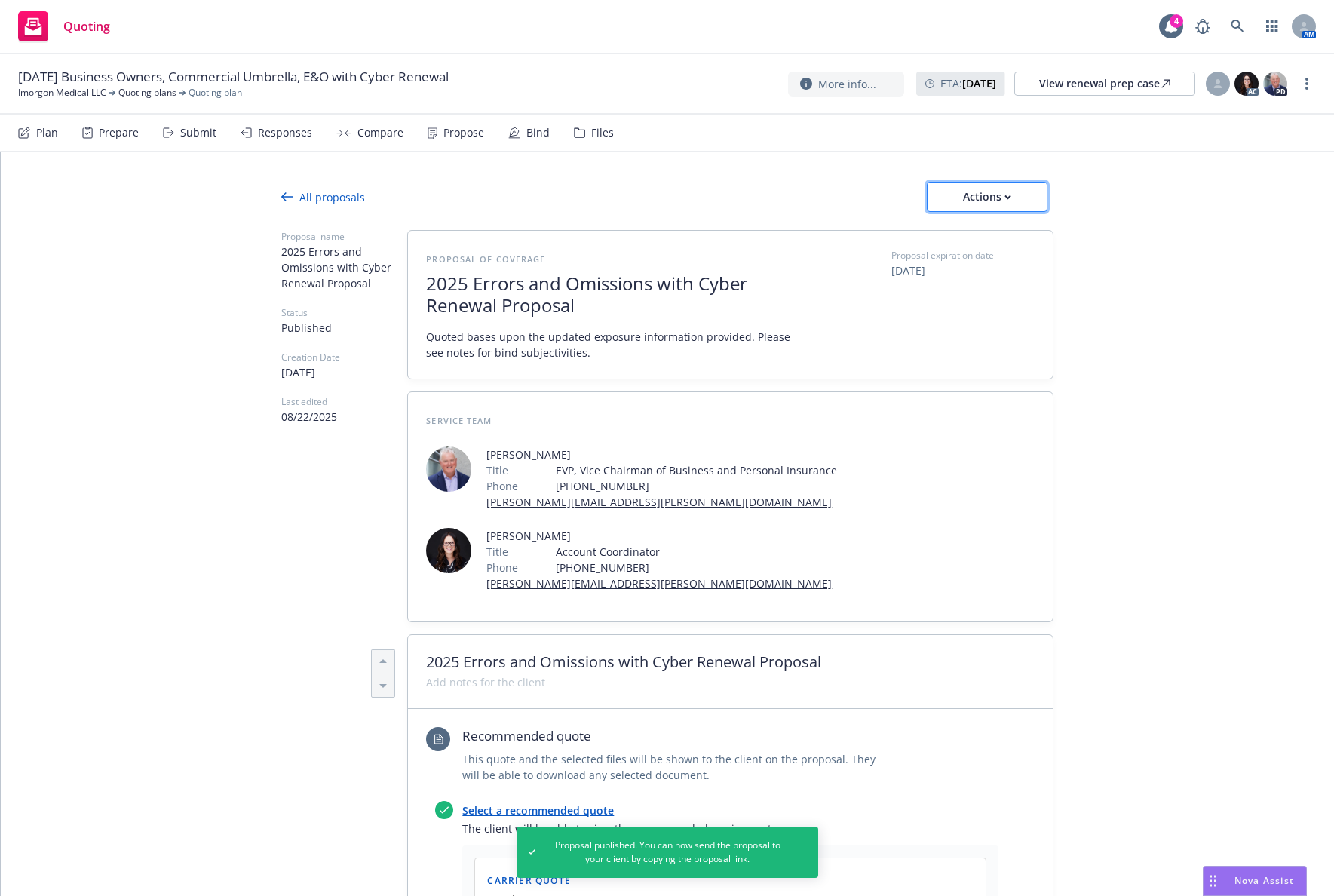
click at [967, 192] on div "Actions" at bounding box center [986, 196] width 71 height 28
click at [961, 260] on span "See client view" at bounding box center [977, 265] width 111 height 14
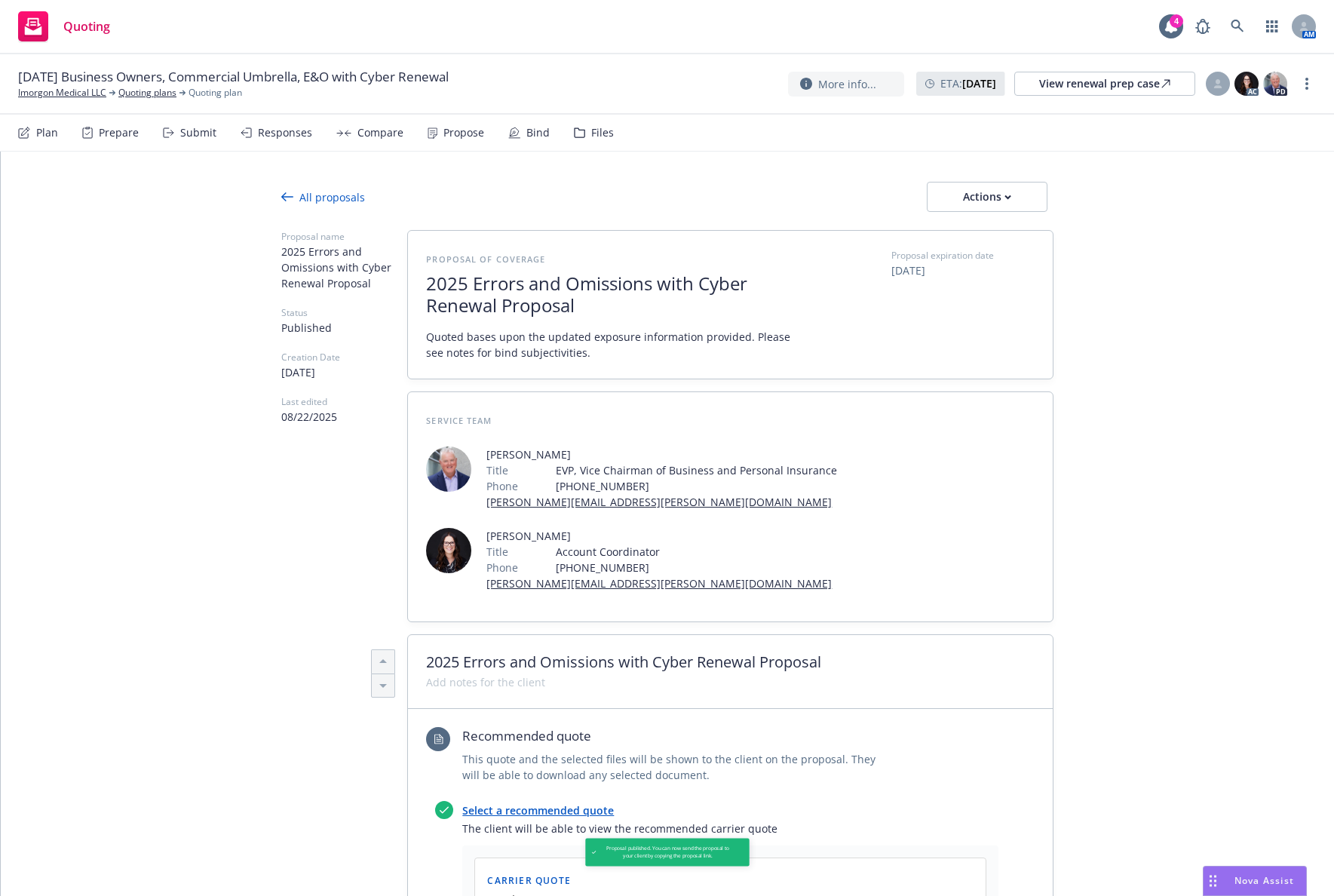
type textarea "x"
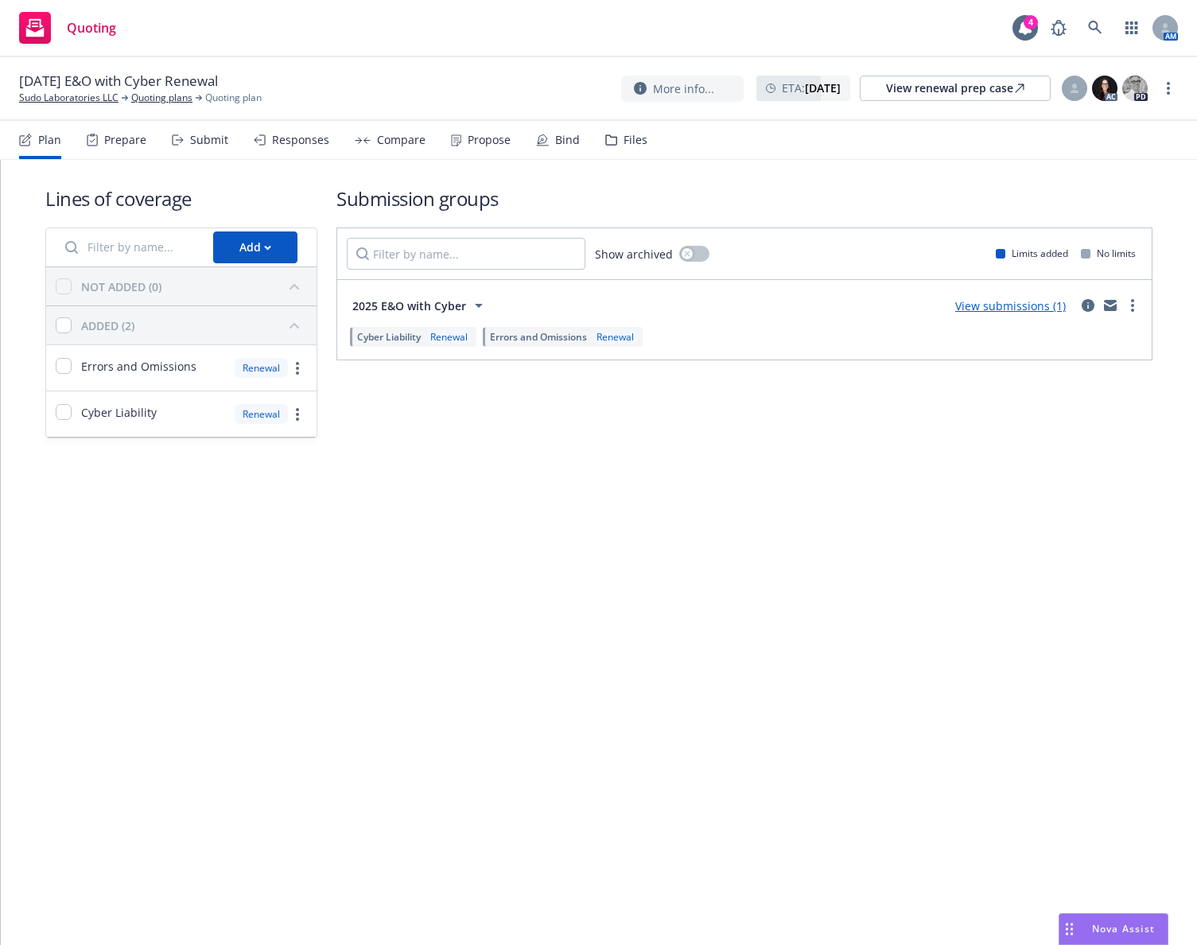
click at [487, 137] on div "Propose" at bounding box center [489, 140] width 43 height 13
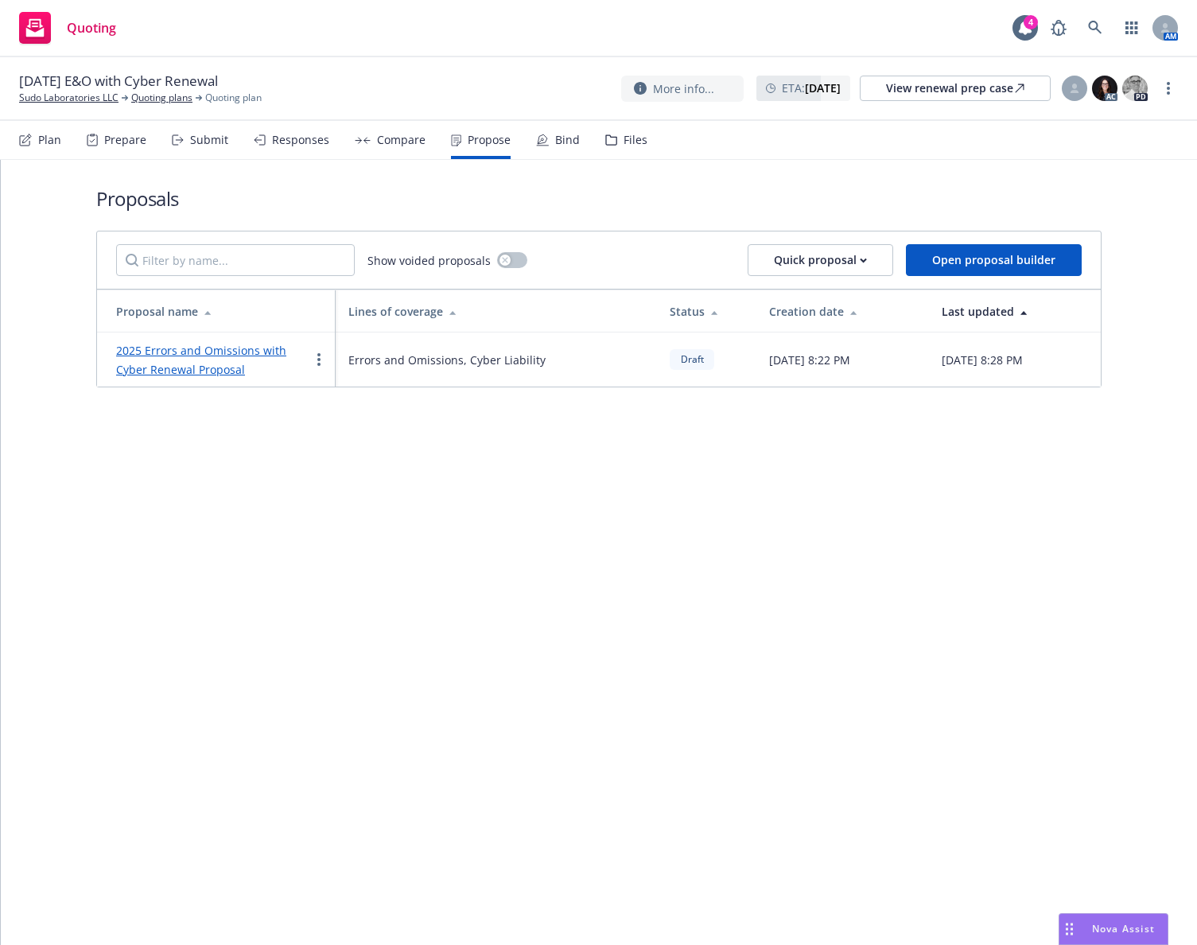
click at [254, 350] on link "2025 Errors and Omissions with Cyber Renewal Proposal" at bounding box center [201, 360] width 170 height 34
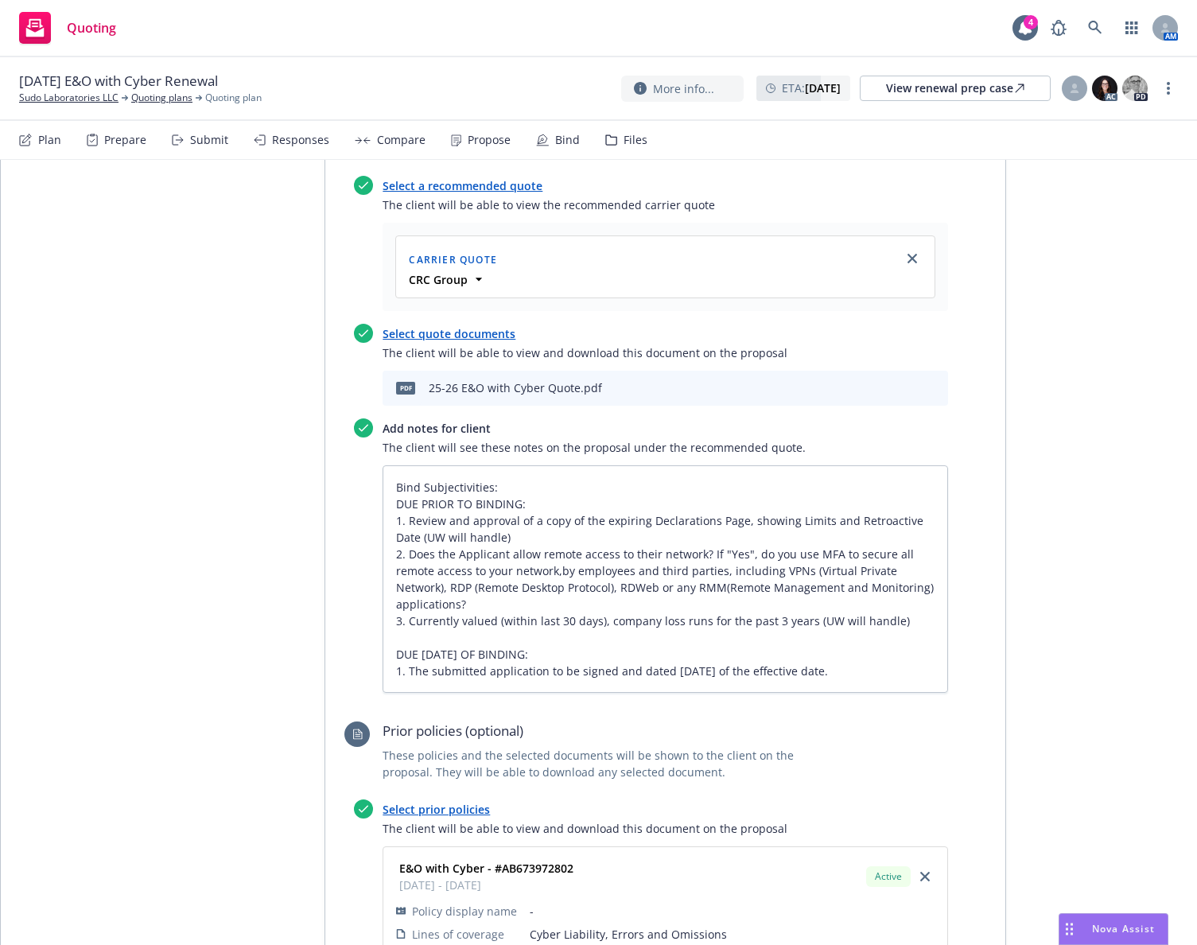
scroll to position [716, 0]
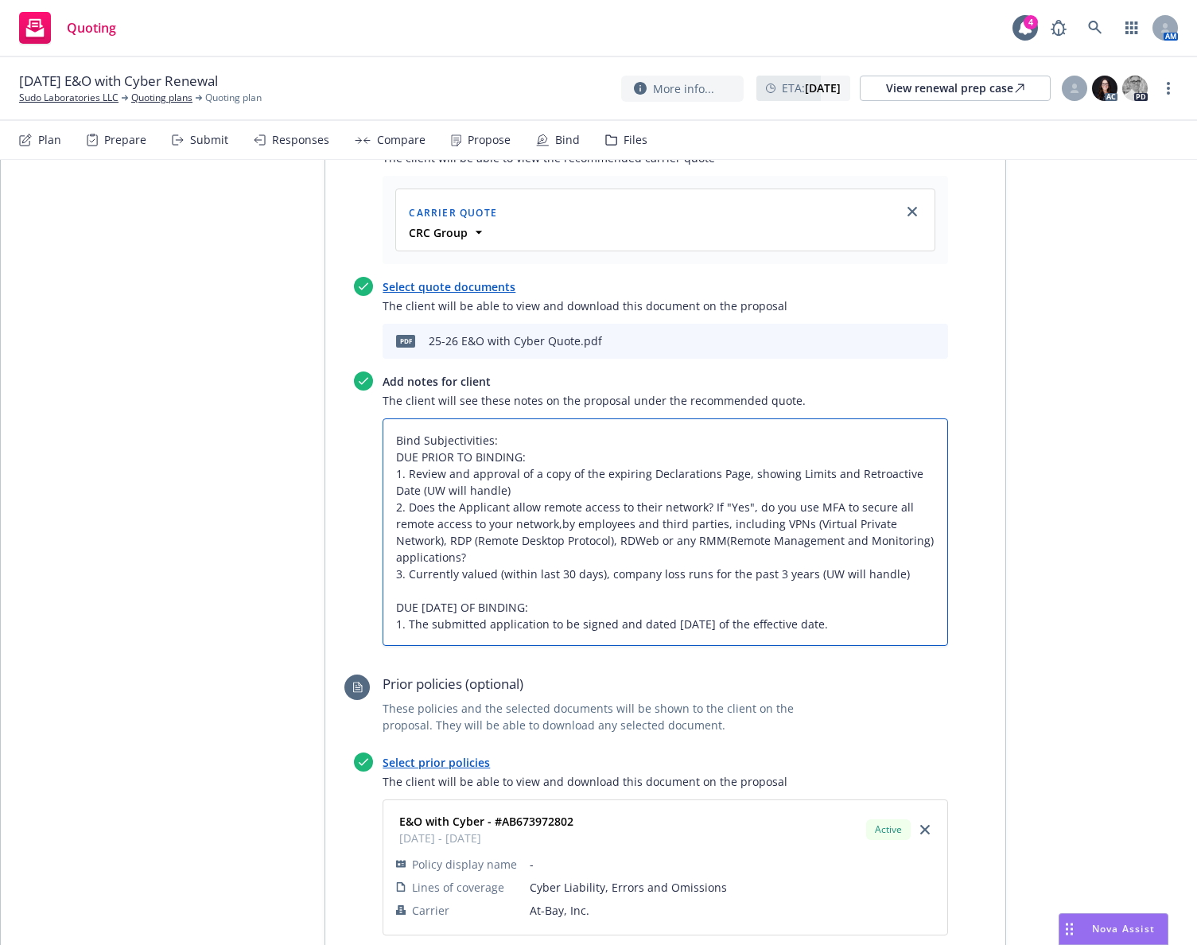
click at [786, 418] on textarea "Bind Subjectivities: DUE PRIOR TO BINDING: 1. Review and approval of a copy of …" at bounding box center [664, 531] width 565 height 227
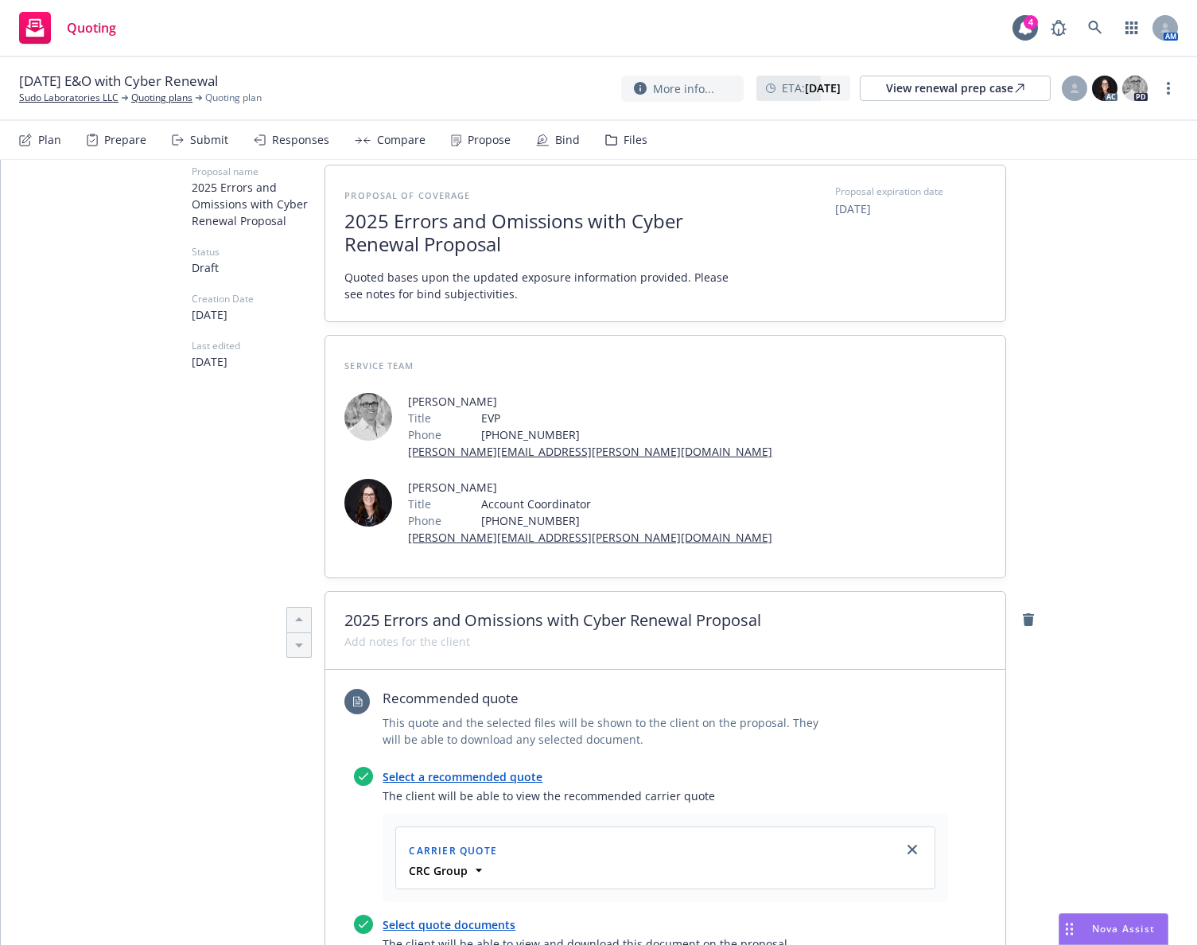
scroll to position [0, 0]
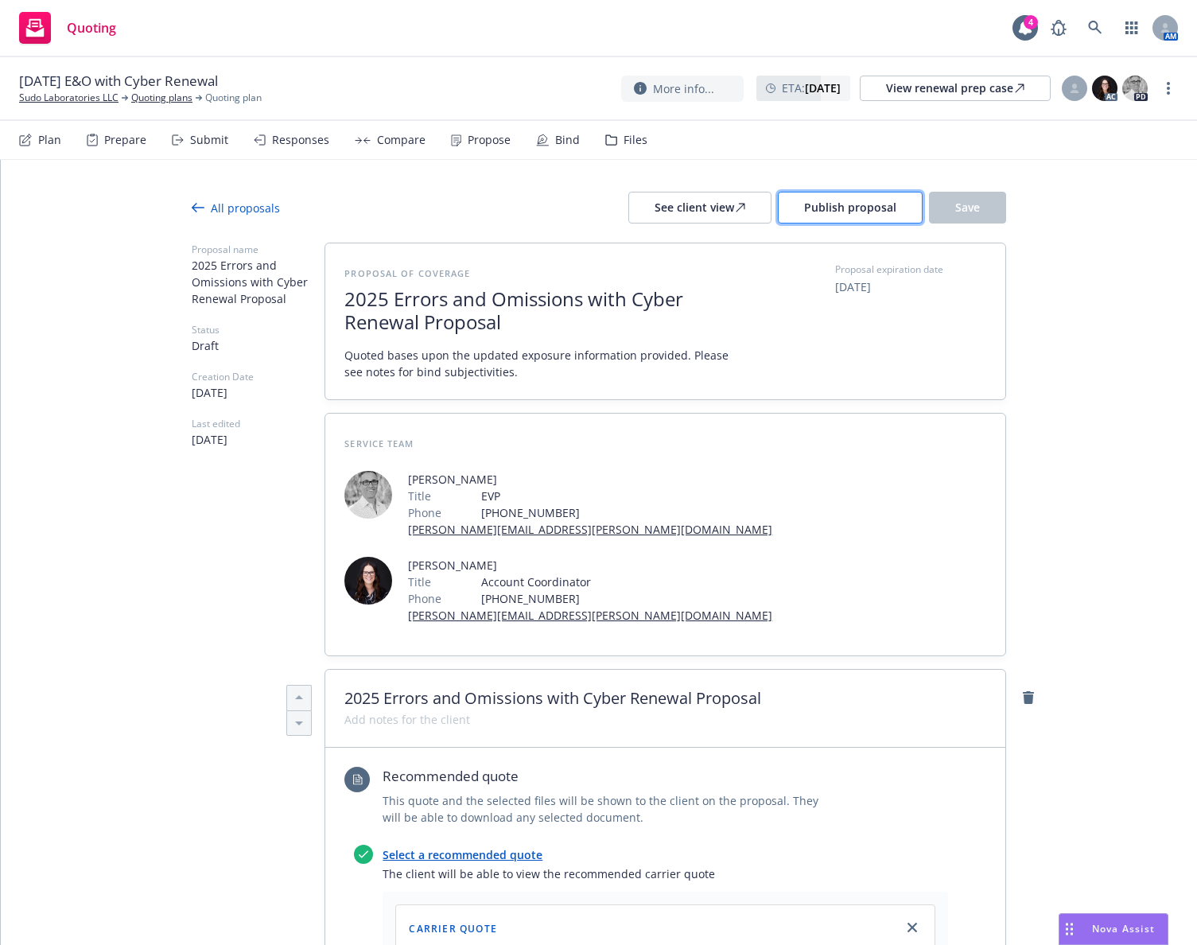
click at [804, 204] on span "Publish proposal" at bounding box center [850, 207] width 92 height 15
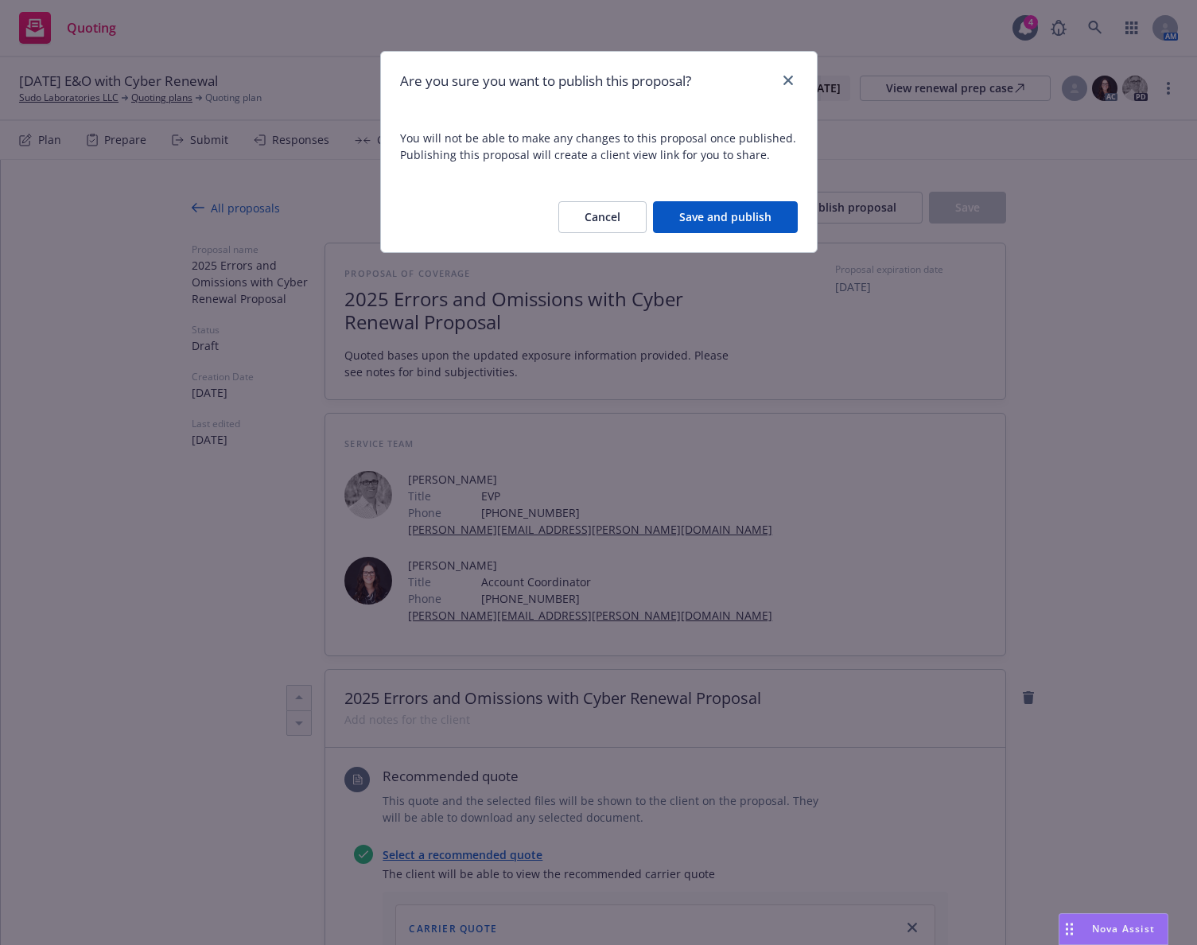
click at [693, 223] on button "Save and publish" at bounding box center [725, 217] width 145 height 32
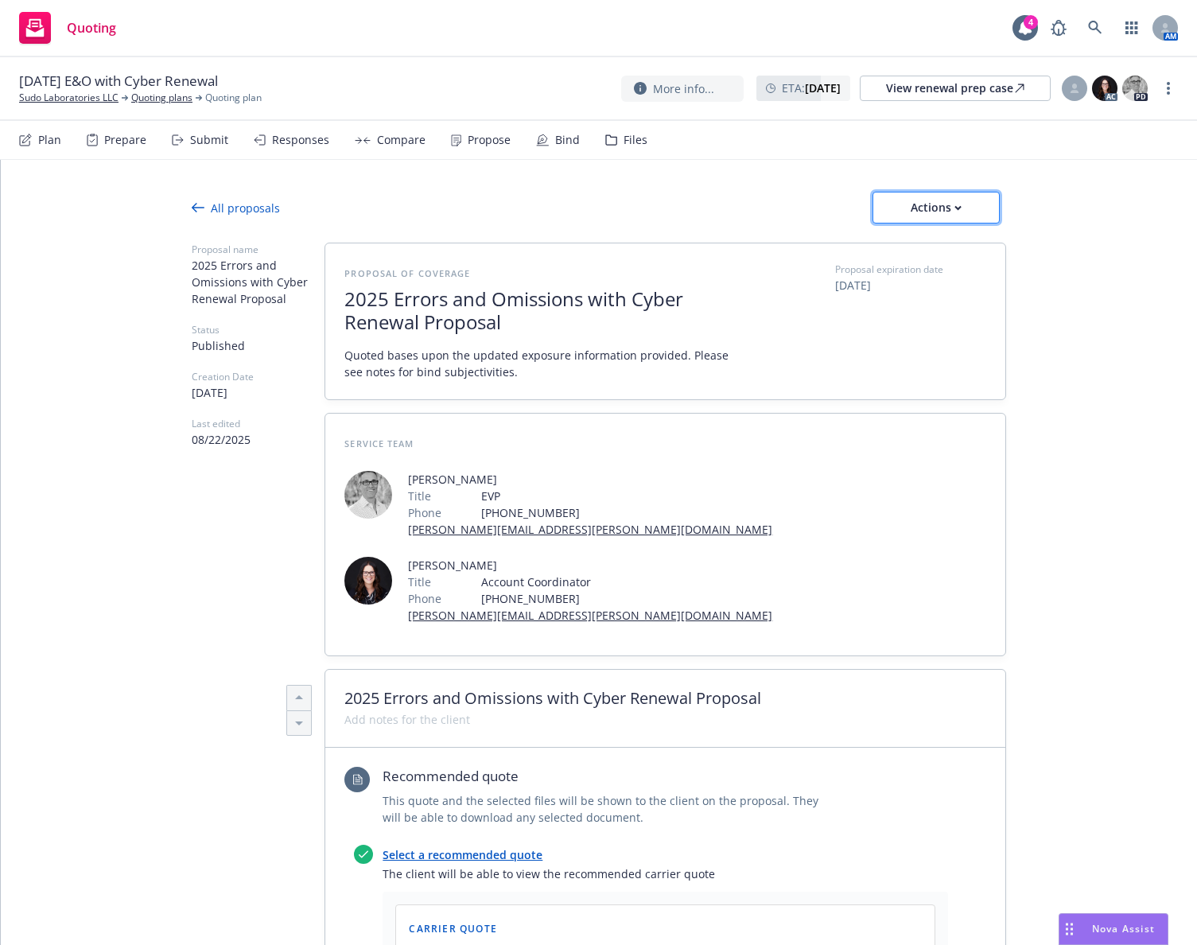
click at [923, 214] on div "Actions" at bounding box center [936, 207] width 75 height 30
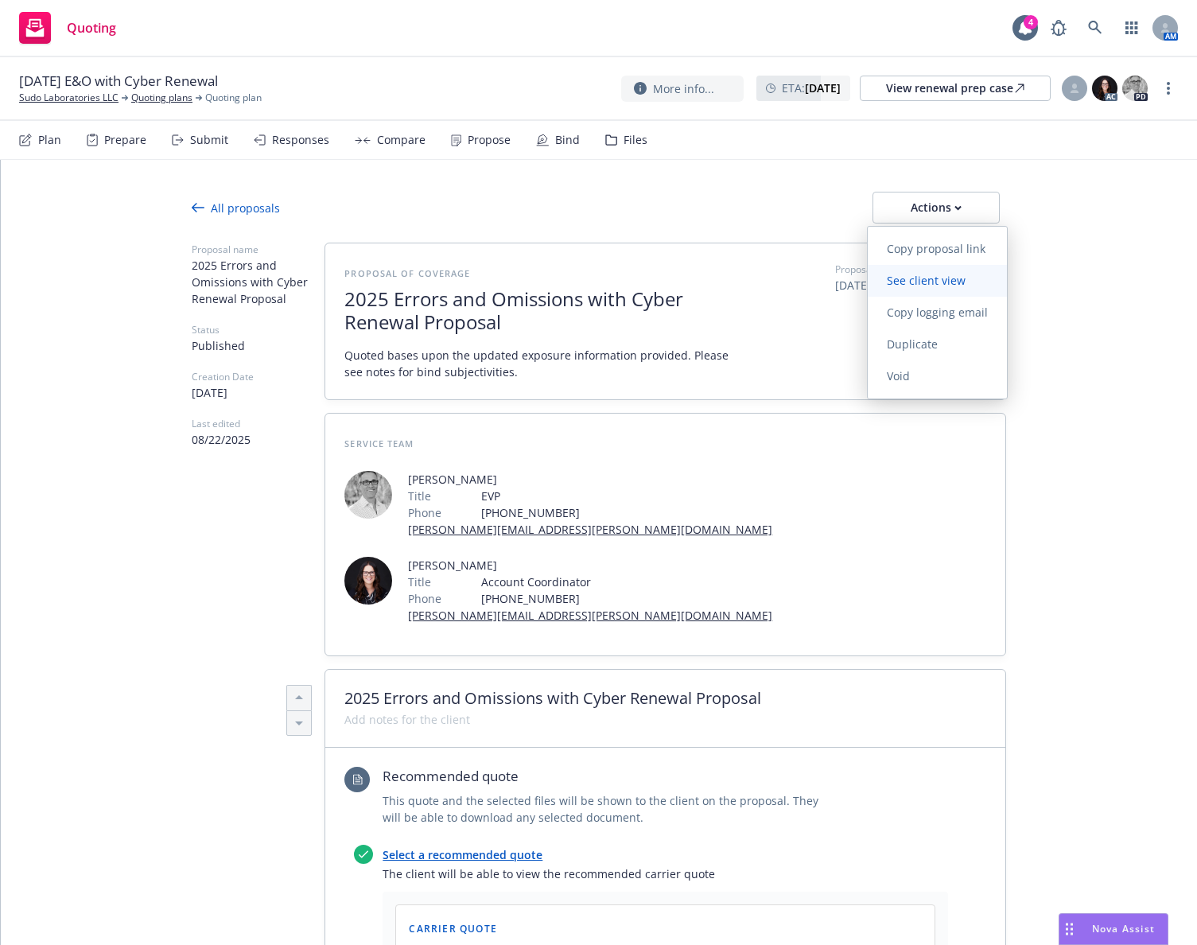
click at [945, 282] on span "See client view" at bounding box center [925, 280] width 117 height 15
type textarea "x"
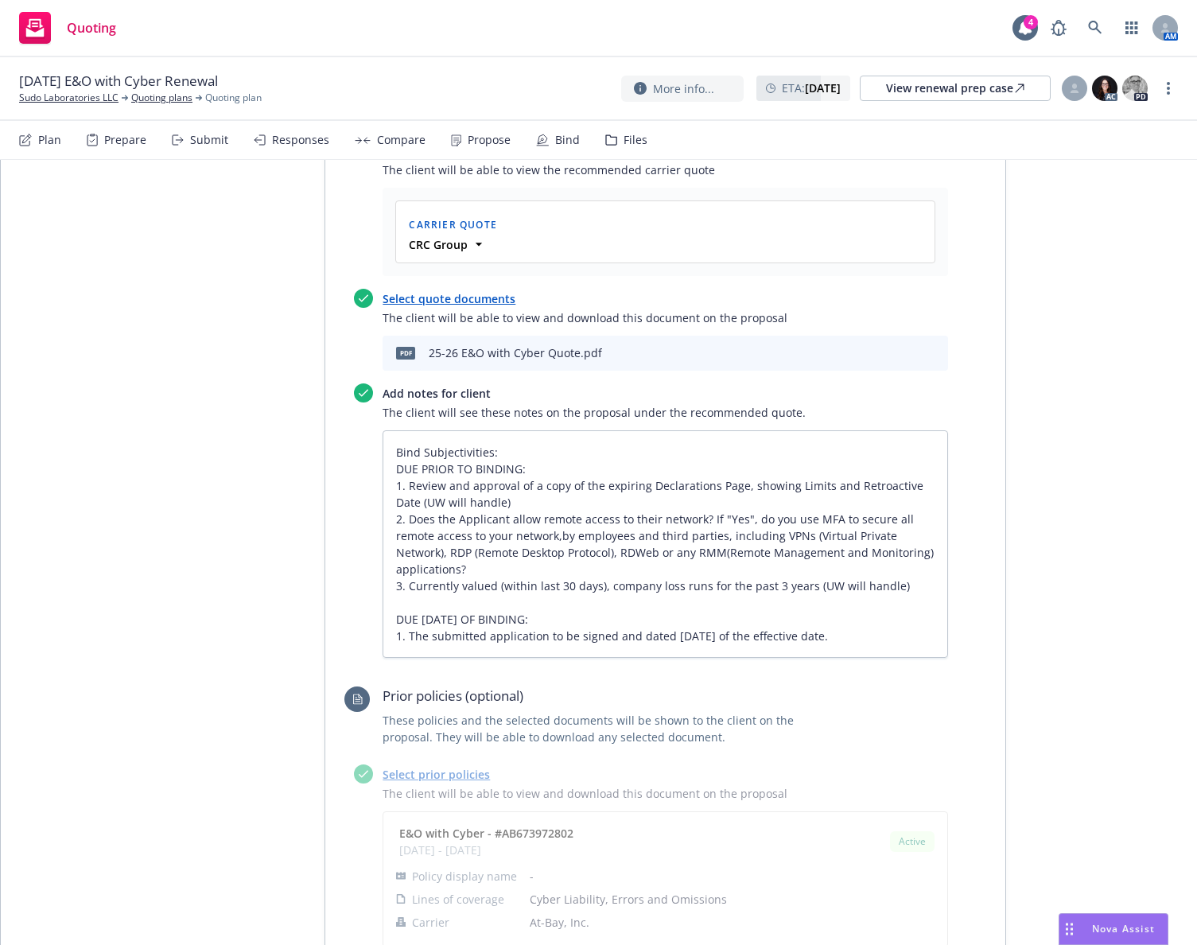
scroll to position [398, 0]
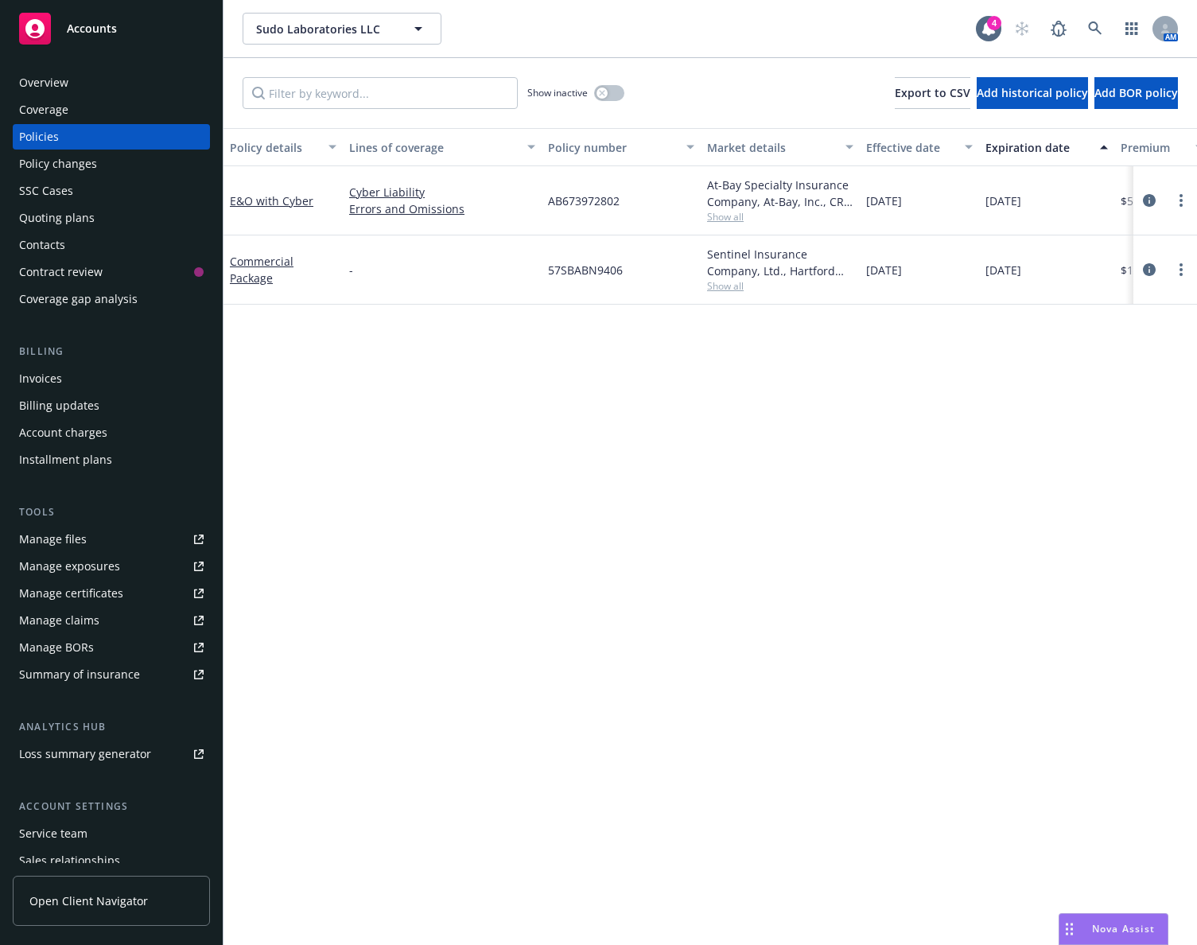
click at [132, 245] on div "Contacts" at bounding box center [111, 244] width 184 height 25
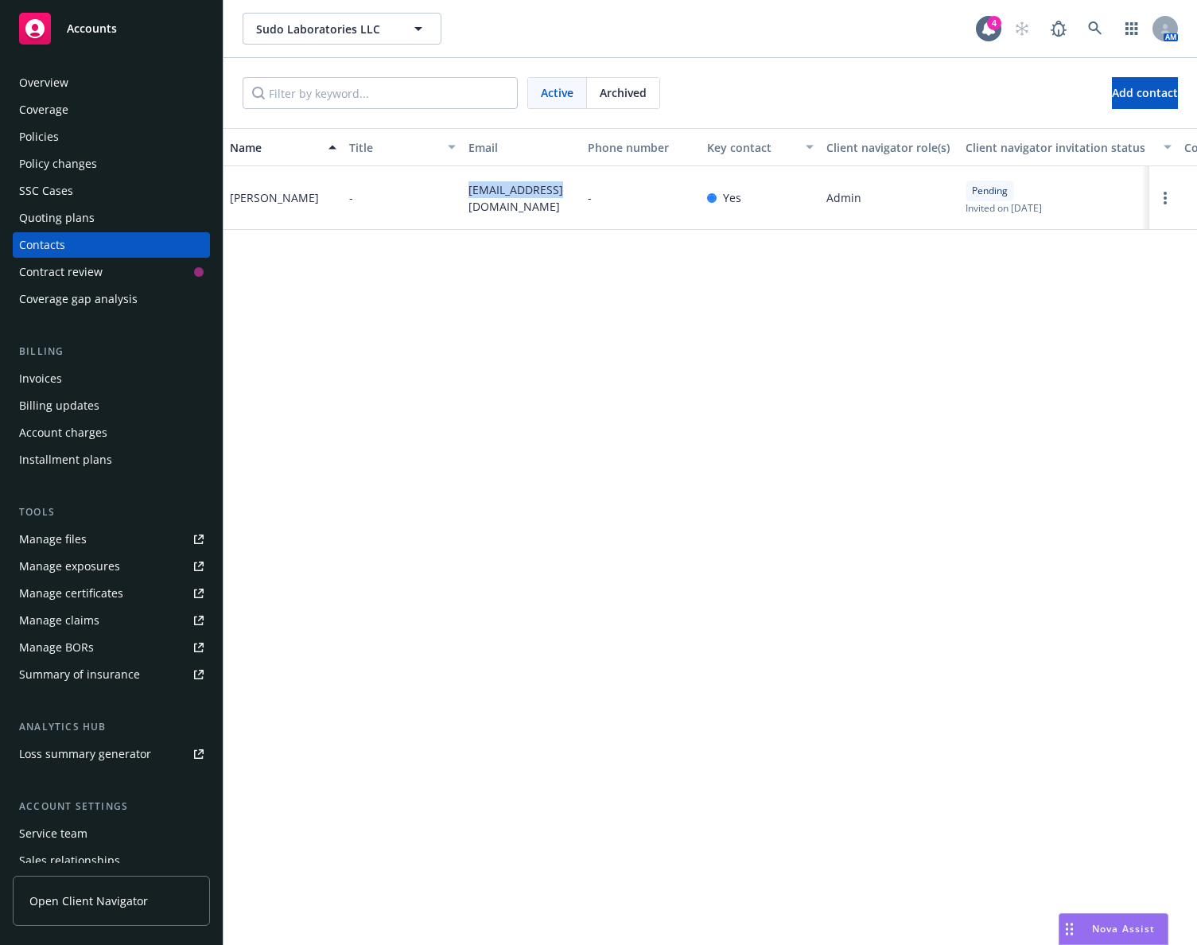
drag, startPoint x: 562, startPoint y: 201, endPoint x: 467, endPoint y: 206, distance: 95.5
click at [467, 206] on div "[EMAIL_ADDRESS][DOMAIN_NAME]" at bounding box center [521, 198] width 119 height 64
copy span "[EMAIL_ADDRESS][DOMAIN_NAME]"
click at [138, 134] on div "Policies" at bounding box center [111, 136] width 184 height 25
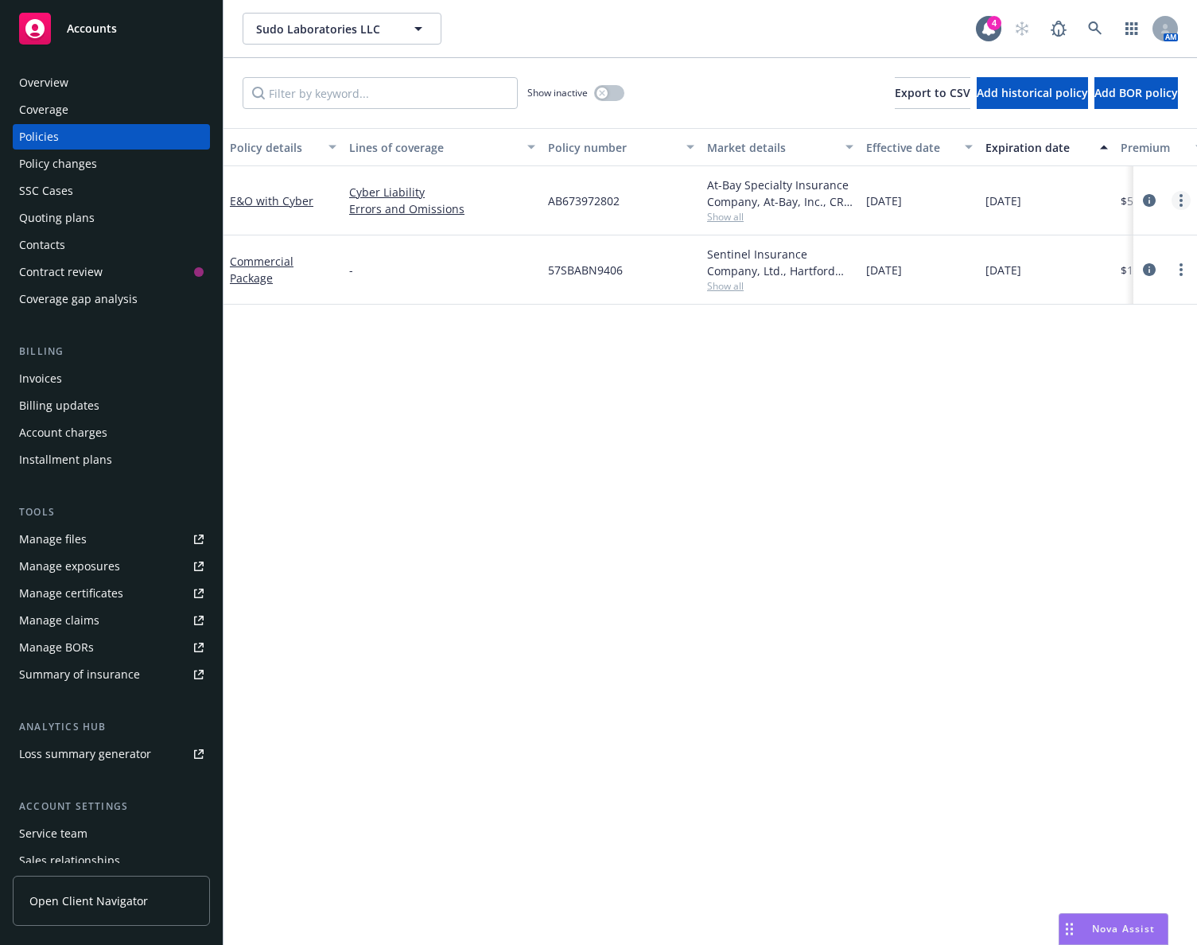
click at [1177, 204] on link "more" at bounding box center [1180, 200] width 19 height 19
click at [1074, 421] on link "Copy logging email" at bounding box center [1096, 424] width 187 height 32
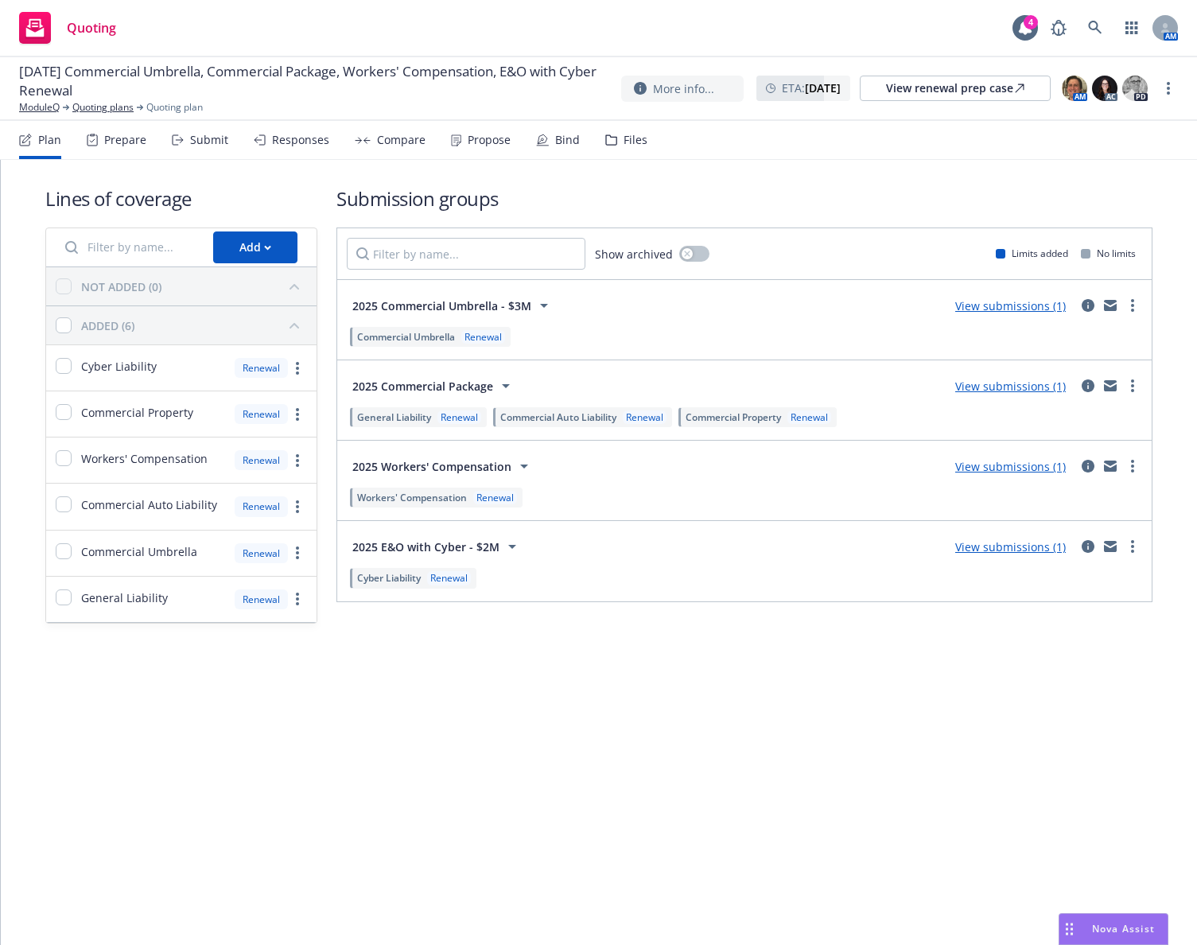
click at [480, 143] on div "Propose" at bounding box center [489, 140] width 43 height 13
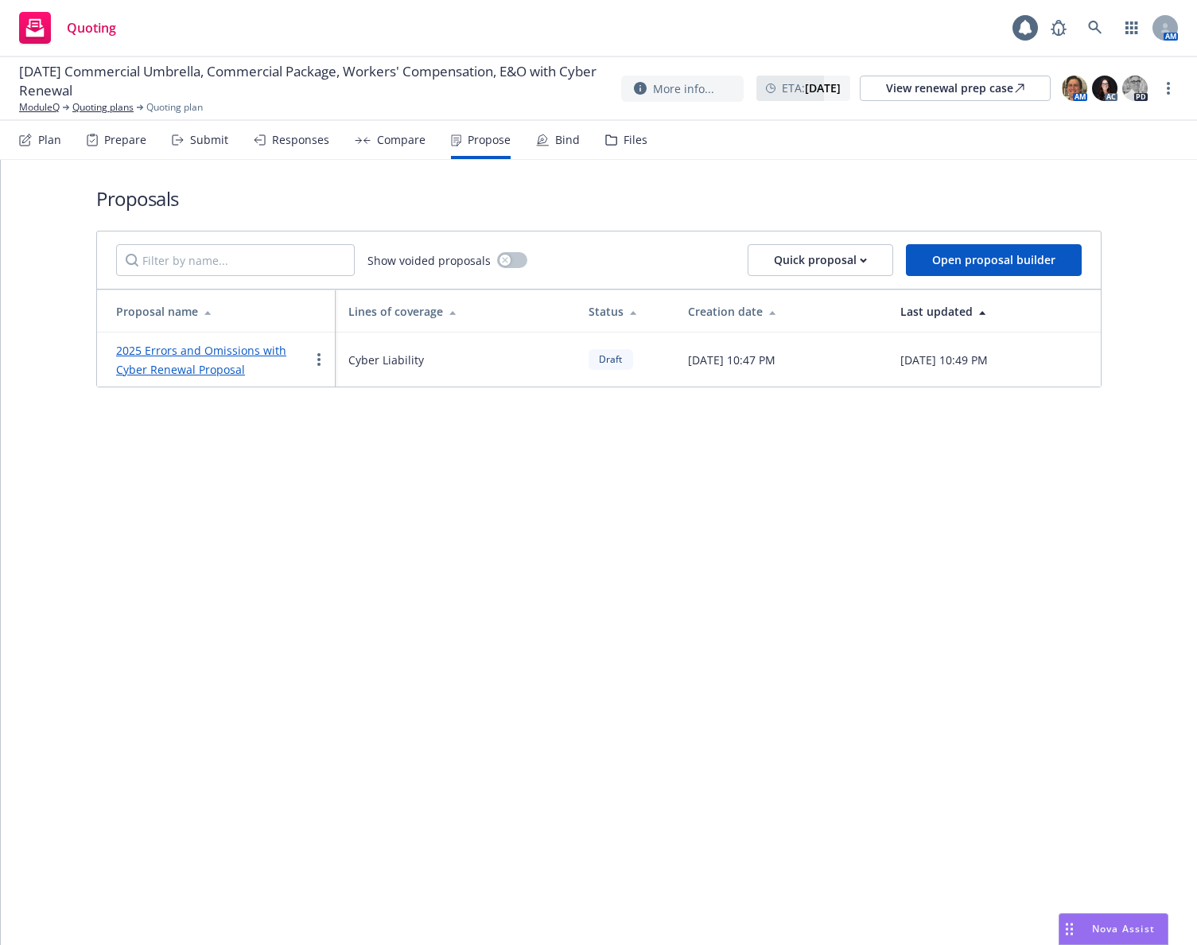
click at [259, 347] on link "2025 Errors and Omissions with Cyber Renewal Proposal" at bounding box center [201, 360] width 170 height 34
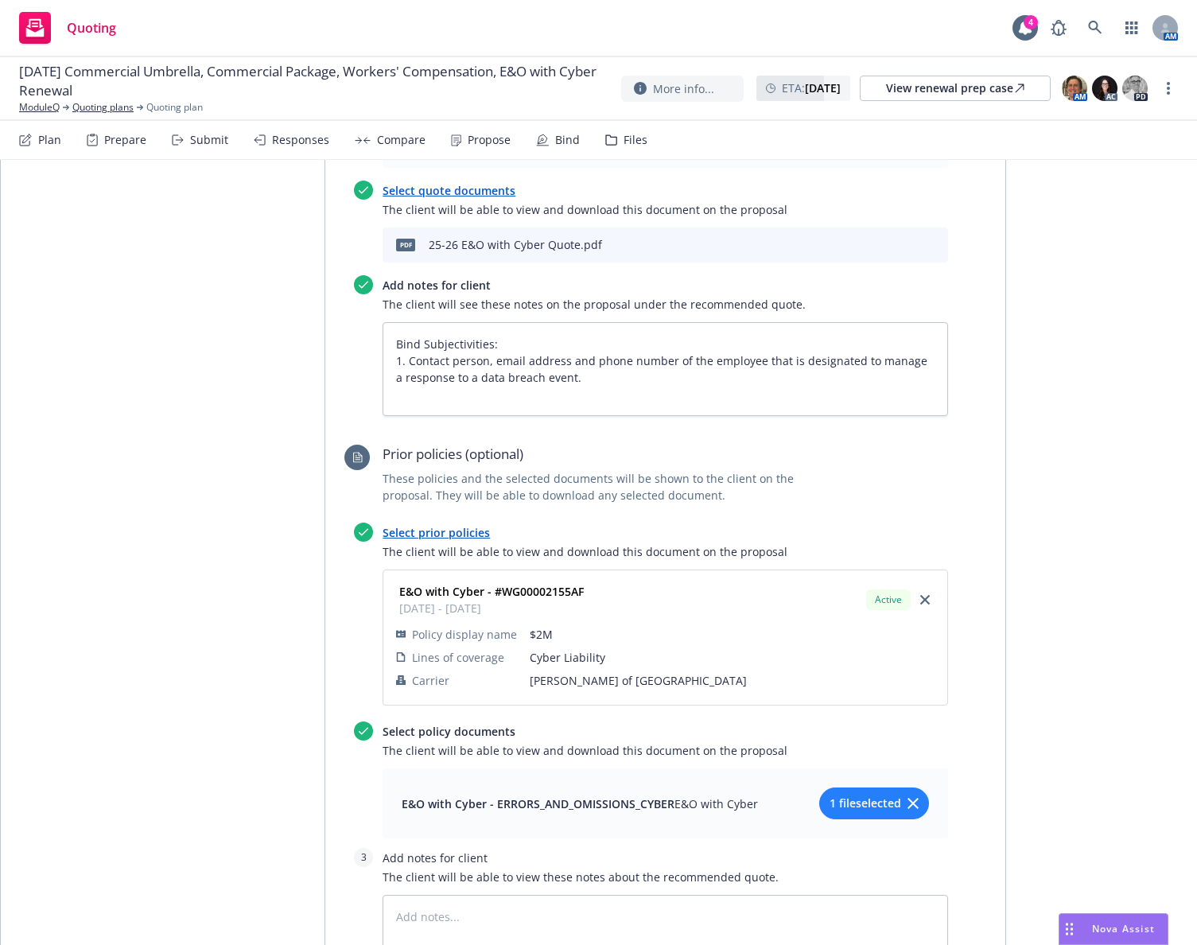
scroll to position [801, 0]
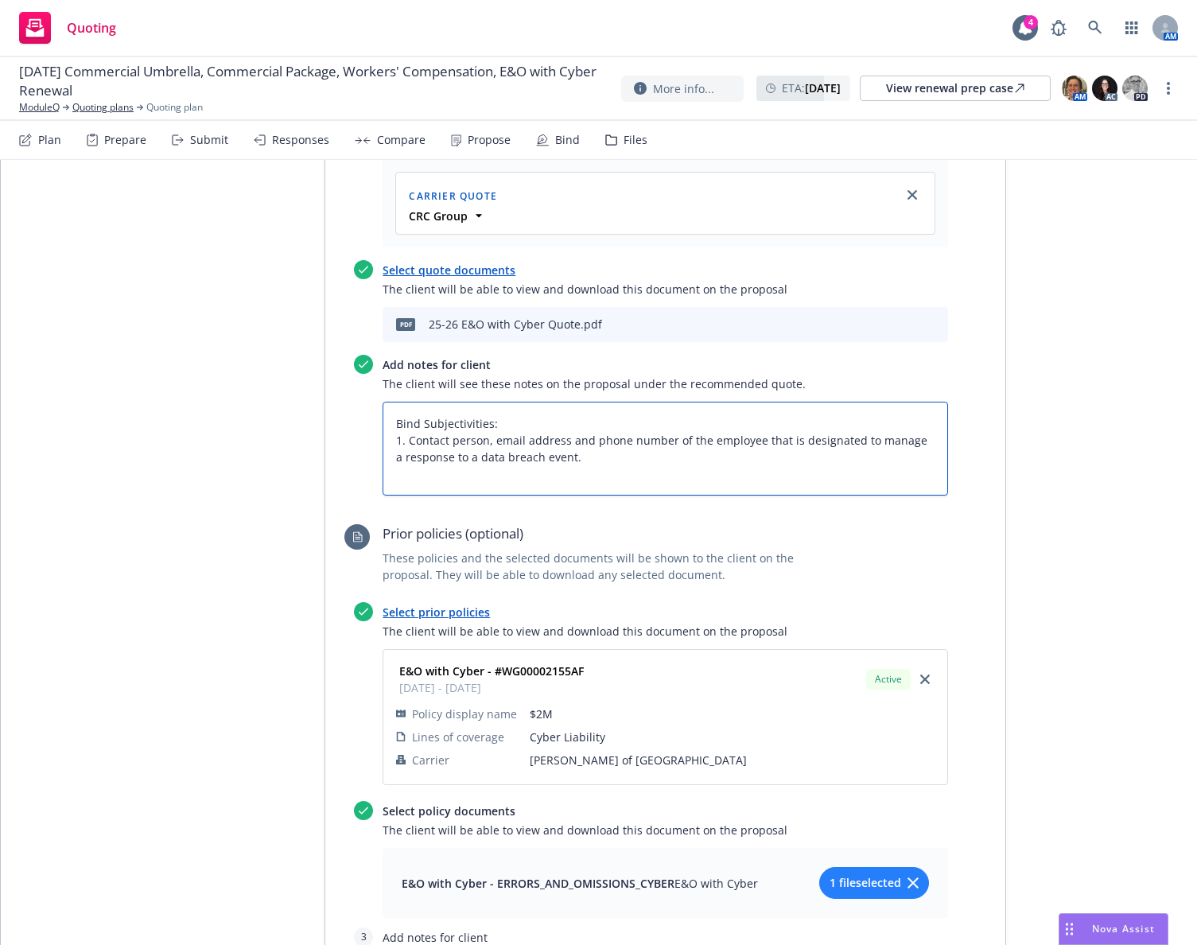
click at [615, 402] on textarea "Bind Subjectivities: 1. Contact person, email address and phone number of the e…" at bounding box center [664, 449] width 565 height 94
type textarea "x"
type textarea "KBind Subjectivities: 1. Contact person, email address and phone number of the …"
type textarea "x"
type textarea "KeyBind Subjectivities: 1. Contact person, email address and phone number of th…"
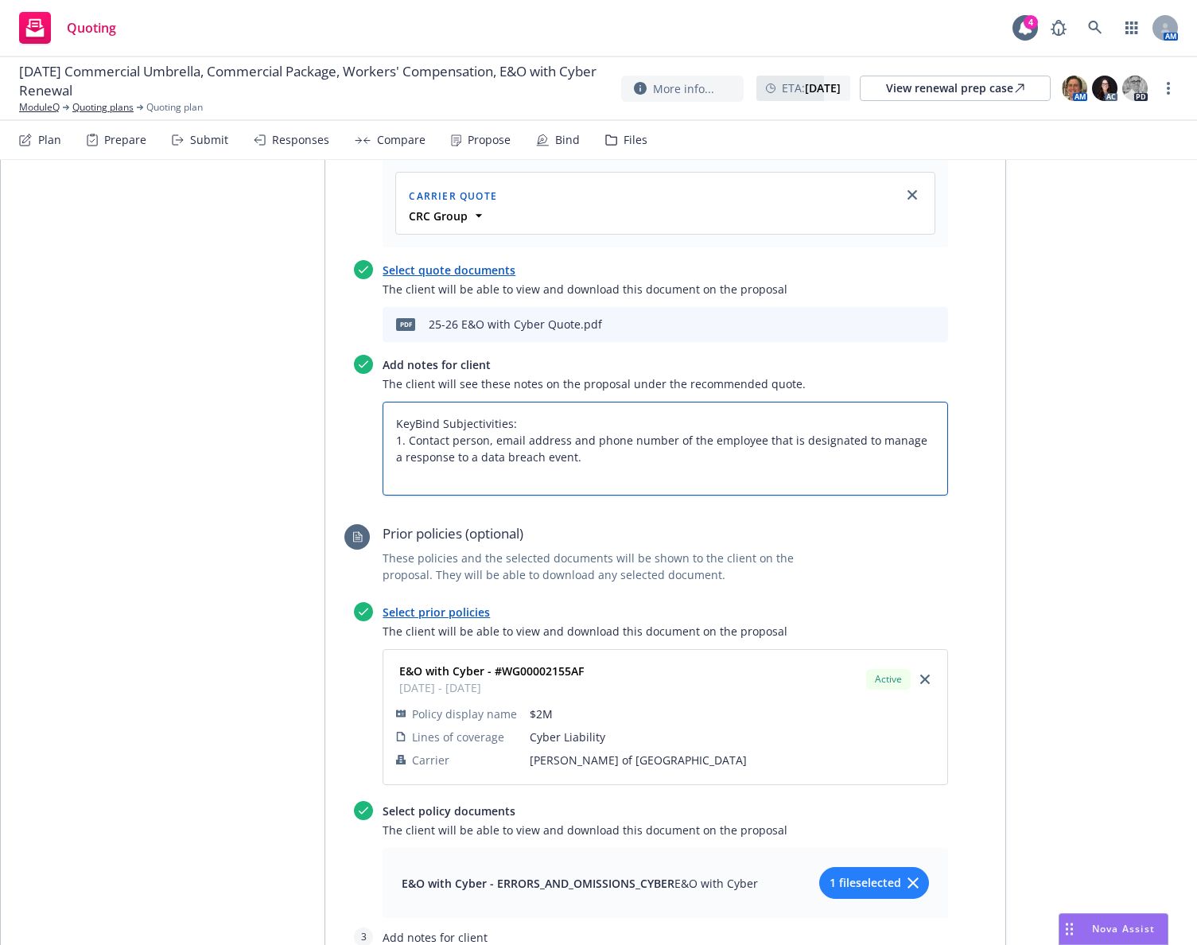
type textarea "x"
type textarea "Key Bind Subjectivities: 1. Contact person, email address and phone number of t…"
type textarea "x"
type textarea "Key DBind Subjectivities: 1. Contact person, email address and phone number of …"
type textarea "x"
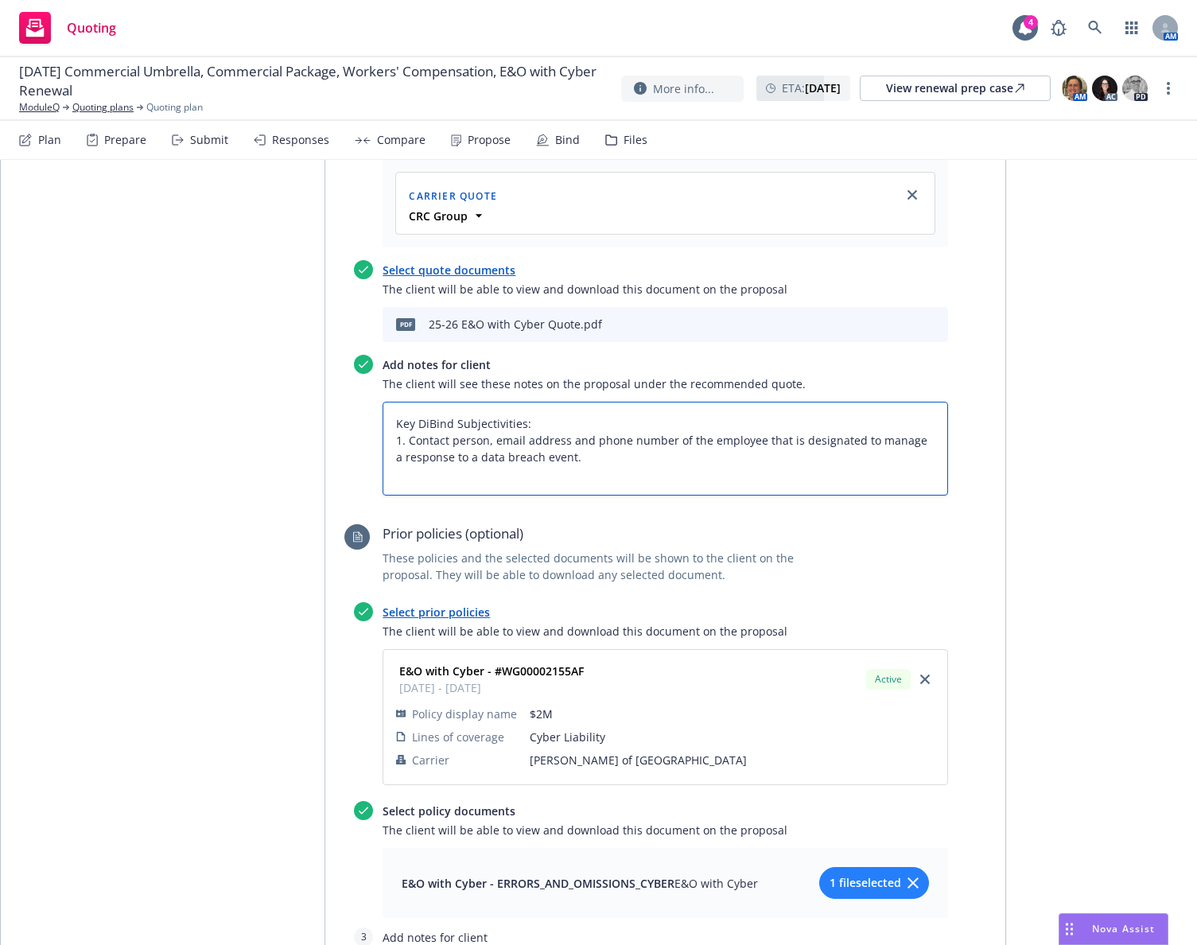
type textarea "Key DifBind Subjectivities: 1. Contact person, email address and phone number o…"
type textarea "x"
type textarea "Key DifeBind Subjectivities: 1. Contact person, email address and phone number …"
type textarea "x"
type textarea "Key DiferBind Subjectivities: 1. Contact person, email address and phone number…"
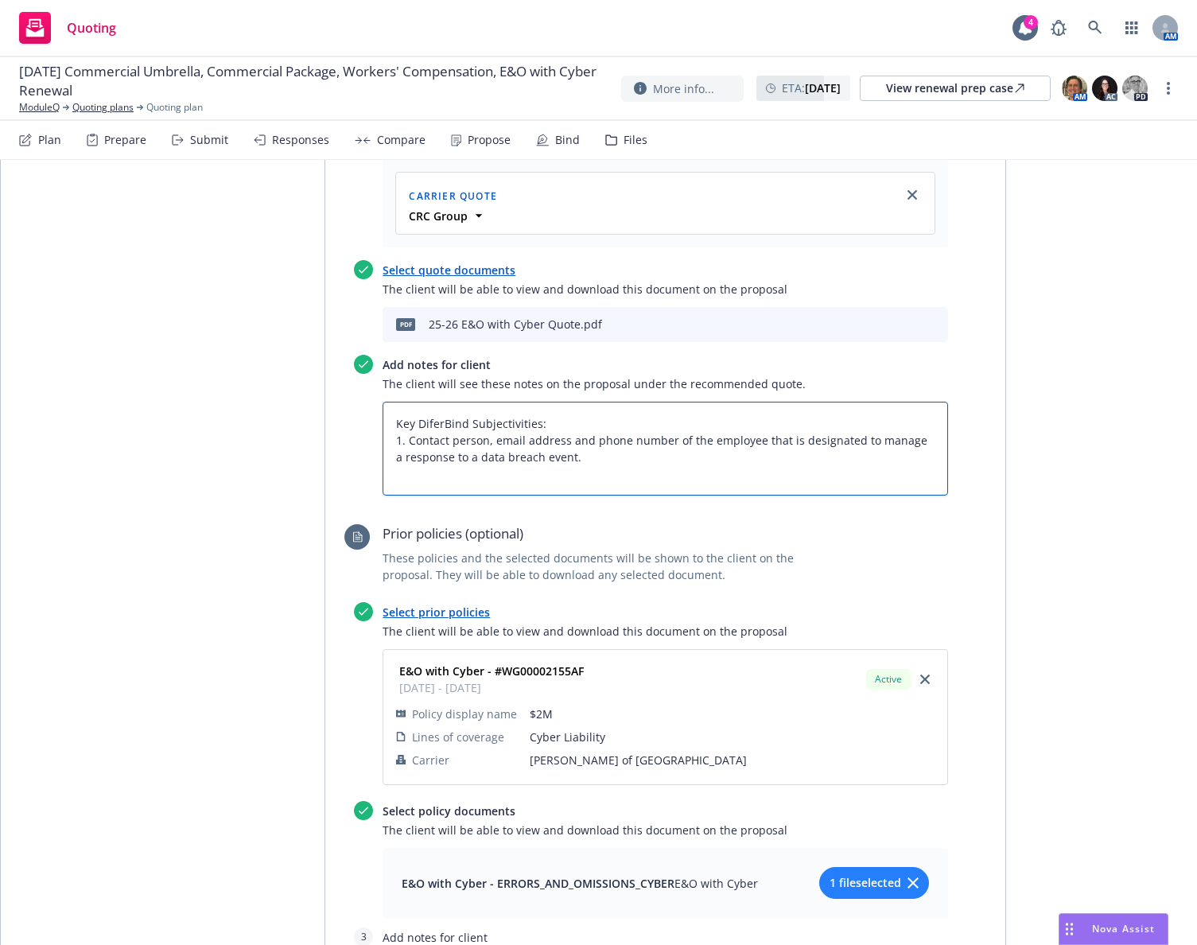
type textarea "x"
type textarea "Key DifereBind Subjectivities: 1. Contact person, email address and phone numbe…"
type textarea "x"
type textarea "Key DiferenBind Subjectivities: 1. Contact person, email address and phone numb…"
type textarea "x"
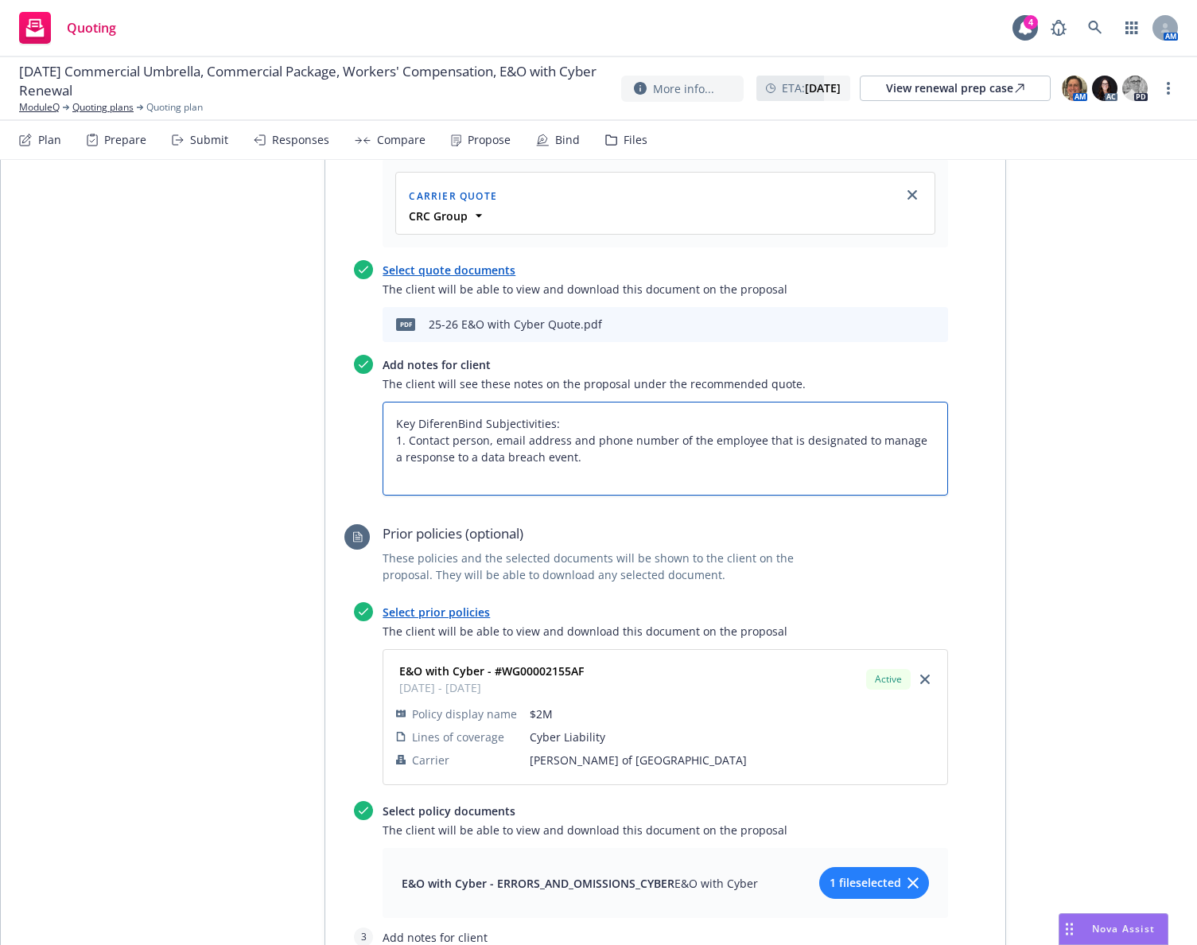
type textarea "Key DiferencBind Subjectivities: 1. Contact person, email address and phone num…"
type textarea "x"
type textarea "Key DiferenceBind Subjectivities: 1. Contact person, email address and phone nu…"
type textarea "x"
type textarea "Key DiferencesBind Subjectivities: 1. Contact person, email address and phone n…"
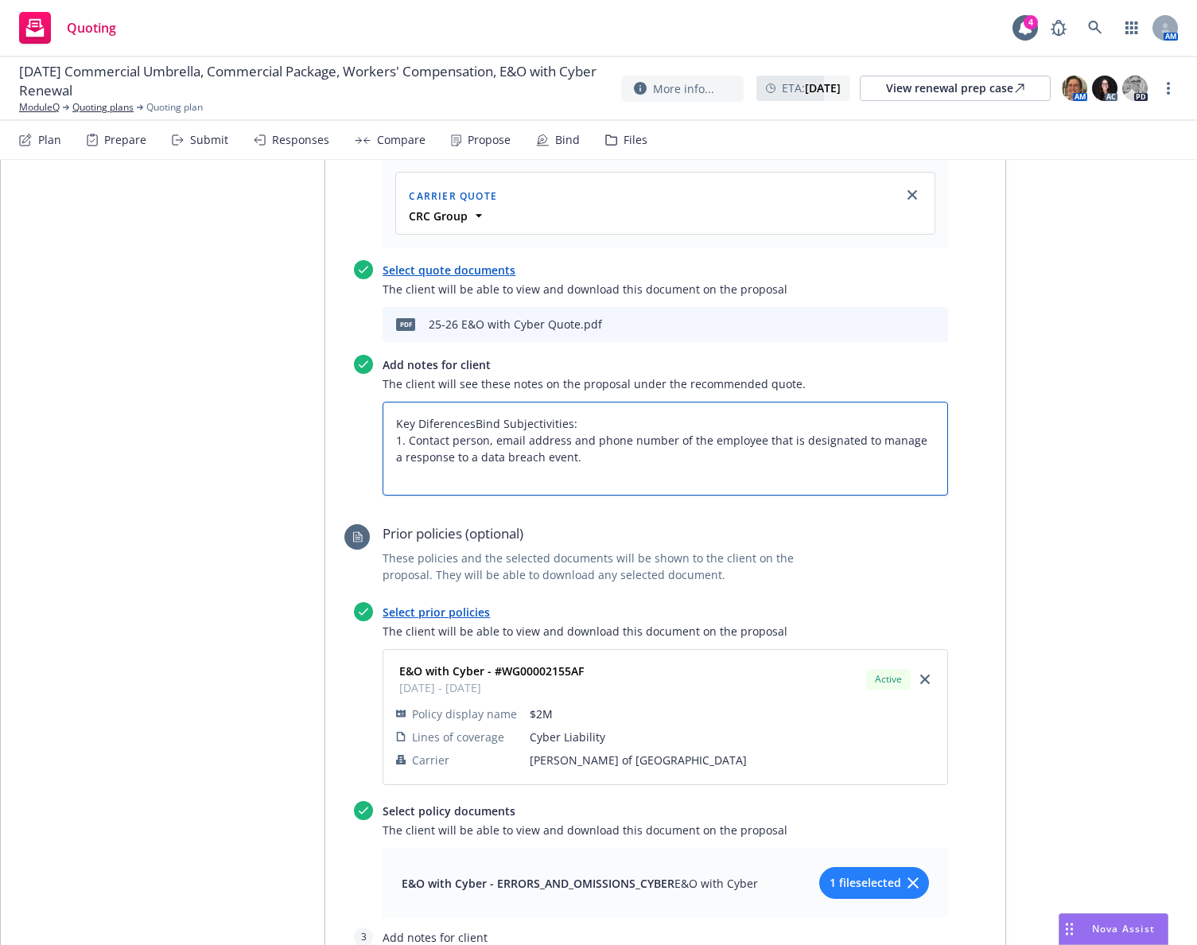
type textarea "x"
type textarea "Key Diferences Bind Subjectivities: 1. Contact person, email address and phone …"
type textarea "x"
type textarea "Key Diferences fBind Subjectivities: 1. Contact person, email address and phone…"
type textarea "x"
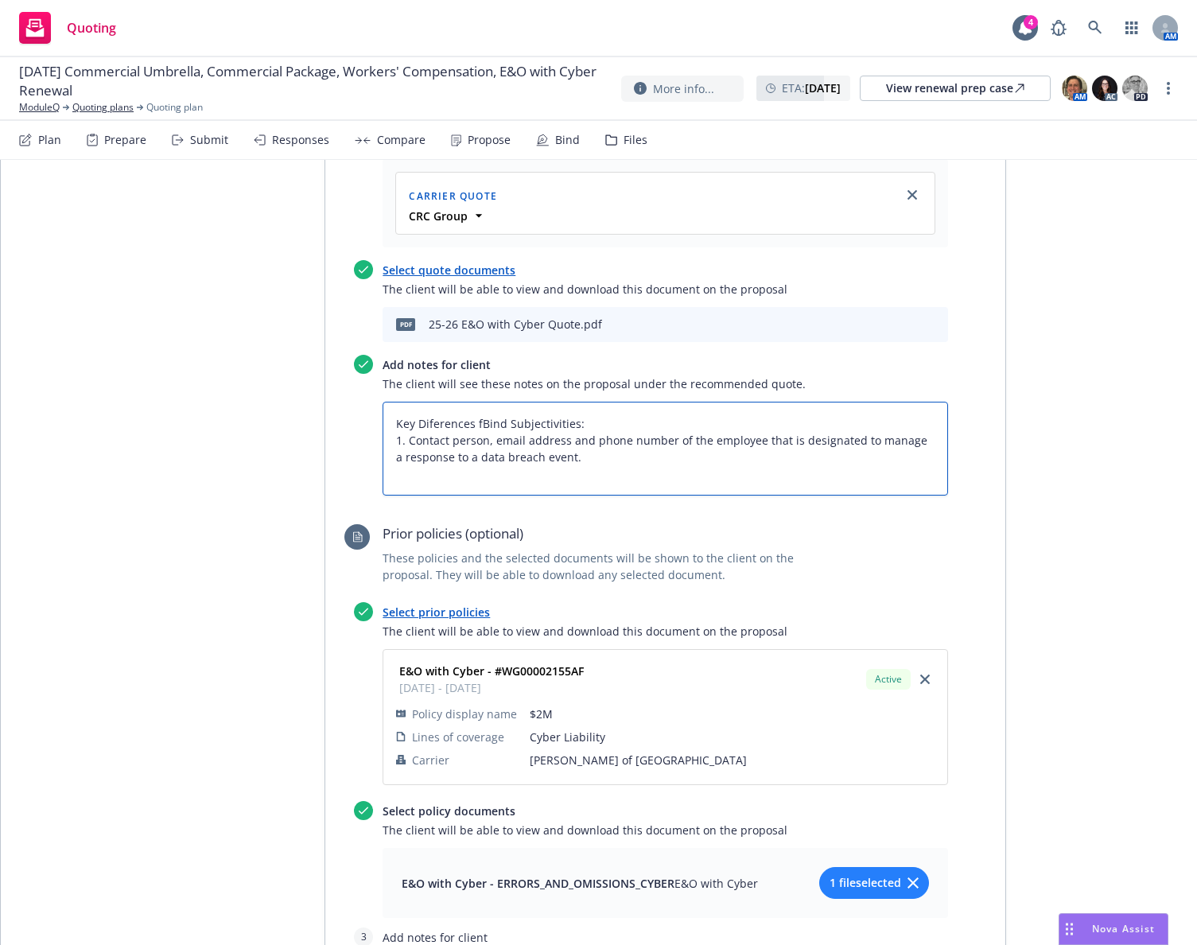
type textarea "Key Diferences foBind Subjectivities: 1. Contact person, email address and phon…"
type textarea "x"
type textarea "Key Diferences forBind Subjectivities: 1. Contact person, email address and pho…"
type textarea "x"
type textarea "Key Diferences for Bind Subjectivities: 1. Contact person, email address and ph…"
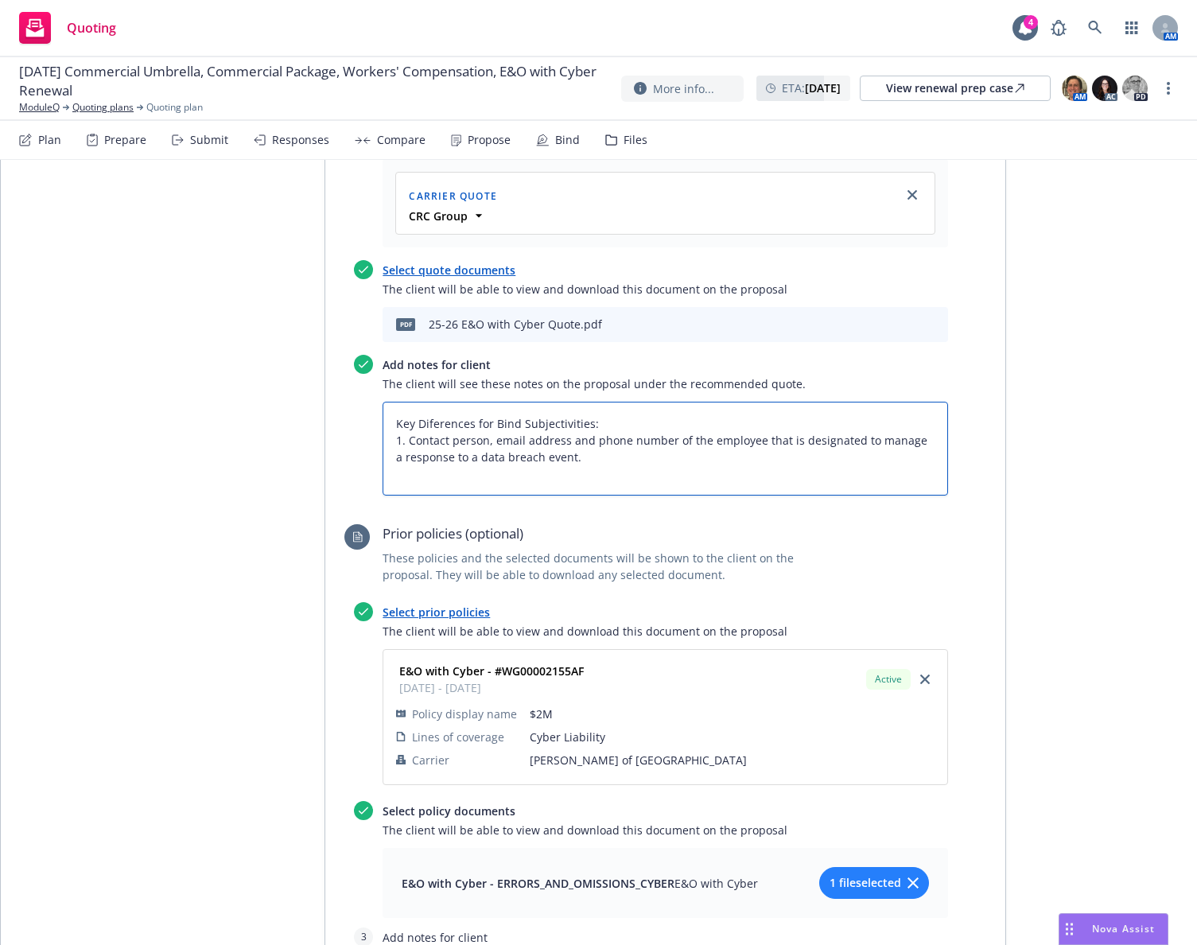
type textarea "x"
type textarea "Key Diferences for uBind Subjectivities: 1. Contact person, email address and p…"
type textarea "x"
type textarea "Key Diferences for upBind Subjectivities: 1. Contact person, email address and …"
type textarea "x"
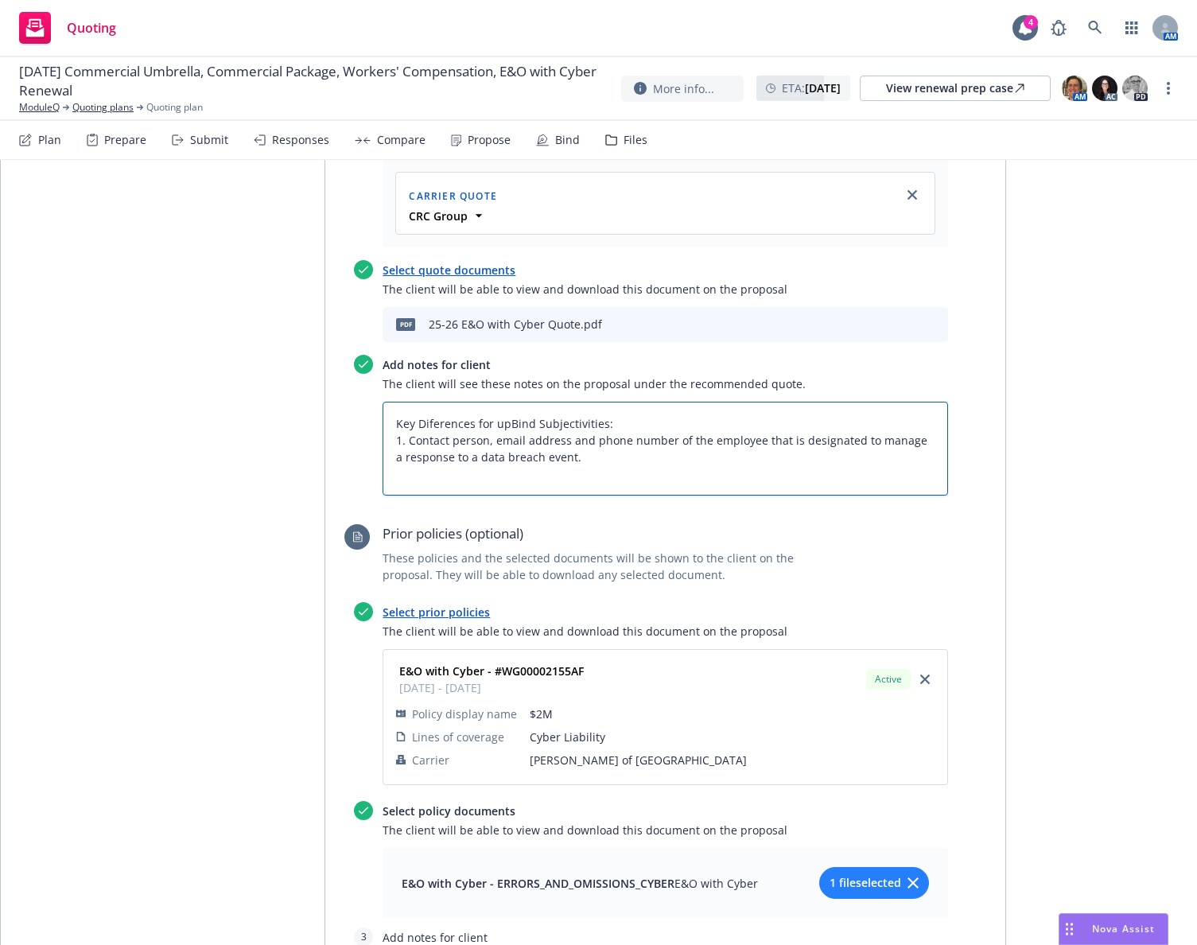
type textarea "Key Diferences for uBind Subjectivities: 1. Contact person, email address and p…"
type textarea "x"
type textarea "Key Diferences for Bind Subjectivities: 1. Contact person, email address and ph…"
type textarea "x"
type textarea "Key Diferences for UBind Subjectivities: 1. Contact person, email address and p…"
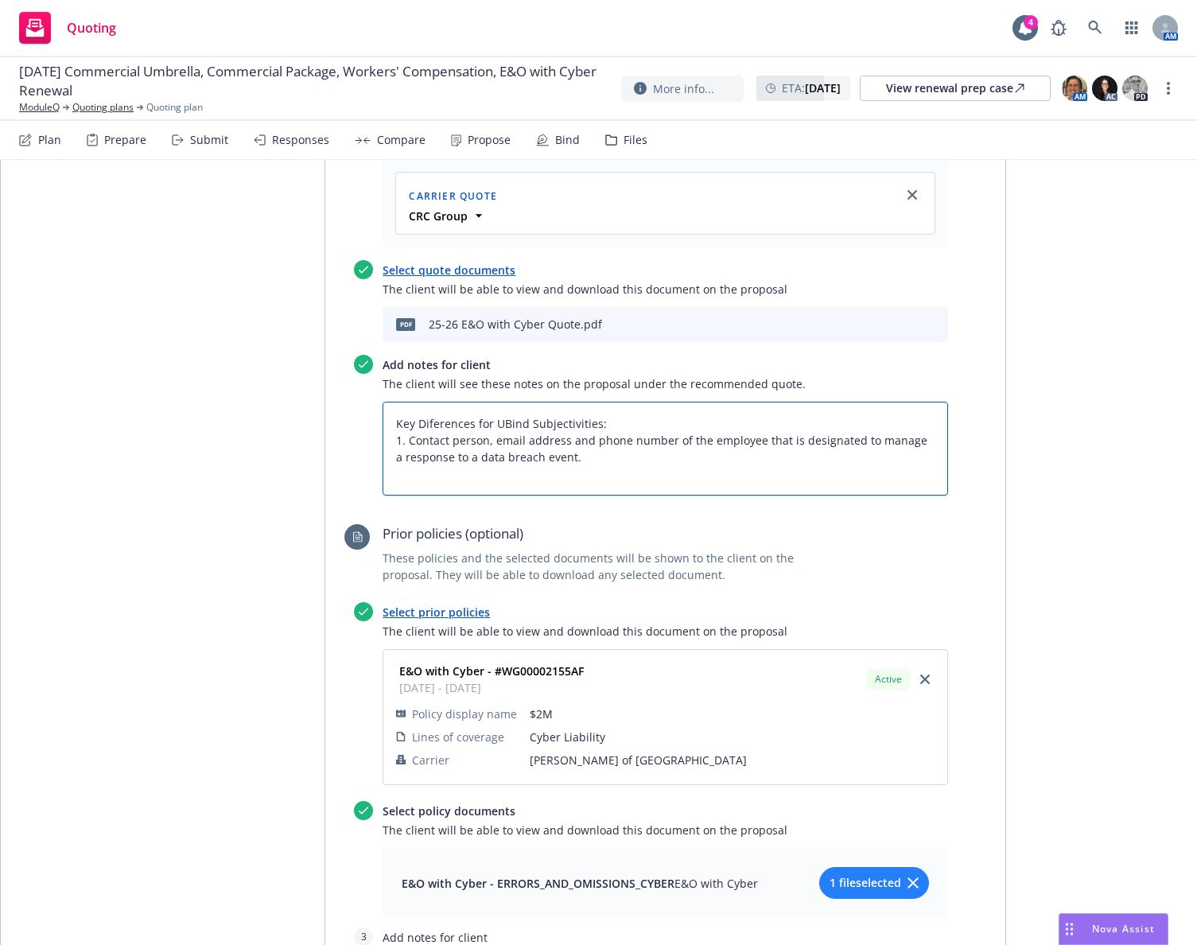
type textarea "x"
type textarea "Key Diferences for UpBind Subjectivities: 1. Contact person, email address and …"
type textarea "x"
type textarea "Key Diferences for UpcBind Subjectivities: 1. Contact person, email address and…"
type textarea "x"
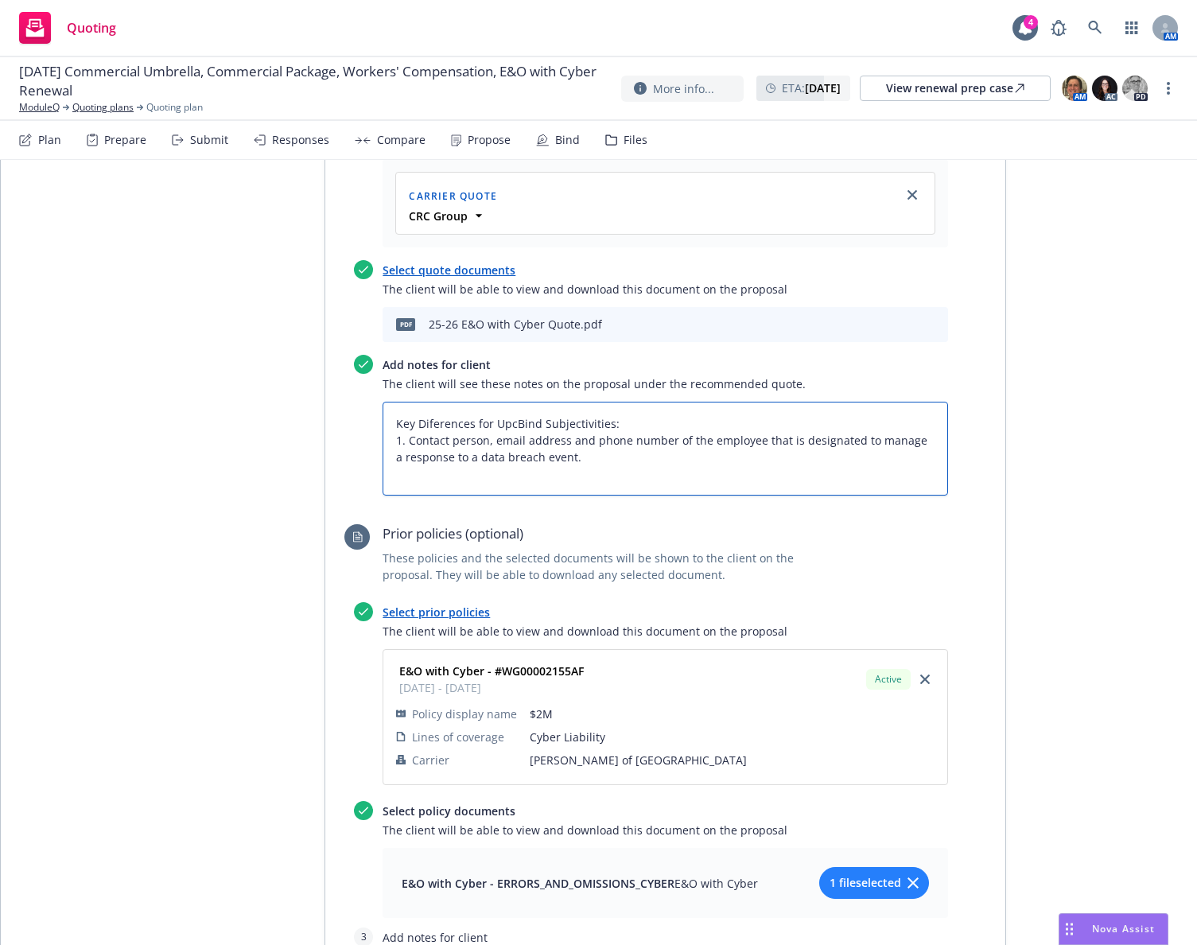
type textarea "Key Diferences for UpcoBind Subjectivities: 1. Contact person, email address an…"
type textarea "x"
type textarea "Key Diferences for UpcoiBind Subjectivities: 1. Contact person, email address a…"
type textarea "x"
type textarea "Key Diferences for UpcoBind Subjectivities: 1. Contact person, email address an…"
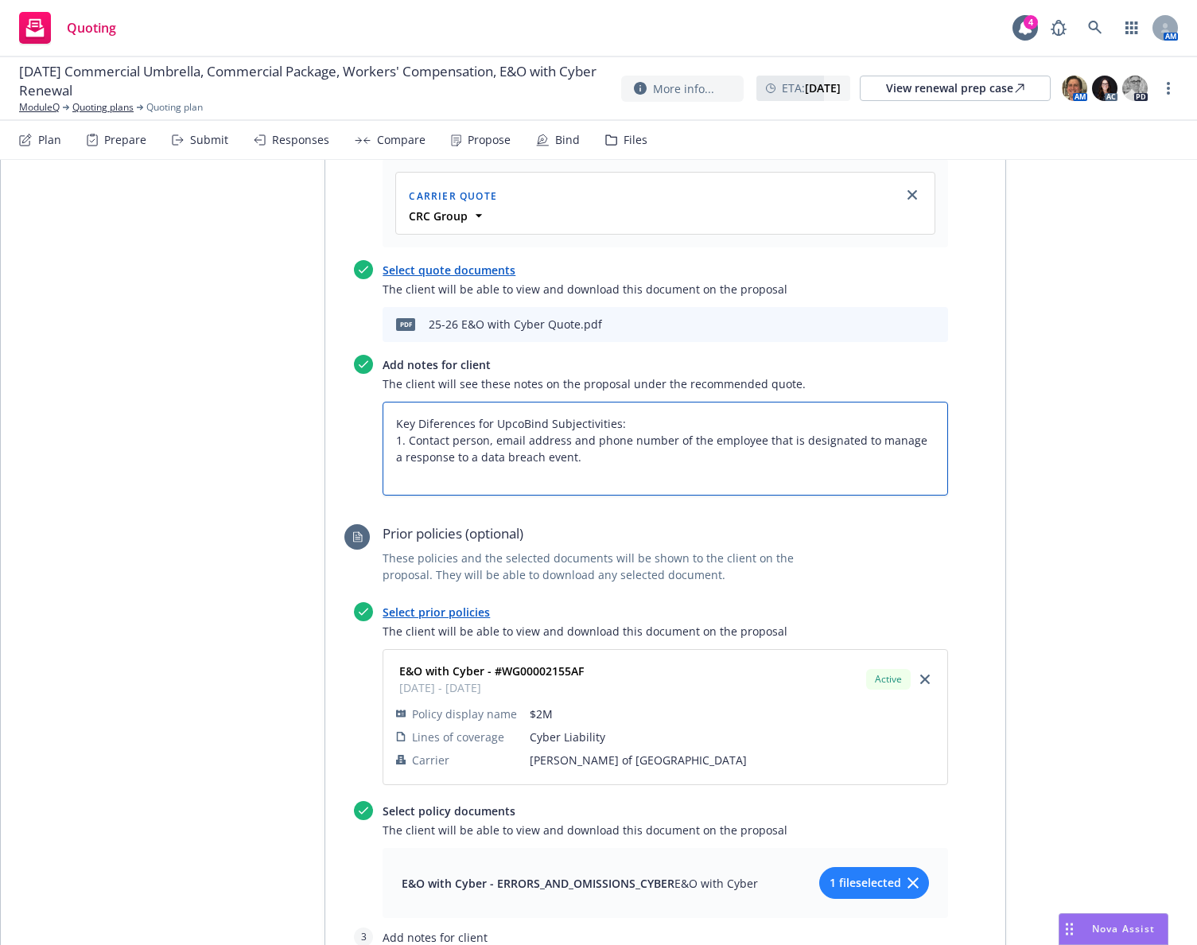
type textarea "x"
type textarea "Key Diferences for UpcomBind Subjectivities: 1. Contact person, email address a…"
type textarea "x"
type textarea "Key Diferences for UpcomiBind Subjectivities: 1. Contact person, email address …"
type textarea "x"
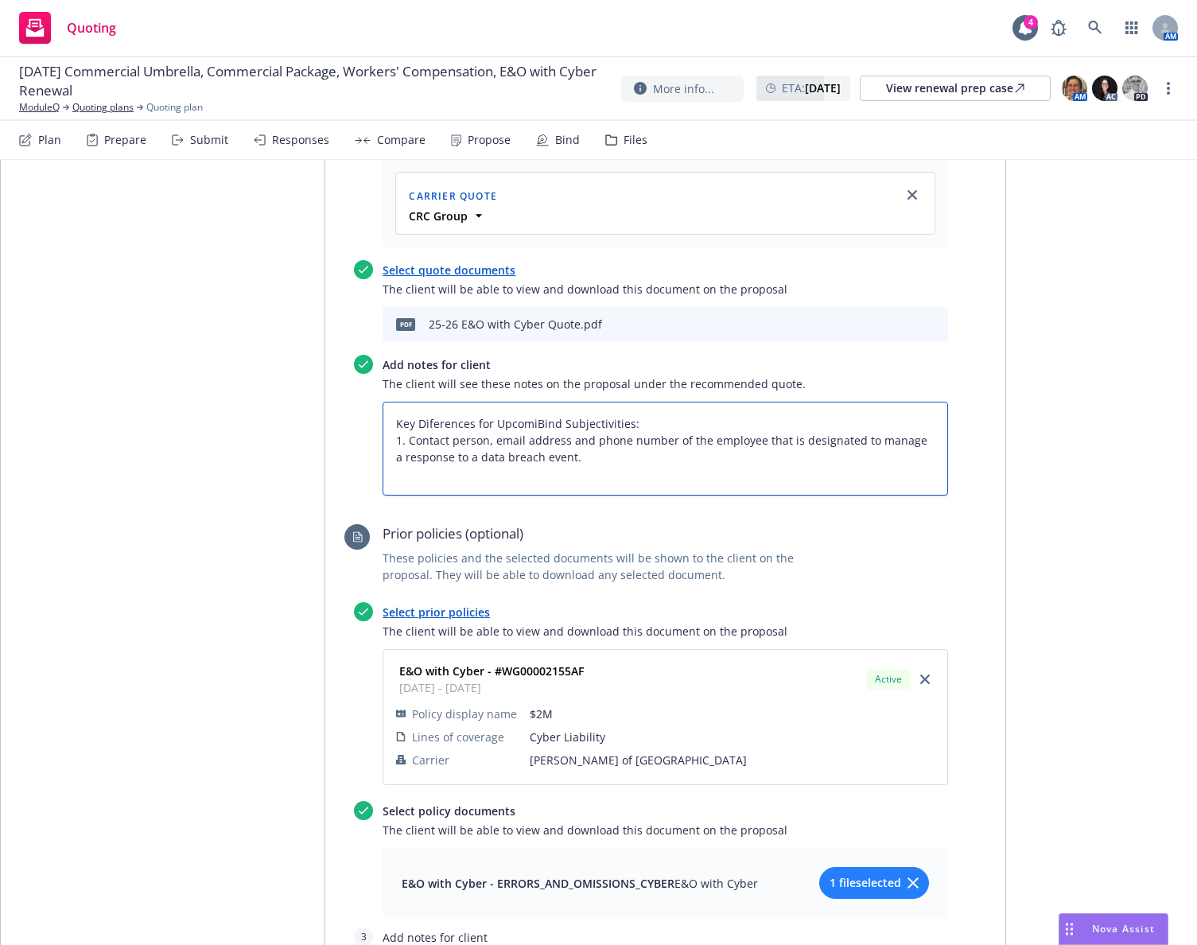
type textarea "Key Diferences for UpcominBind Subjectivities: 1. Contact person, email address…"
type textarea "x"
type textarea "Key Diferences for UpcomingBind Subjectivities: 1. Contact person, email addres…"
type textarea "x"
type textarea "Key Diferences for Upcoming Bind Subjectivities: 1. Contact person, email addre…"
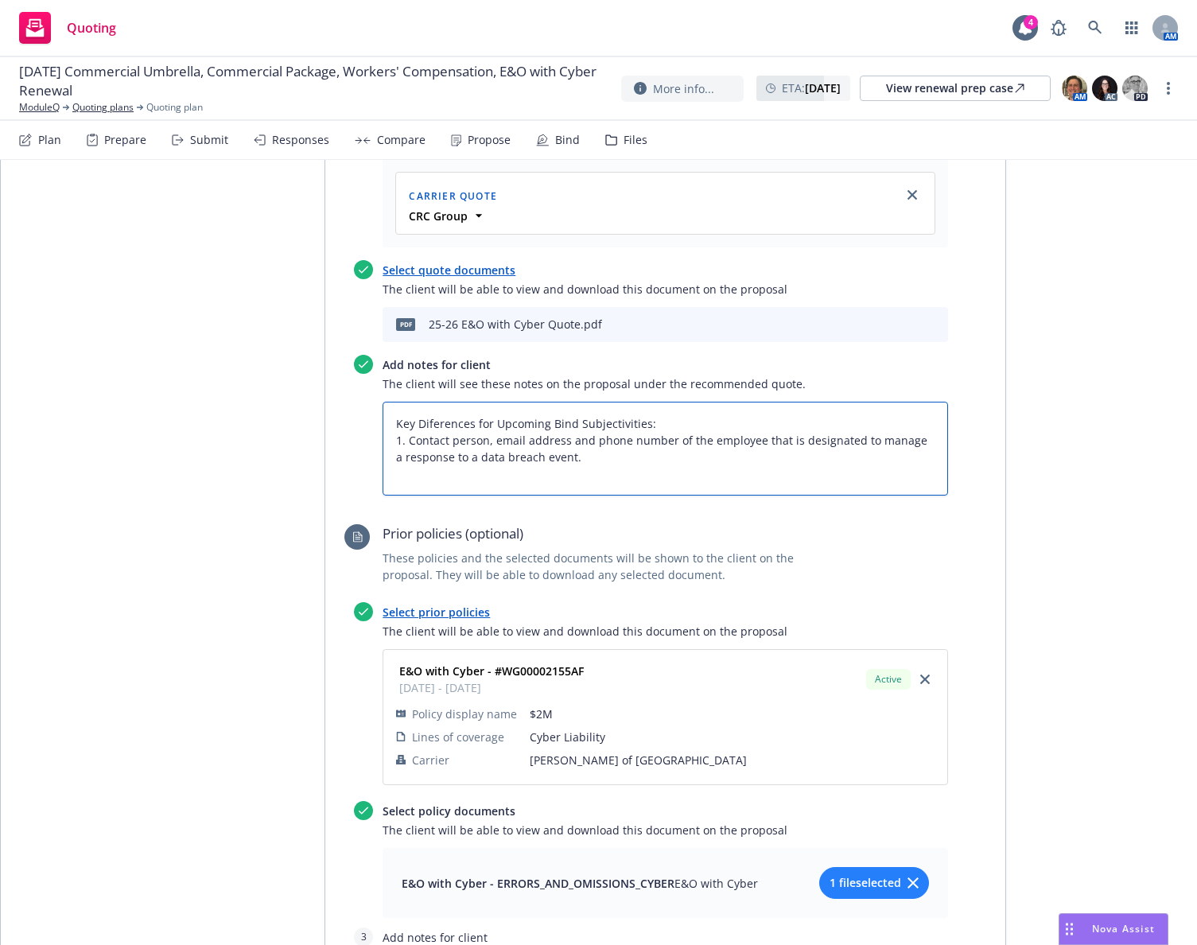
type textarea "x"
type textarea "Key Diferences for Upcoming PBind Subjectivities: 1. Contact person, email addr…"
type textarea "x"
type textarea "Key Diferences for Upcoming PoBind Subjectivities: 1. Contact person, email add…"
type textarea "x"
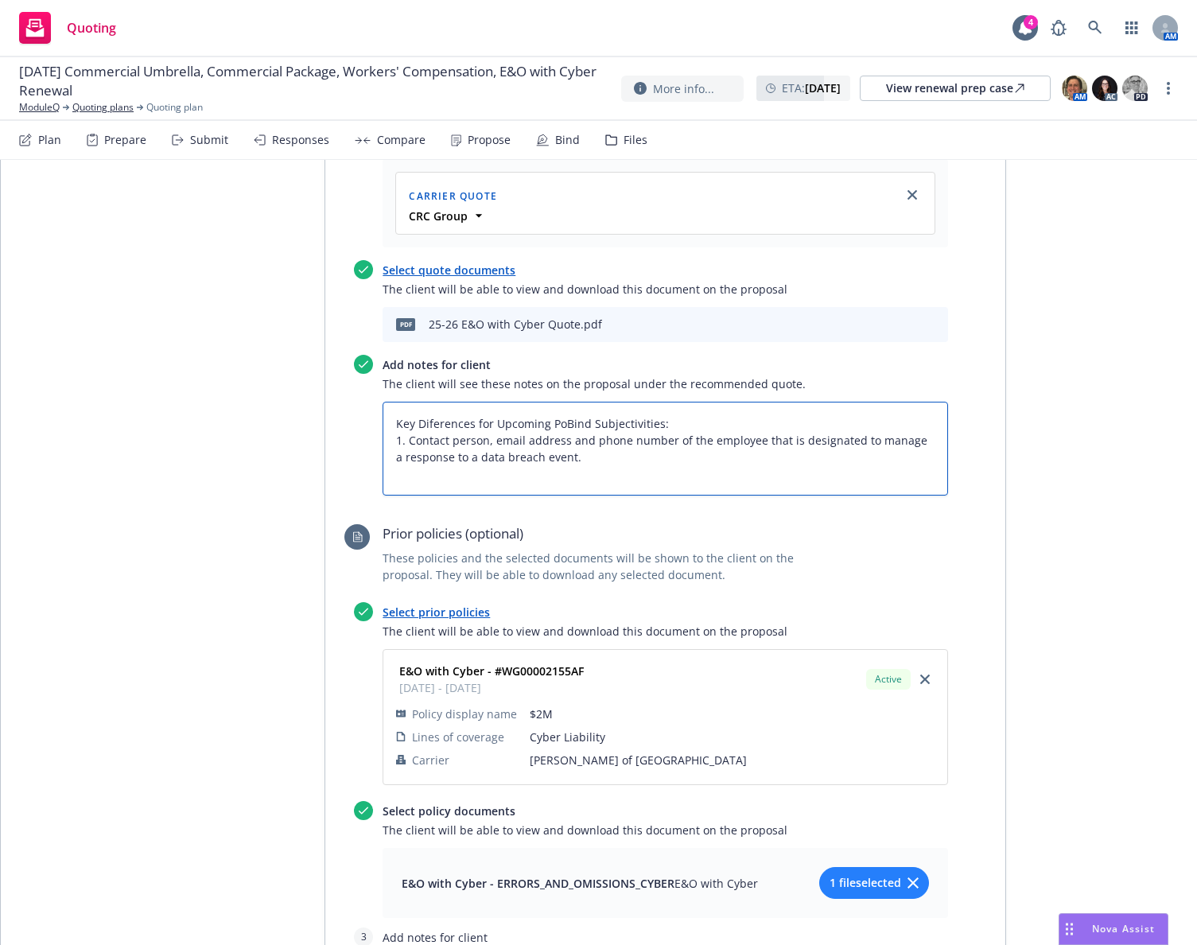
type textarea "Key Diferences for Upcoming PolBind Subjectivities: 1. Contact person, email ad…"
type textarea "x"
type textarea "Key Diferences for Upcoming PoliBind Subjectivities: 1. Contact person, email a…"
type textarea "x"
type textarea "Key Diferences for Upcoming PolicBind Subjectivities: 1. Contact person, email …"
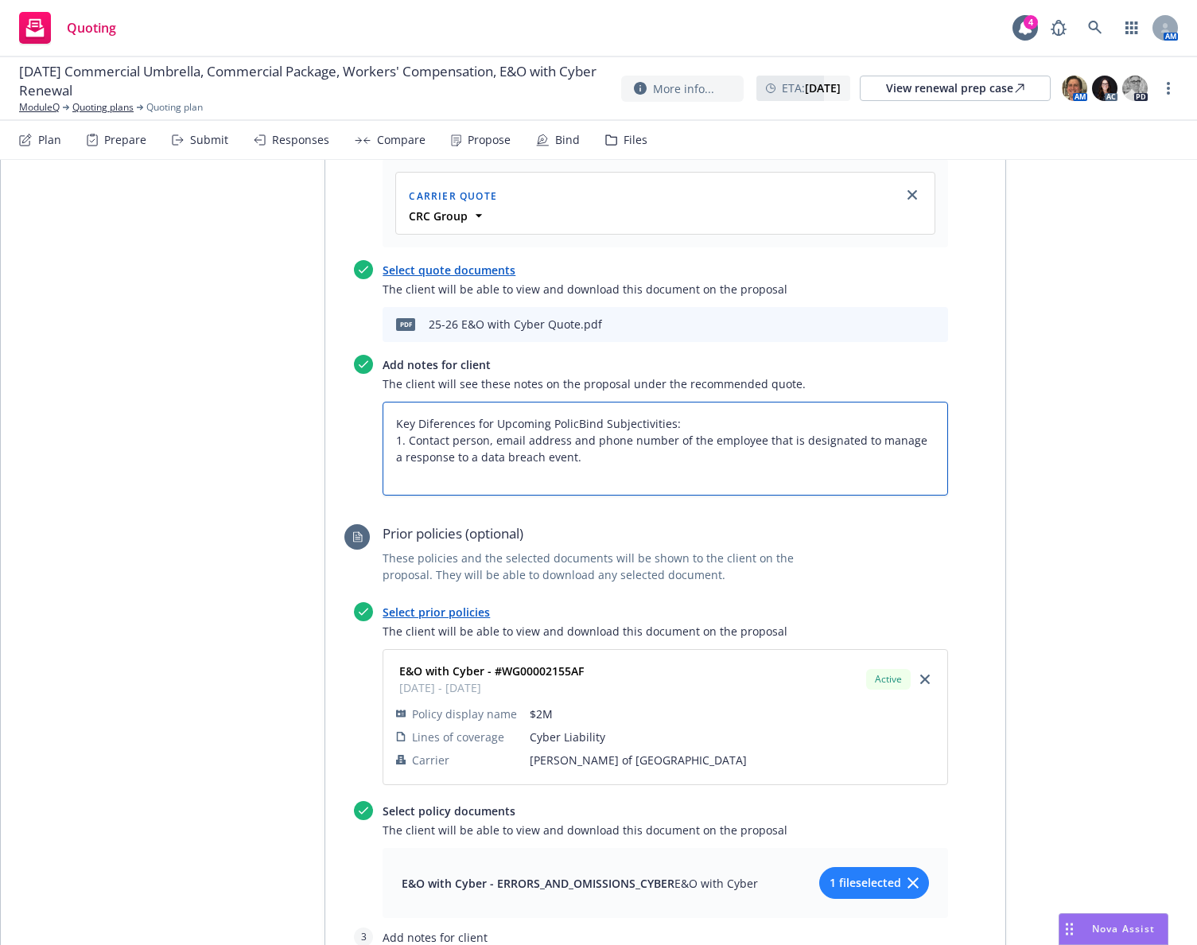
type textarea "x"
type textarea "Key Diferences for Upcoming PolicyBind Subjectivities: 1. Contact person, email…"
type textarea "x"
type textarea "Key Diferences for Upcoming Policy:Bind Subjectivities: 1. Contact person, emai…"
type textarea "x"
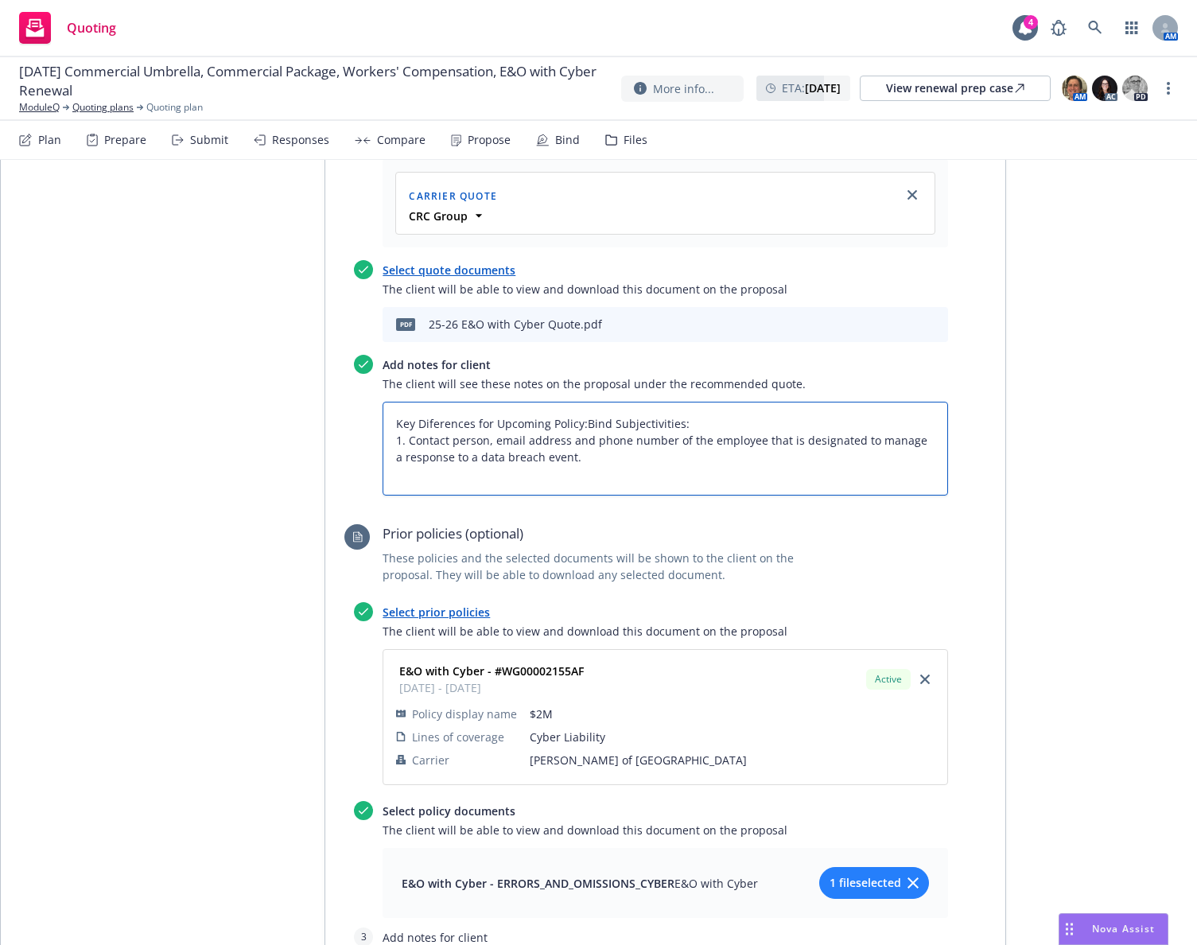
type textarea "Key Diferences for Upcoming Policy: Bind Subjectivities: 1. Contact person, ema…"
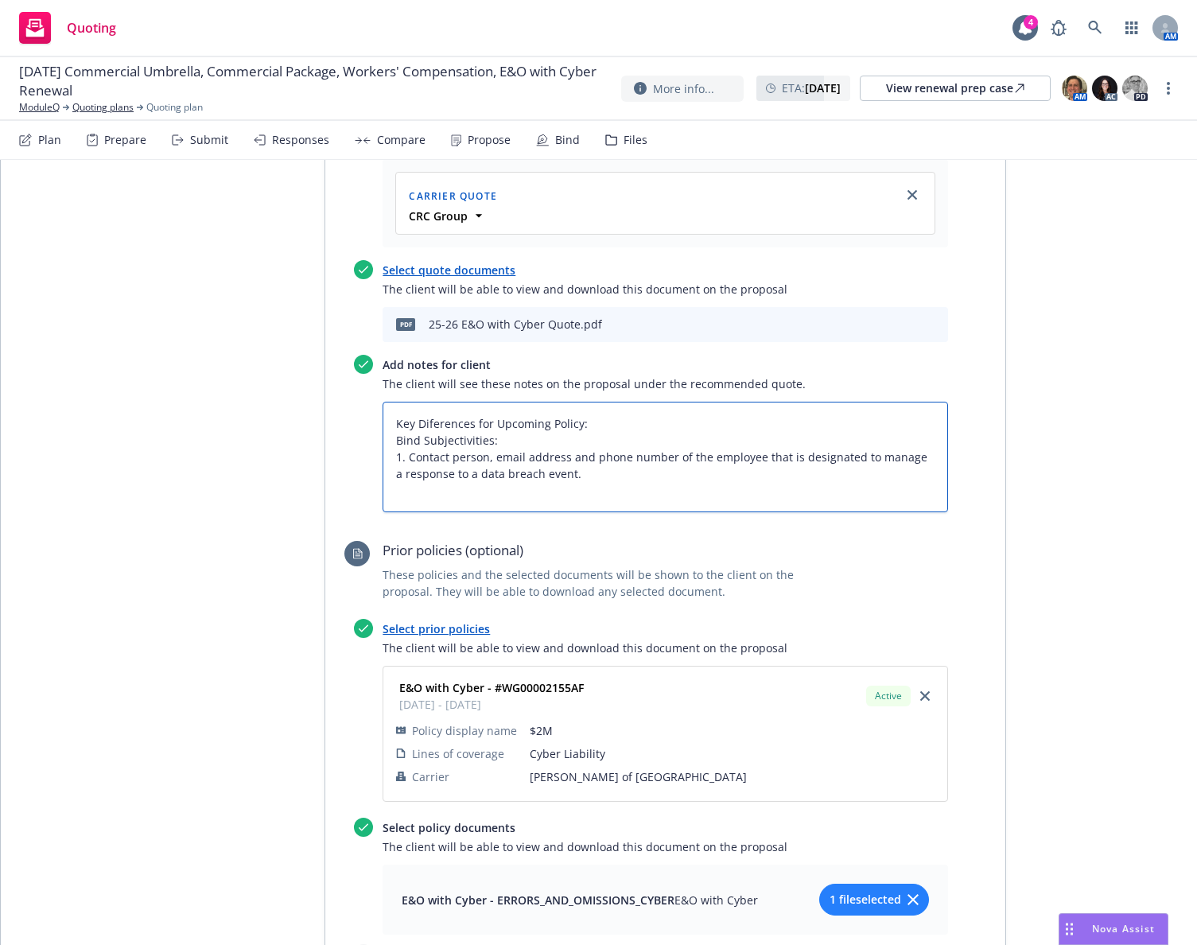
paste textarea "Increased Dependent Security Breach & Dependent System Failure to $1m (from $10…"
type textarea "x"
type textarea "Key Diferences for Upcoming Policy: Increased Dependent Security Breach & Depen…"
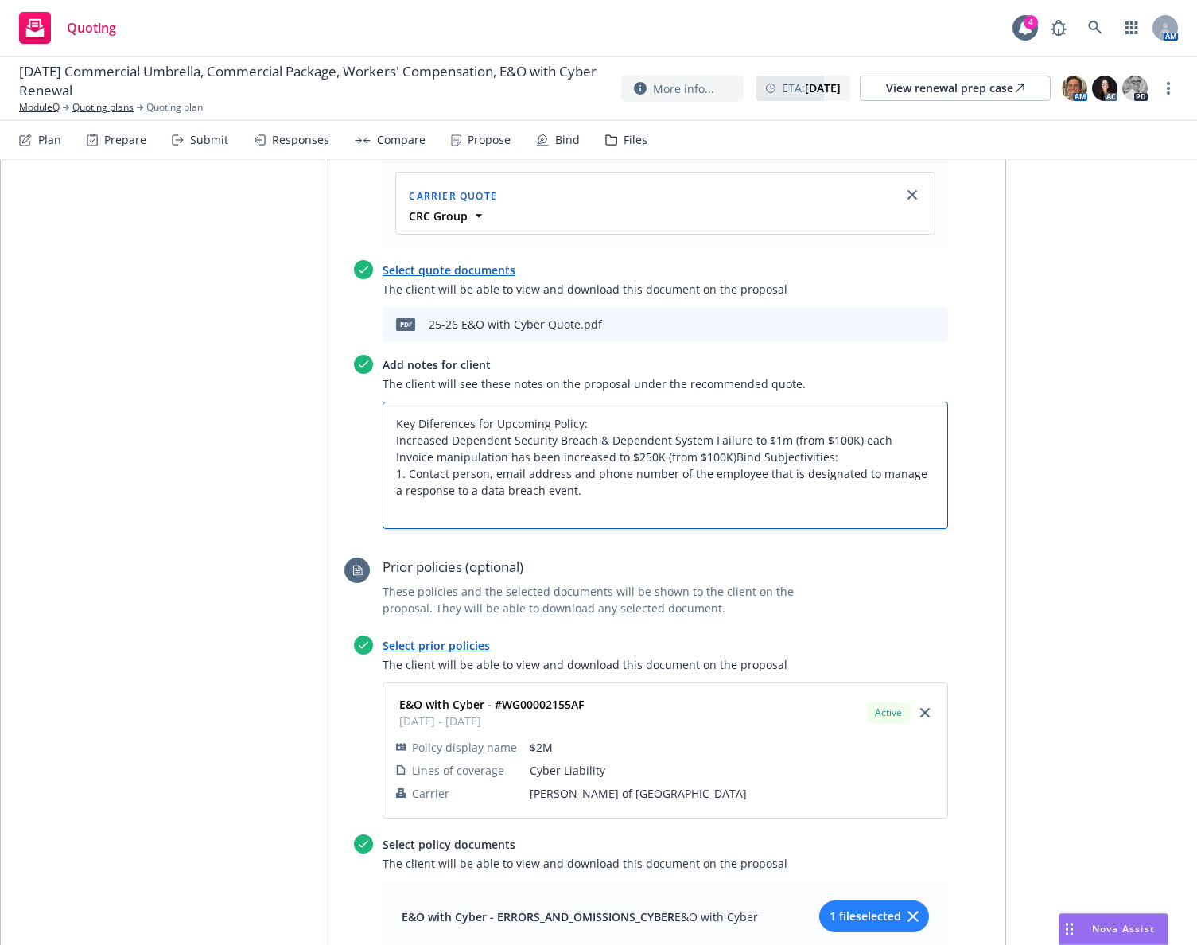
type textarea "x"
type textarea "Key Diferences for Upcoming Policy: Increased Dependent Security Breach & Depen…"
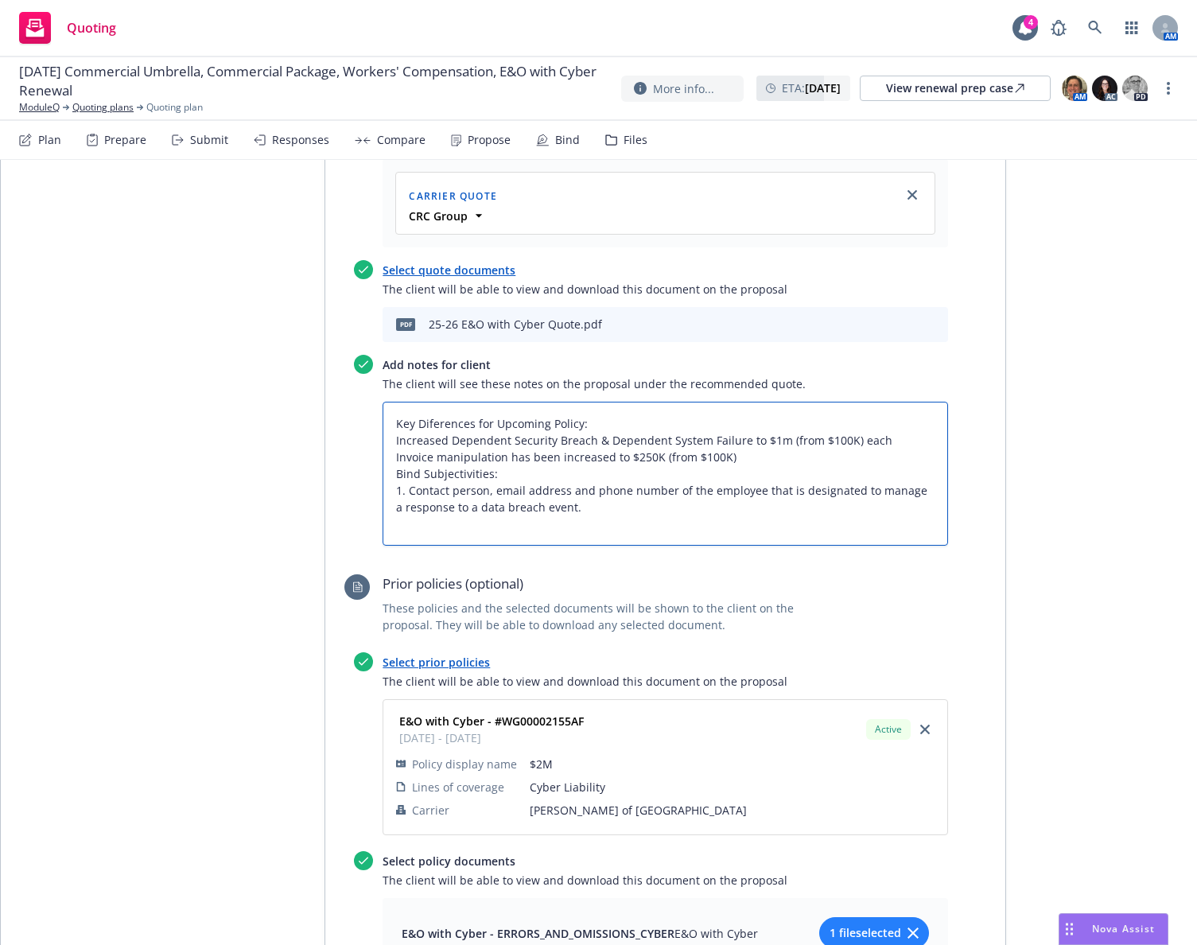
type textarea "x"
type textarea "Key Diferences for Upcoming Policy: Increased Dependent Security Breach & Depen…"
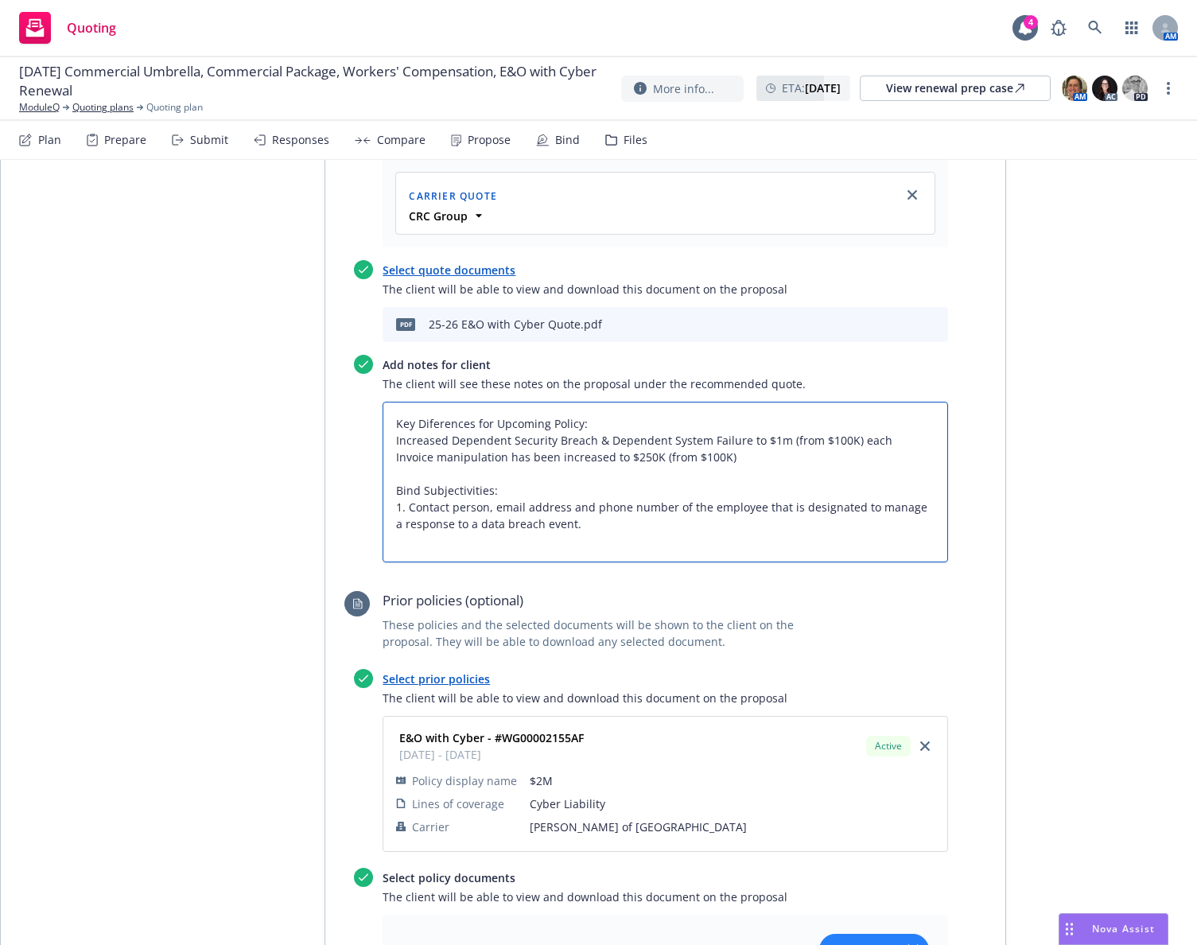
type textarea "x"
type textarea "Key Differences for Upcoming Policy: Increased Dependent Security Breach & Depe…"
click at [504, 402] on textarea "Key Differences for Upcoming Policy: Increased Dependent Security Breach & Depe…" at bounding box center [664, 482] width 565 height 161
click at [382, 402] on textarea "Key Differences for Upcoming Policy: Increased Dependent Security Breach & Depe…" at bounding box center [664, 482] width 565 height 161
type textarea "x"
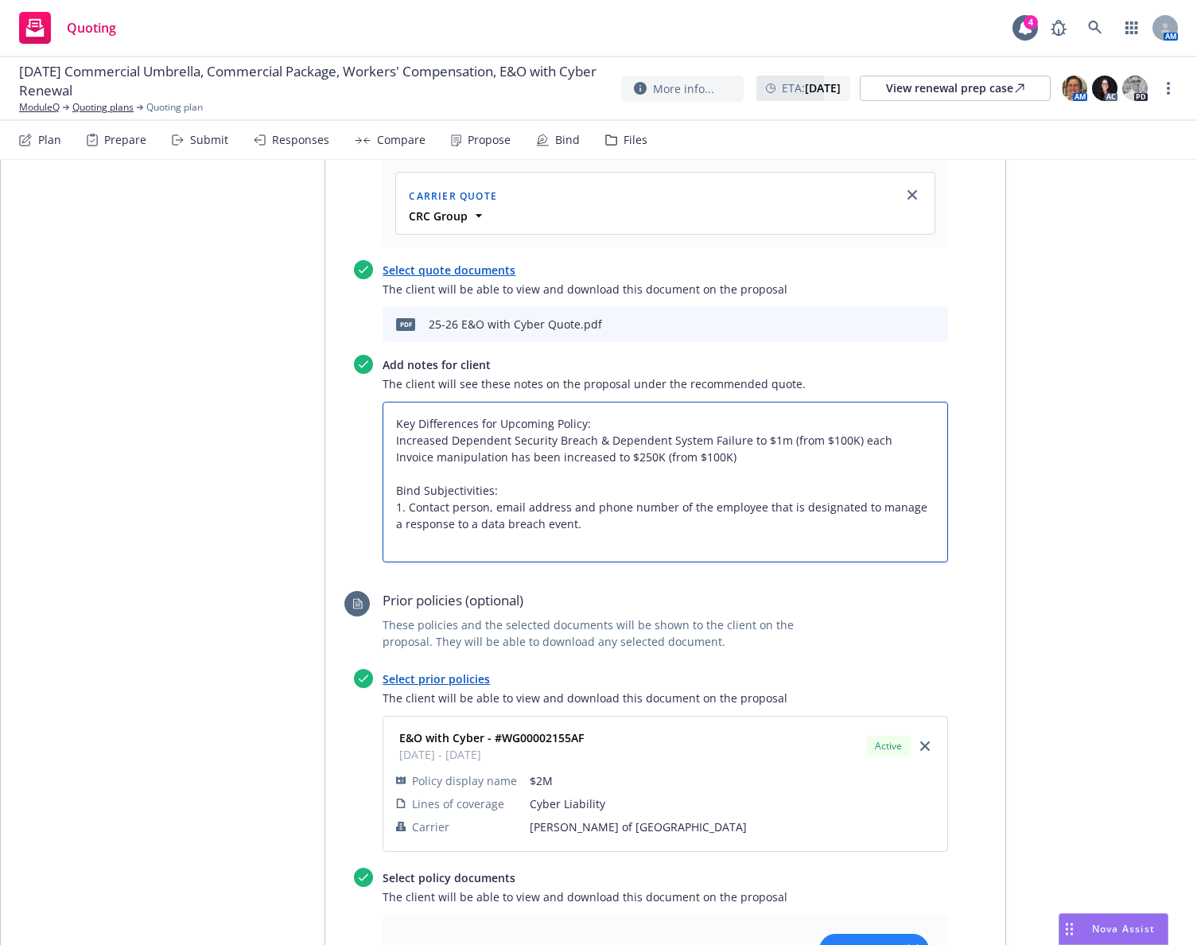
type textarea "Key Differences for Upcoming Policy: 1Increased Dependent Security Breach & Dep…"
type textarea "x"
type textarea "Key Differences for Upcoming Policy: 1.Increased Dependent Security Breach & De…"
type textarea "x"
type textarea "Key Differences for Upcoming Policy: 1. Increased Dependent Security Breach & D…"
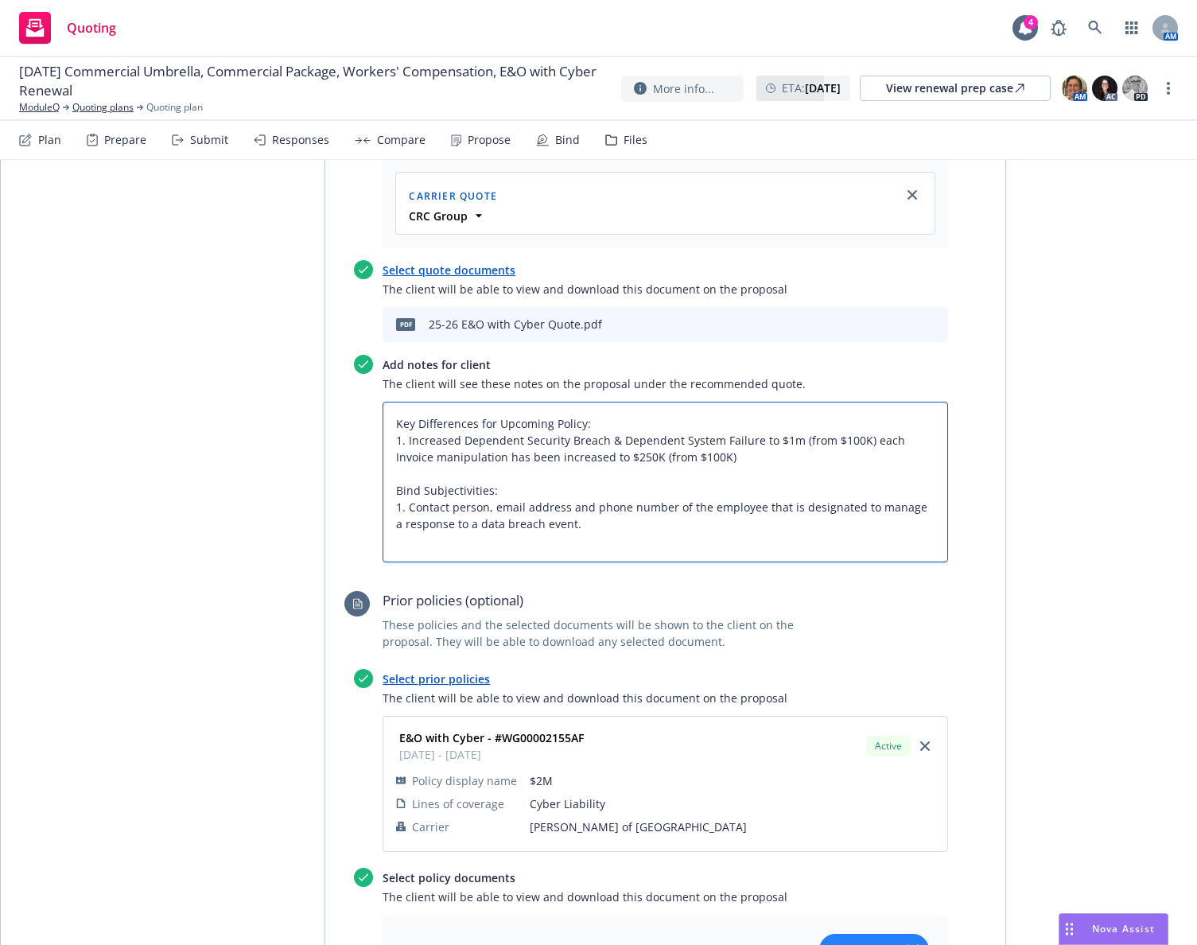
click at [386, 402] on textarea "Key Differences for Upcoming Policy: 1. Increased Dependent Security Breach & D…" at bounding box center [664, 482] width 565 height 161
type textarea "x"
type textarea "Key Differences for Upcoming Policy: 1. Increased Dependent Security Breach & D…"
type textarea "x"
type textarea "Key Differences for Upcoming Policy: 1. Increased Dependent Security Breach & D…"
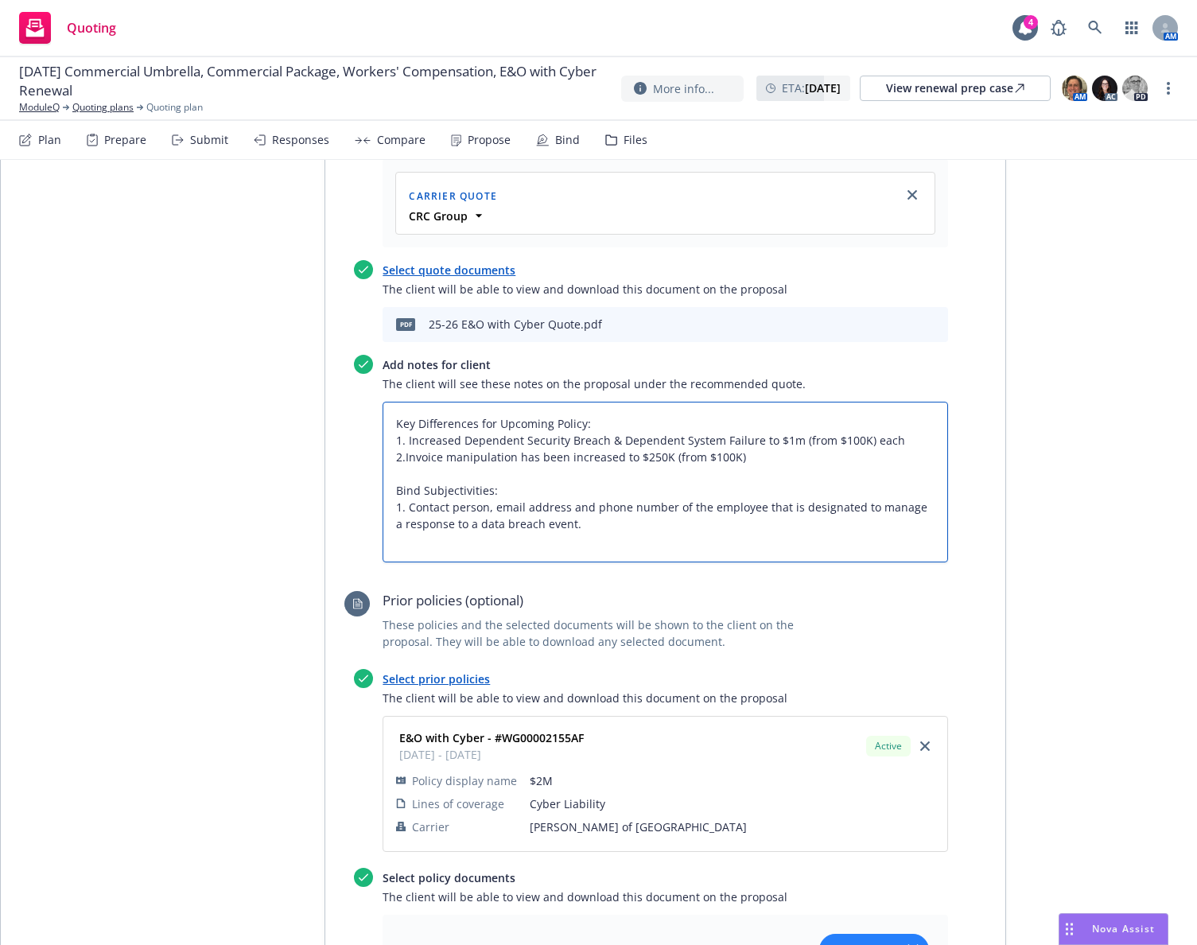
type textarea "x"
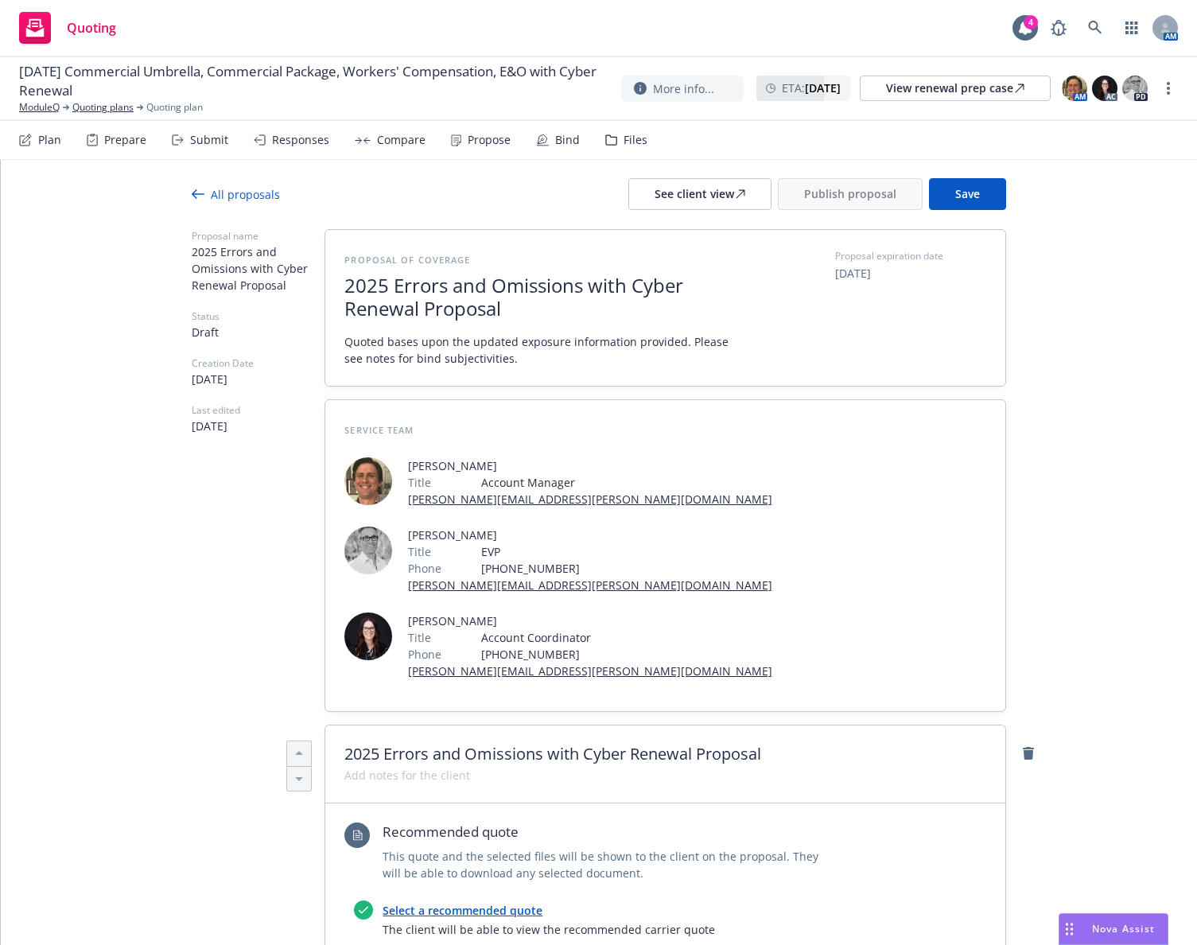
scroll to position [0, 0]
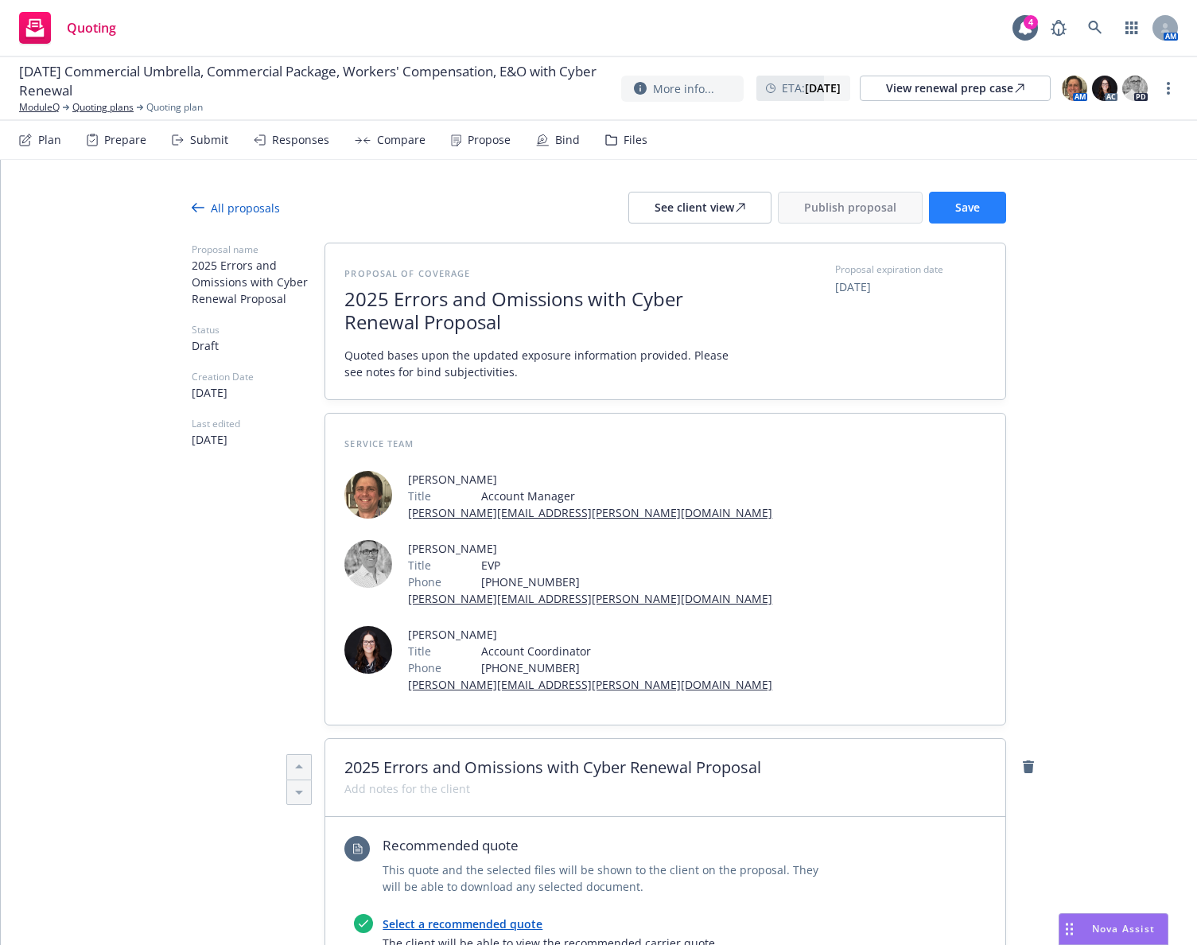
type textarea "Key Differences for Upcoming Policy: 1. Increased Dependent Security Breach & D…"
click at [978, 200] on button "Save" at bounding box center [967, 208] width 77 height 32
click at [681, 211] on div "See client view" at bounding box center [699, 207] width 91 height 30
click at [851, 209] on span "Publish proposal" at bounding box center [850, 207] width 92 height 15
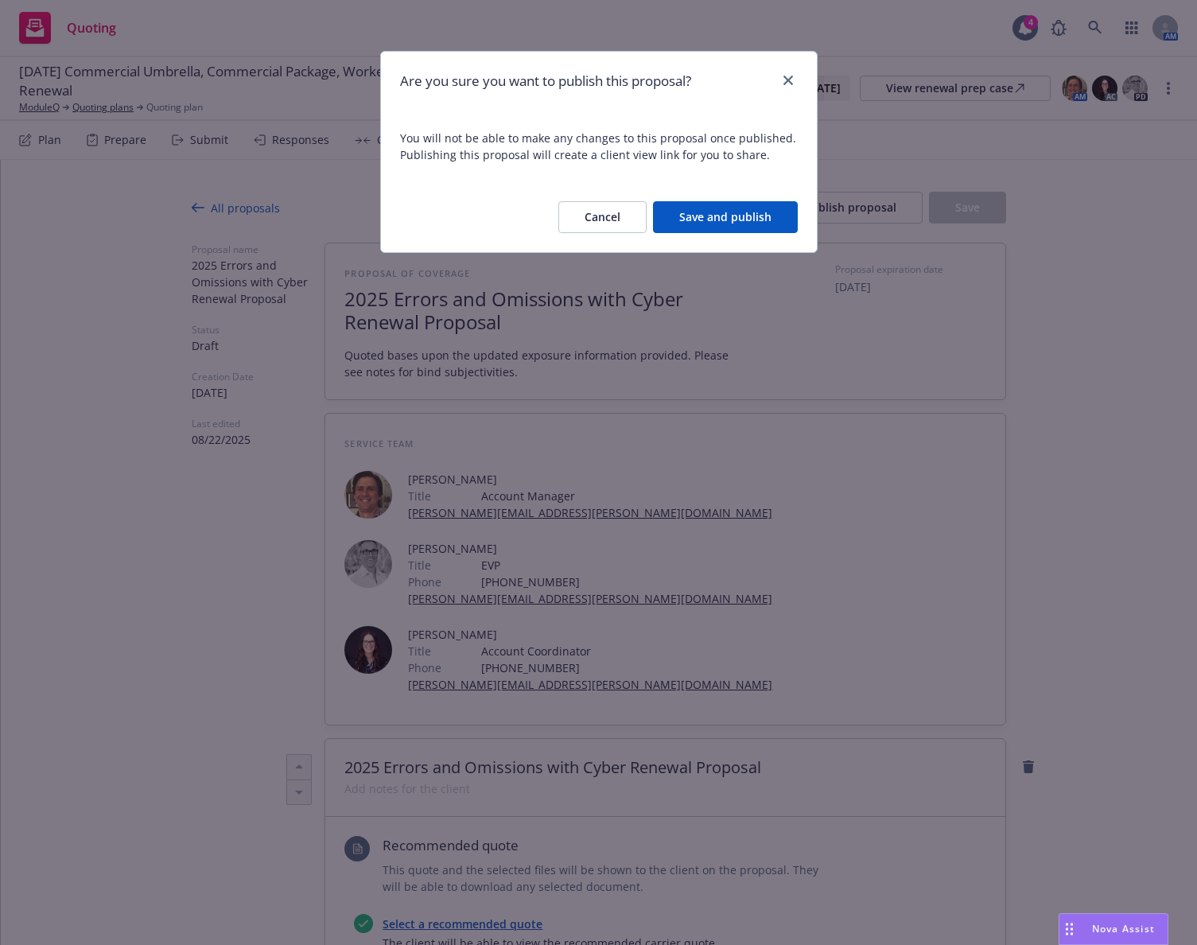
click at [742, 209] on button "Save and publish" at bounding box center [725, 217] width 145 height 32
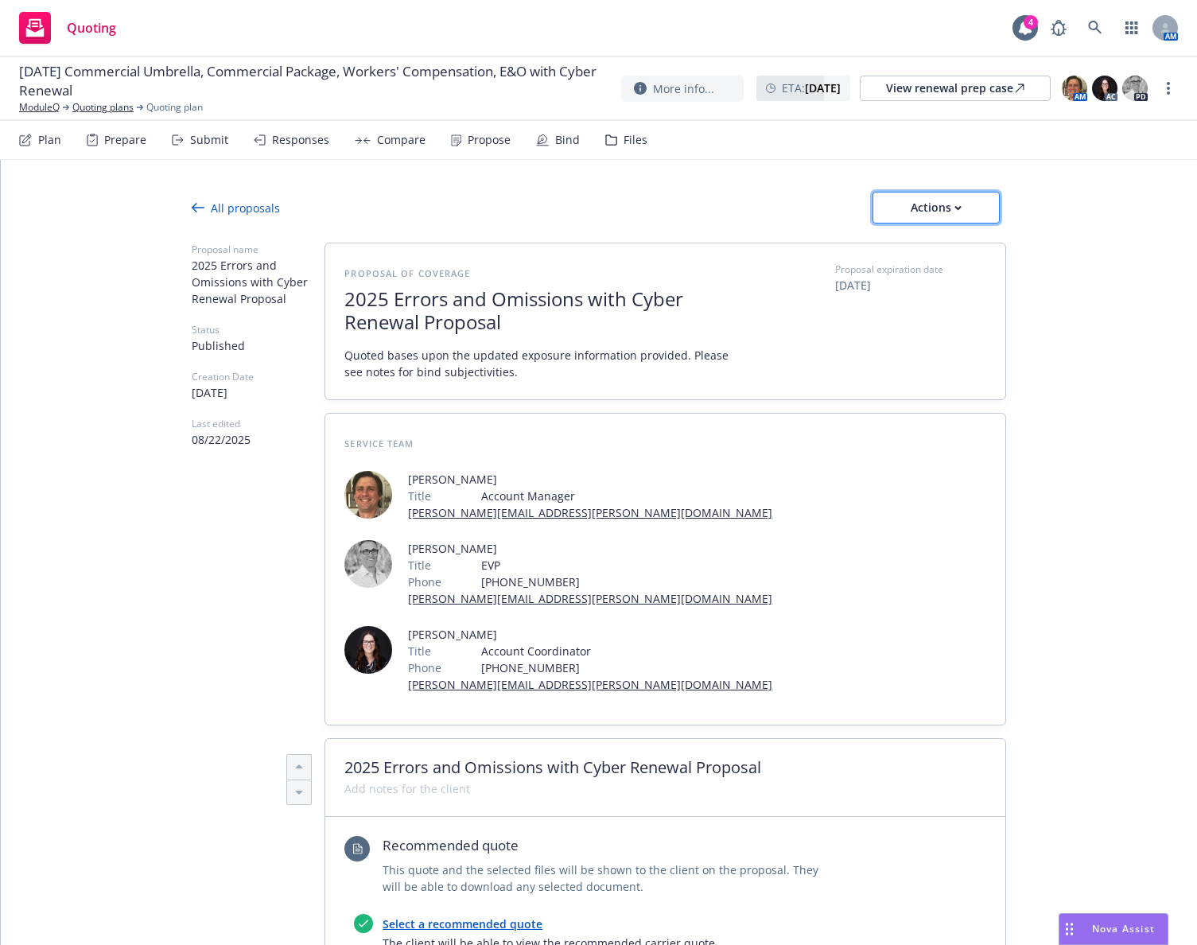
click at [970, 211] on button "Actions" at bounding box center [935, 208] width 127 height 32
click at [952, 309] on span "Copy logging email" at bounding box center [936, 312] width 139 height 15
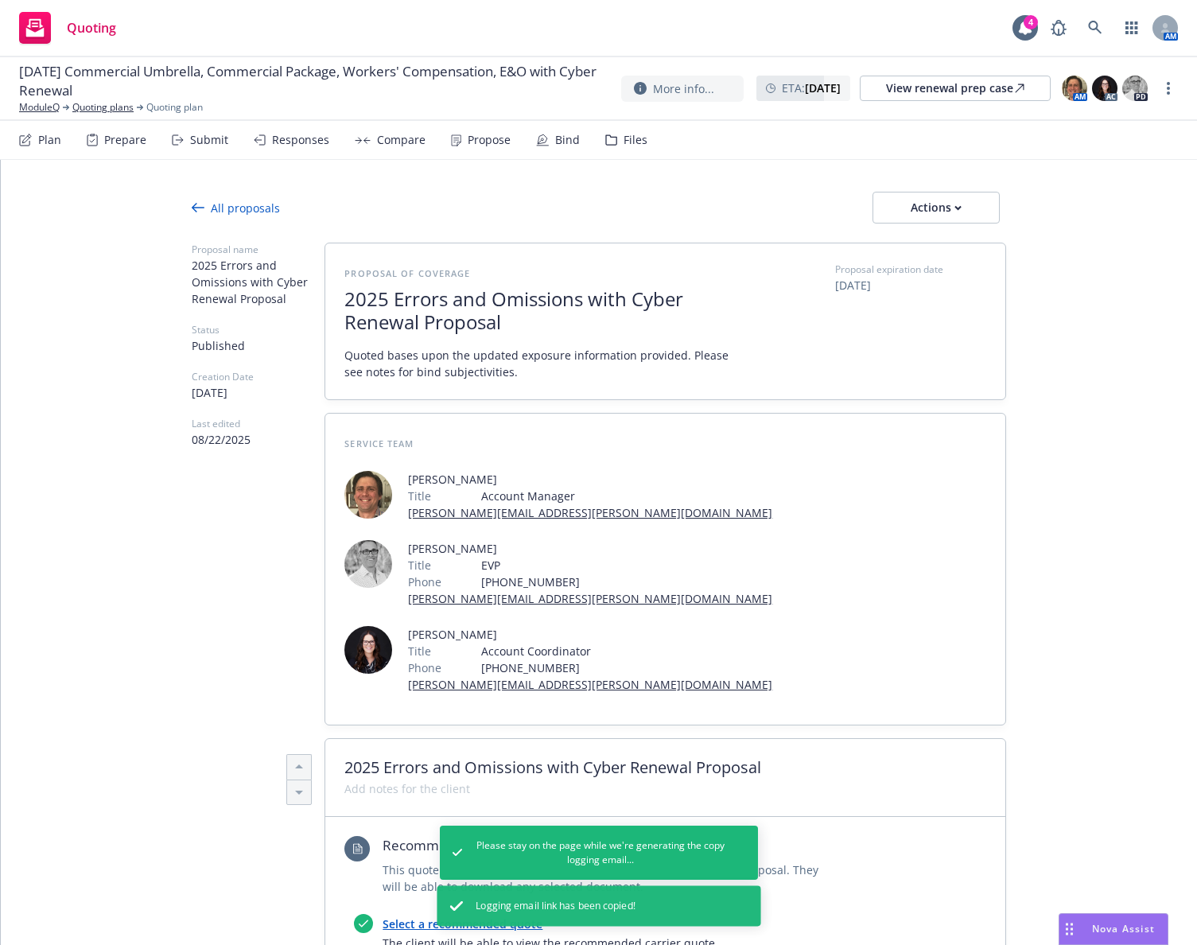
type textarea "x"
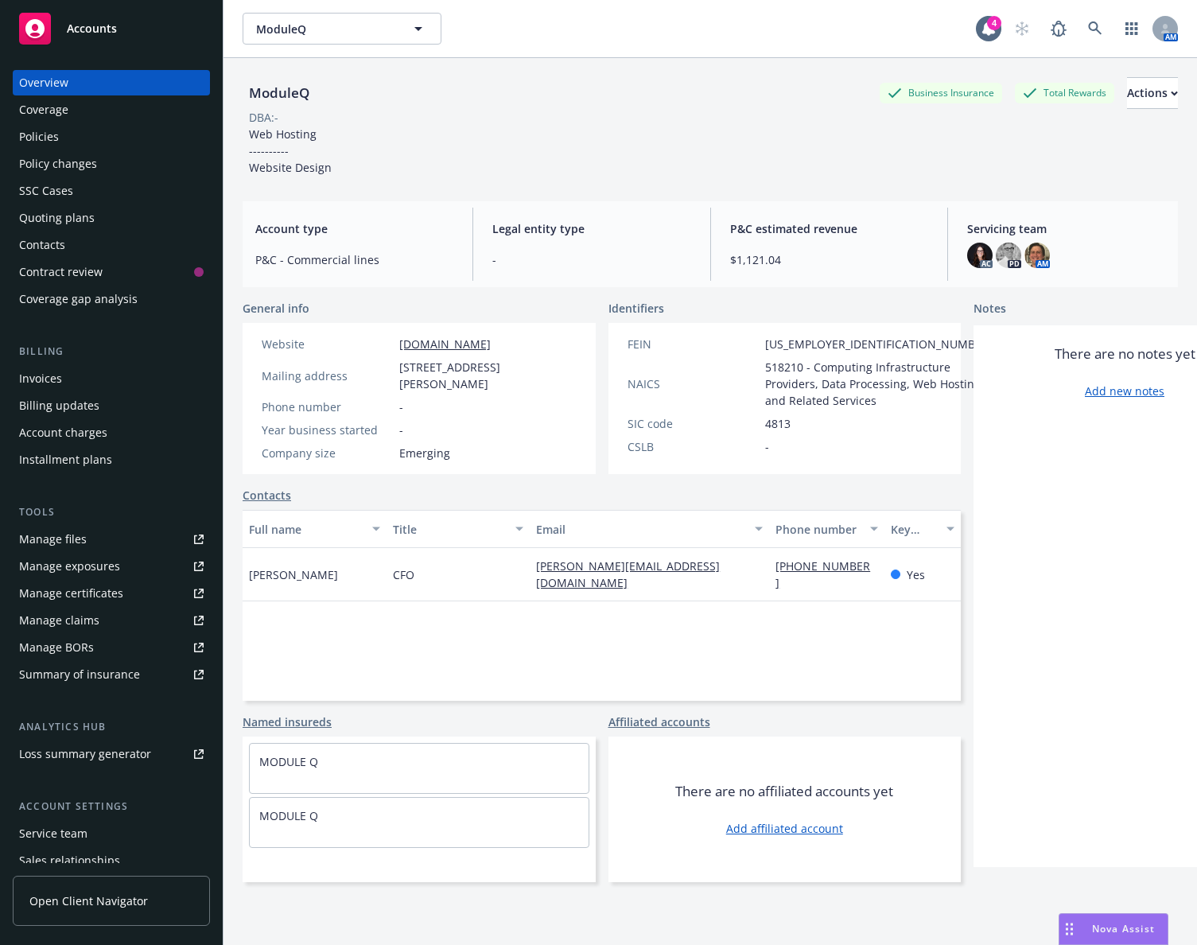
click at [53, 130] on div "Policies" at bounding box center [39, 136] width 40 height 25
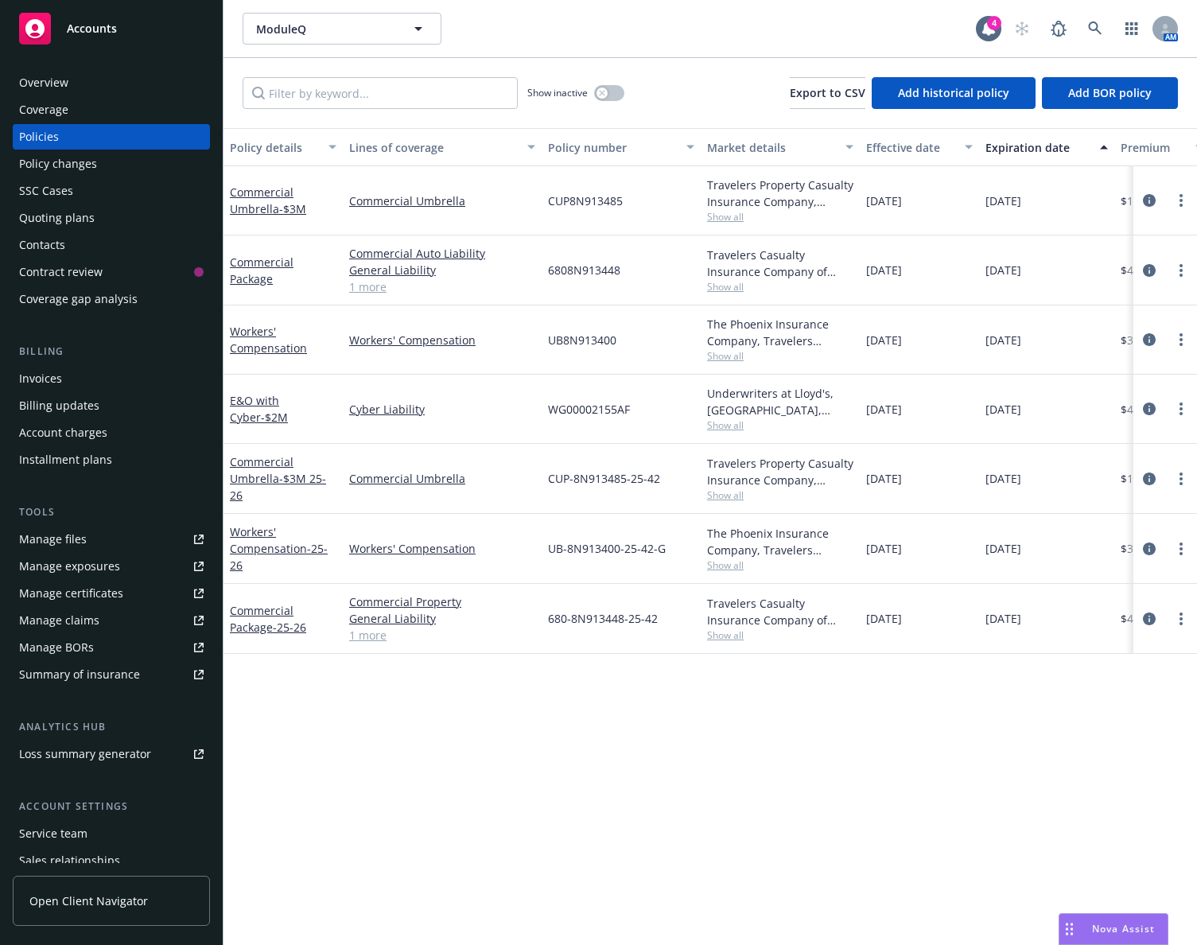
click at [102, 255] on div "Contacts" at bounding box center [111, 244] width 184 height 25
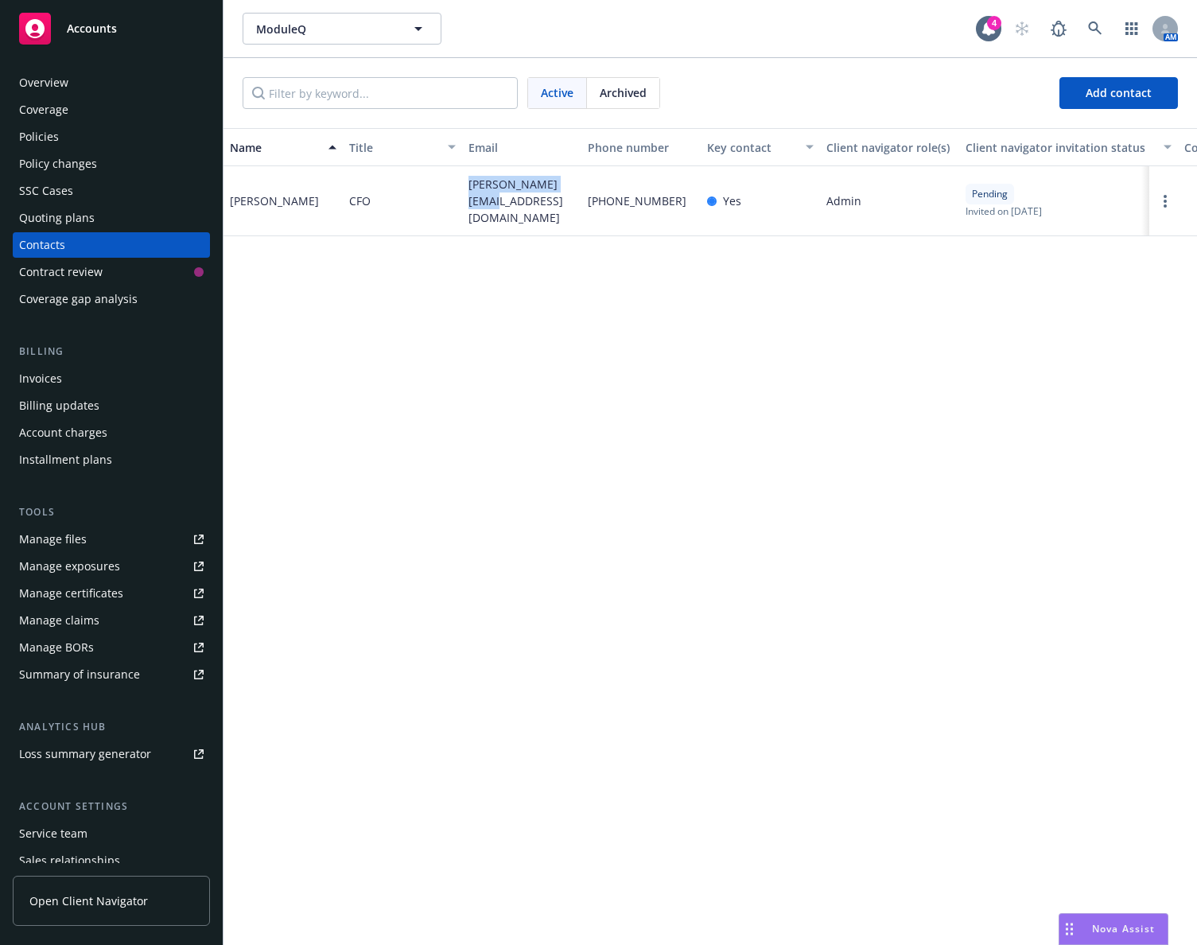
drag, startPoint x: 490, startPoint y: 205, endPoint x: 471, endPoint y: 190, distance: 24.3
click at [471, 190] on span "[PERSON_NAME][EMAIL_ADDRESS][DOMAIN_NAME]" at bounding box center [521, 201] width 107 height 50
copy span "[PERSON_NAME][EMAIL_ADDRESS][DOMAIN_NAME]"
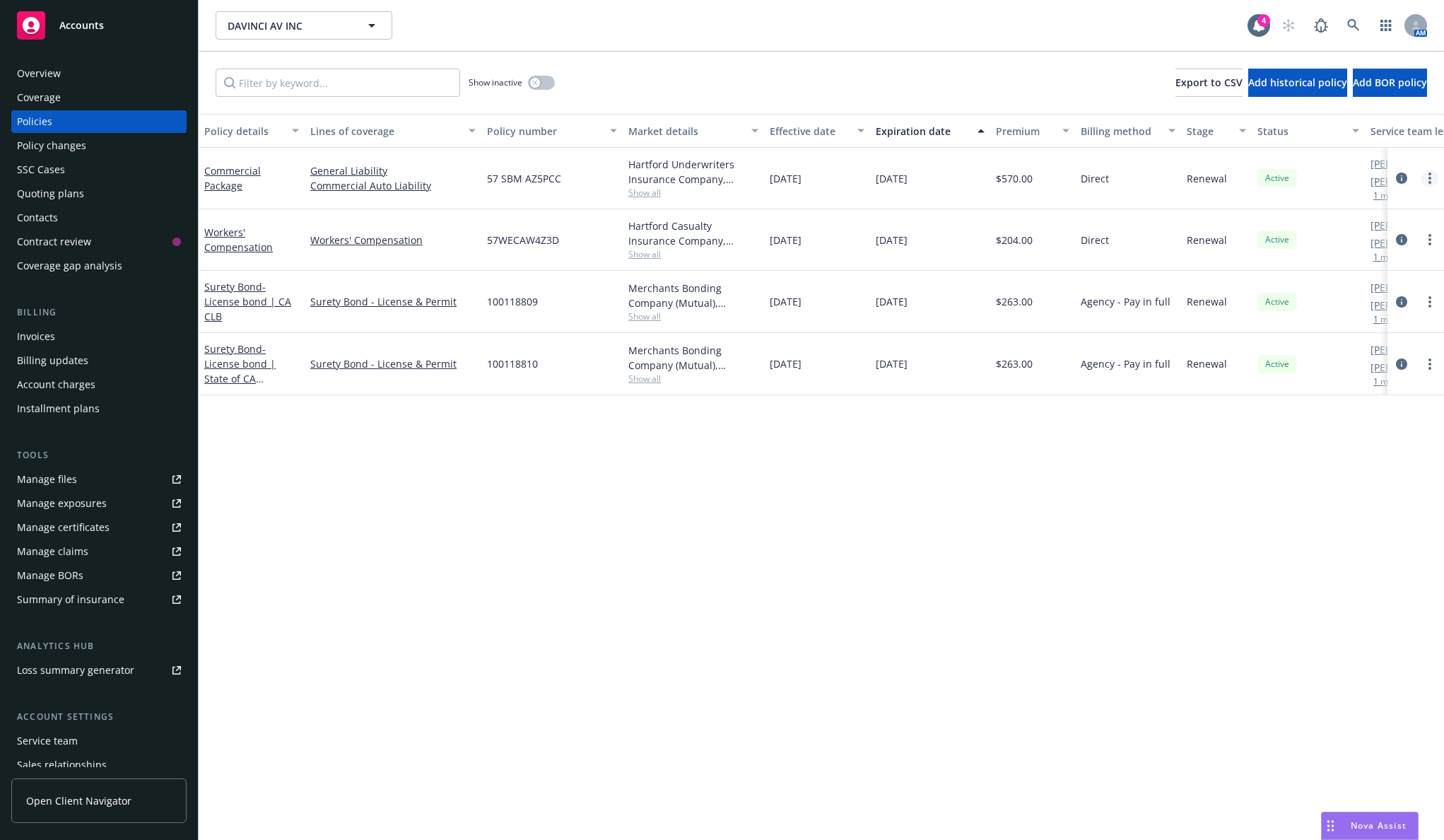
click at [1063, 178] on link "more" at bounding box center [1430, 178] width 17 height 17
click at [1063, 270] on link "End policy" at bounding box center [1354, 264] width 166 height 28
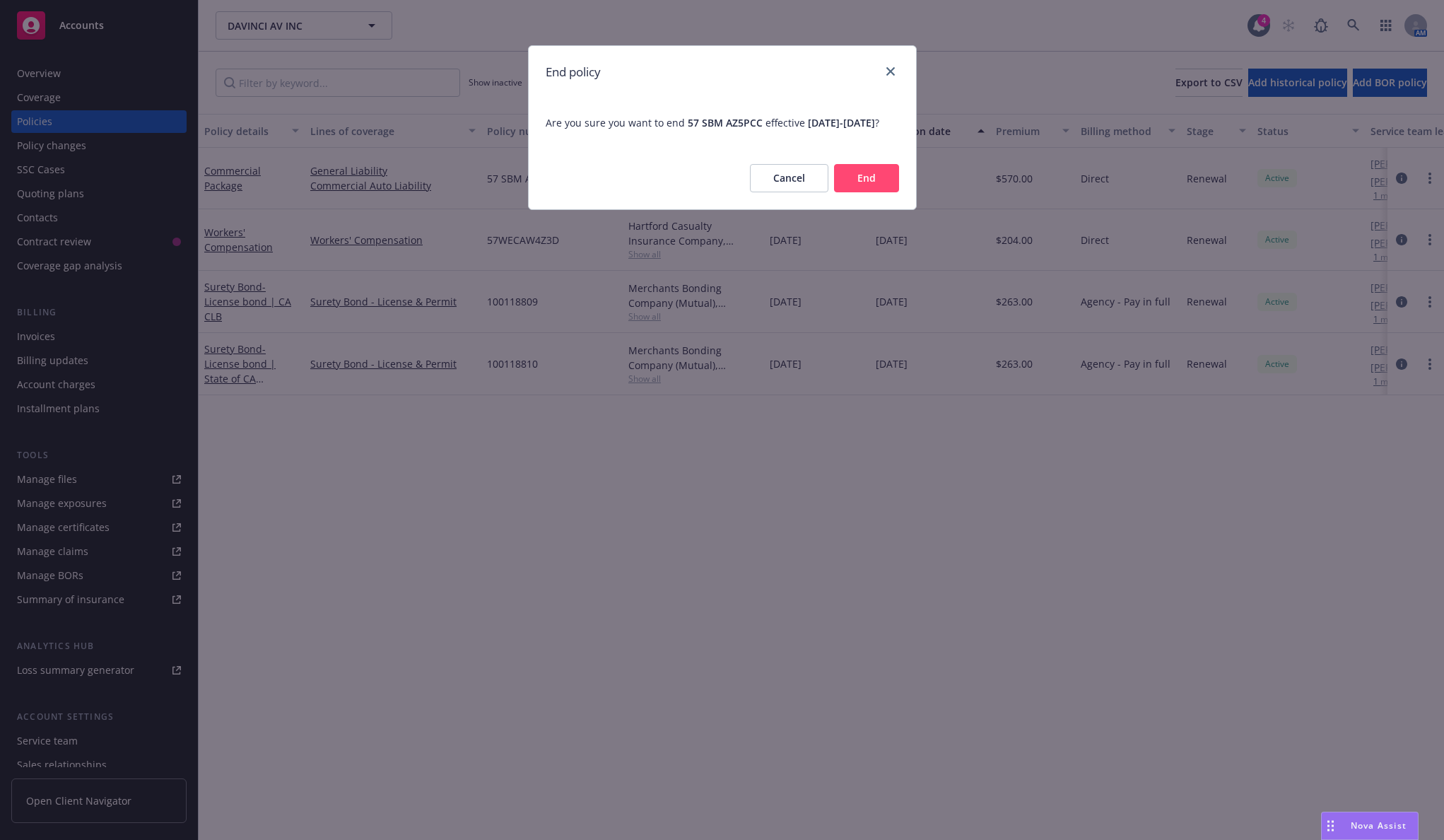
click at [851, 191] on button "End" at bounding box center [866, 178] width 65 height 28
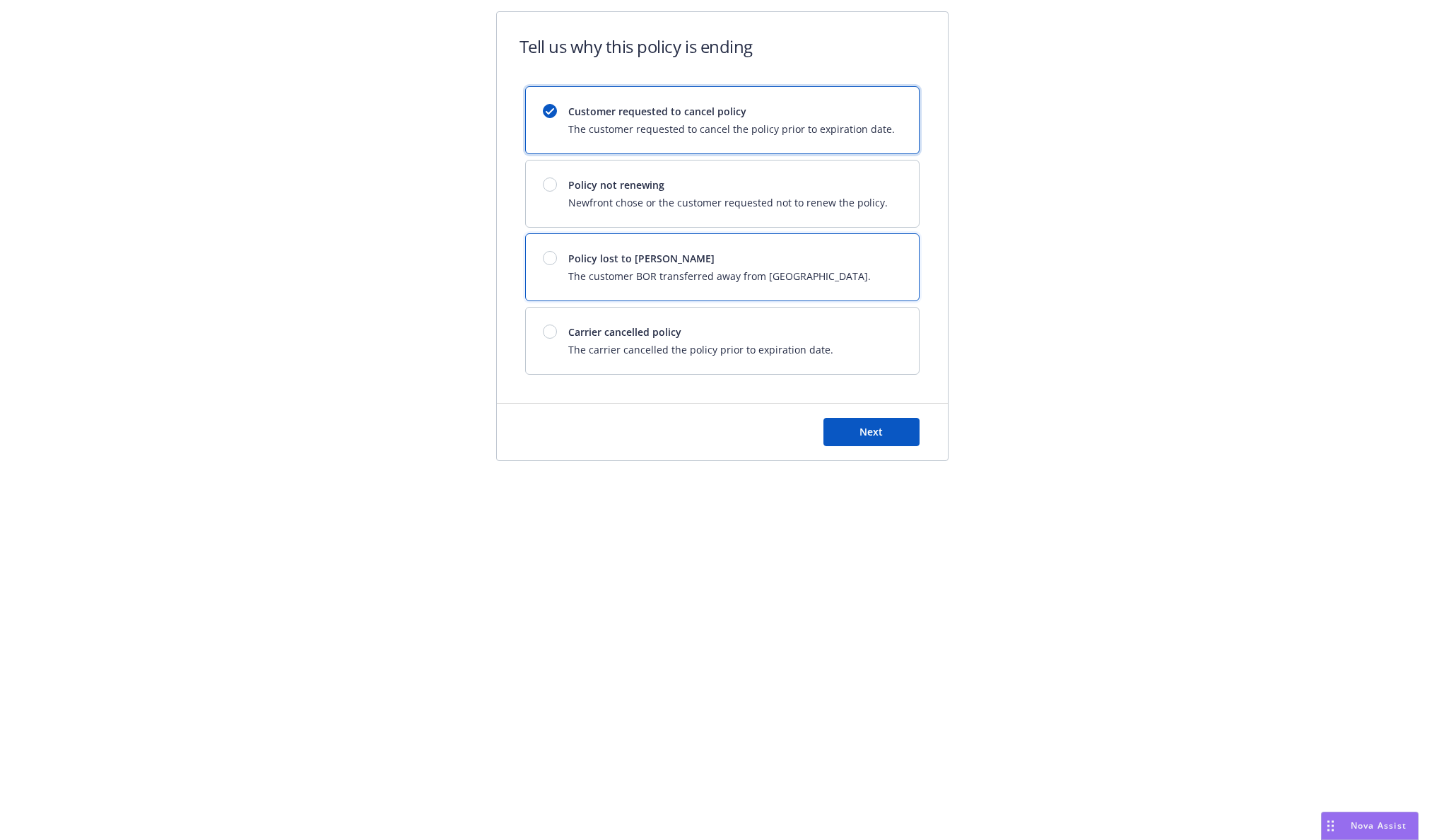
click at [698, 281] on span "The customer BOR transferred away from [GEOGRAPHIC_DATA]." at bounding box center [719, 276] width 302 height 15
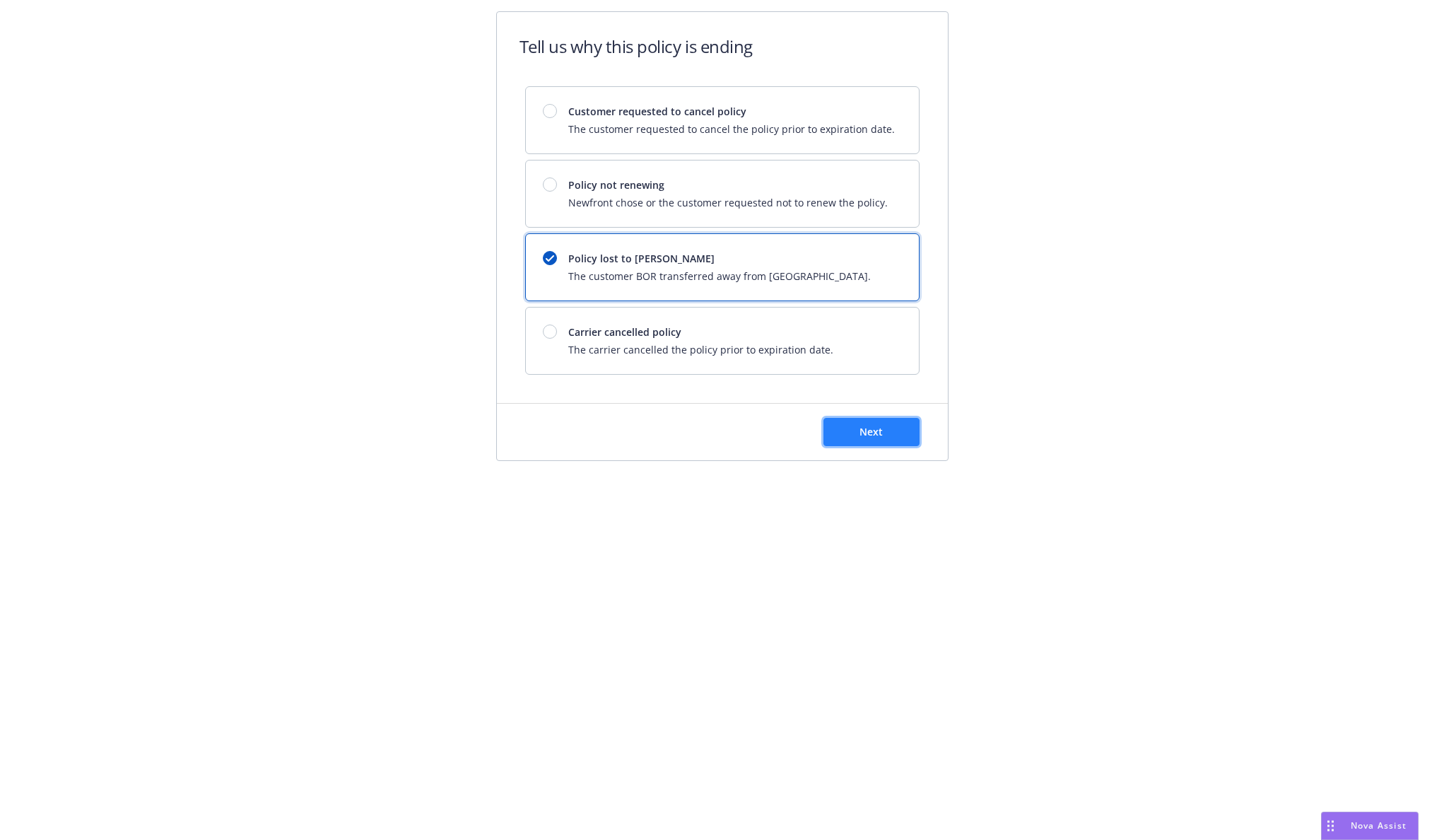
click at [854, 426] on button "Next" at bounding box center [871, 432] width 96 height 28
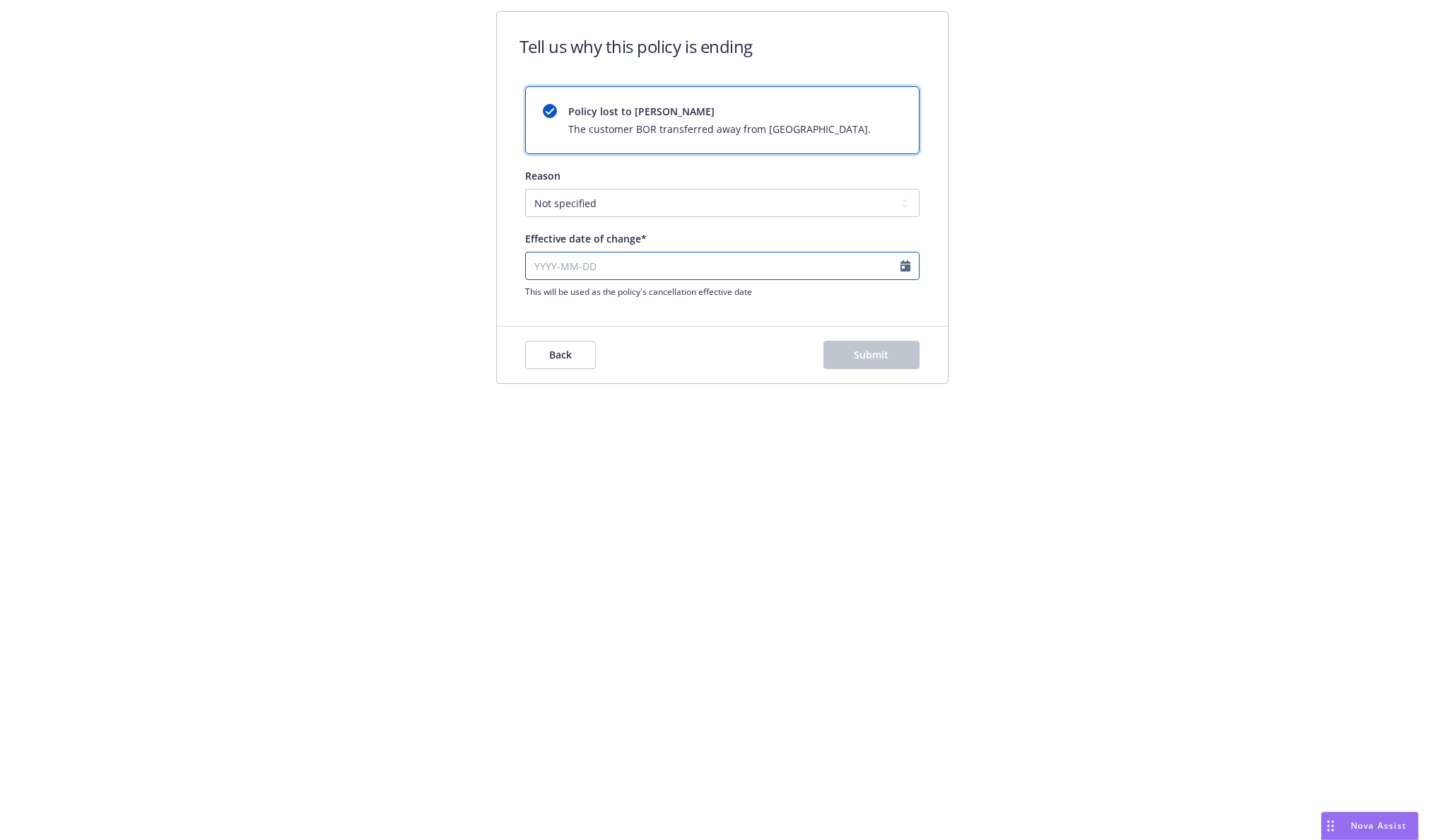
select select "August"
select select "2025"
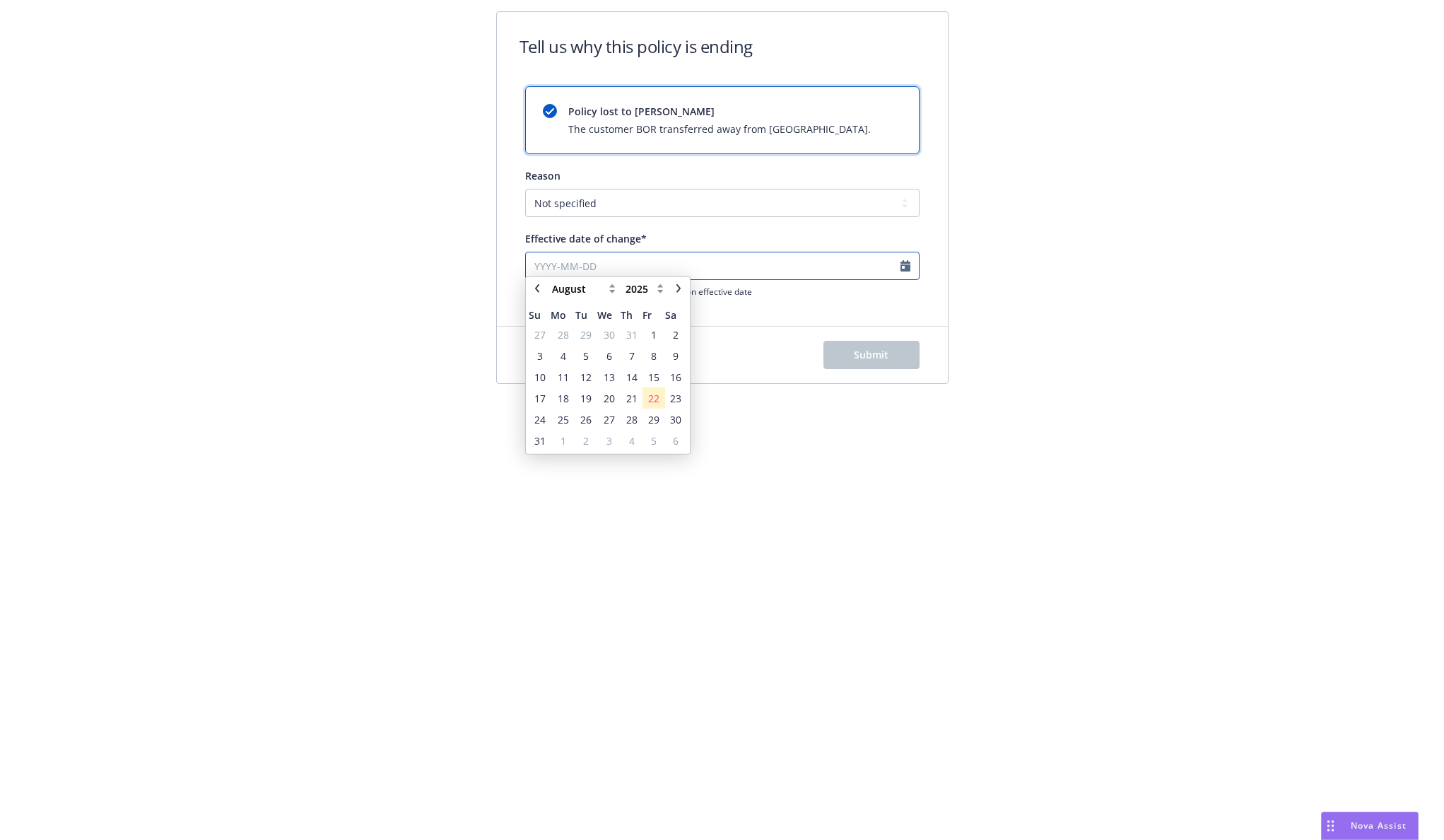
click at [862, 269] on input "Effective date of change*" at bounding box center [723, 266] width 395 height 28
click at [540, 295] on icon "chevronLeft" at bounding box center [538, 295] width 9 height 9
click at [538, 292] on icon "chevronLeft" at bounding box center [537, 295] width 4 height 9
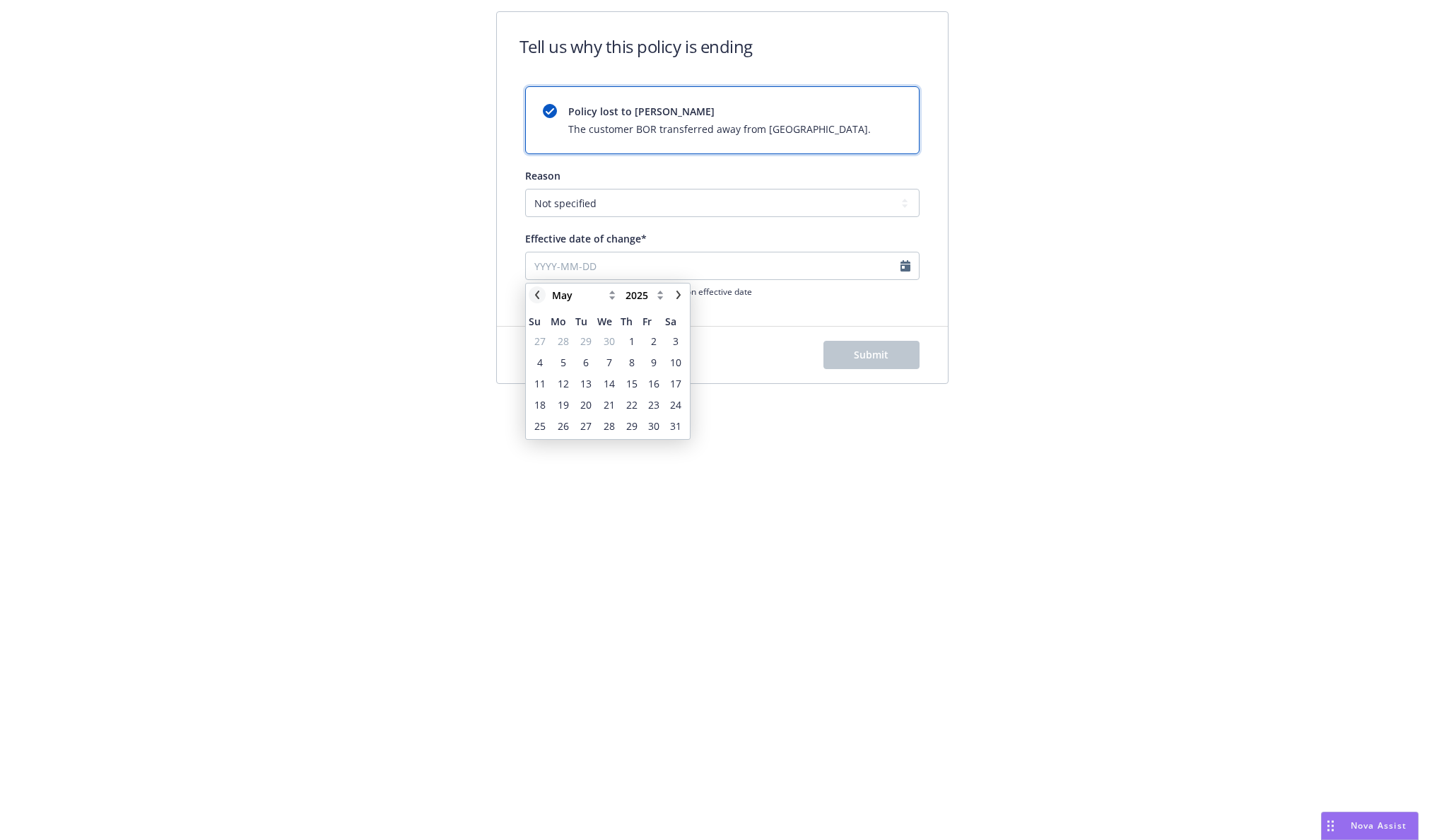
select select "April"
click at [585, 425] on span "29" at bounding box center [586, 426] width 12 height 15
type input "[DATE]"
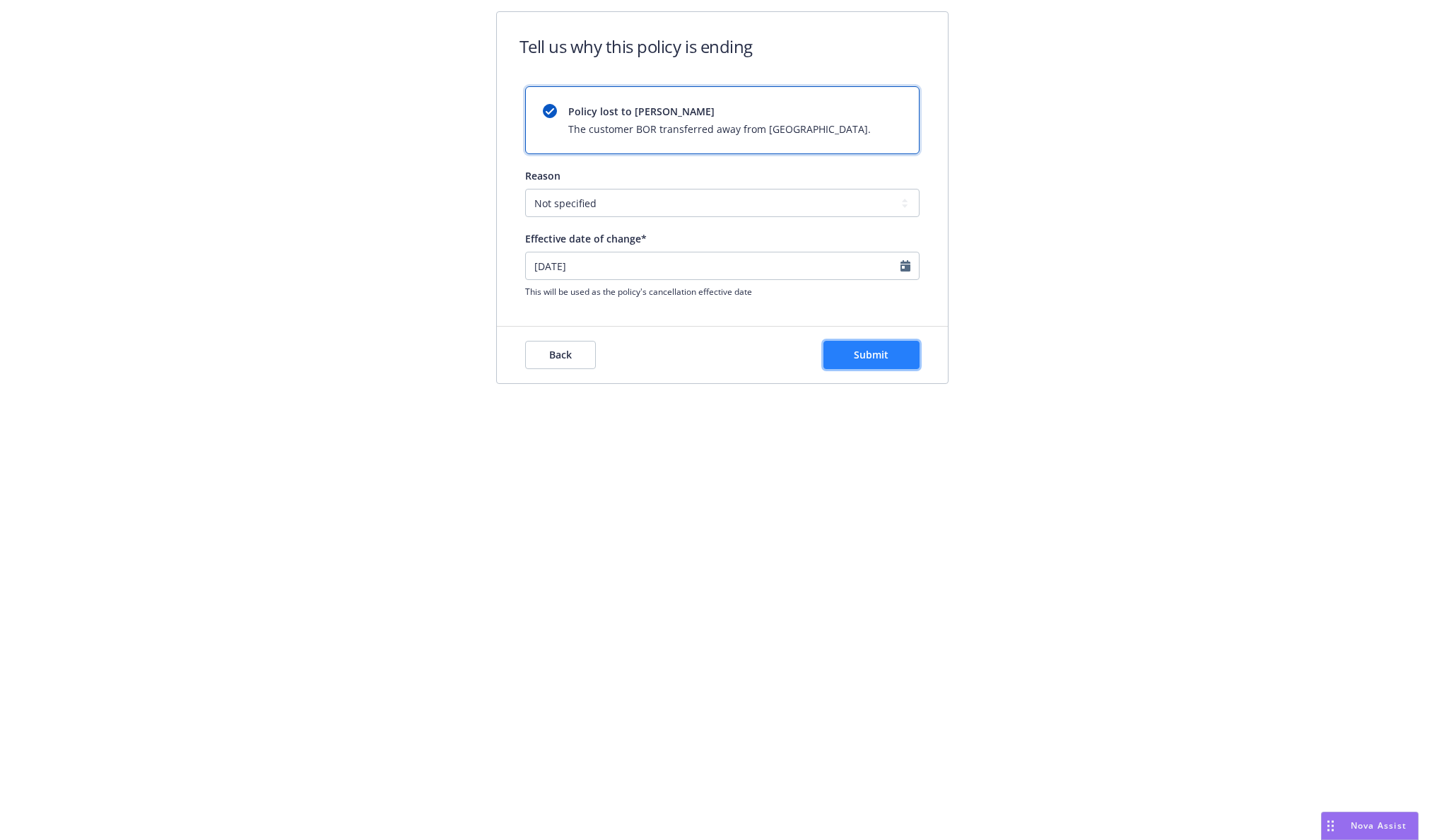
click at [863, 358] on span "Submit" at bounding box center [871, 354] width 35 height 13
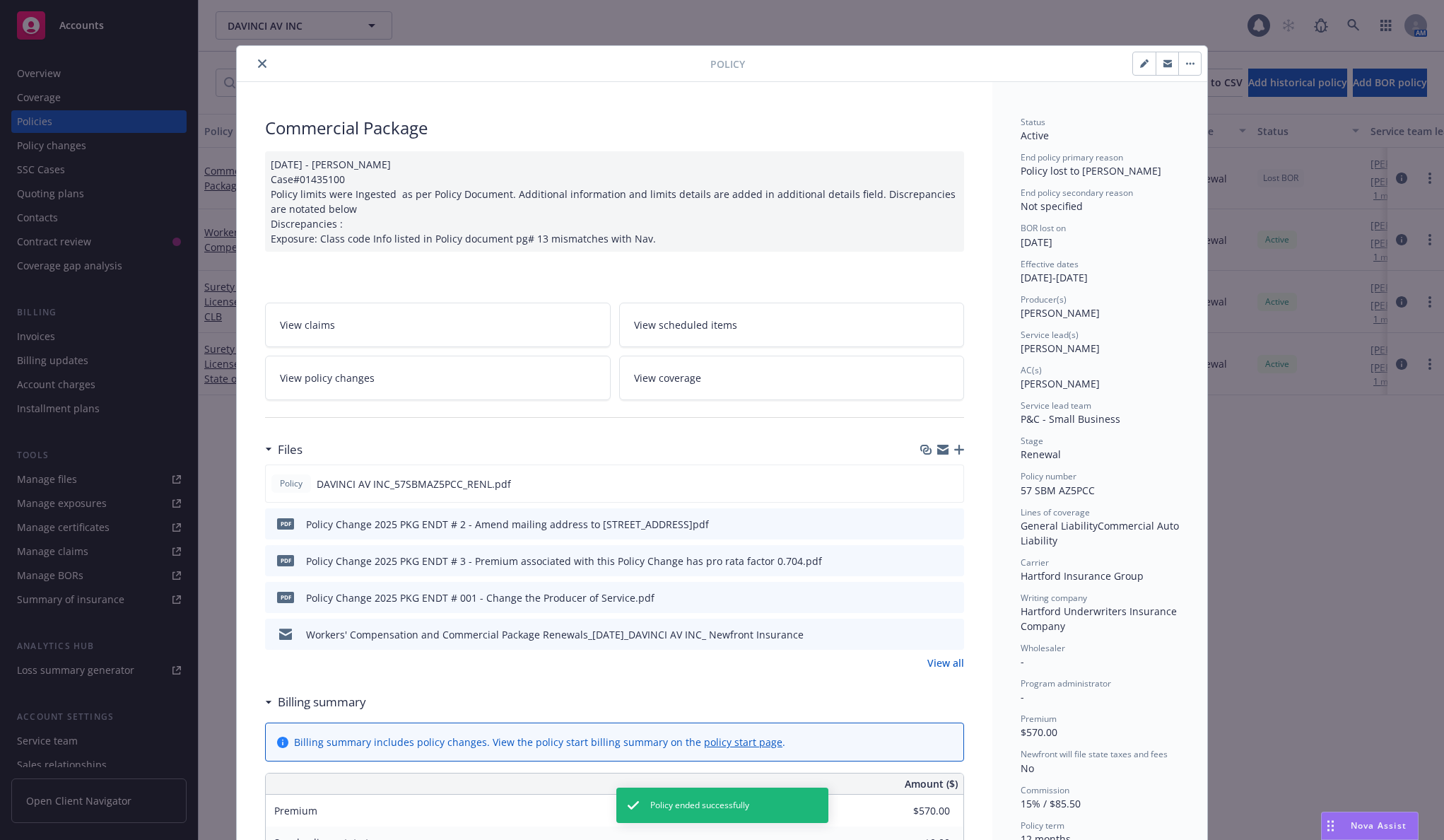
scroll to position [43, 0]
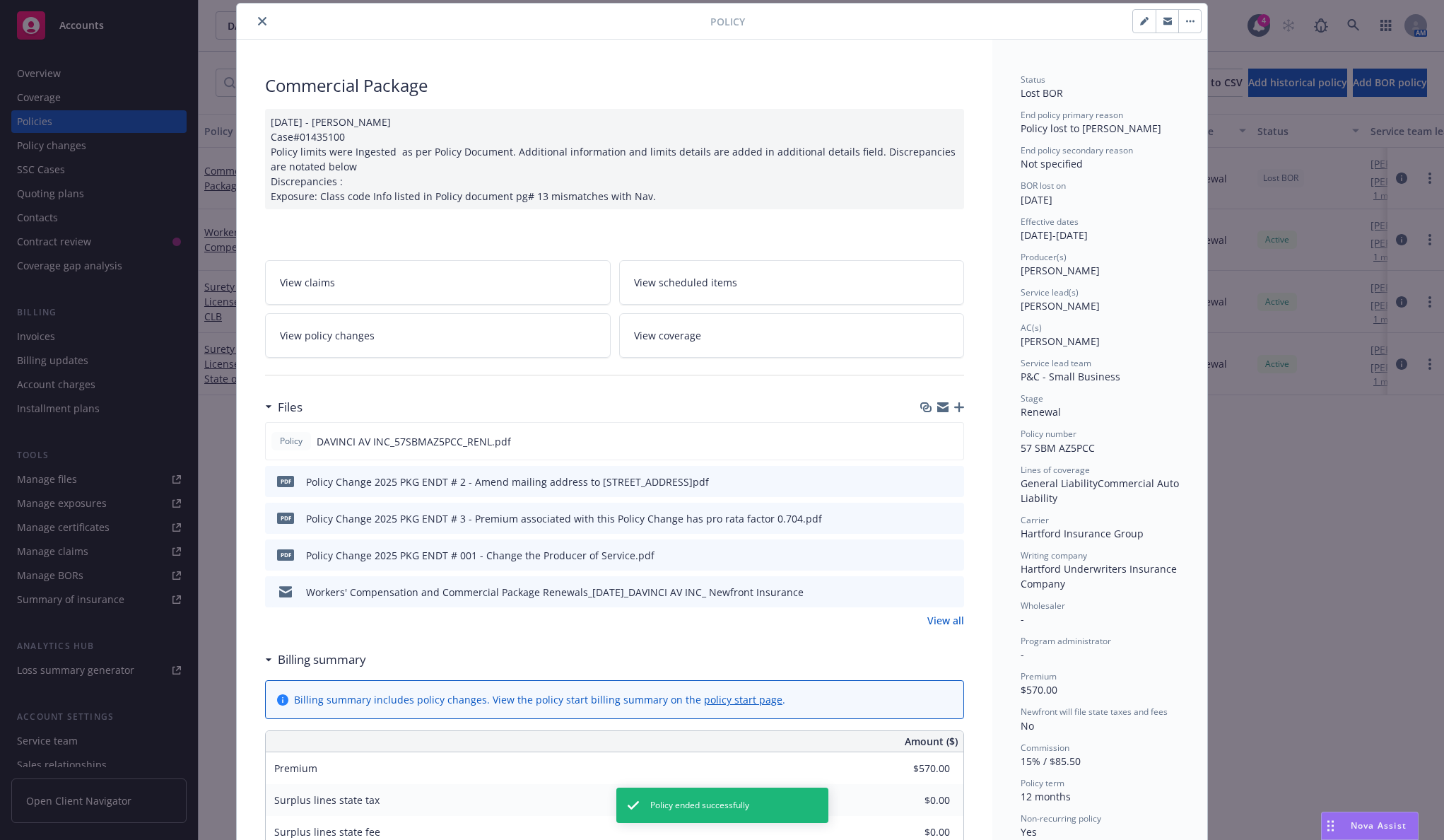
click at [258, 18] on icon "close" at bounding box center [262, 21] width 9 height 9
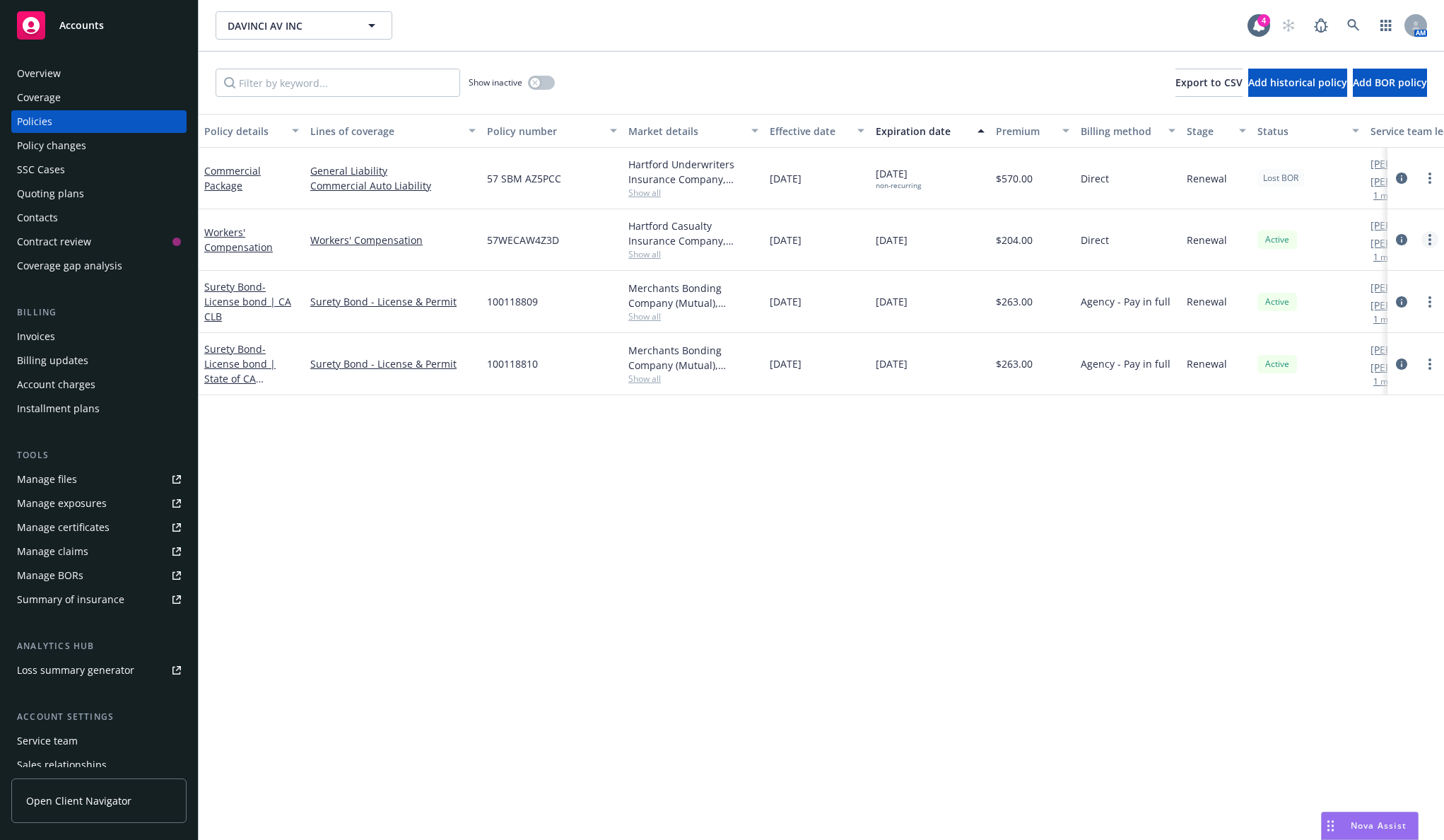
click at [1063, 239] on link "more" at bounding box center [1430, 239] width 17 height 17
click at [1063, 177] on icon "more" at bounding box center [1430, 178] width 3 height 12
click at [1063, 173] on icon "circleInformation" at bounding box center [1401, 178] width 12 height 12
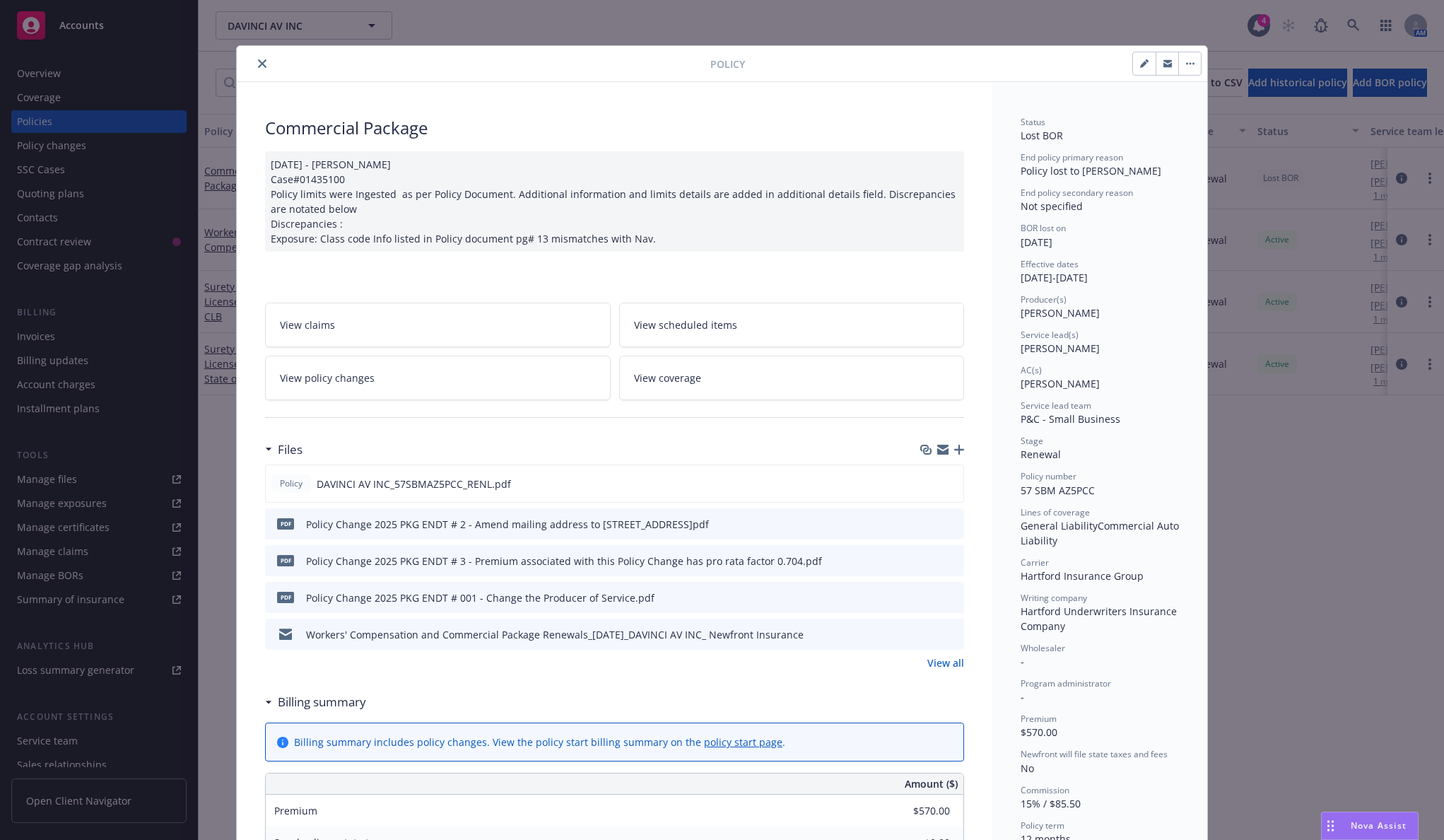
scroll to position [43, 0]
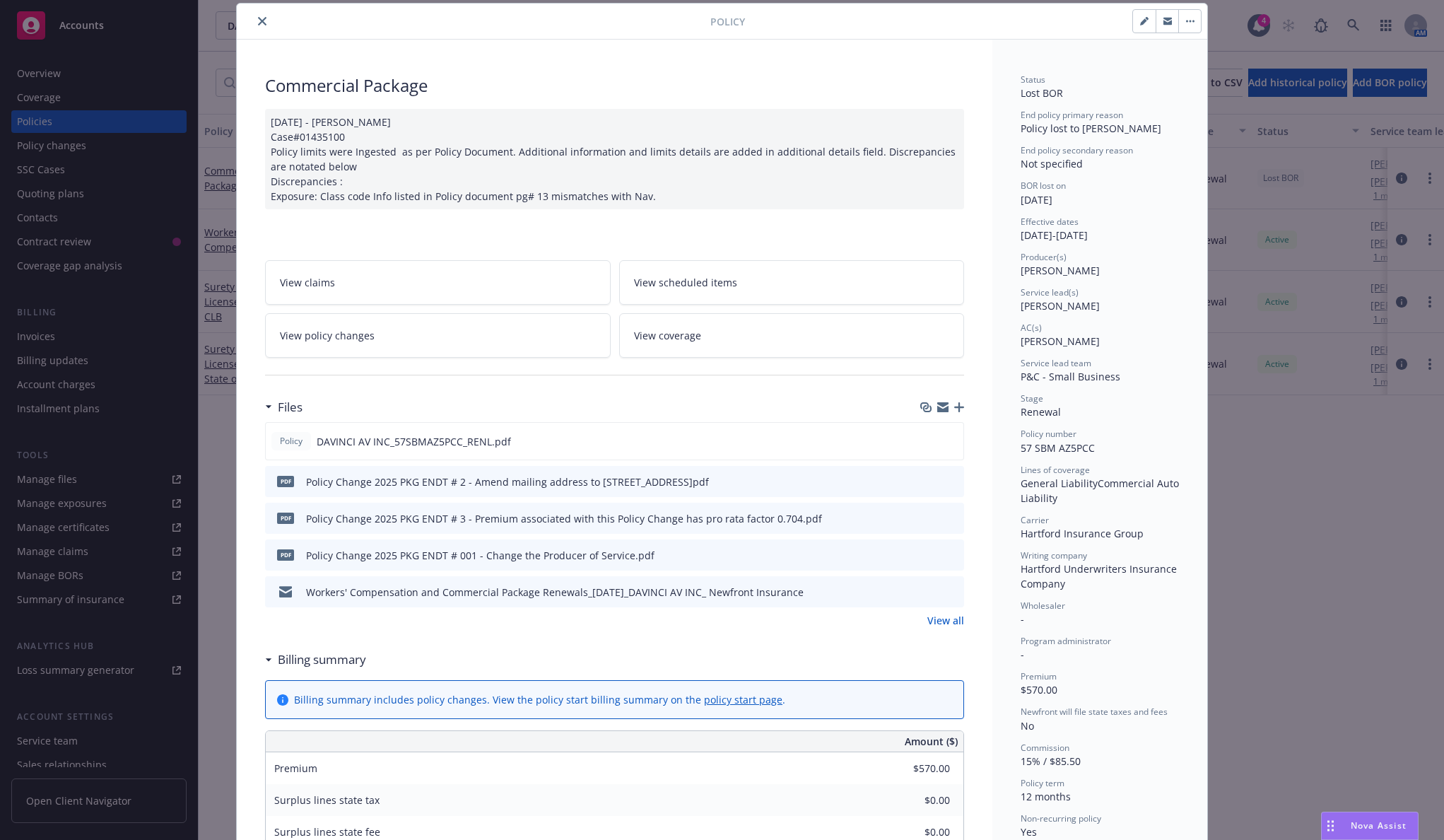
click at [464, 320] on link "View policy changes" at bounding box center [437, 335] width 346 height 44
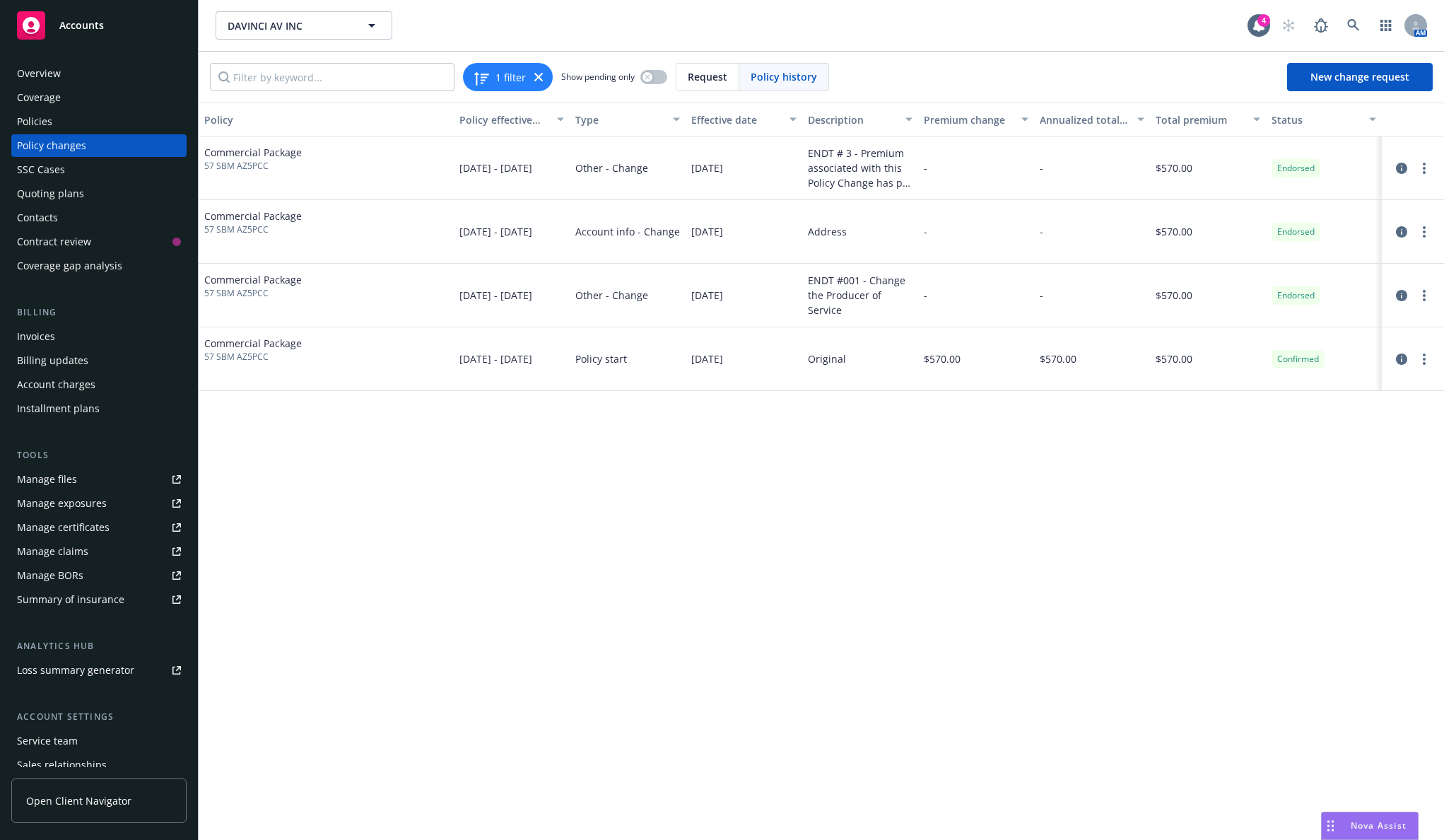
click at [132, 121] on div "Policies" at bounding box center [99, 121] width 164 height 22
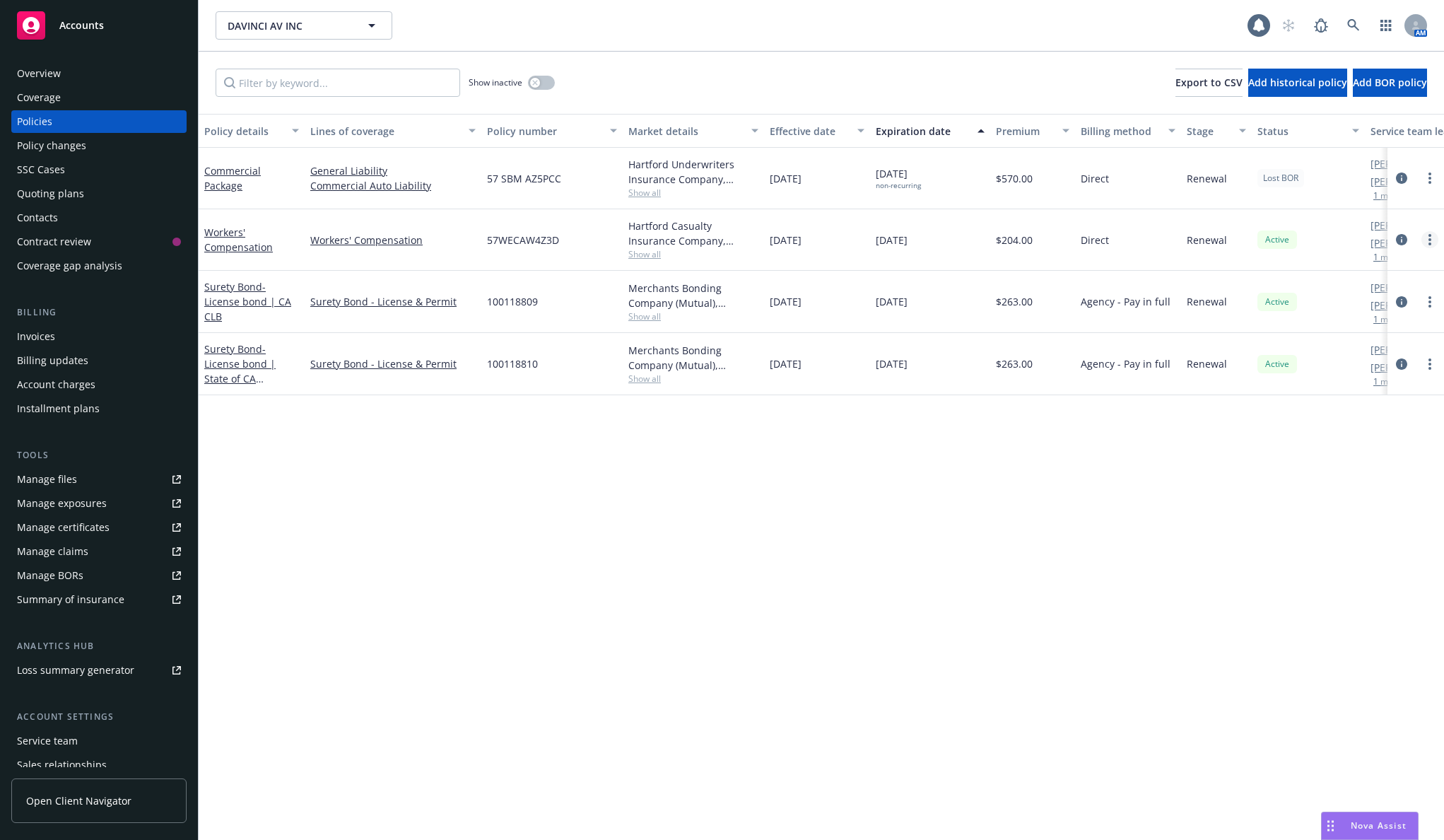
click at [1063, 237] on icon "more" at bounding box center [1430, 239] width 3 height 12
click at [1063, 320] on link "End policy" at bounding box center [1354, 325] width 166 height 28
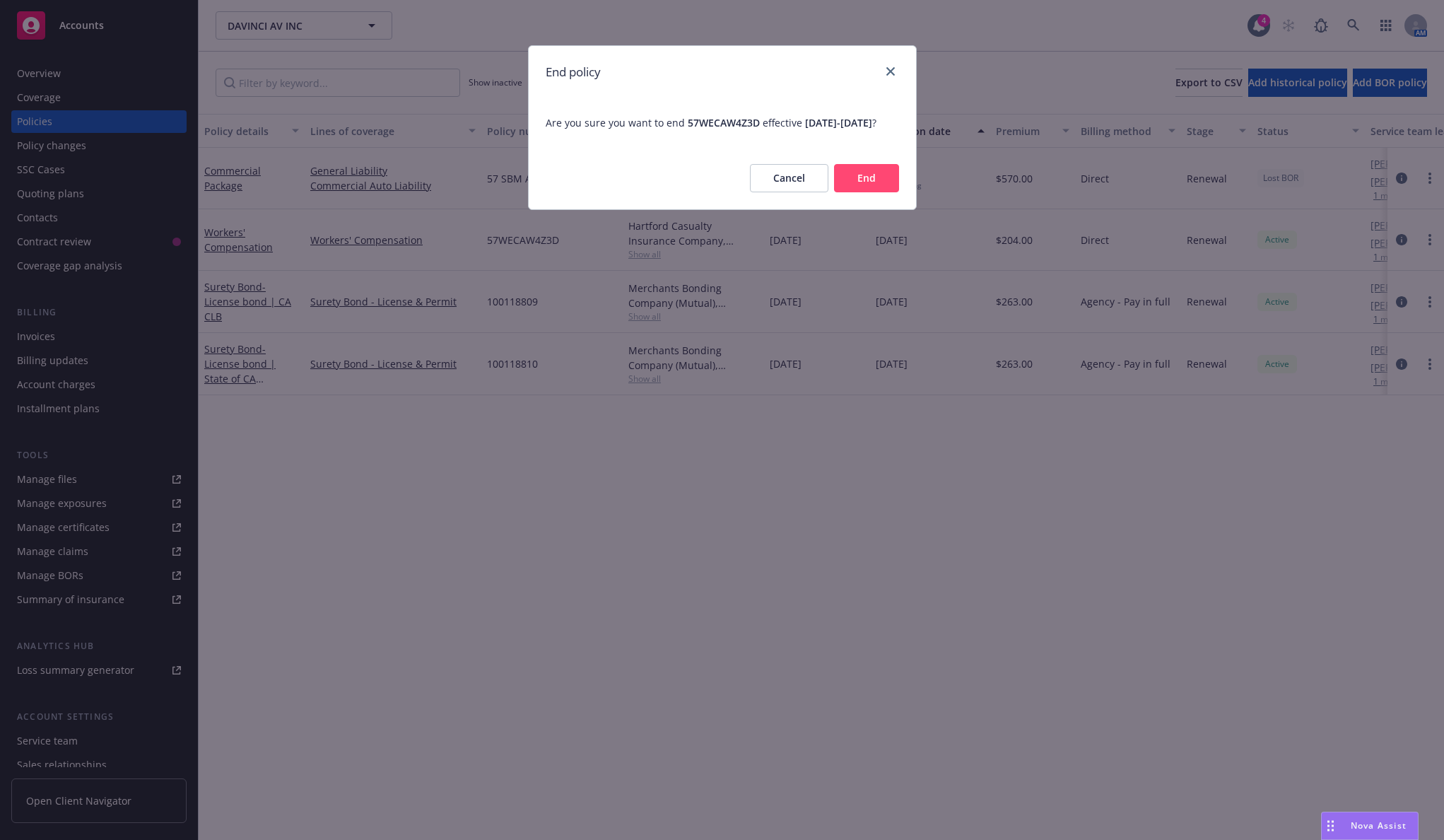
click at [858, 192] on button "End" at bounding box center [866, 178] width 65 height 28
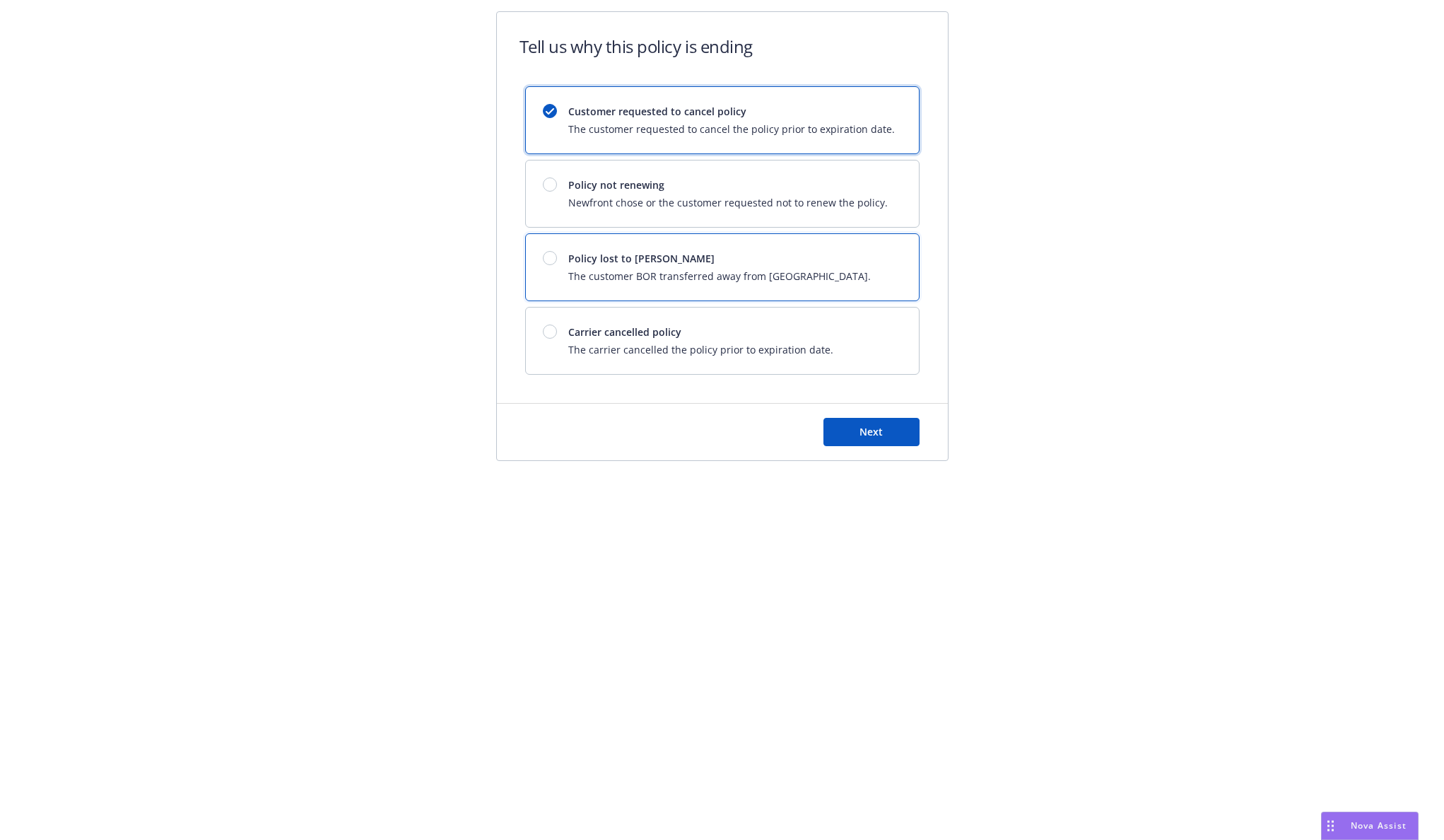
click at [668, 268] on span "The customer BOR transferred away from [GEOGRAPHIC_DATA]." at bounding box center [719, 276] width 302 height 15
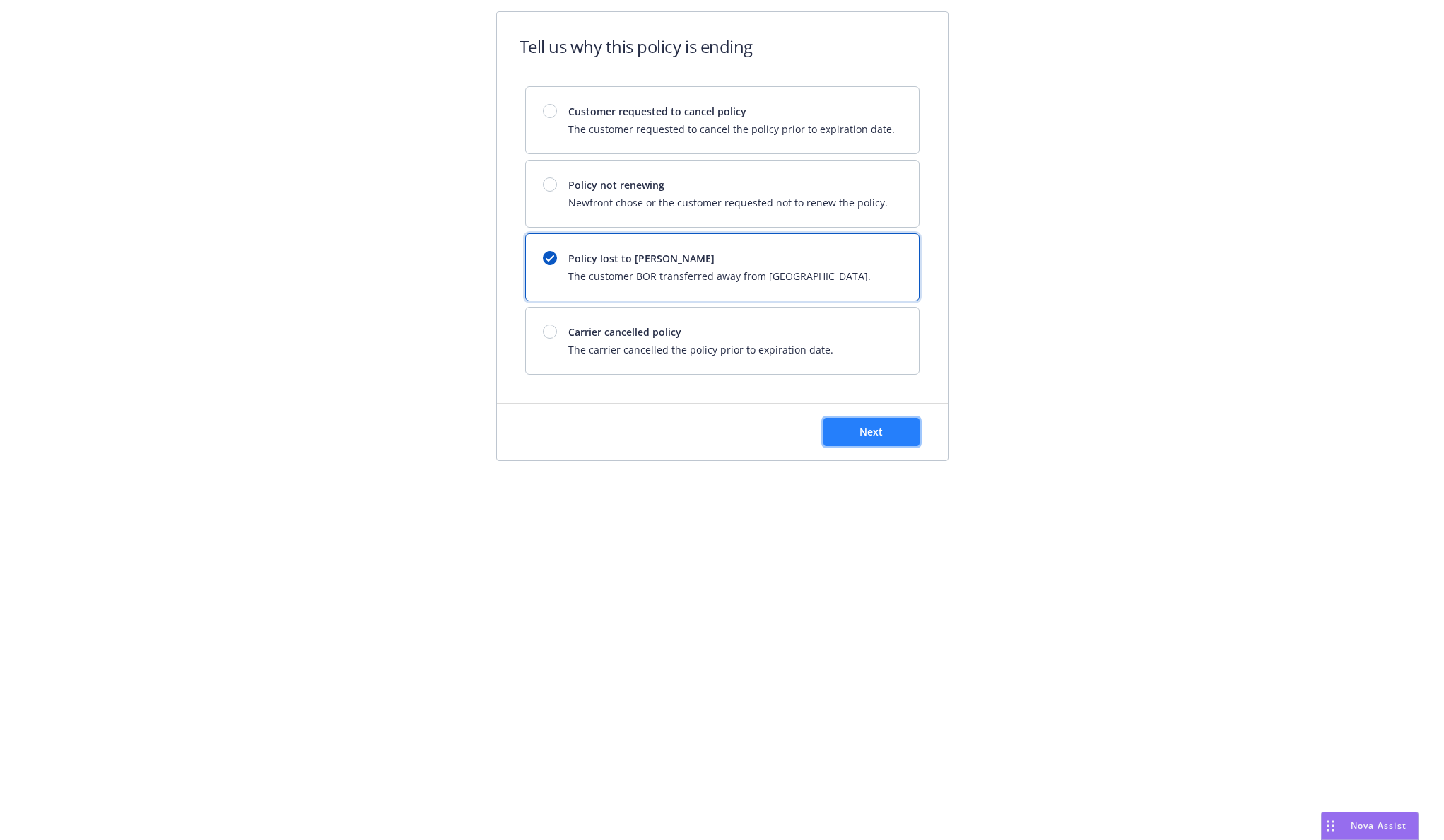
click at [847, 419] on button "Next" at bounding box center [871, 432] width 96 height 28
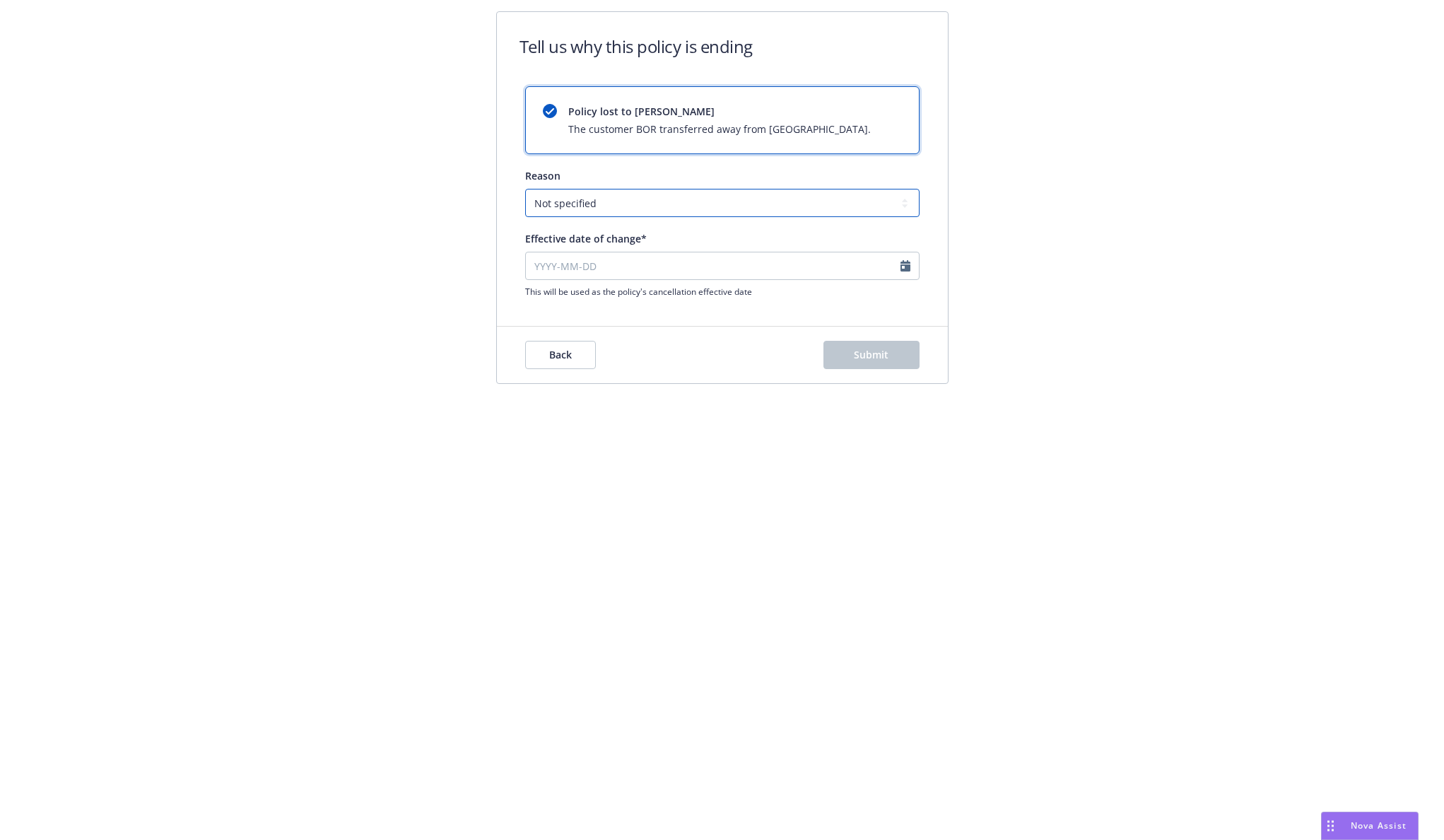
click at [714, 202] on select "Not specified Service Pricing Buyer change M&A, Bankruptcy, or Out of business …" at bounding box center [723, 203] width 395 height 28
click at [525, 188] on select "Not specified Service Pricing Buyer change M&A, Bankruptcy, or Out of business …" at bounding box center [723, 203] width 395 height 28
click at [682, 278] on div "This will be used as the policy's cancellation effective date" at bounding box center [723, 275] width 395 height 46
select select "August"
select select "2025"
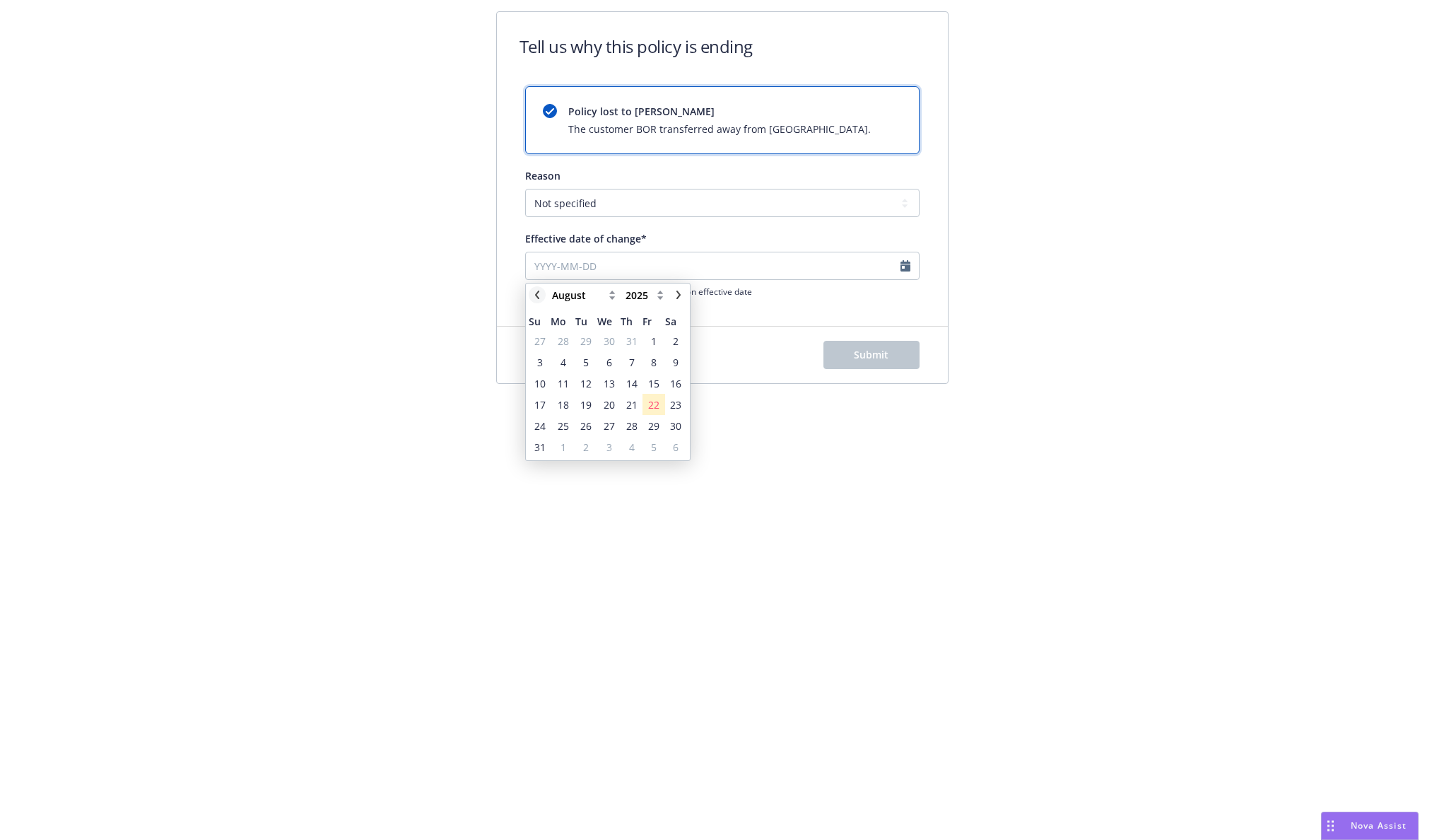
click at [538, 291] on icon "chevronLeft" at bounding box center [538, 295] width 9 height 9
click at [540, 292] on icon "chevronLeft" at bounding box center [538, 295] width 9 height 9
select select "April"
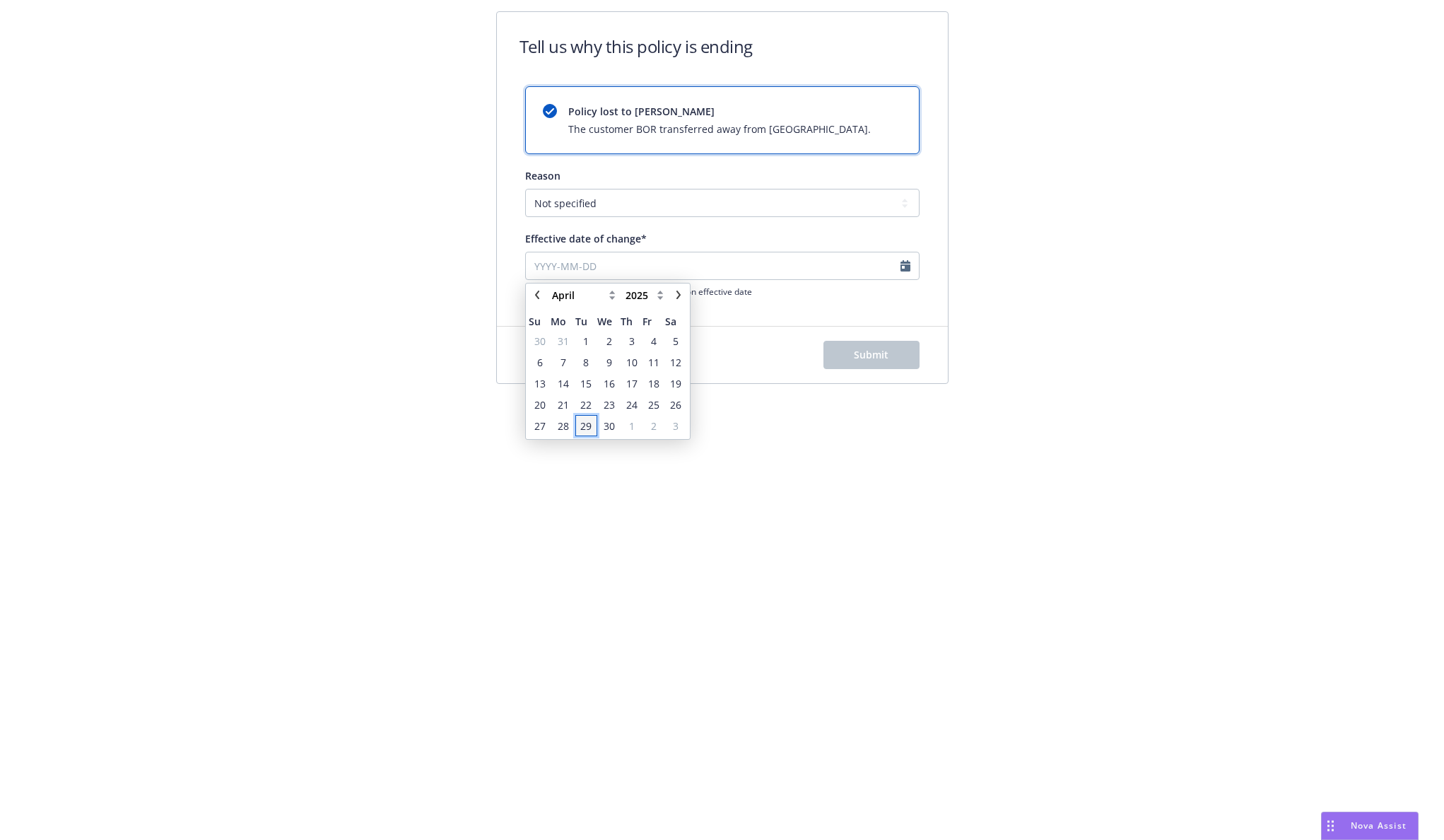
click at [588, 420] on span "29" at bounding box center [586, 426] width 12 height 15
type input "[DATE]"
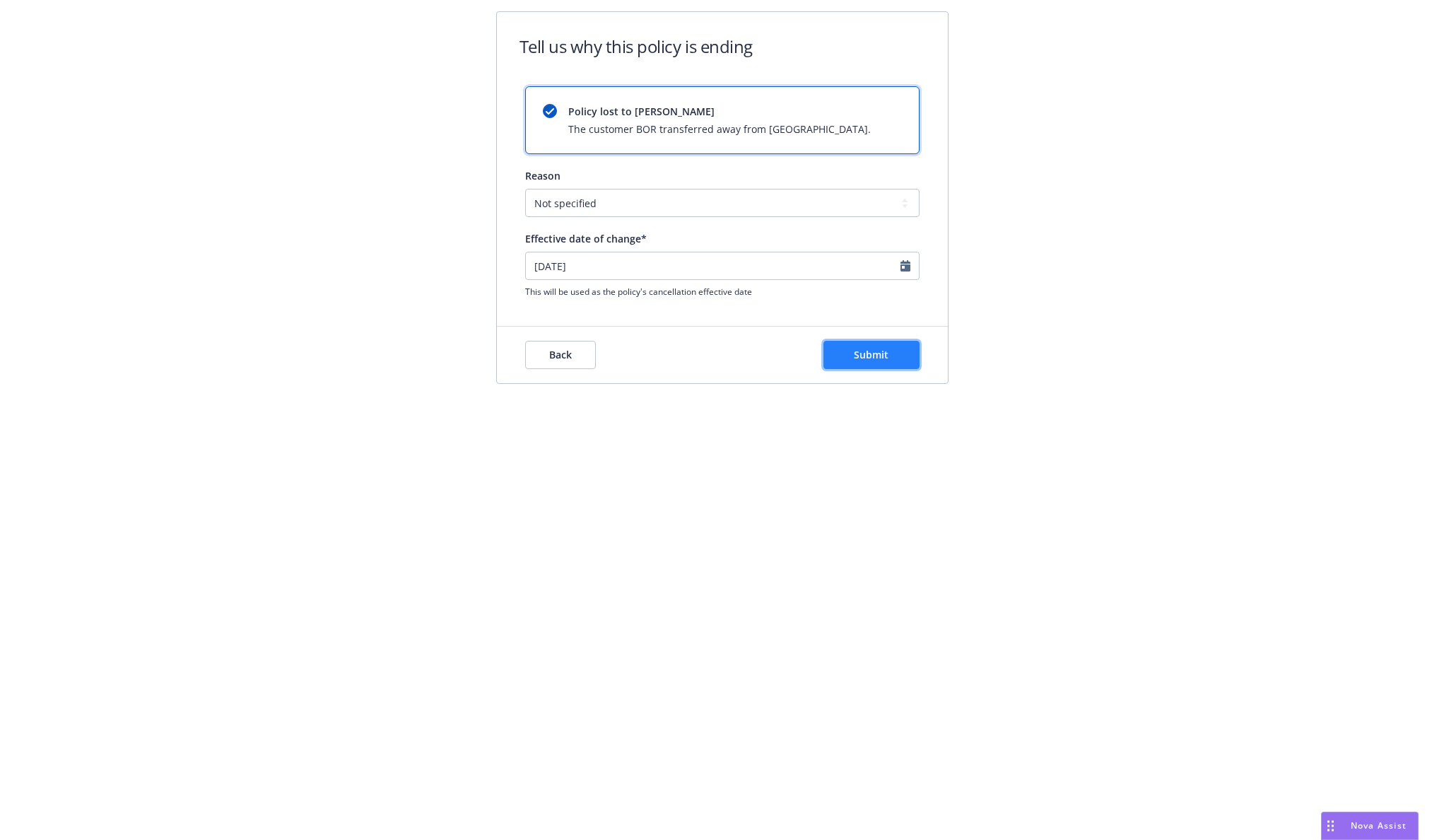
click at [862, 352] on span "Submit" at bounding box center [871, 354] width 35 height 13
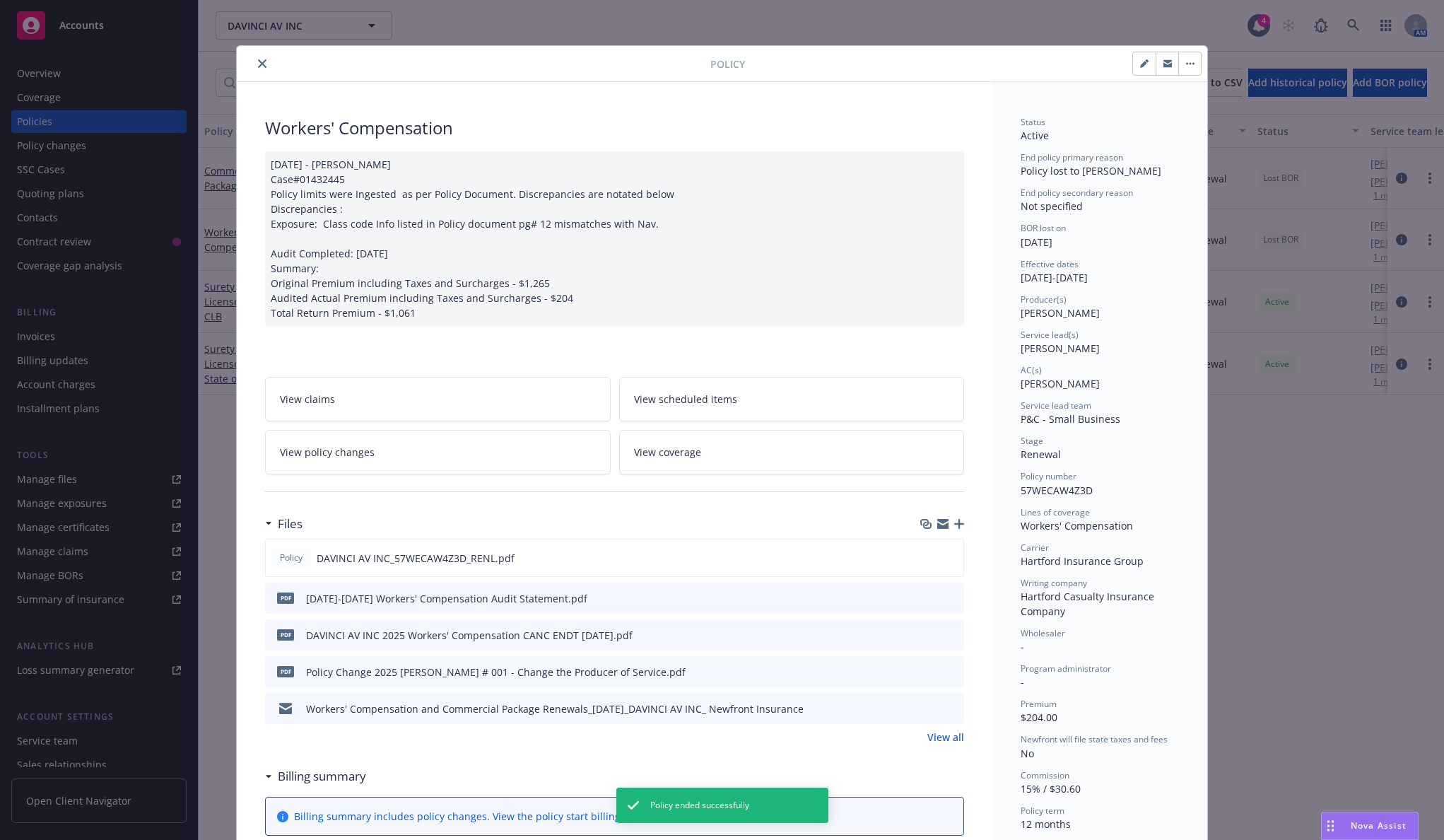
scroll to position [43, 0]
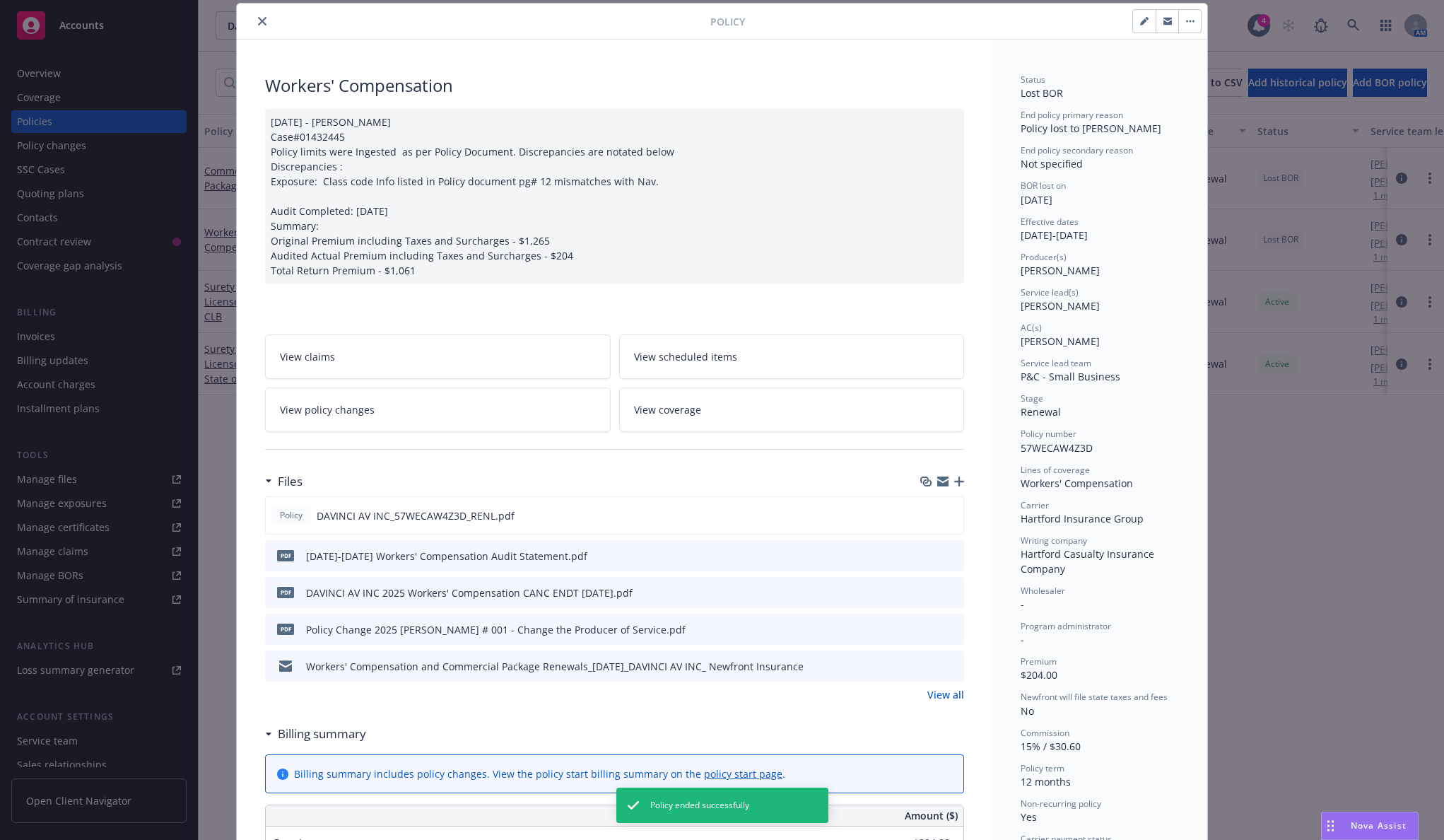
click at [261, 20] on icon "close" at bounding box center [262, 21] width 9 height 9
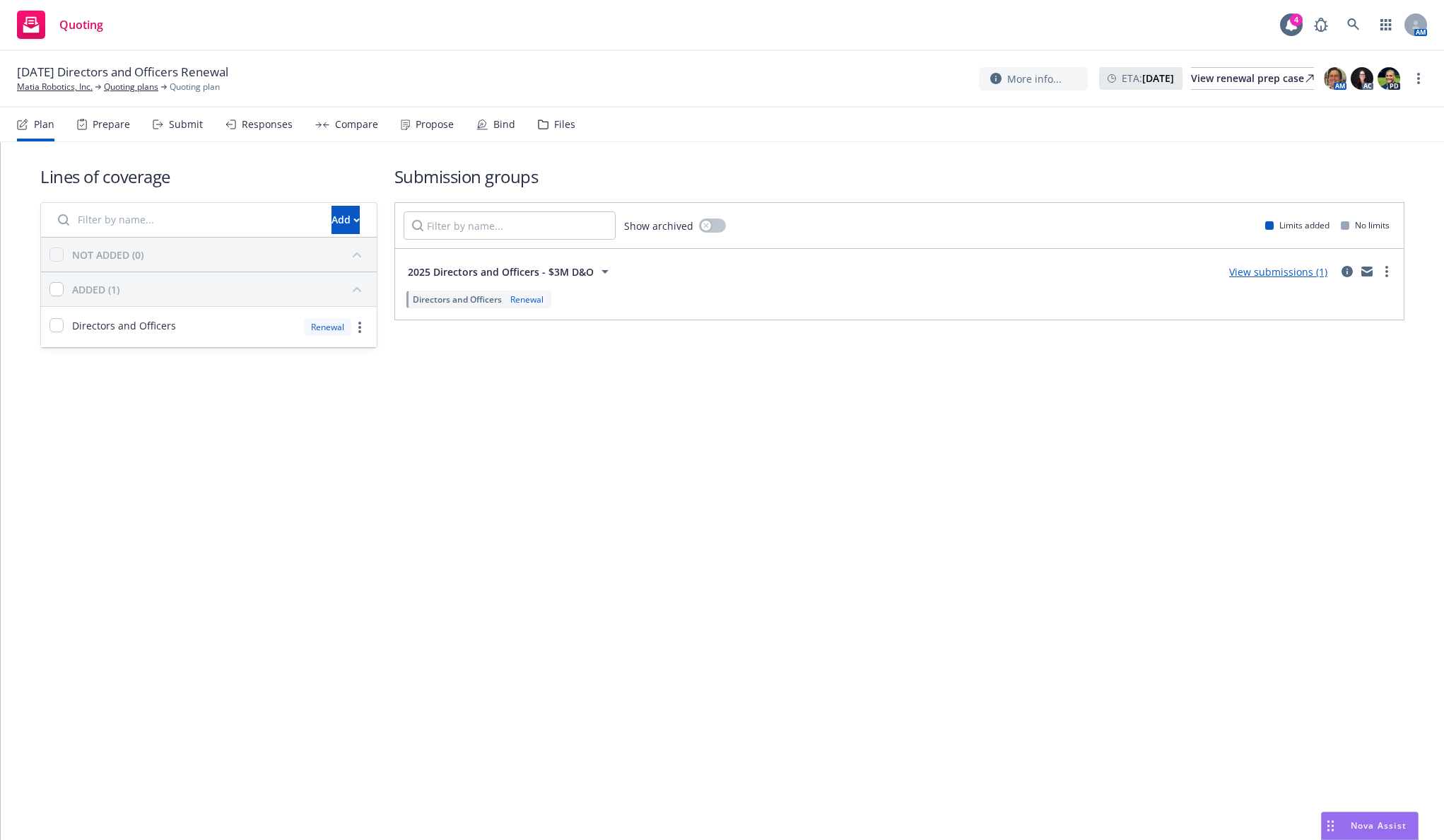
click at [149, 403] on div "Lines of coverage Add NOT ADDED (0) ADDED (1) Directors and Officers Renewal Su…" at bounding box center [723, 276] width 1444 height 268
click at [480, 132] on div "Bind" at bounding box center [496, 124] width 39 height 34
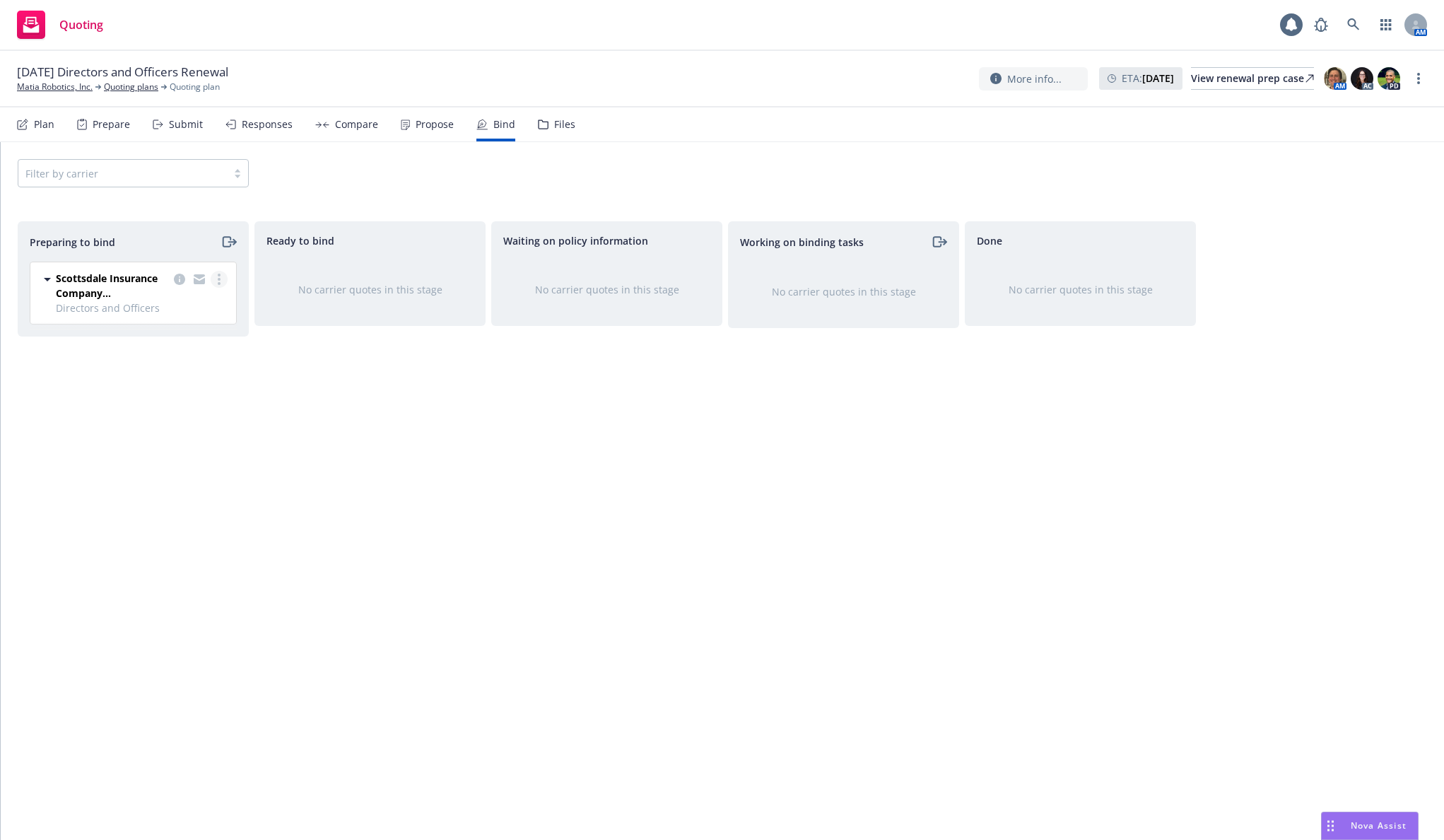
click at [225, 280] on link "more" at bounding box center [219, 279] width 17 height 17
click at [203, 328] on link "Log bind order" at bounding box center [157, 337] width 139 height 28
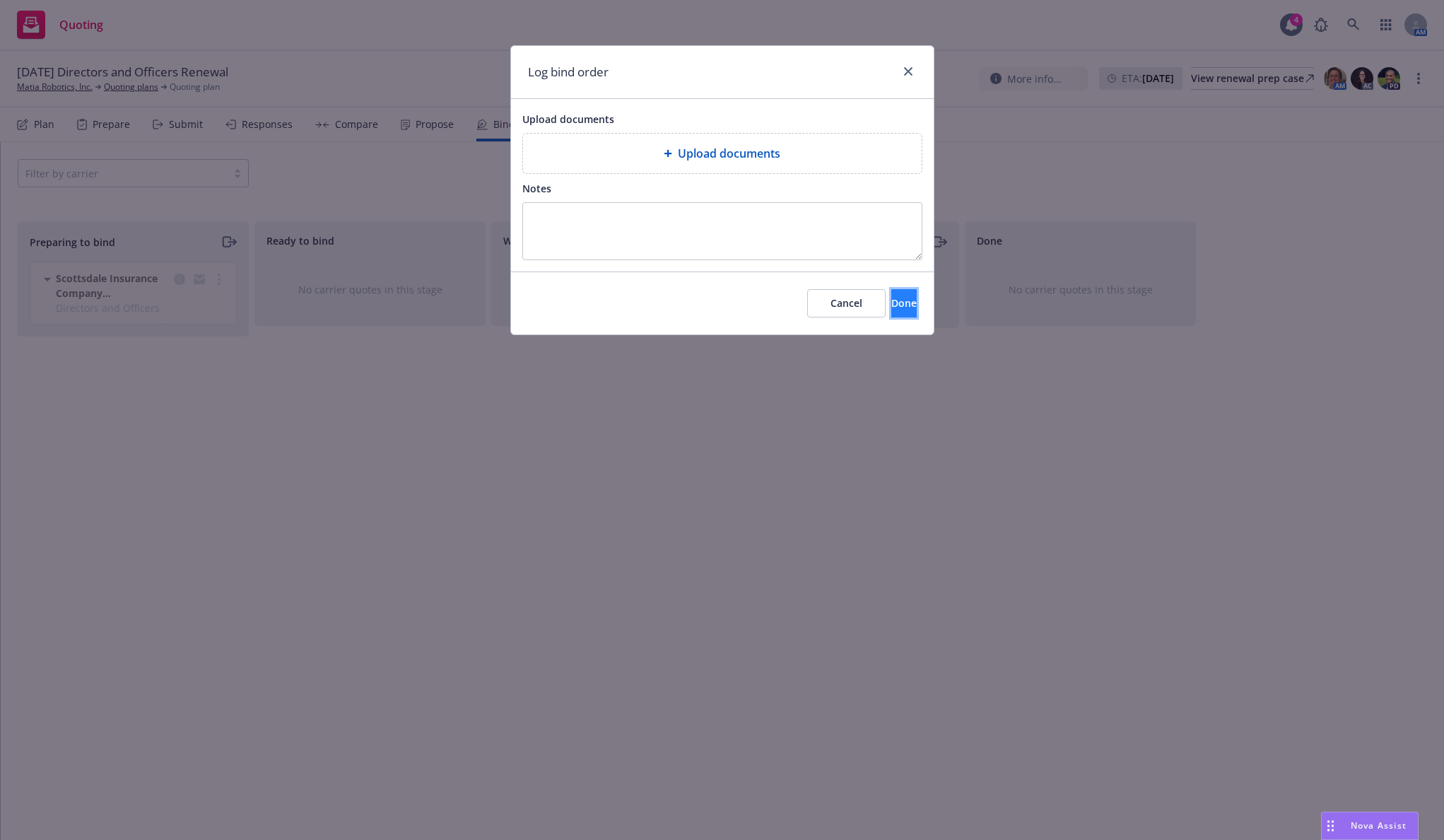
drag, startPoint x: 871, startPoint y: 295, endPoint x: 856, endPoint y: 298, distance: 15.3
click at [892, 296] on button "Done" at bounding box center [904, 303] width 26 height 28
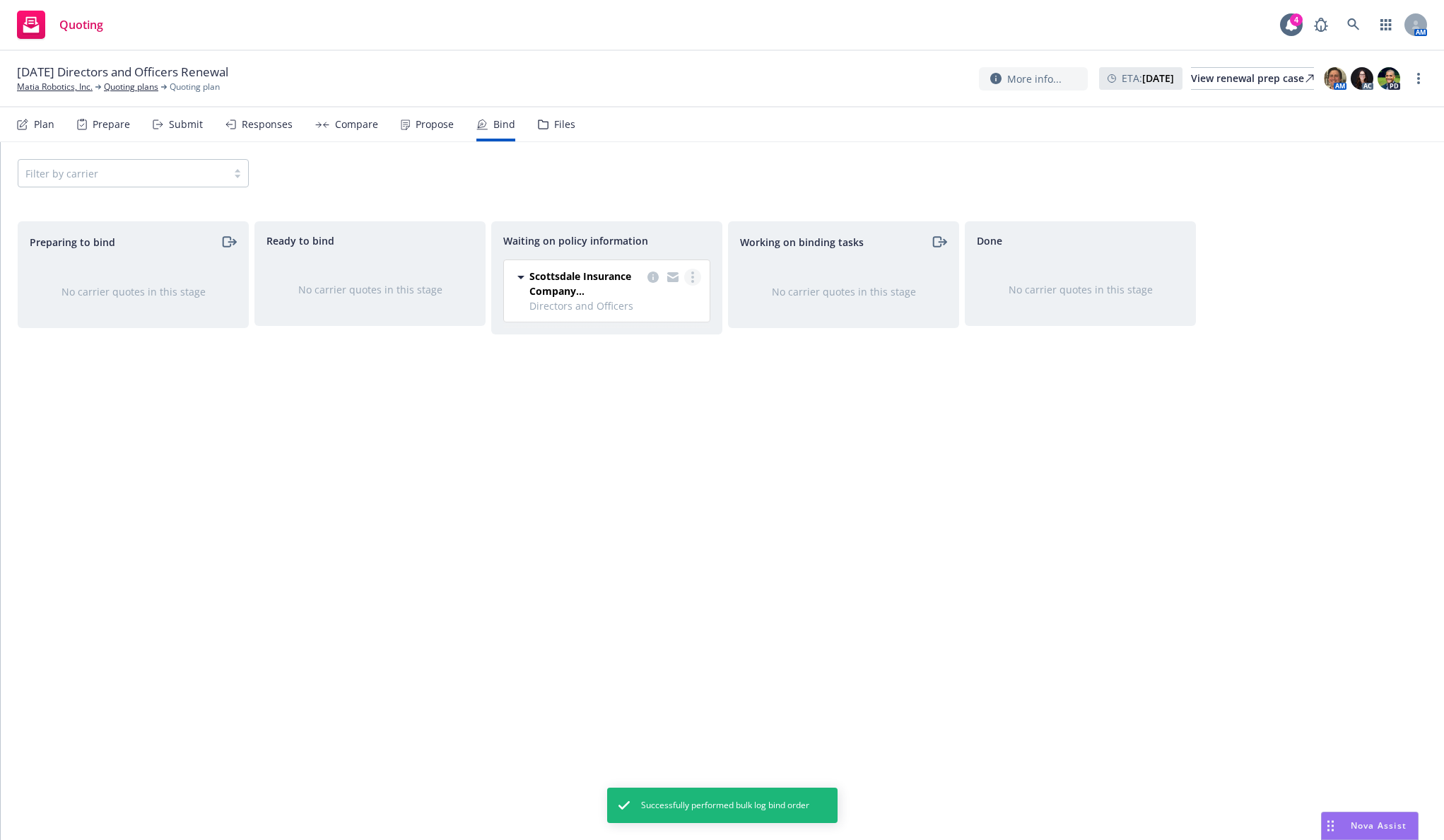
click at [687, 278] on link "more" at bounding box center [693, 276] width 17 height 17
click at [656, 307] on span "Create policies" at bounding box center [624, 305] width 104 height 13
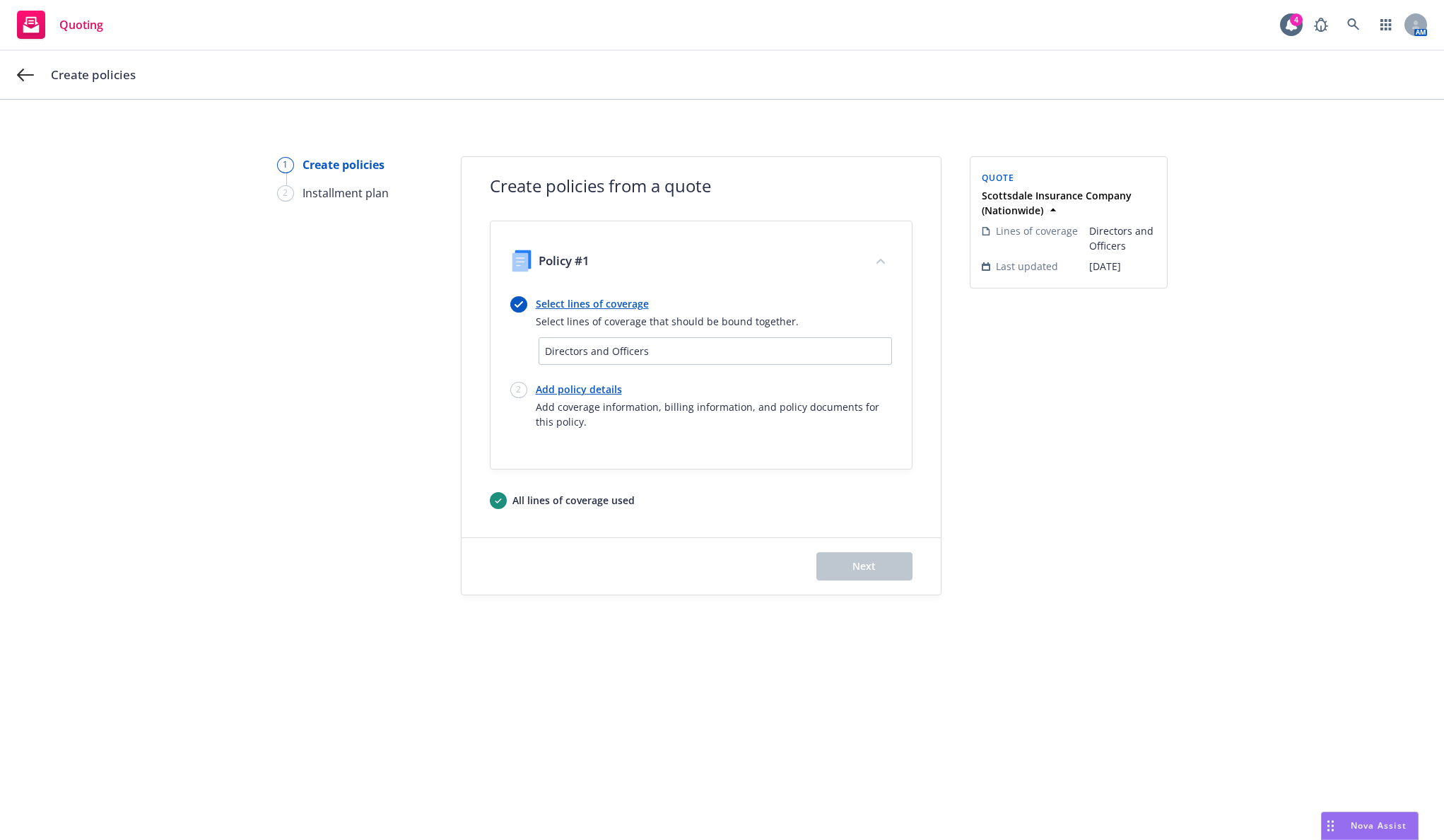
click at [619, 390] on link "Add policy details" at bounding box center [714, 388] width 357 height 15
select select "12"
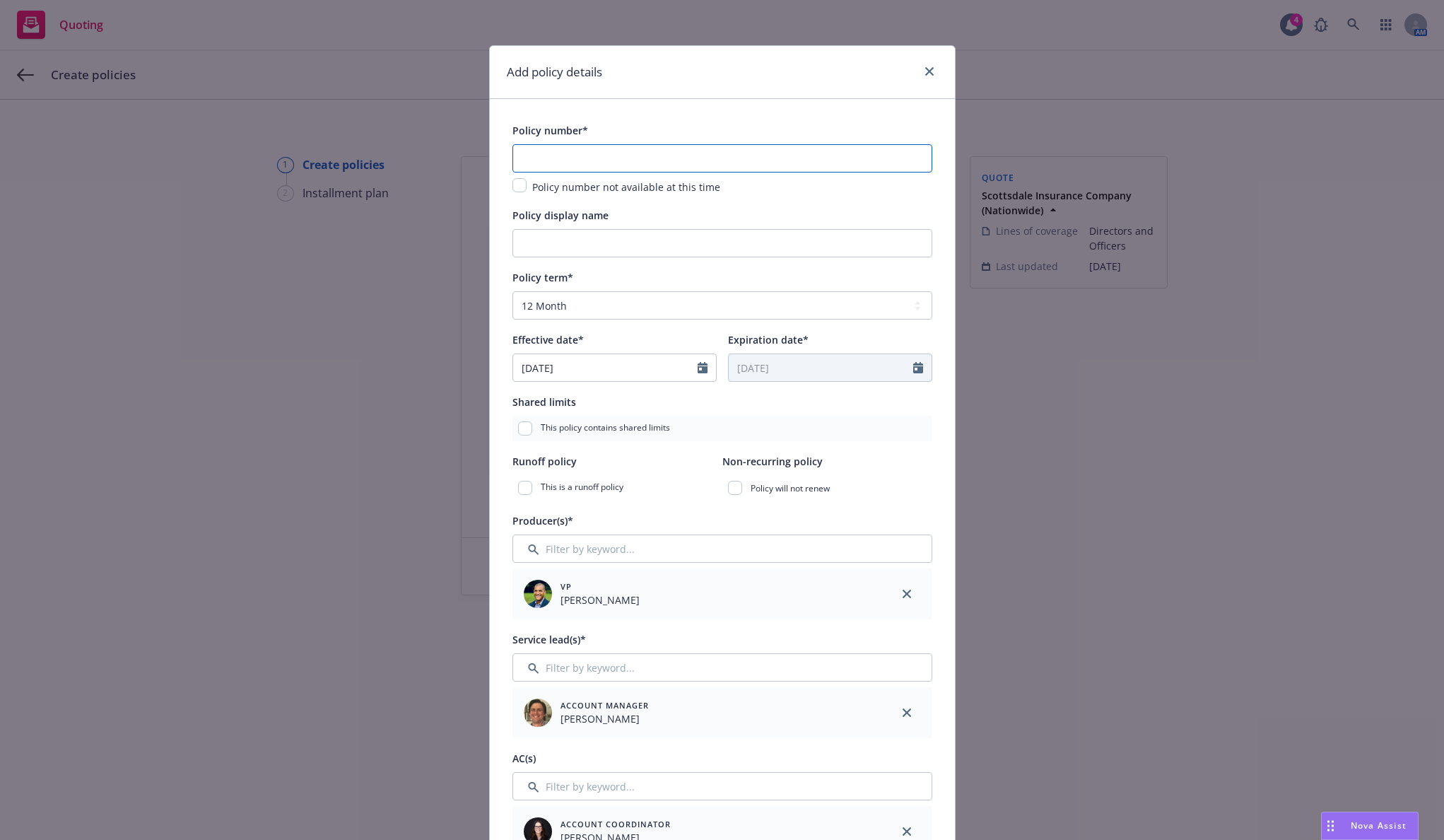
click at [628, 164] on input "text" at bounding box center [722, 158] width 420 height 28
paste input "EKI3586523"
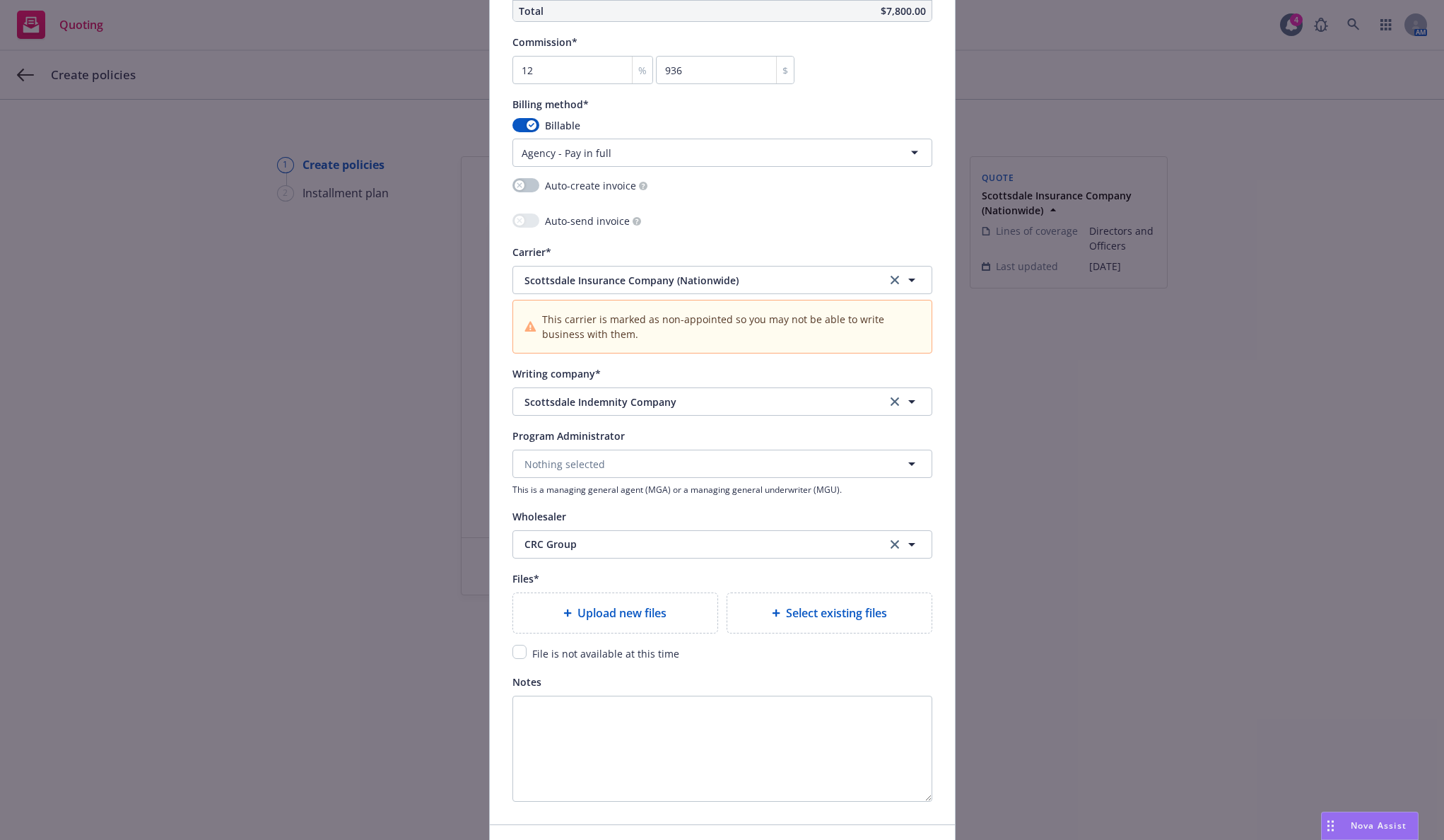
scroll to position [1272, 0]
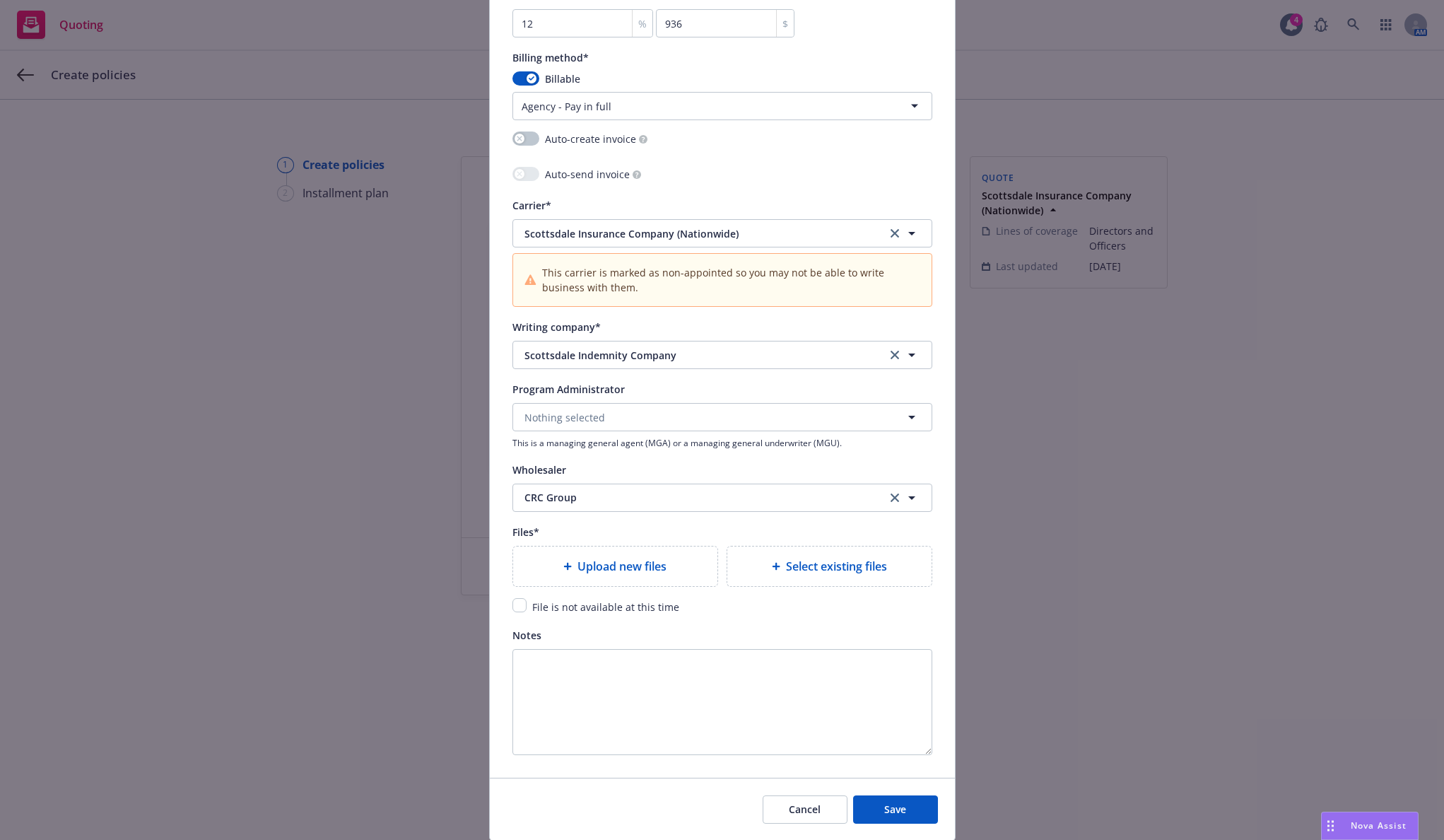
type input "EKI3586523"
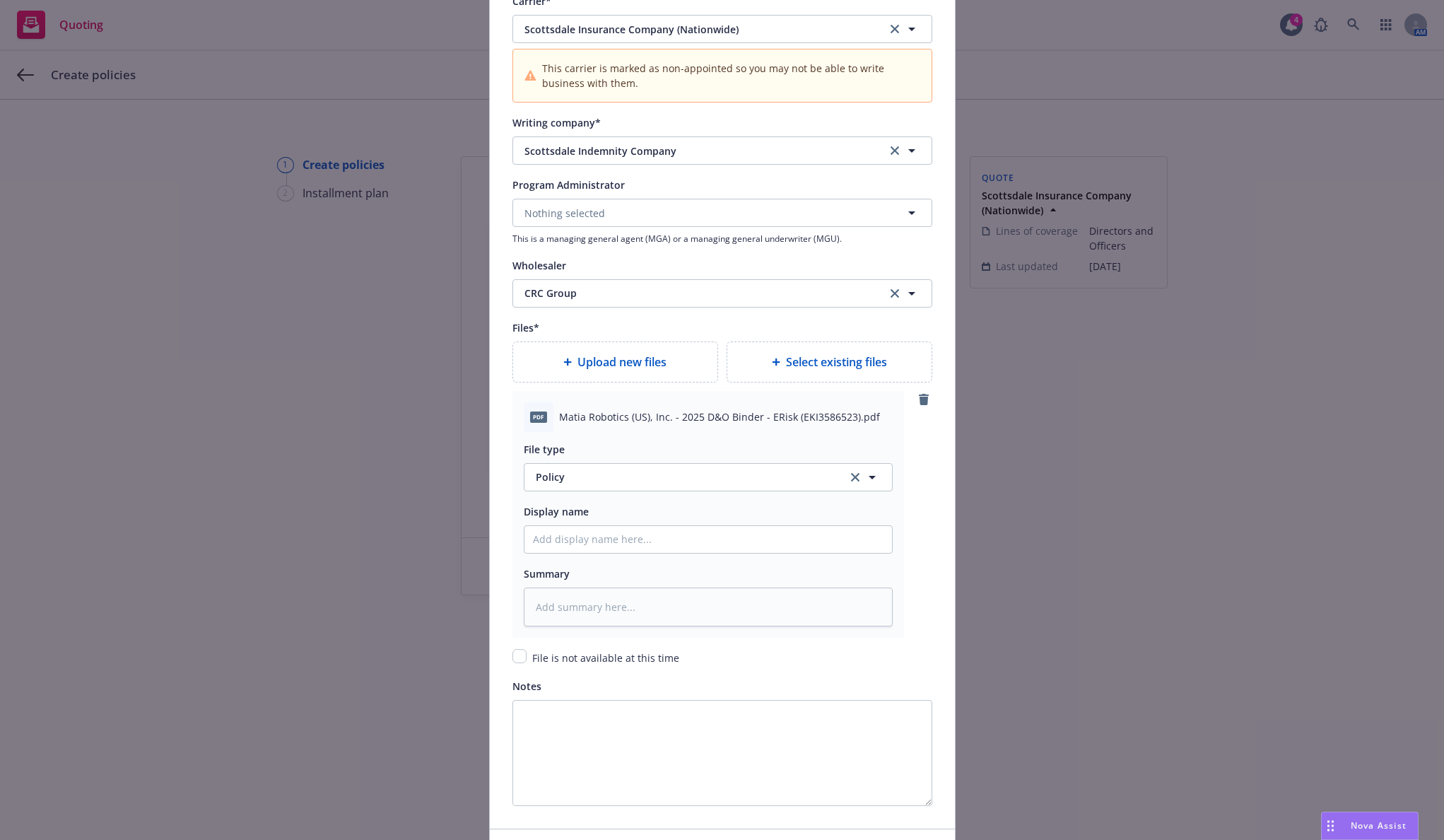
scroll to position [1484, 0]
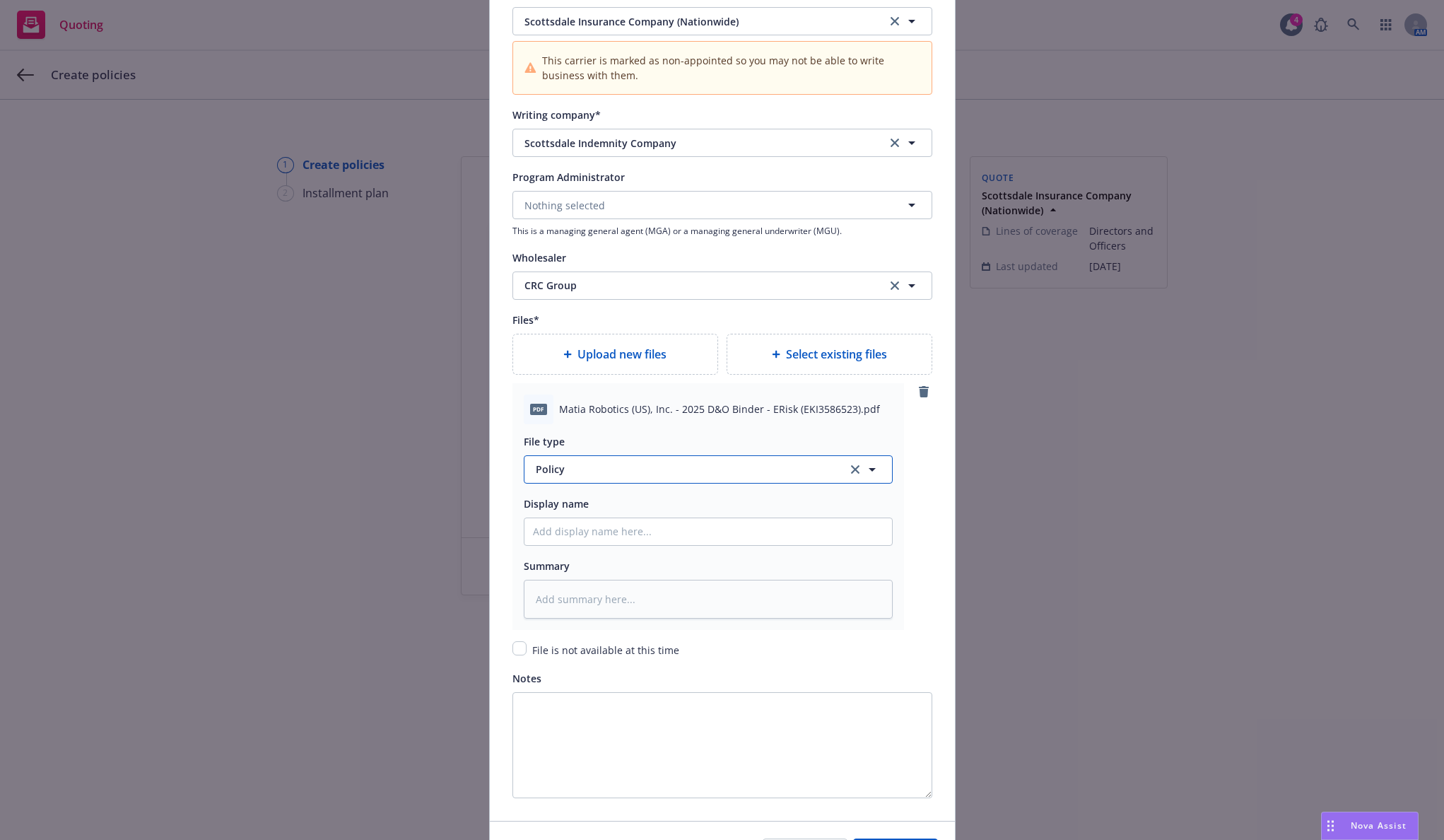
click at [597, 479] on button "Policy" at bounding box center [708, 469] width 369 height 28
type input "bind"
click at [647, 326] on div "Binder" at bounding box center [709, 317] width 350 height 20
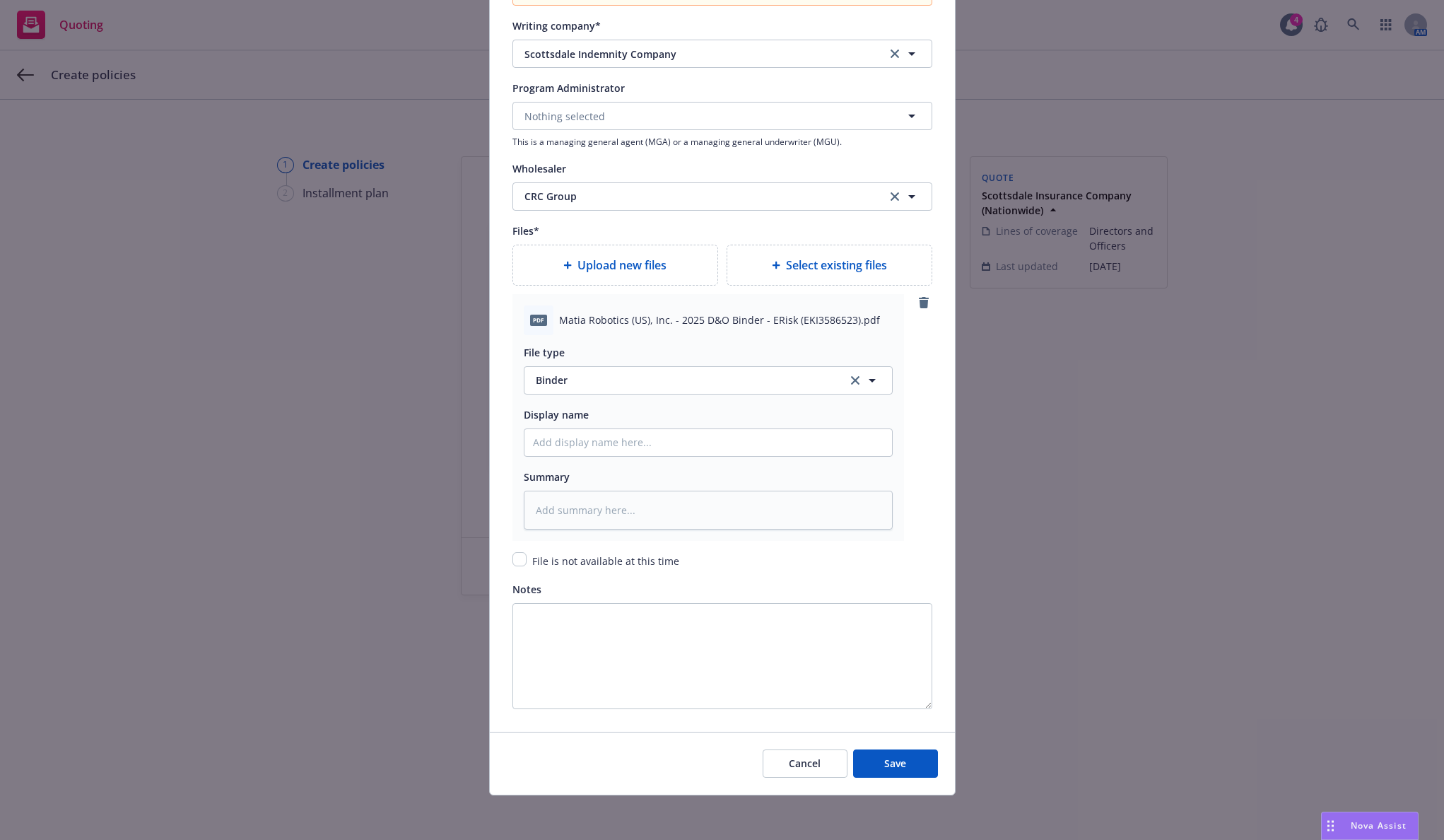
scroll to position [1574, 0]
click at [906, 757] on button "Save" at bounding box center [895, 763] width 84 height 28
type textarea "x"
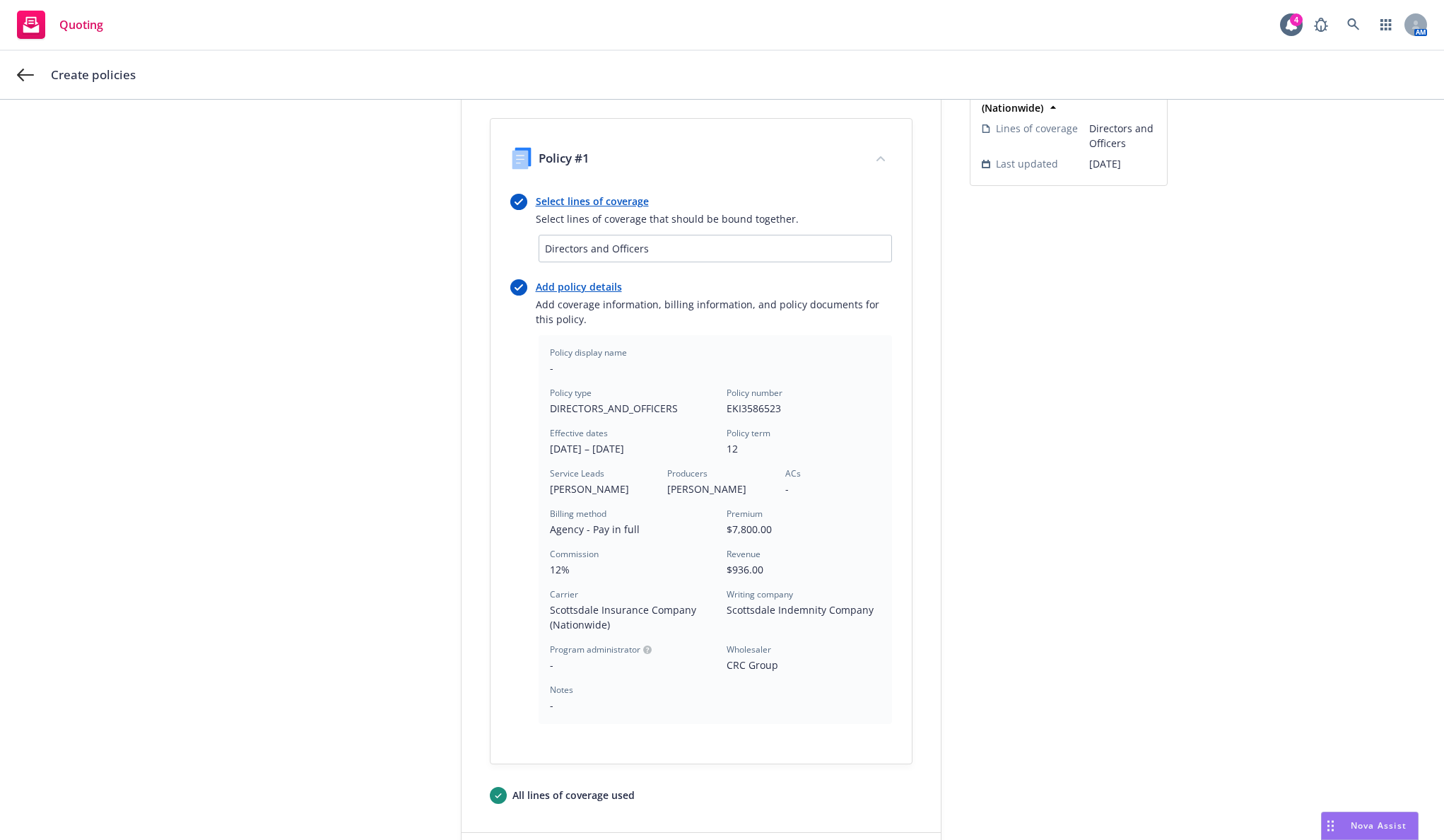
scroll to position [244, 0]
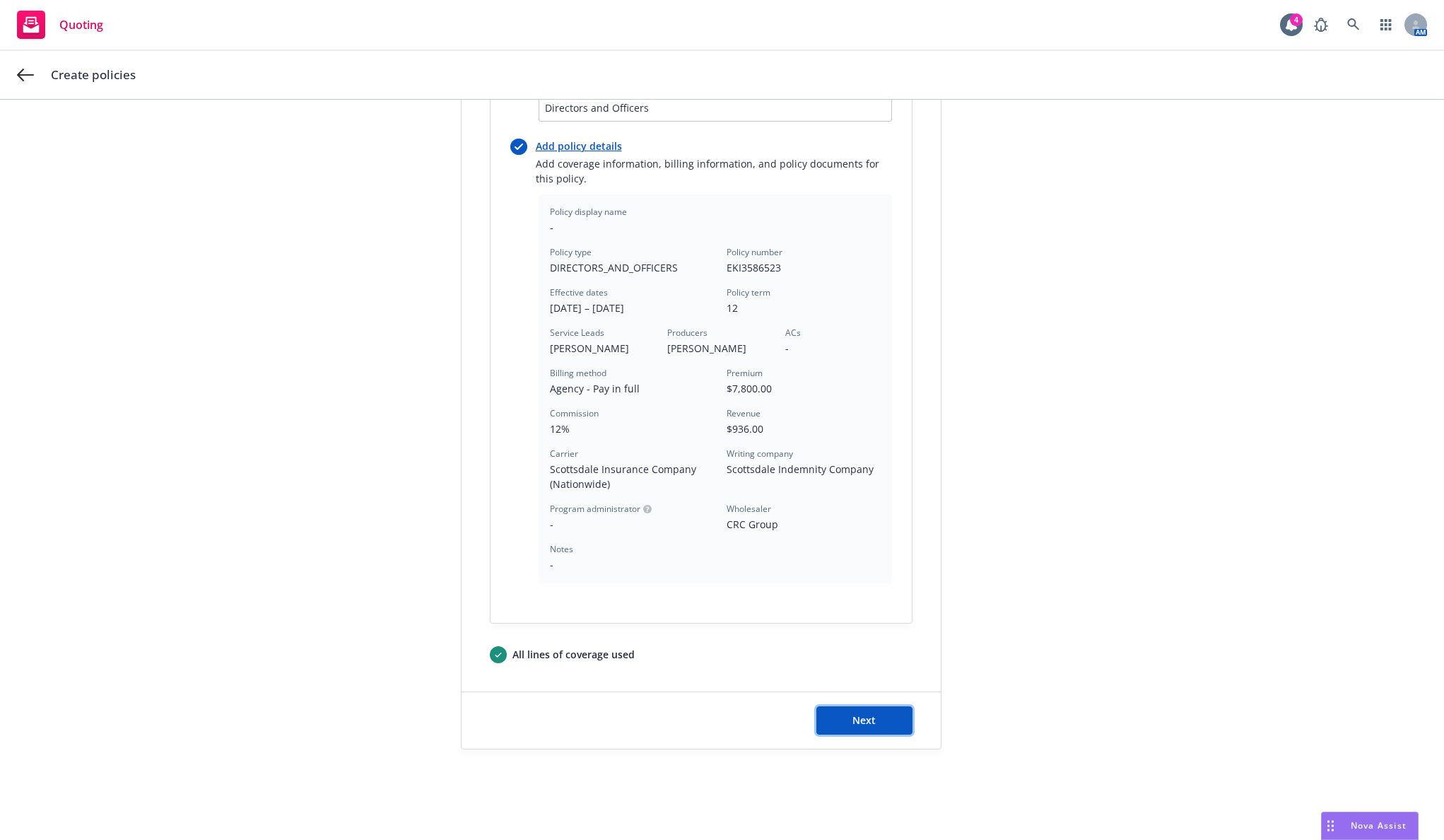
click at [869, 713] on span "Next" at bounding box center [864, 719] width 23 height 13
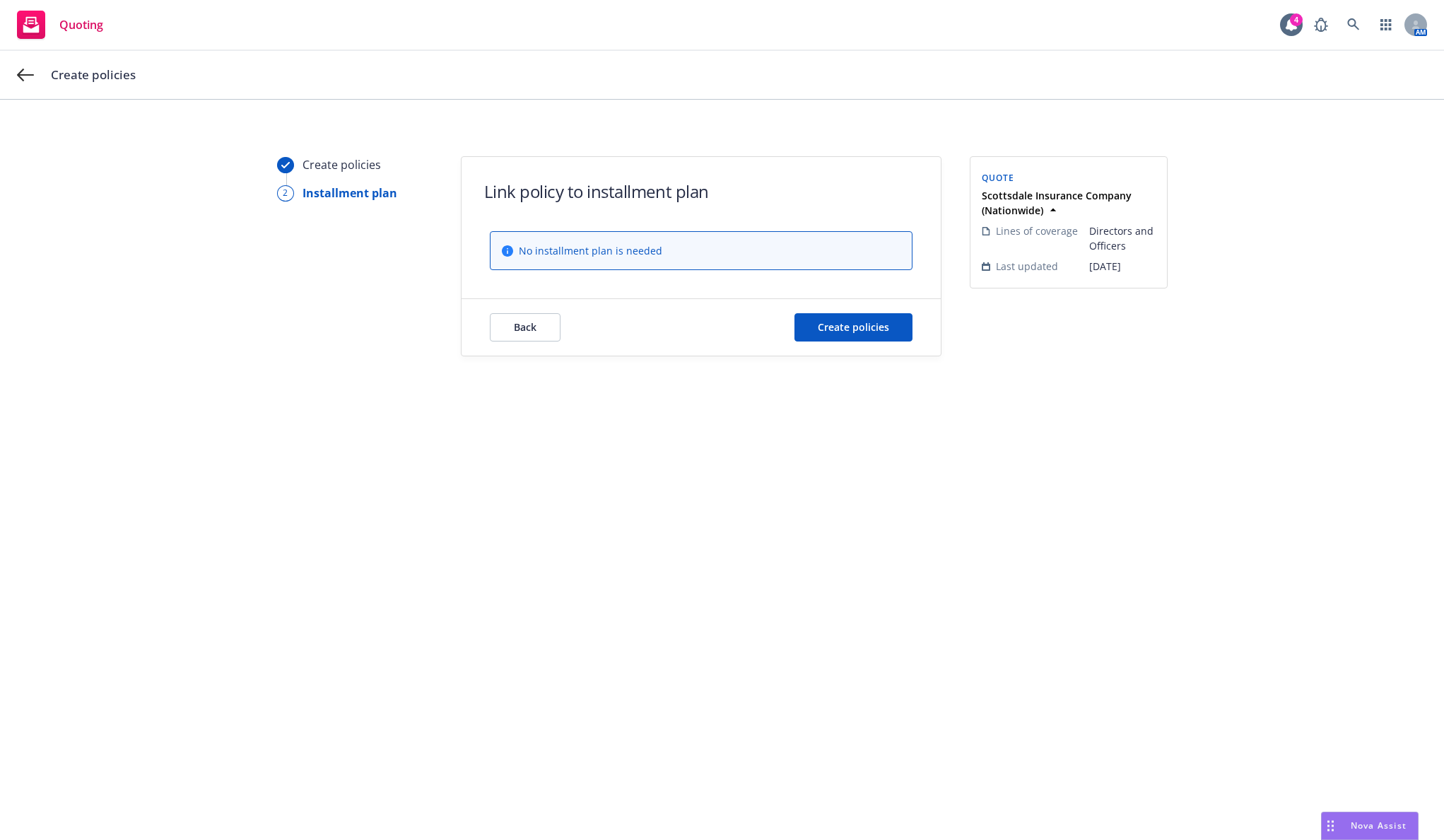
scroll to position [0, 0]
click at [855, 319] on div "Back Create policies" at bounding box center [701, 327] width 479 height 57
click at [857, 332] on span "Create policies" at bounding box center [854, 326] width 71 height 13
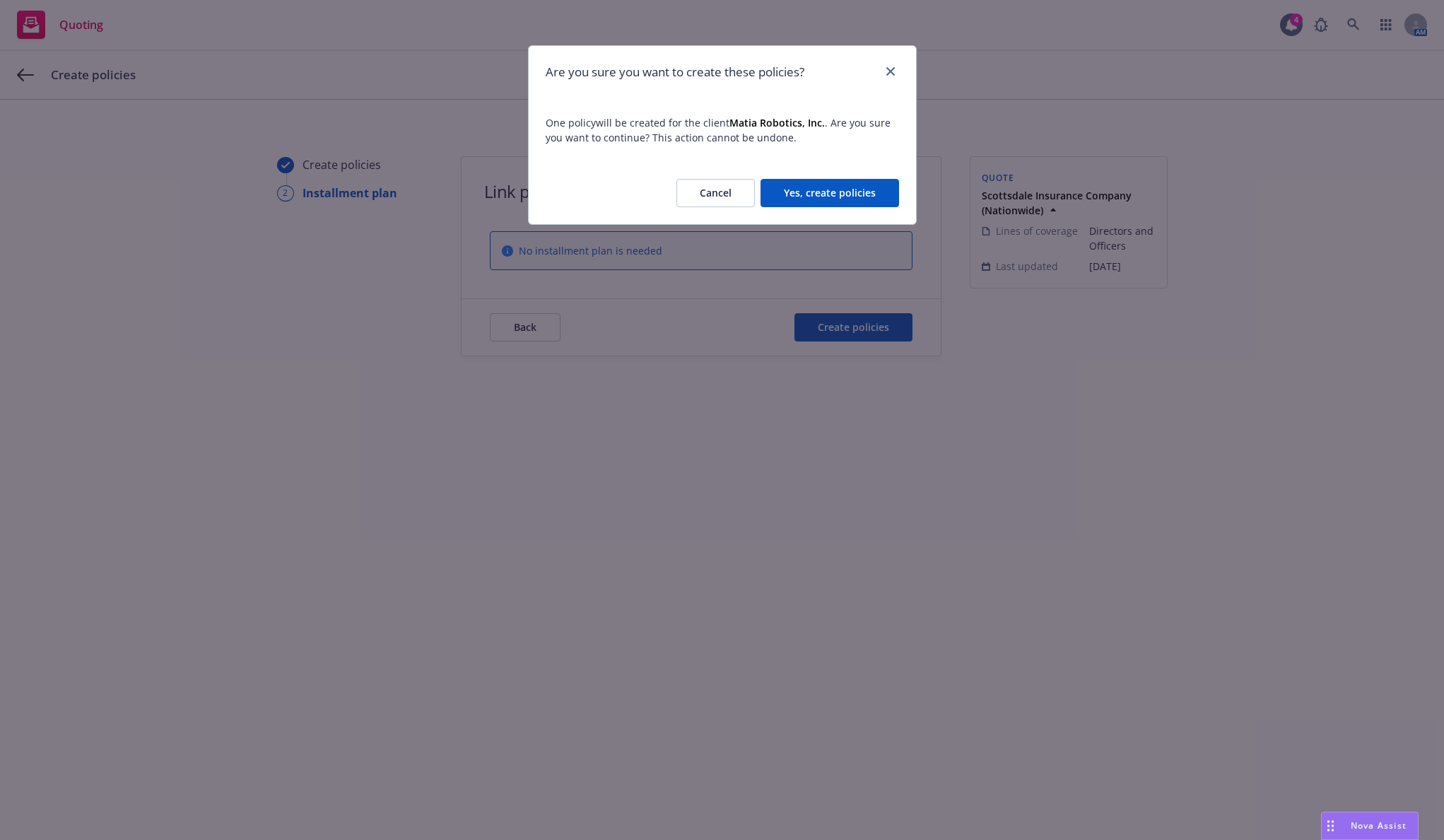
click at [814, 196] on button "Yes, create policies" at bounding box center [830, 193] width 139 height 28
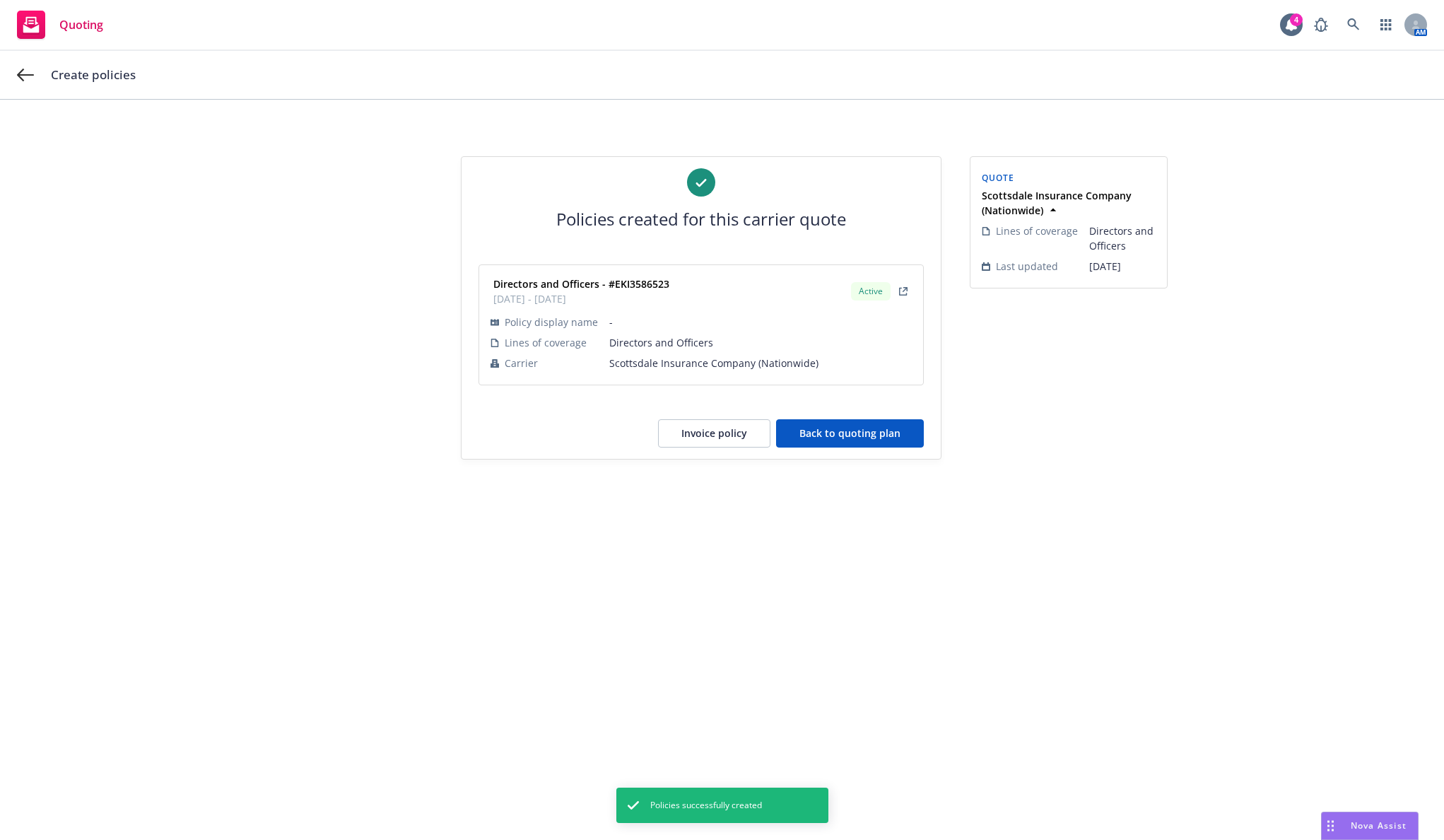
click at [729, 436] on button "Invoice policy" at bounding box center [714, 434] width 112 height 28
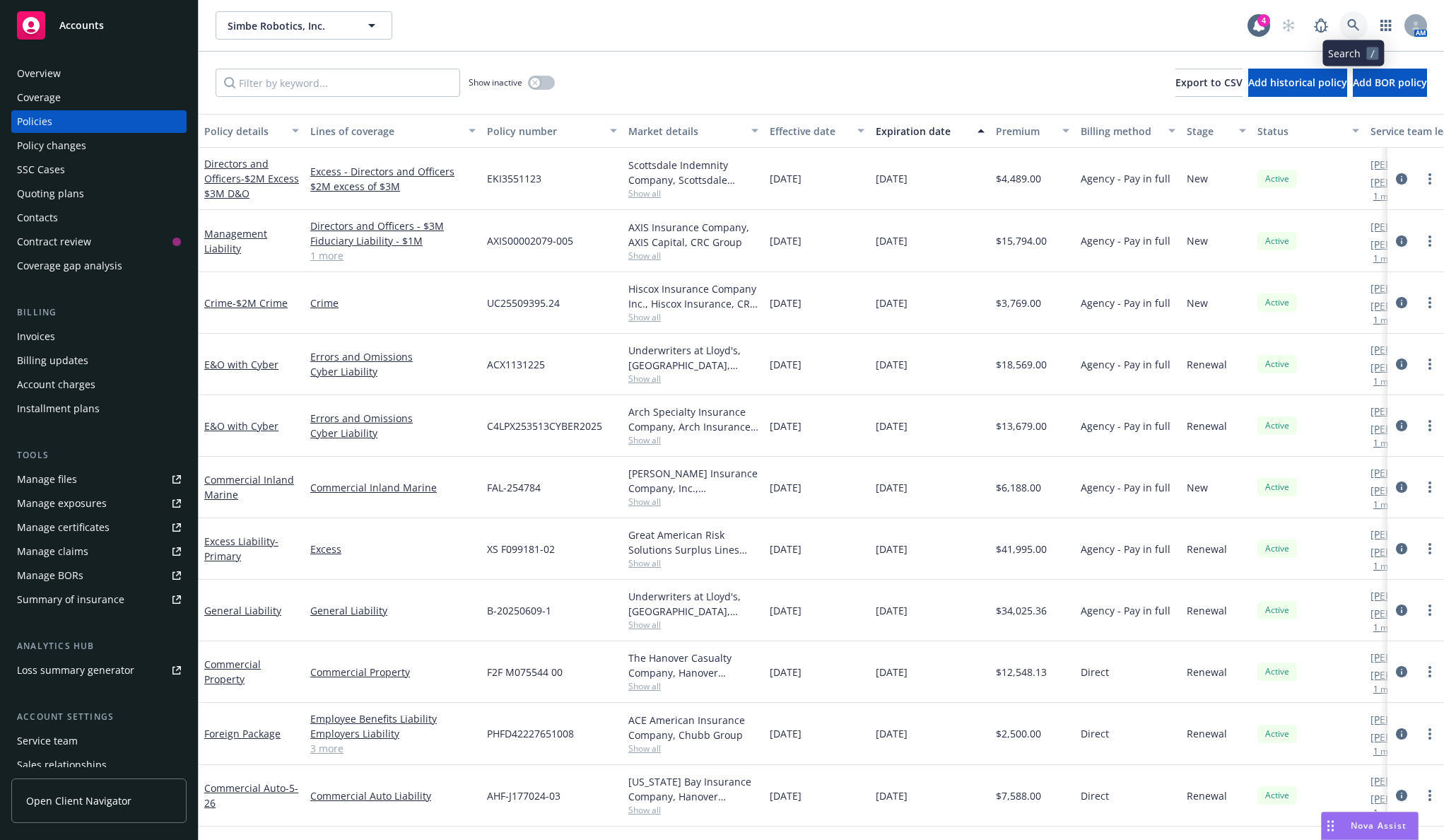
click at [1352, 22] on icon at bounding box center [1354, 25] width 12 height 12
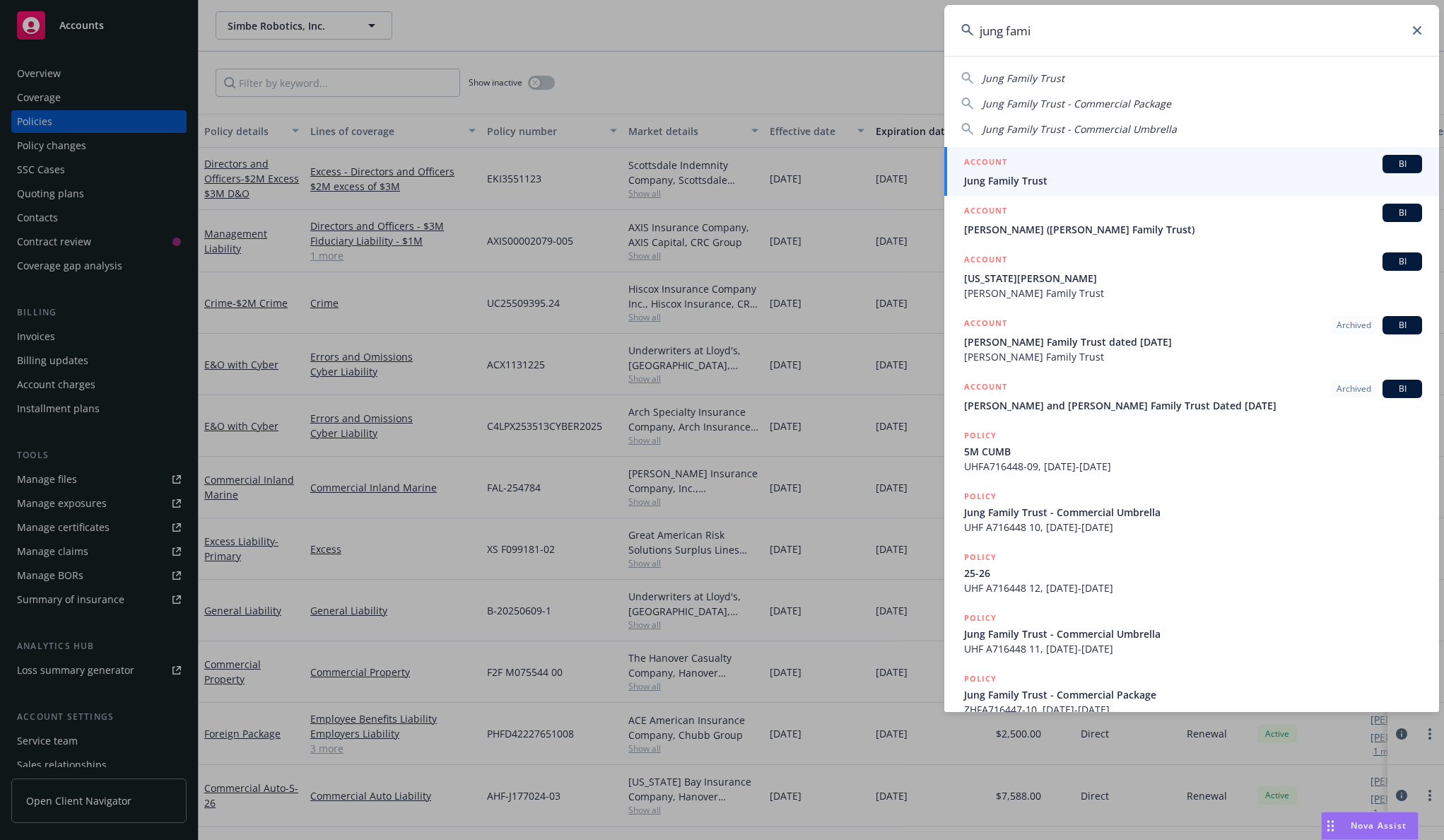
type input "jung fami"
click at [1191, 175] on span "Jung Family Trust" at bounding box center [1193, 180] width 458 height 15
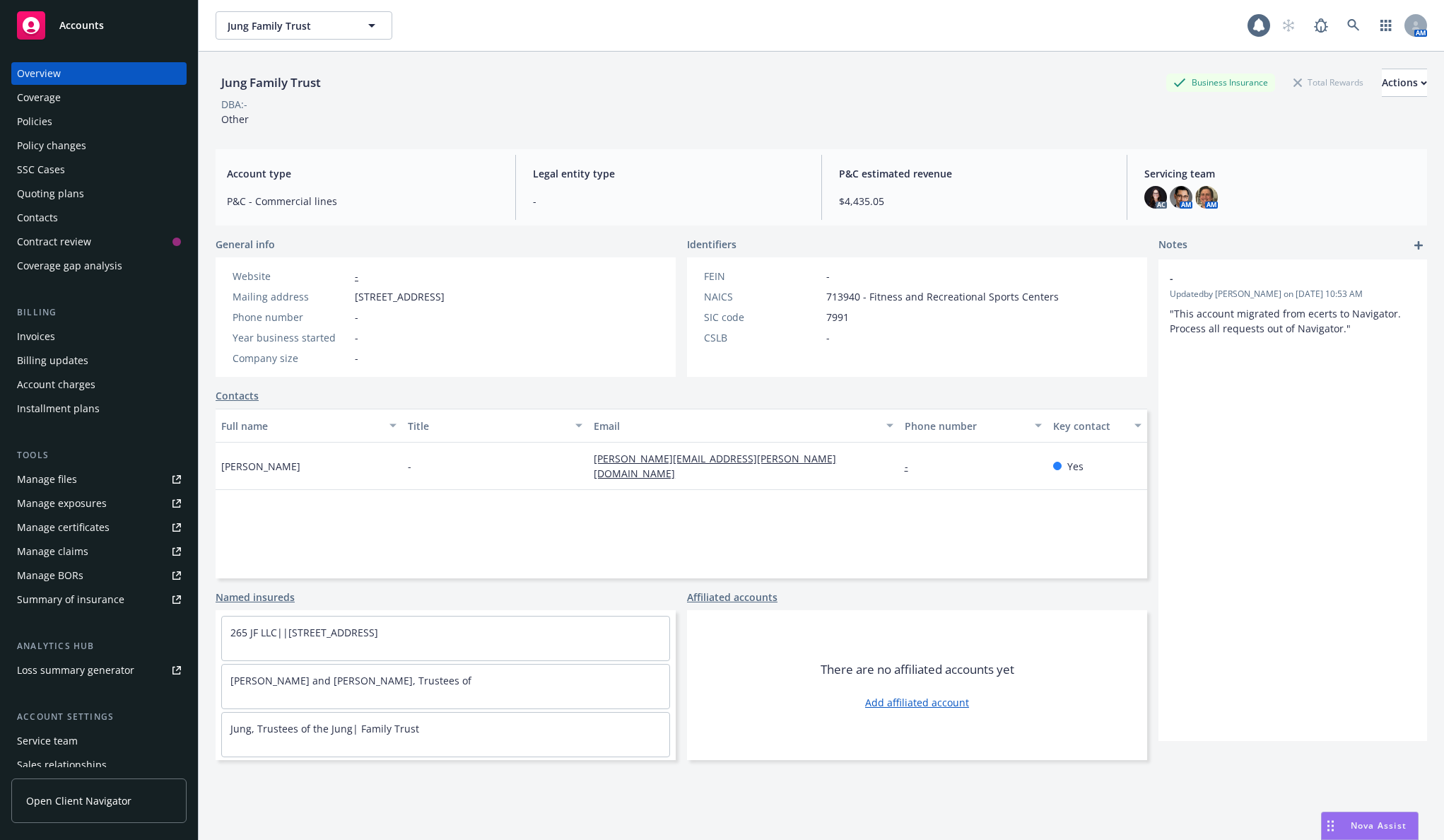
click at [46, 122] on div "Policies" at bounding box center [35, 121] width 36 height 22
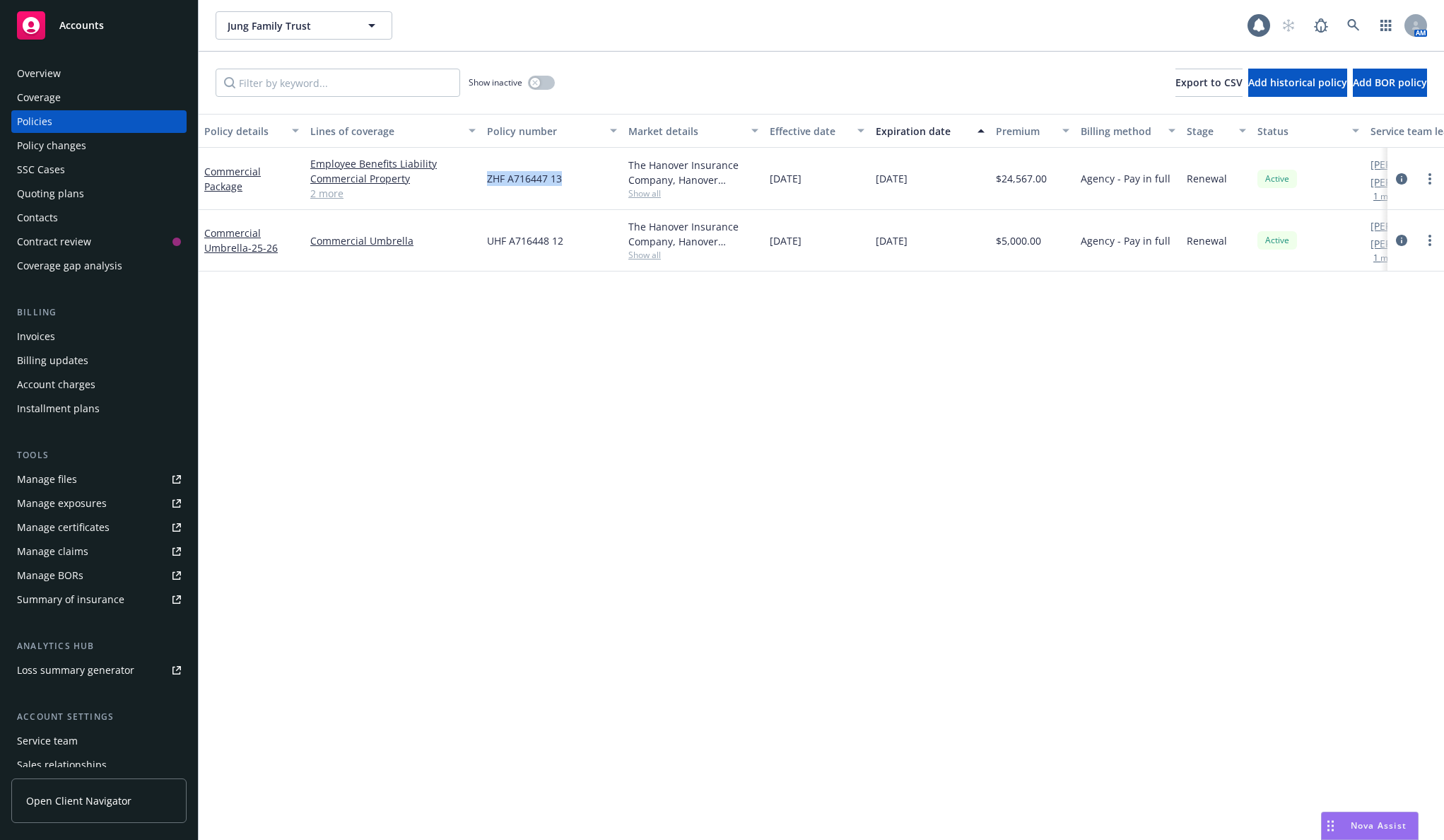
drag, startPoint x: 571, startPoint y: 182, endPoint x: 485, endPoint y: 181, distance: 86.0
click at [485, 181] on div "ZHF A716447 13" at bounding box center [551, 179] width 141 height 62
copy span "ZHF A716447 13"
drag, startPoint x: 566, startPoint y: 247, endPoint x: 488, endPoint y: 245, distance: 78.0
click at [488, 245] on div "UHF A716448 12" at bounding box center [551, 240] width 141 height 61
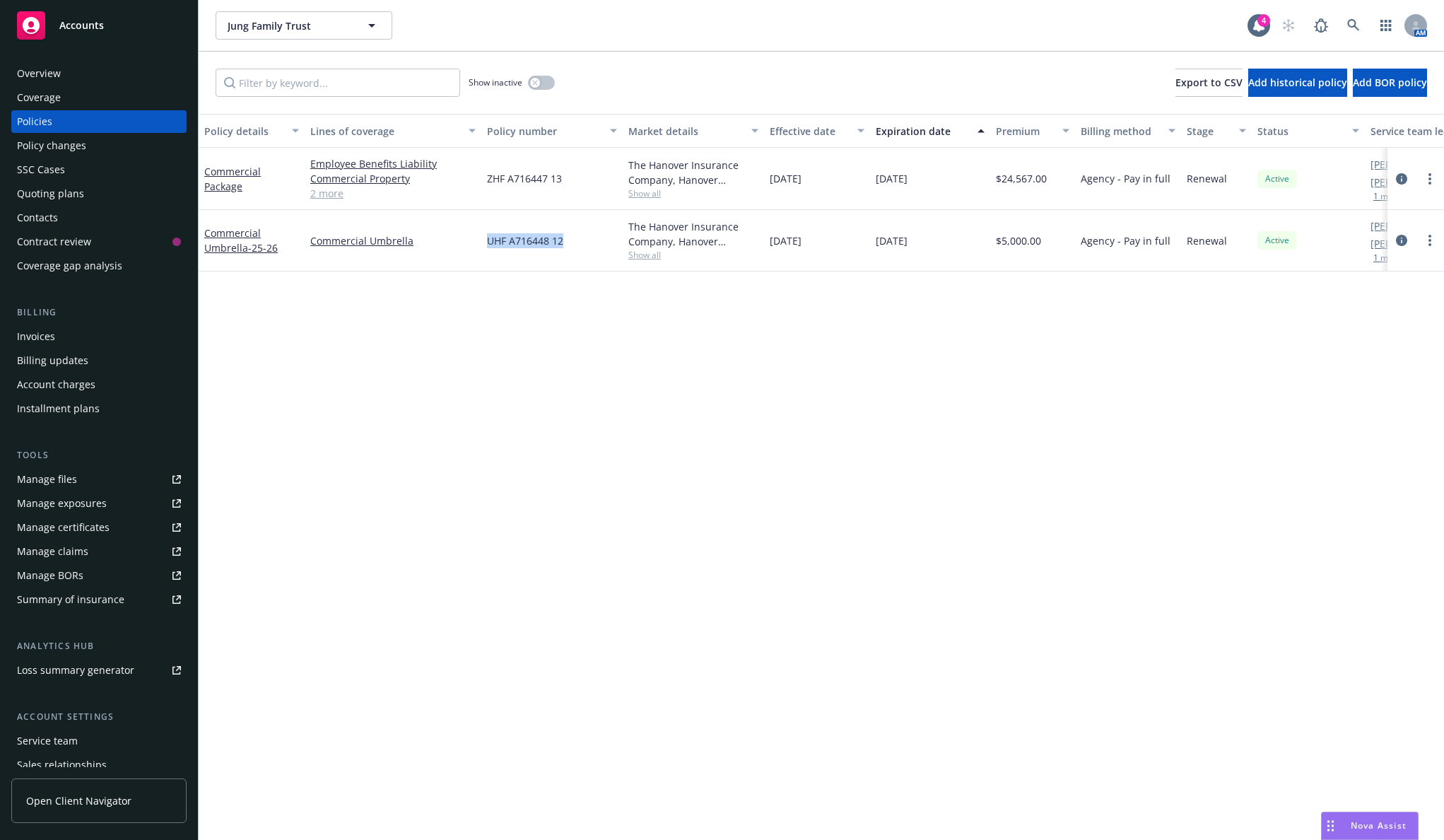
copy span "UHF A716448 12"
click at [95, 81] on div "Overview" at bounding box center [99, 73] width 164 height 22
